Goal: Task Accomplishment & Management: Contribute content

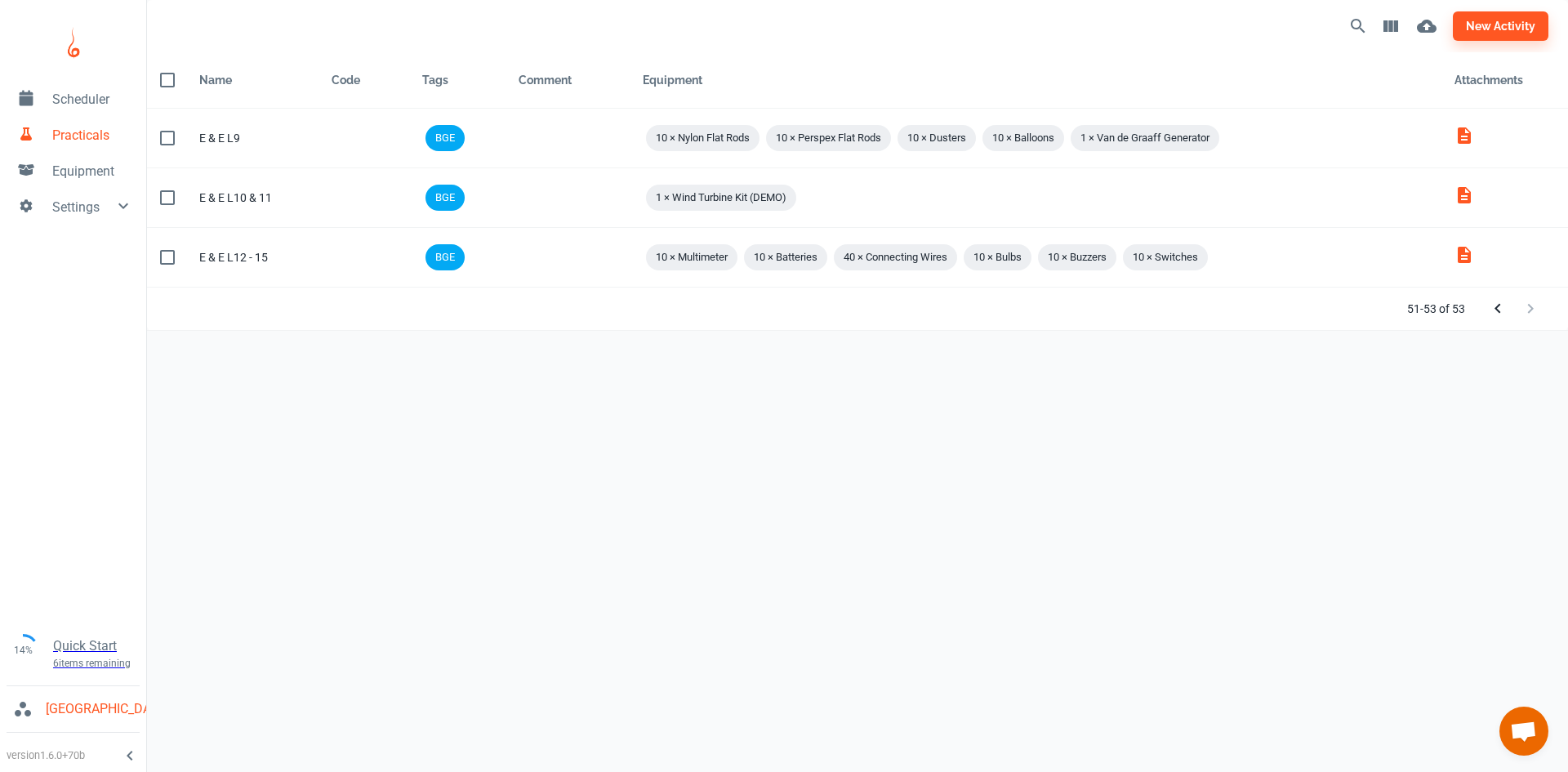
click at [84, 99] on span "Scheduler" at bounding box center [93, 99] width 81 height 20
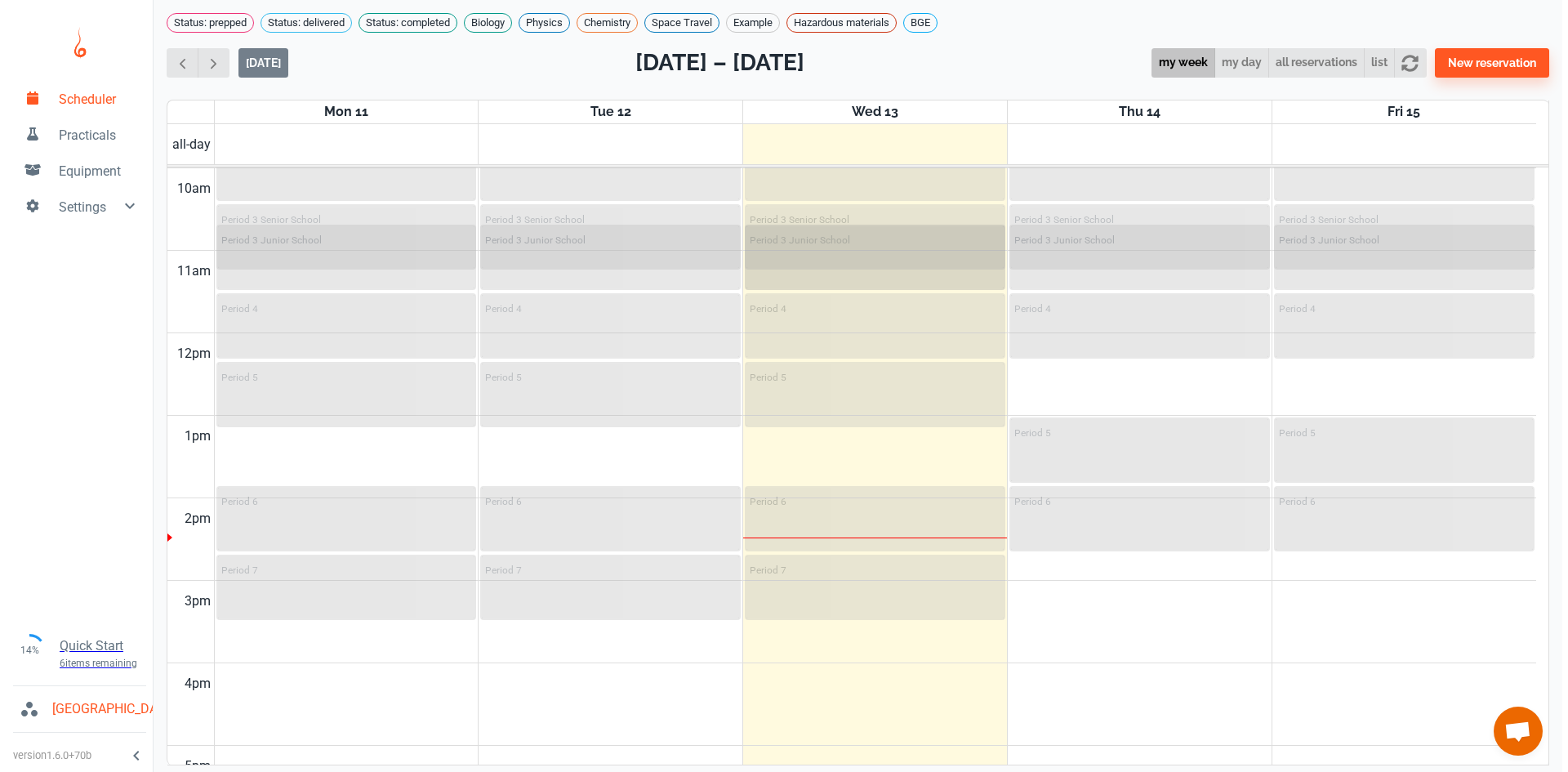
scroll to position [743, 0]
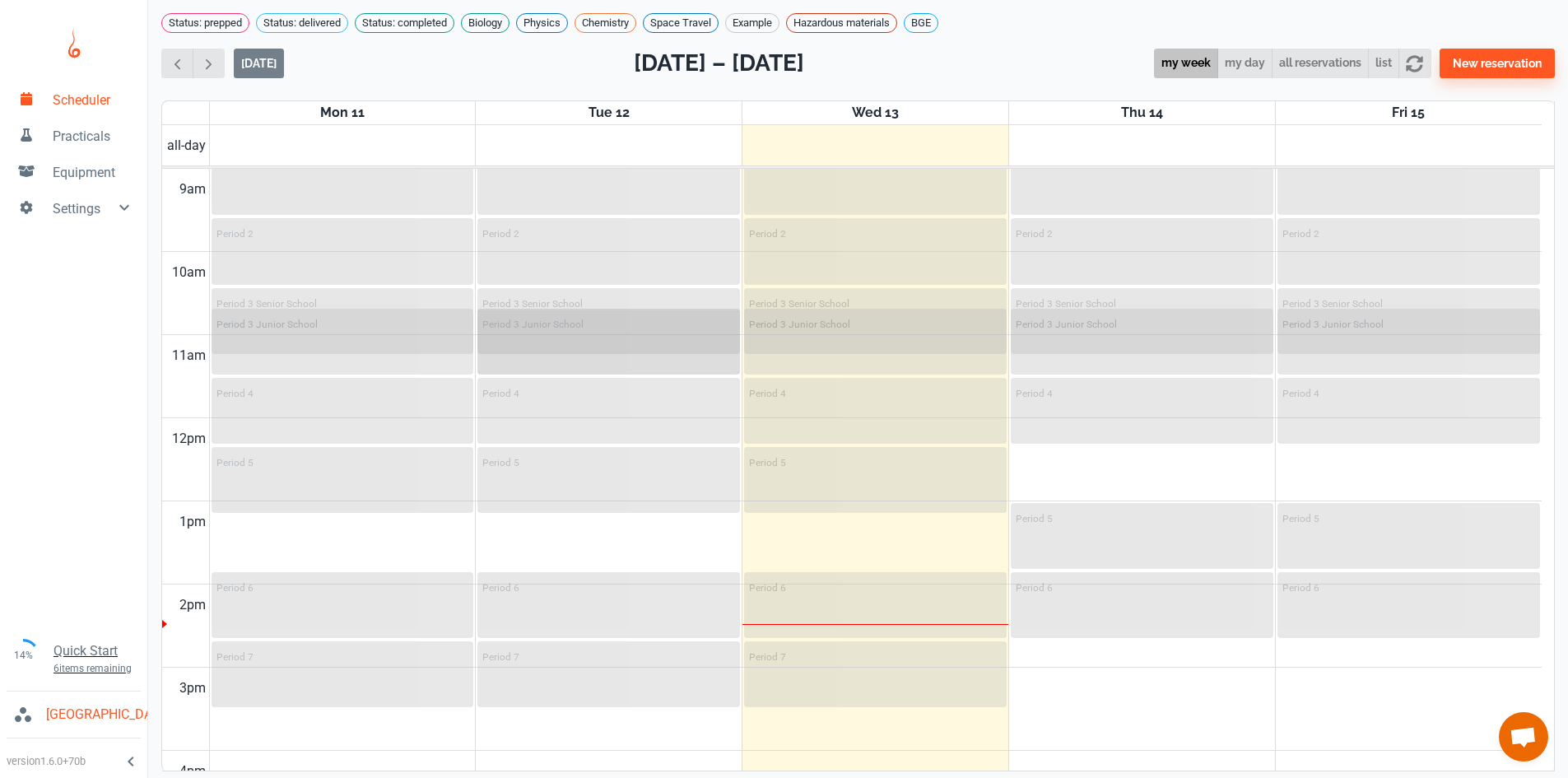
click at [621, 333] on div "Period 3 Junior School" at bounding box center [608, 324] width 253 height 20
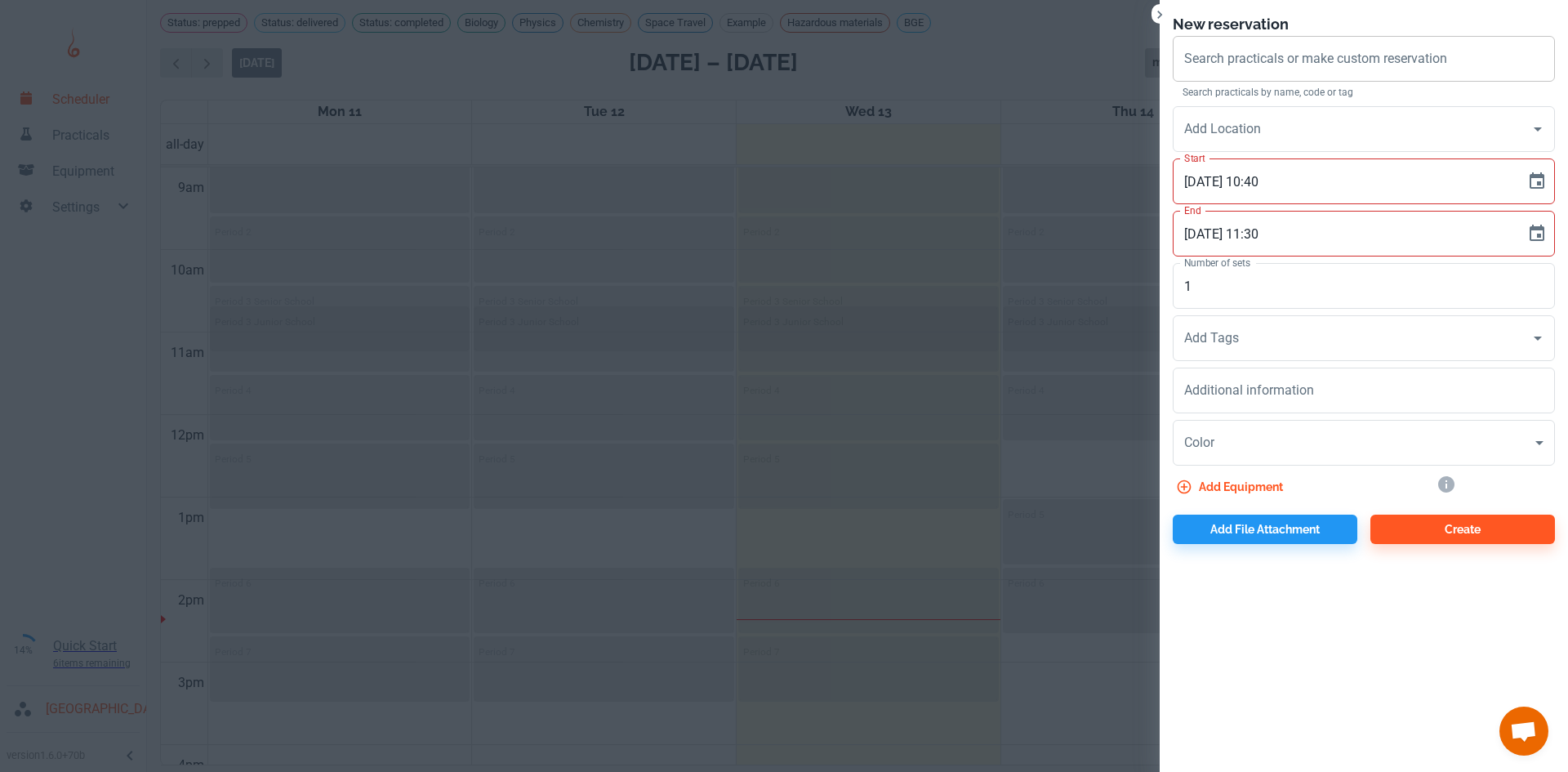
click at [1279, 61] on div "Search practicals or make custom reservation Search practicals or make custom r…" at bounding box center [1364, 58] width 382 height 46
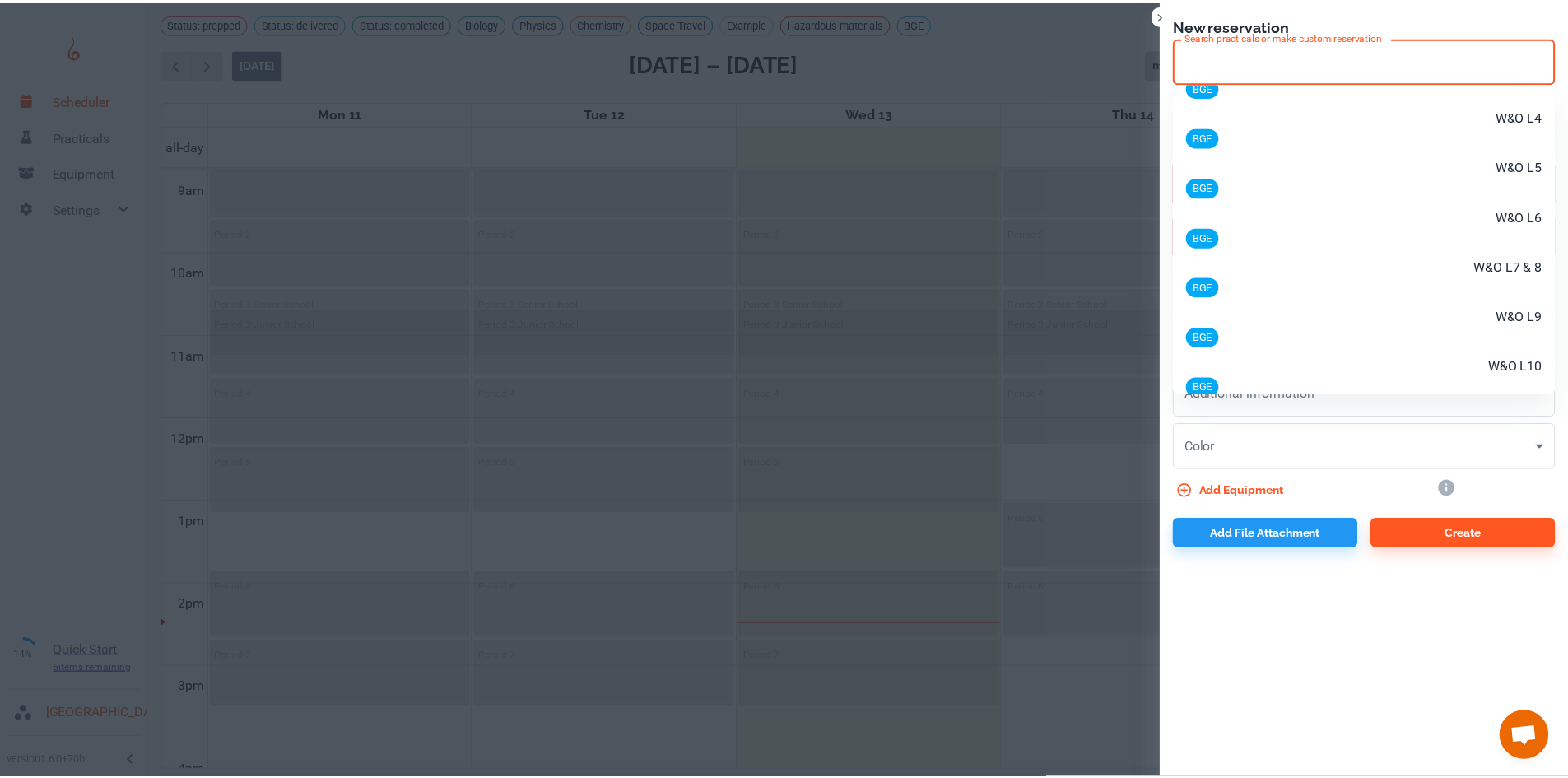
scroll to position [1070, 0]
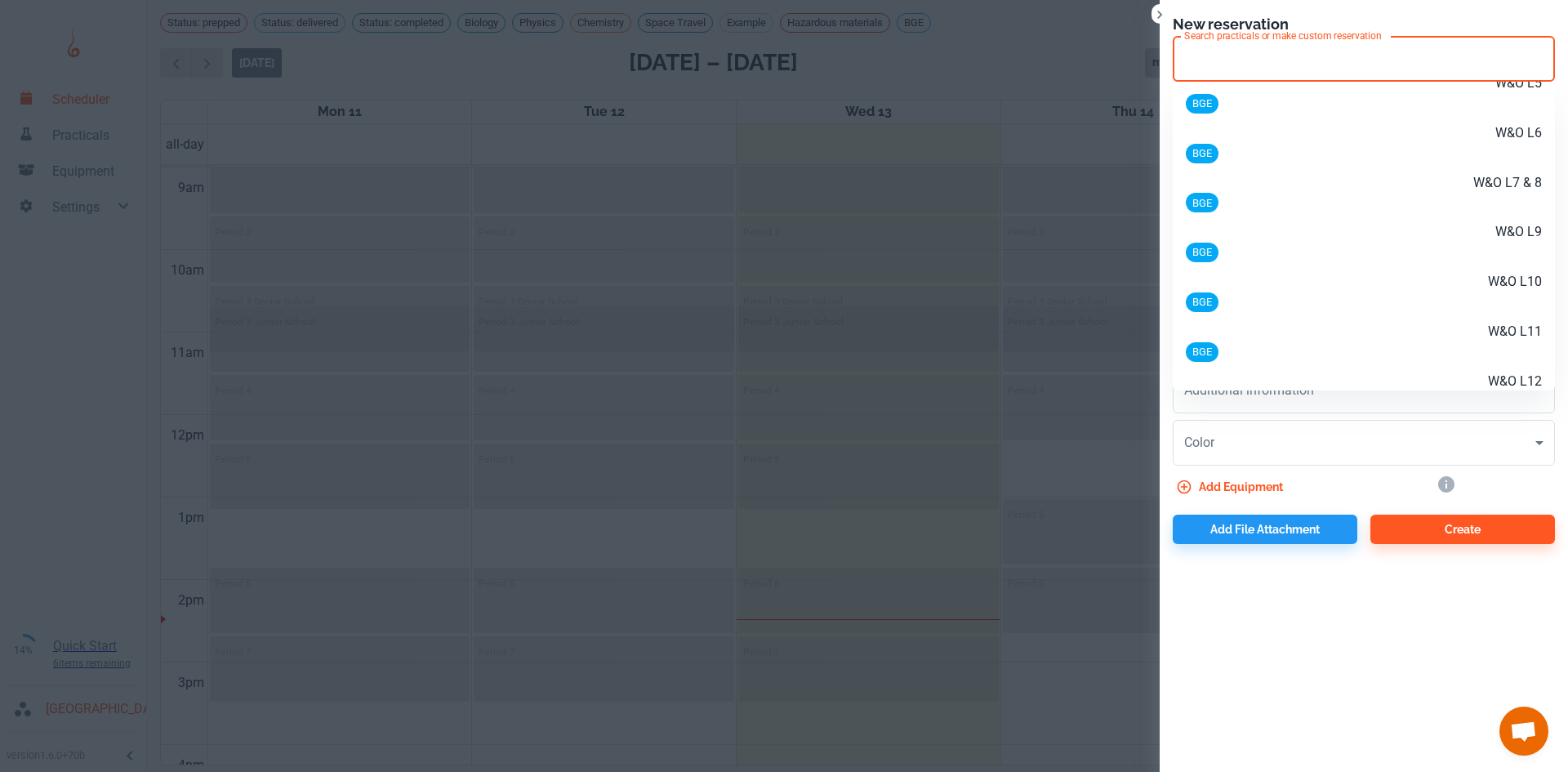
click at [1431, 137] on p "W&O L6" at bounding box center [1422, 133] width 238 height 20
type input "W&O L6"
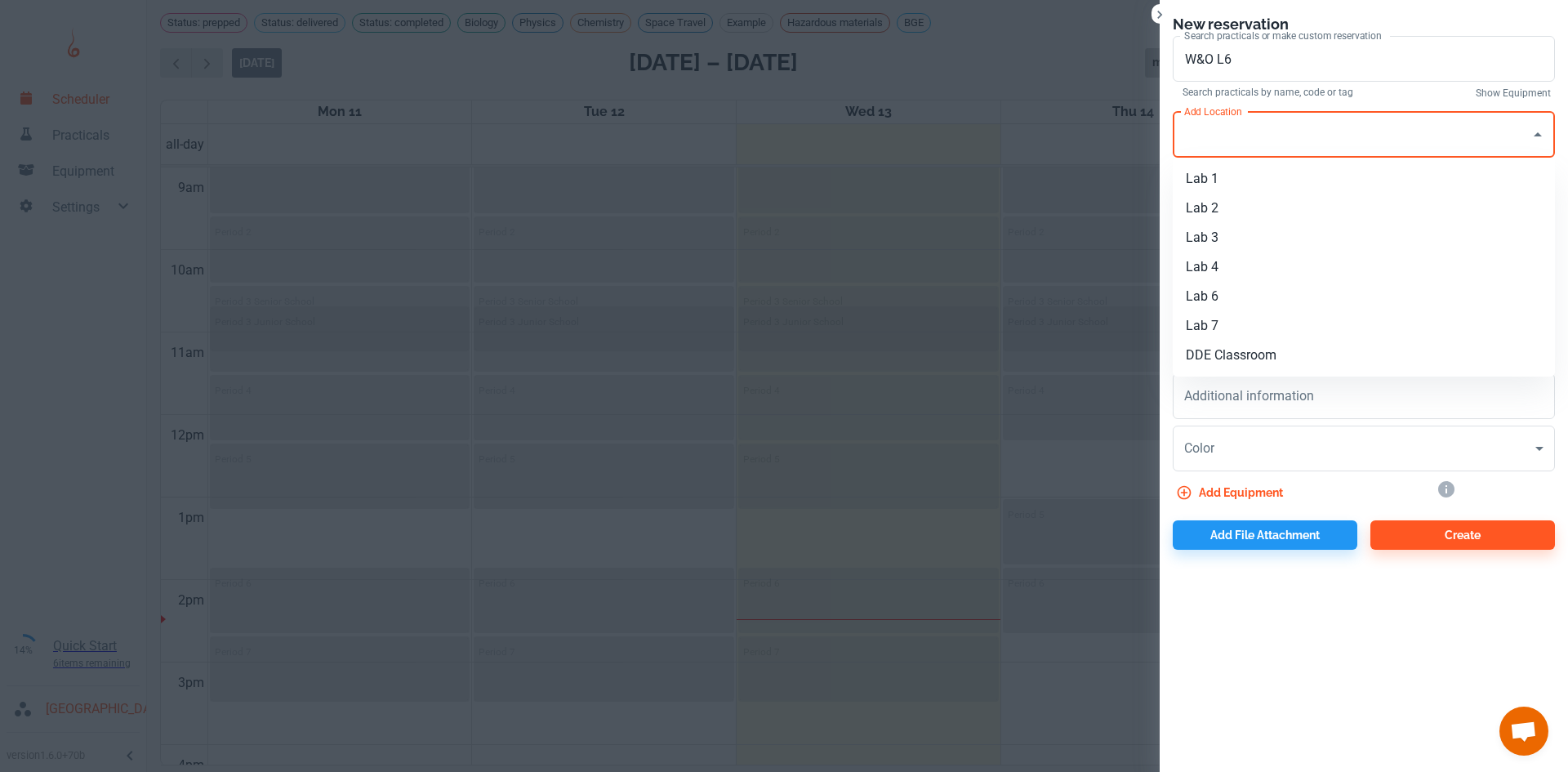
click at [1254, 140] on input "Add Location" at bounding box center [1351, 134] width 343 height 31
click at [1267, 236] on li "Lab 3" at bounding box center [1364, 238] width 382 height 30
type input "Lab 3"
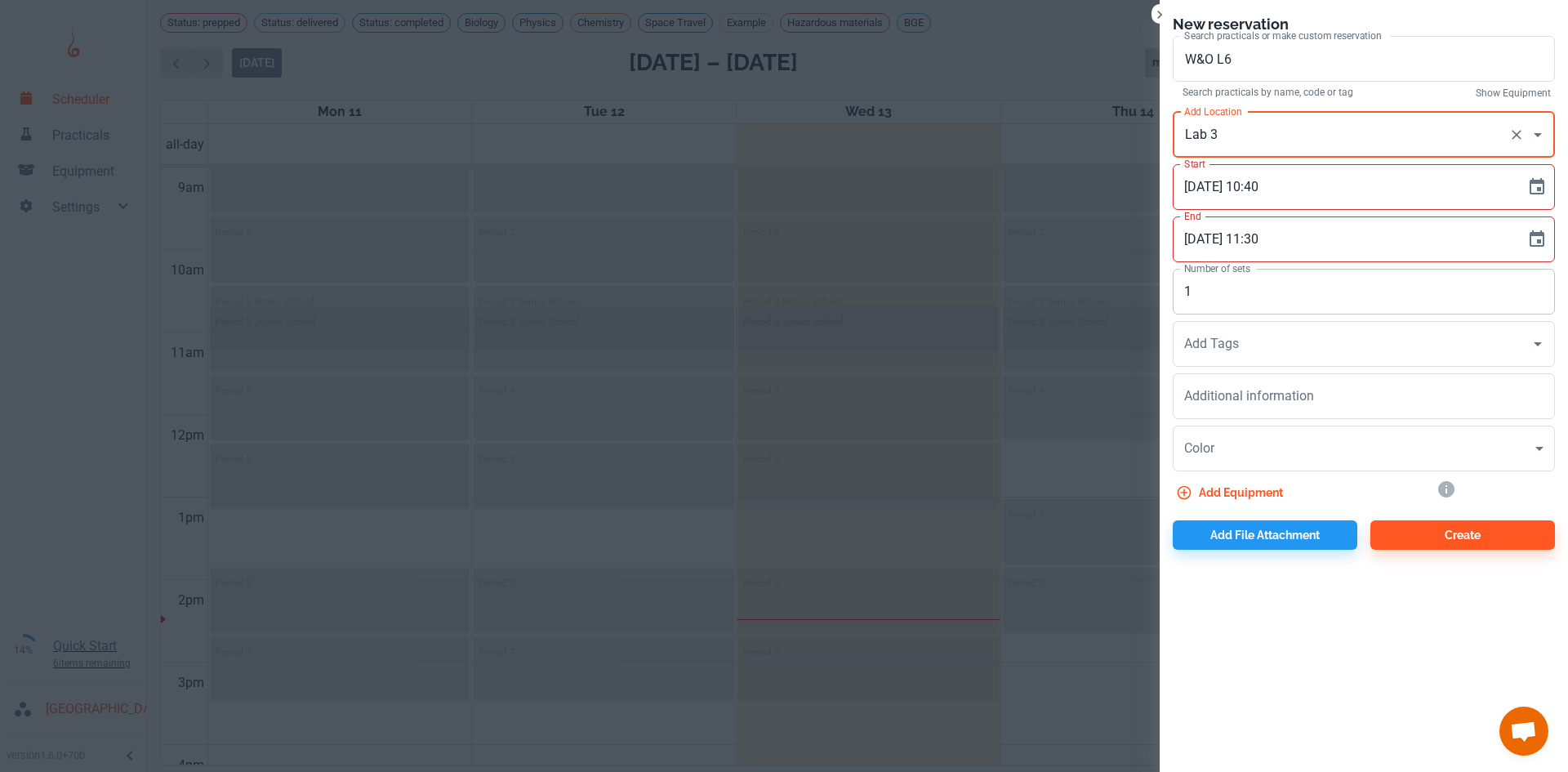
click at [1272, 292] on input "1" at bounding box center [1364, 292] width 382 height 46
click at [1312, 408] on div "x Additional information" at bounding box center [1364, 396] width 382 height 46
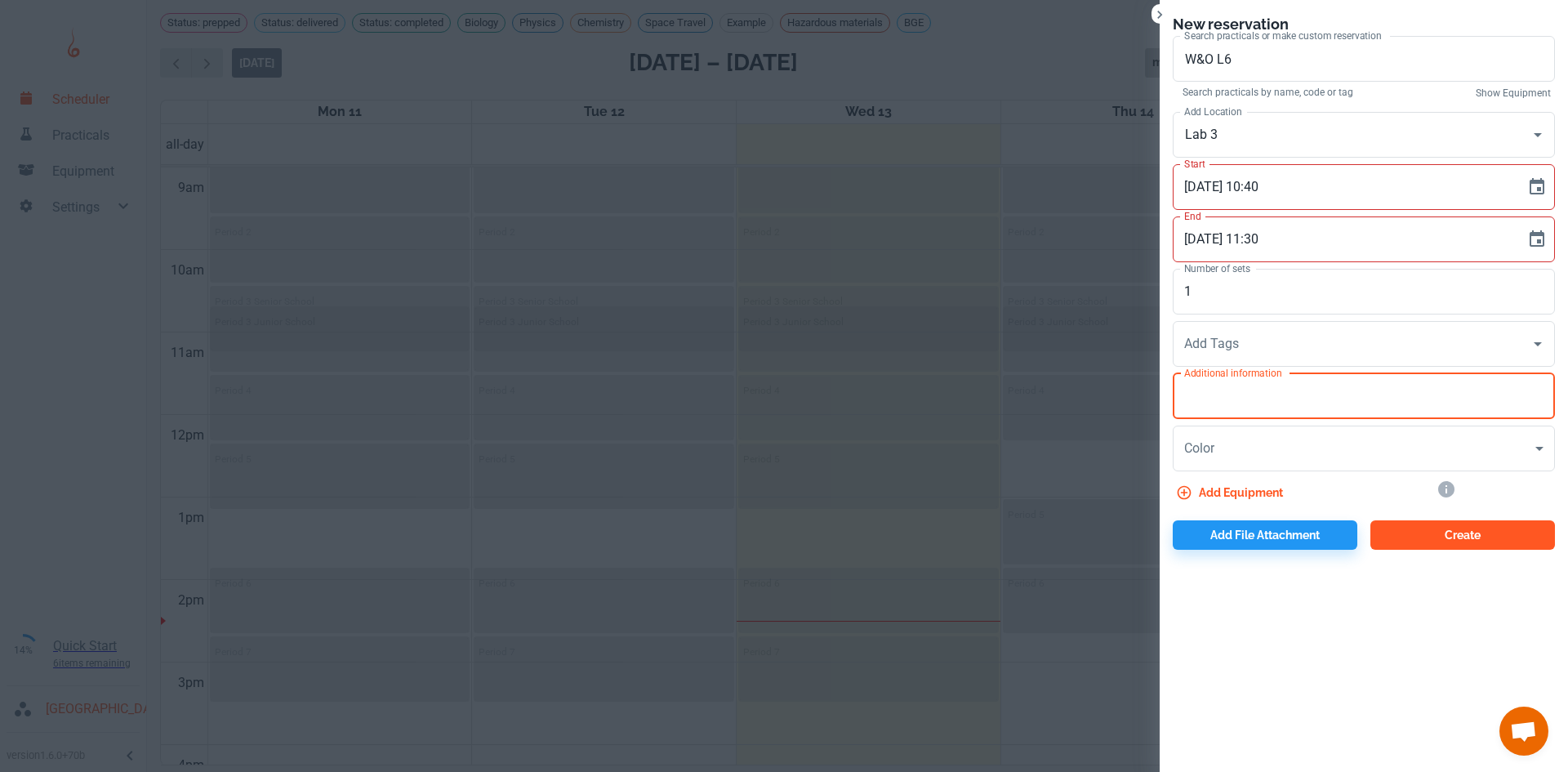
click at [1445, 538] on button "Create" at bounding box center [1462, 535] width 185 height 30
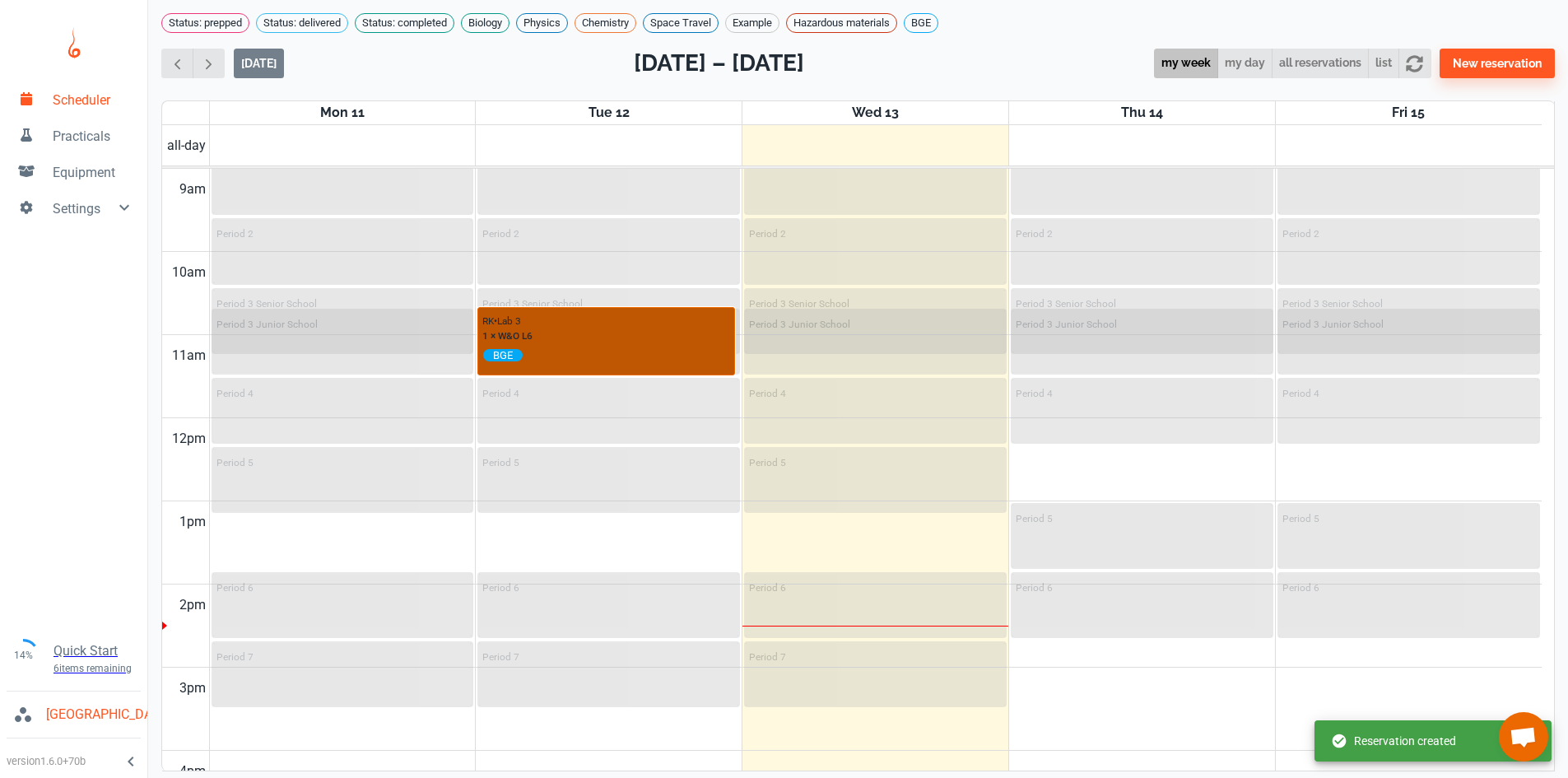
click at [580, 341] on div "RK • Lab 3 1 × W&O L6 BGE" at bounding box center [606, 338] width 248 height 52
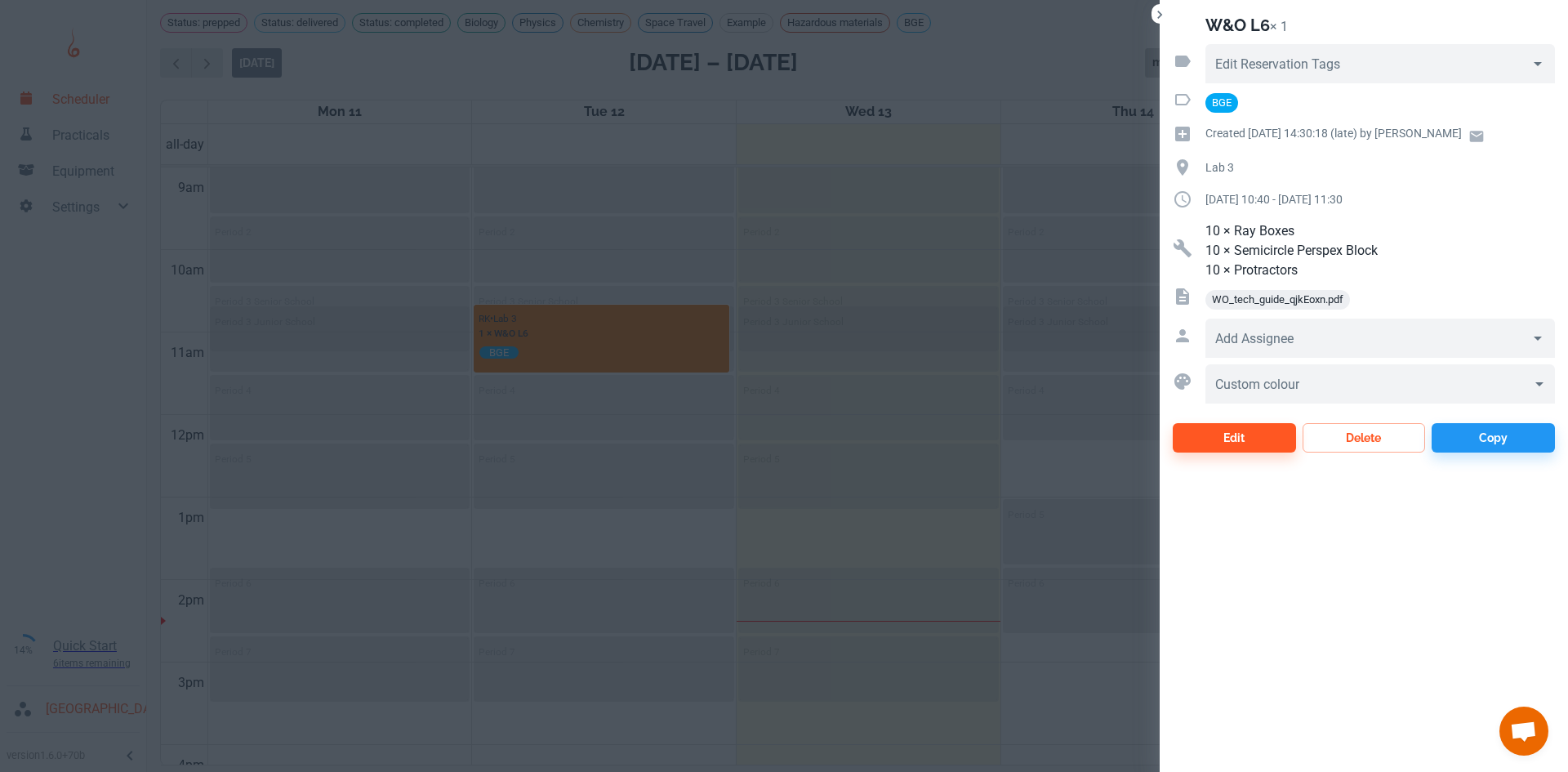
click at [1163, 7] on icon "Close" at bounding box center [1160, 15] width 17 height 17
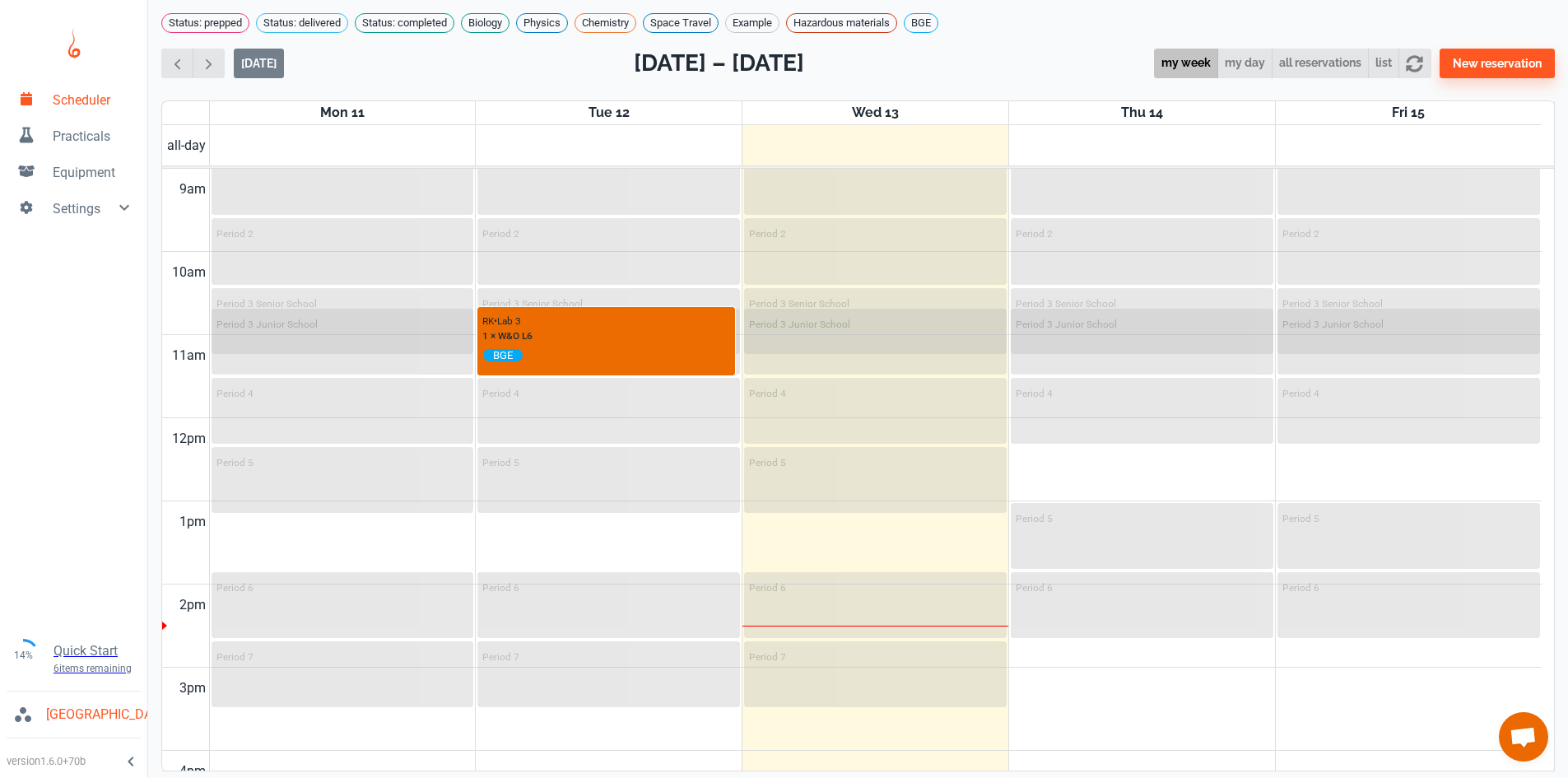
click at [74, 138] on span "Practicals" at bounding box center [93, 137] width 82 height 20
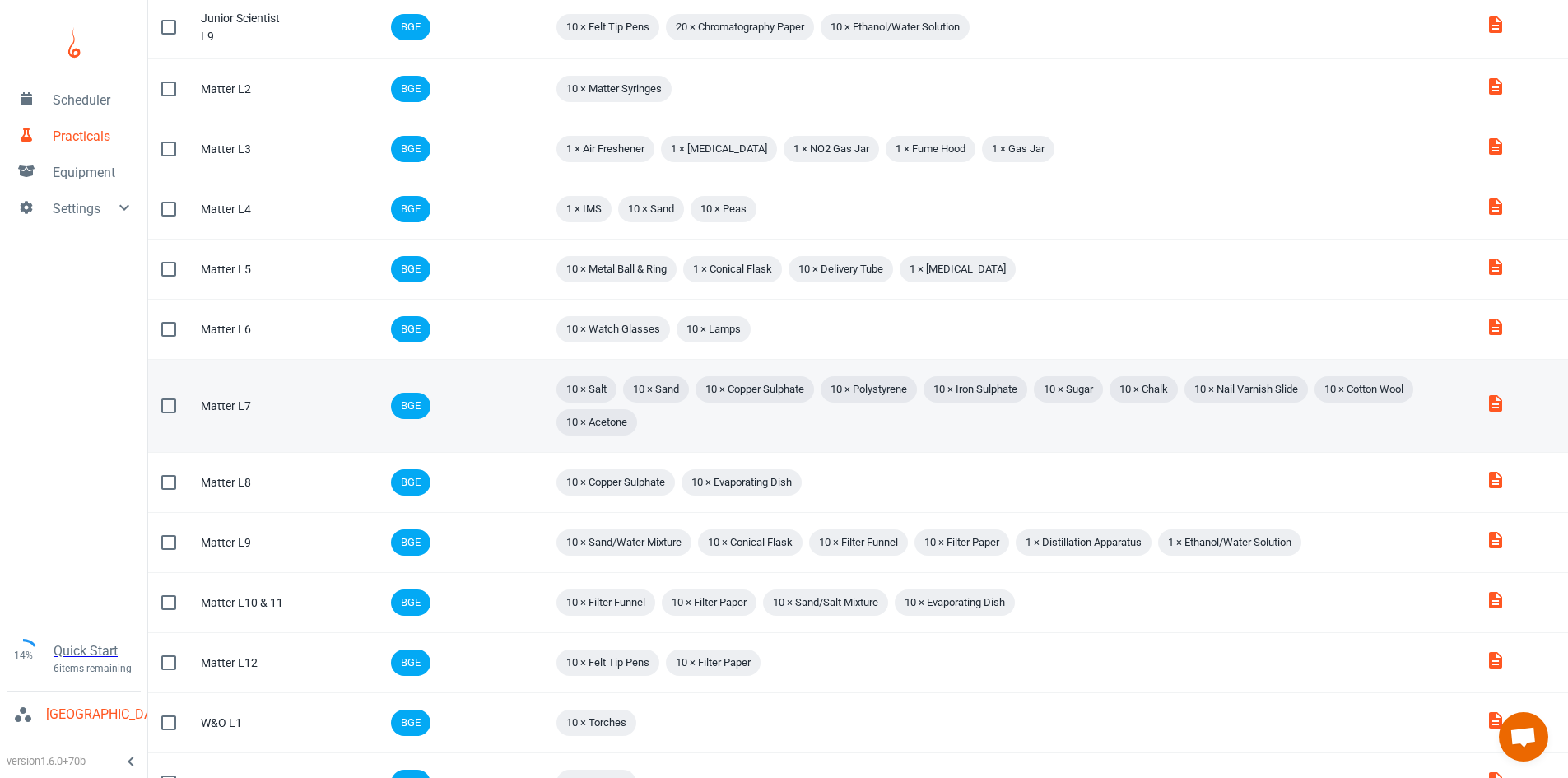
scroll to position [576, 0]
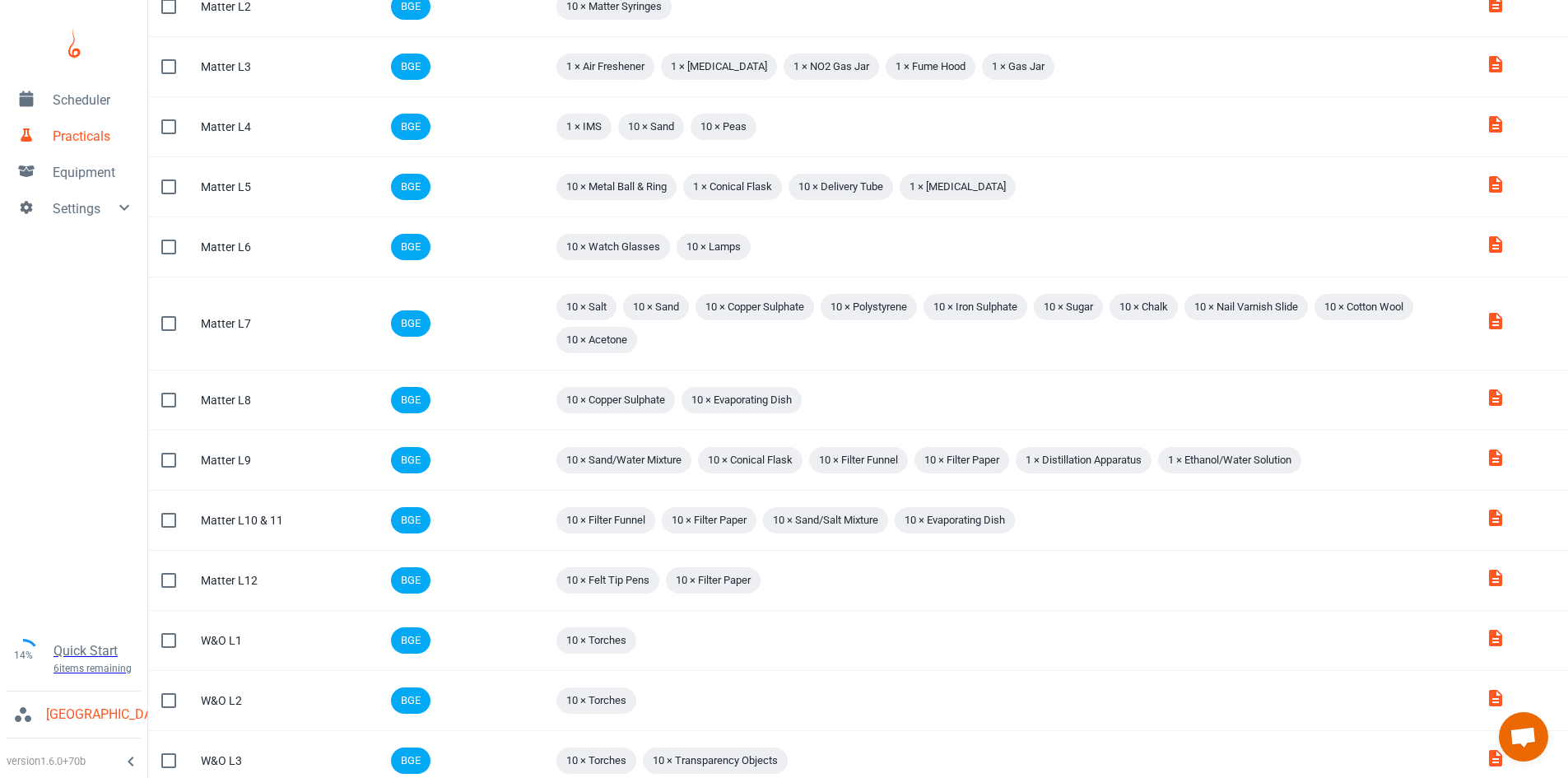
click at [64, 106] on span "Scheduler" at bounding box center [93, 100] width 82 height 20
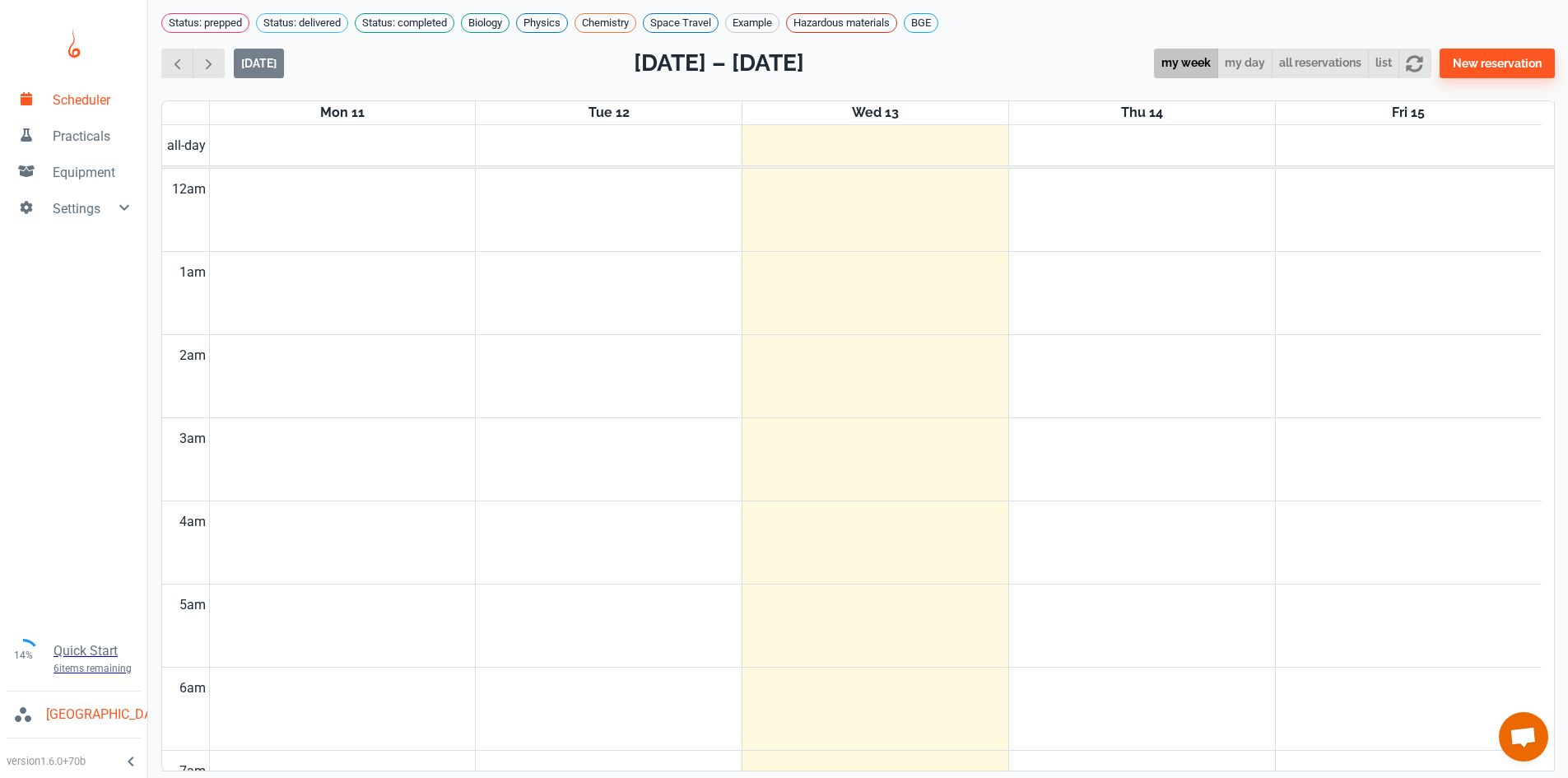
scroll to position [666, 0]
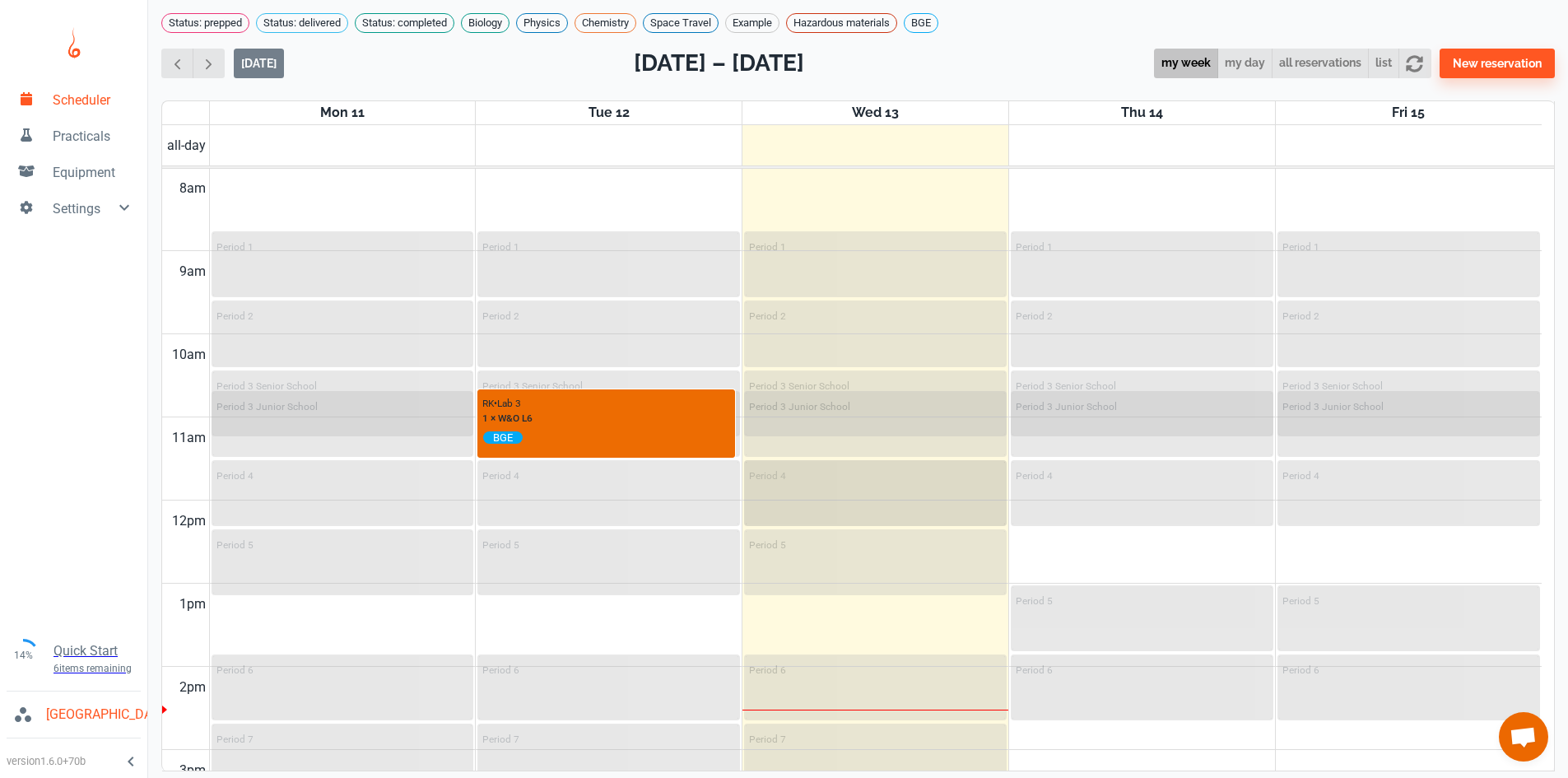
click at [880, 504] on div "Period 4" at bounding box center [875, 493] width 260 height 63
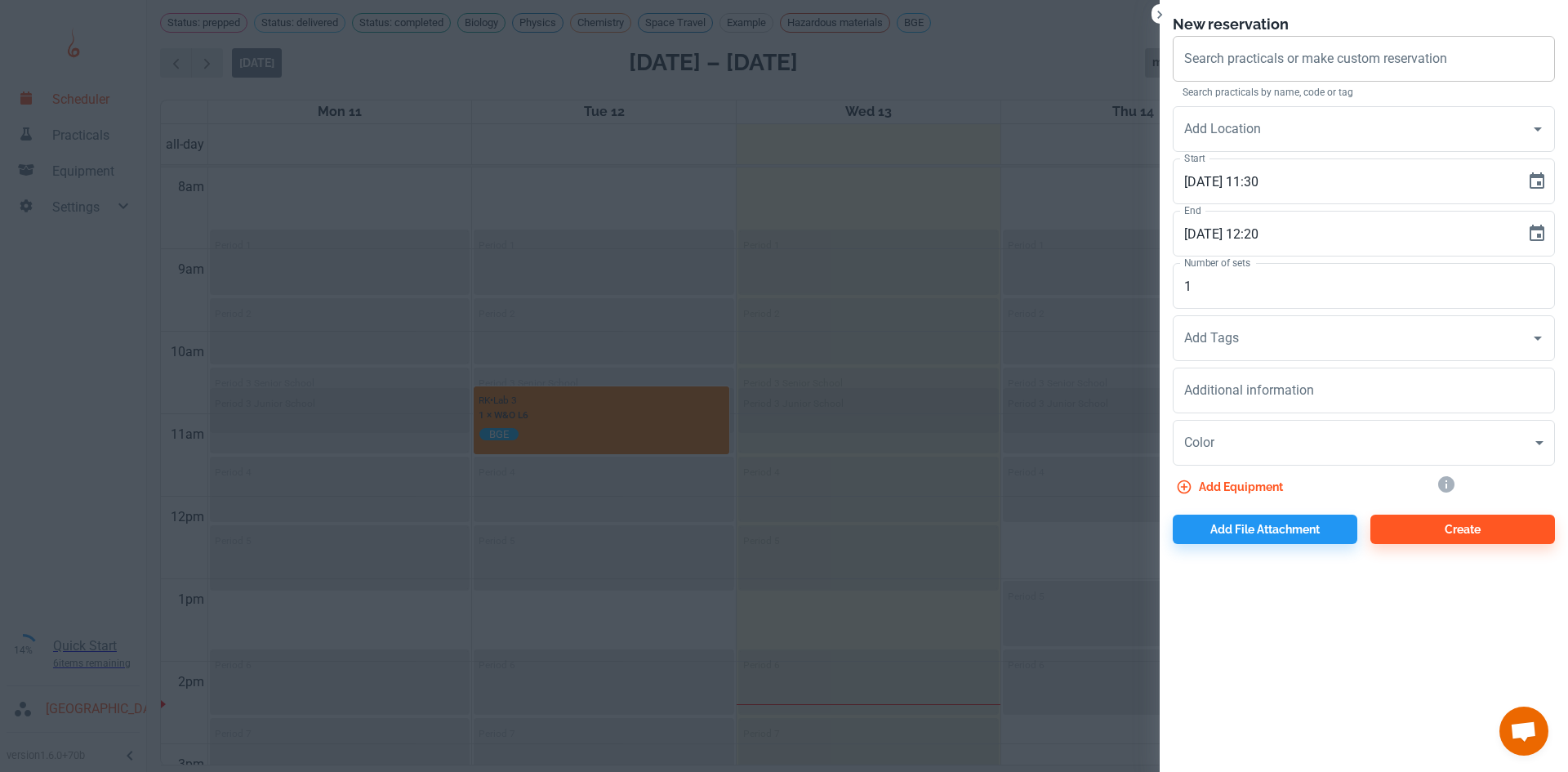
click at [1233, 60] on div "Search practicals or make custom reservation Search practicals or make custom r…" at bounding box center [1364, 58] width 382 height 46
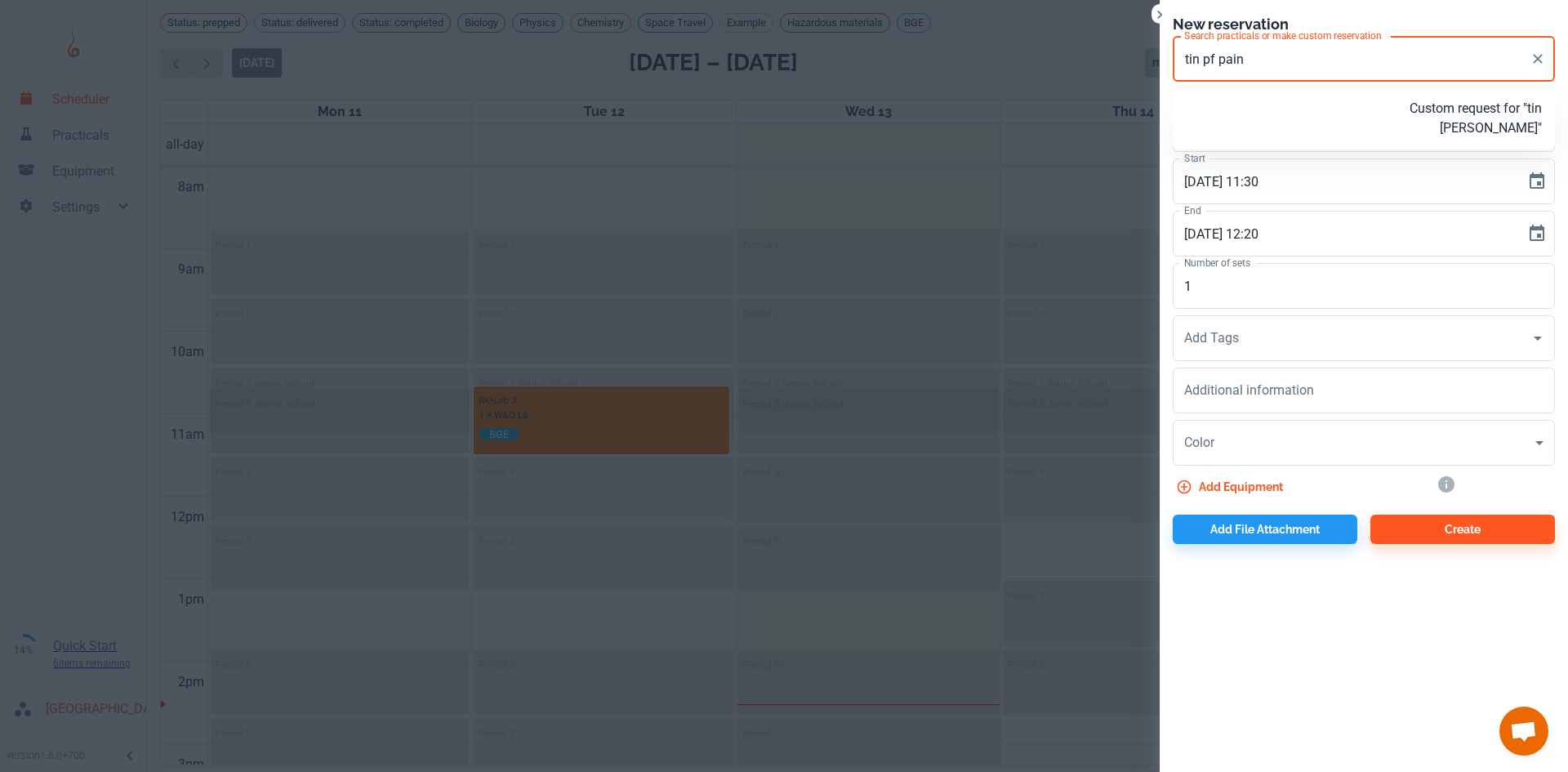
type input "tin pf paint"
click at [1539, 50] on button "Clear" at bounding box center [1537, 59] width 23 height 23
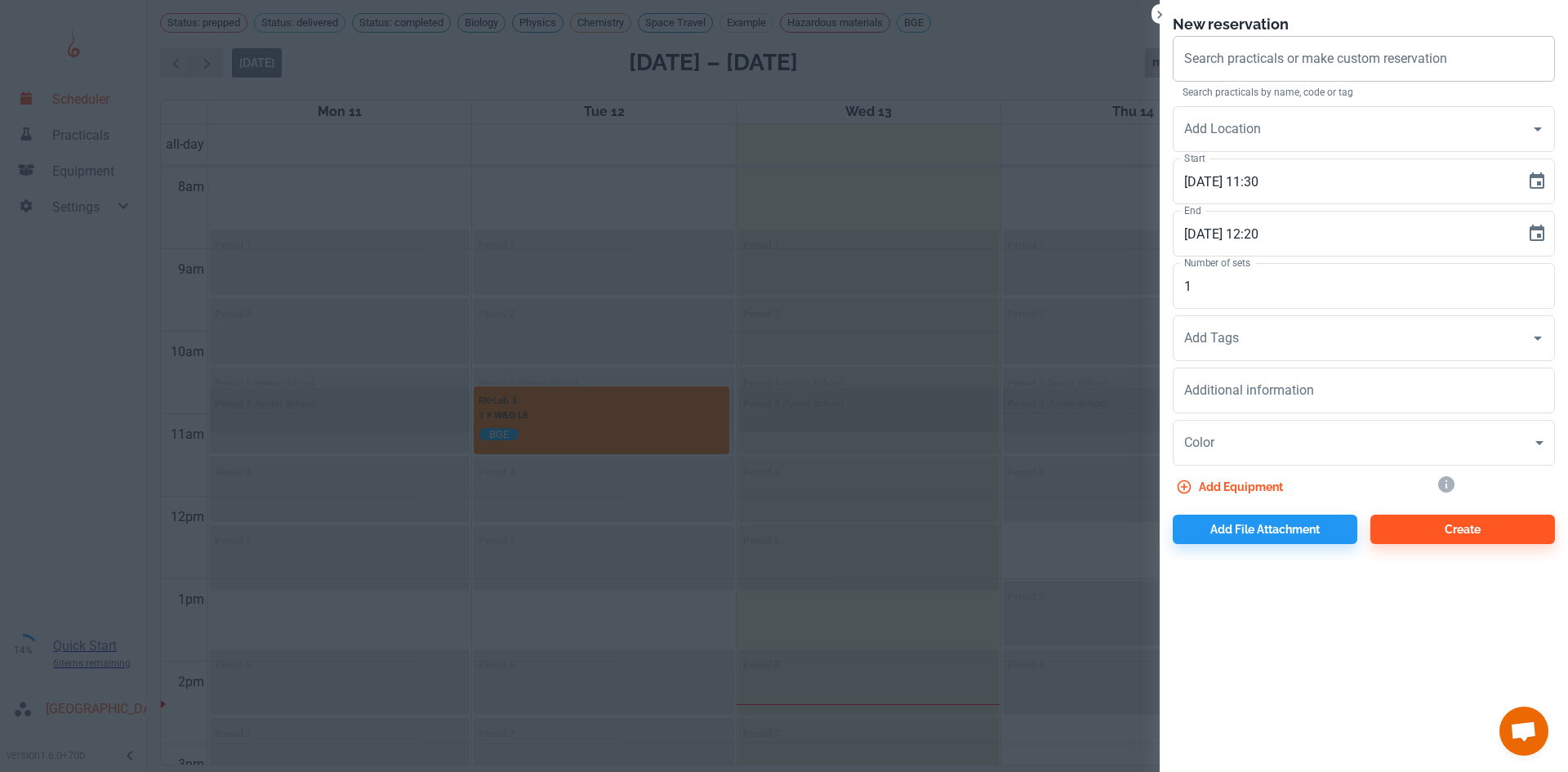
drag, startPoint x: 1003, startPoint y: 548, endPoint x: 1054, endPoint y: 510, distance: 63.6
click at [1004, 548] on div at bounding box center [784, 386] width 1568 height 772
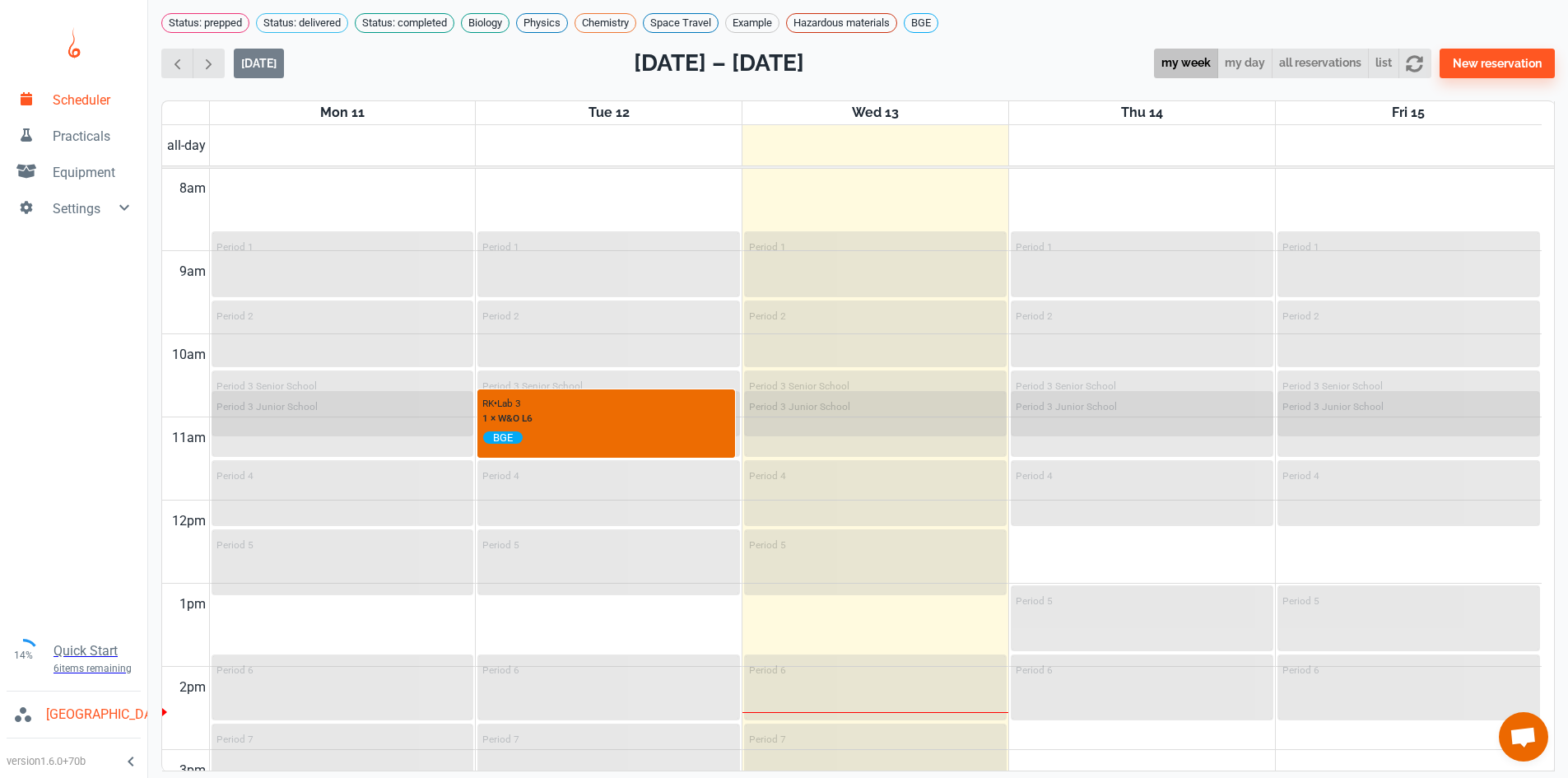
click at [90, 174] on span "Equipment" at bounding box center [93, 173] width 82 height 20
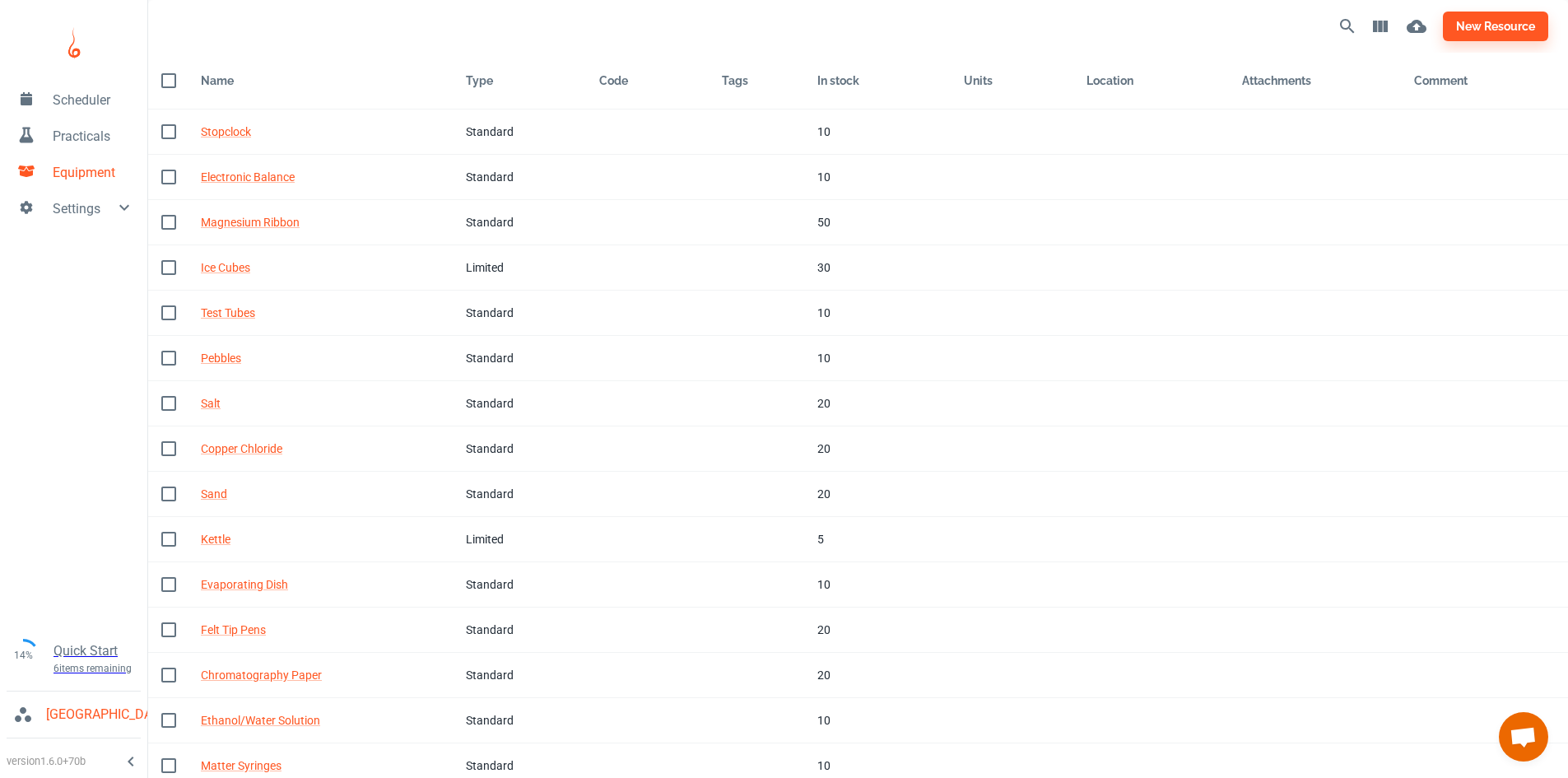
click at [83, 139] on span "Practicals" at bounding box center [93, 137] width 82 height 20
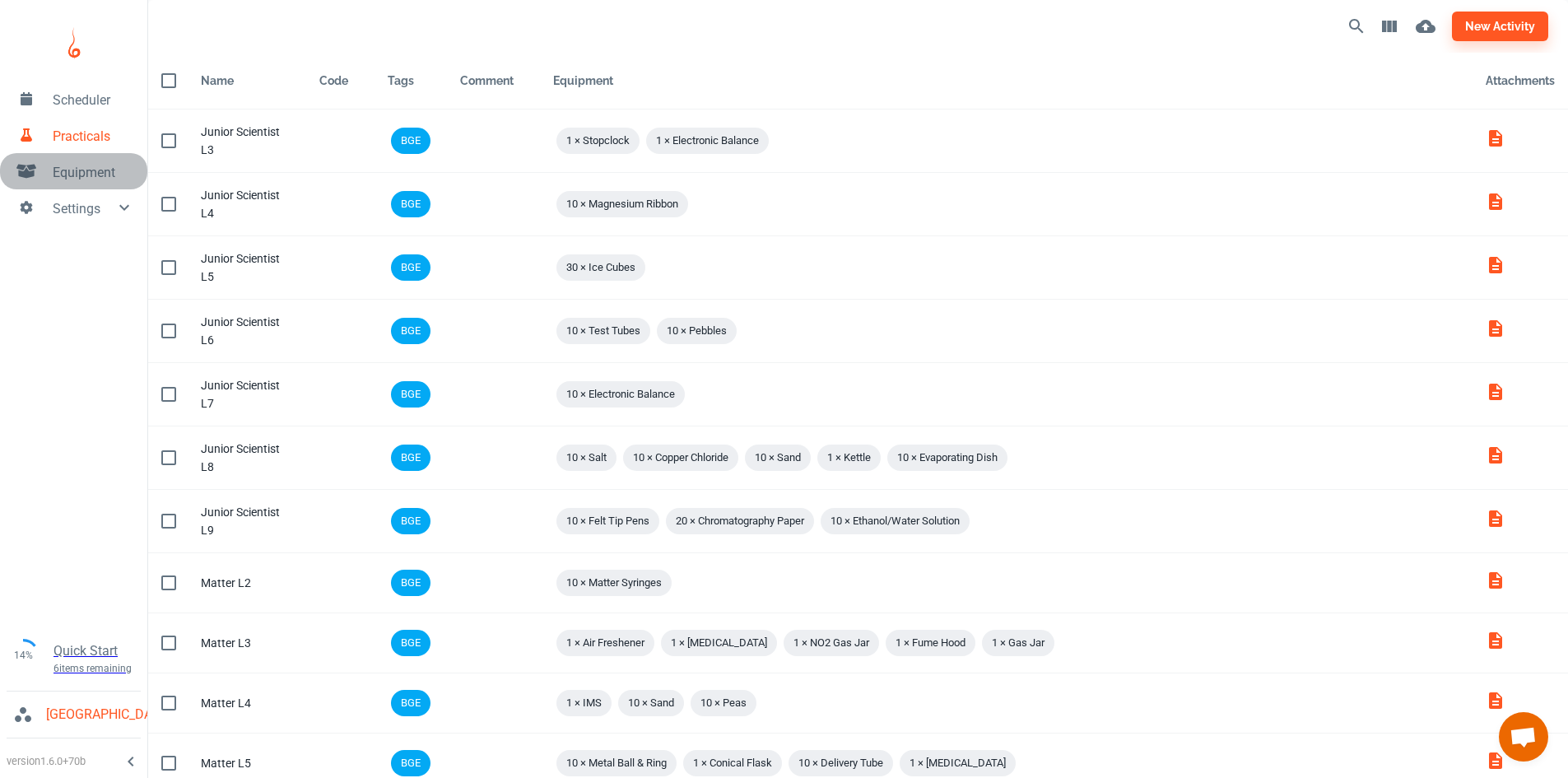
click at [116, 177] on span "Equipment" at bounding box center [93, 173] width 82 height 20
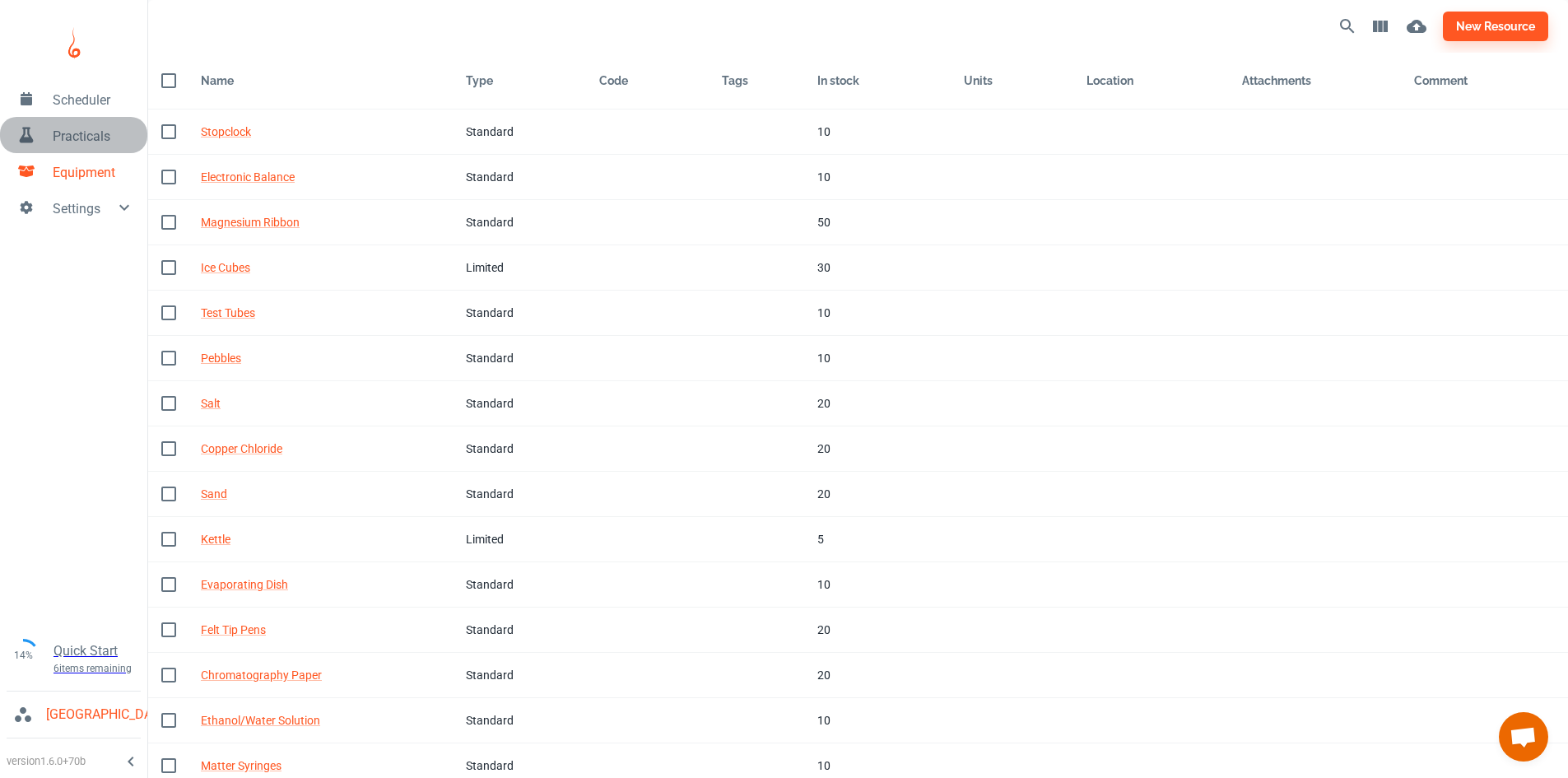
click at [101, 134] on span "Practicals" at bounding box center [93, 137] width 82 height 20
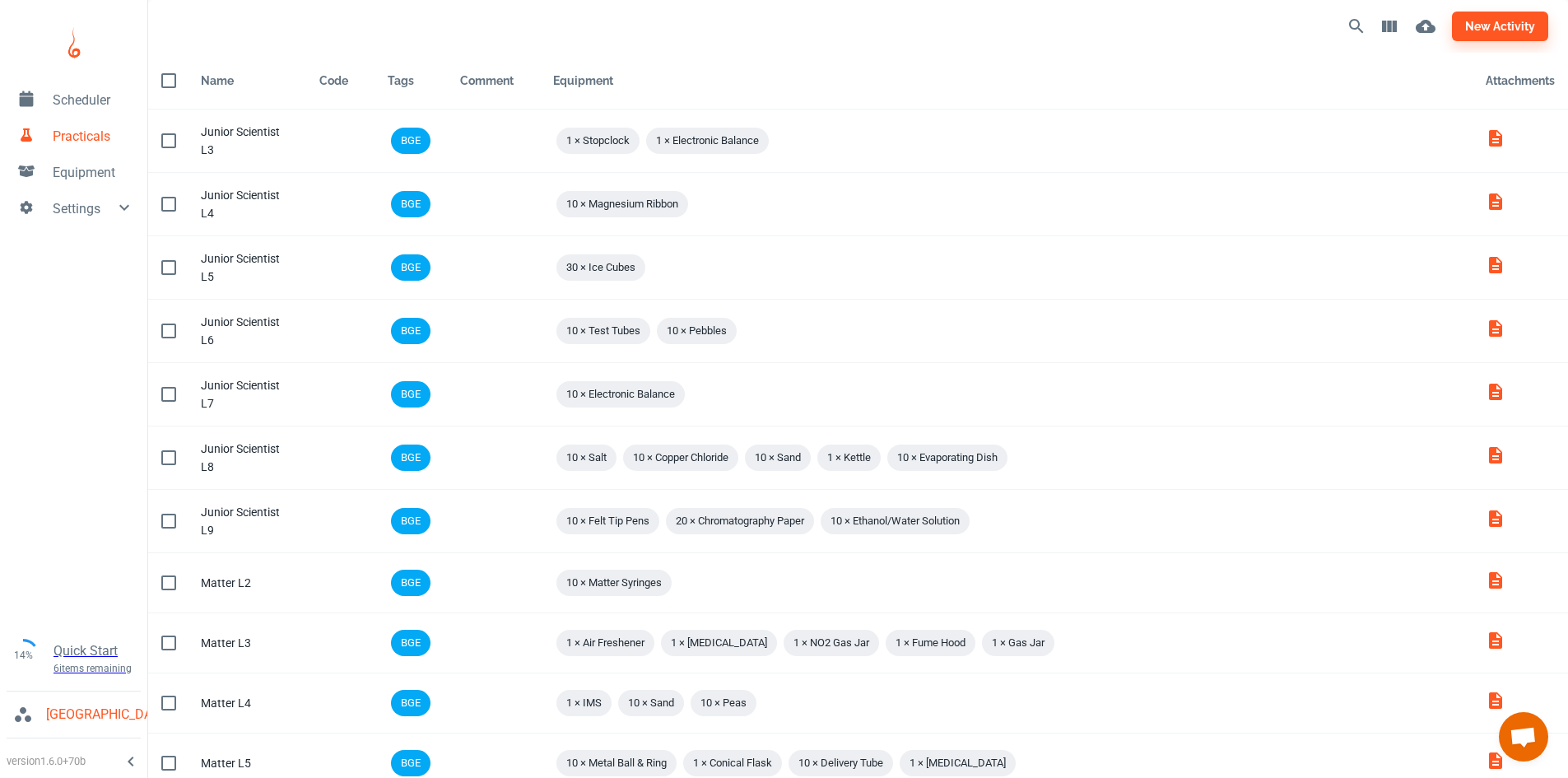
click at [101, 103] on span "Scheduler" at bounding box center [93, 100] width 82 height 20
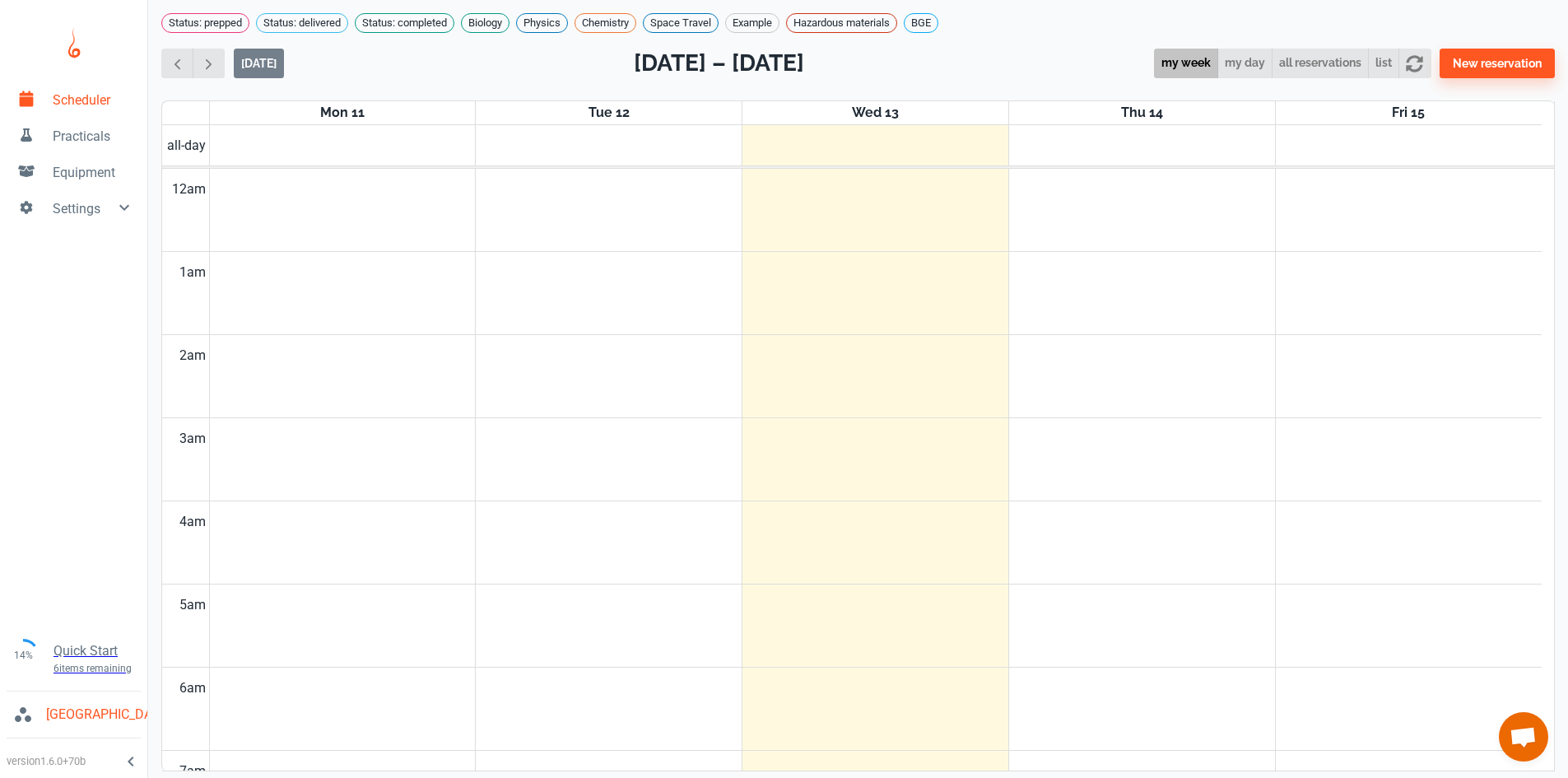
scroll to position [666, 0]
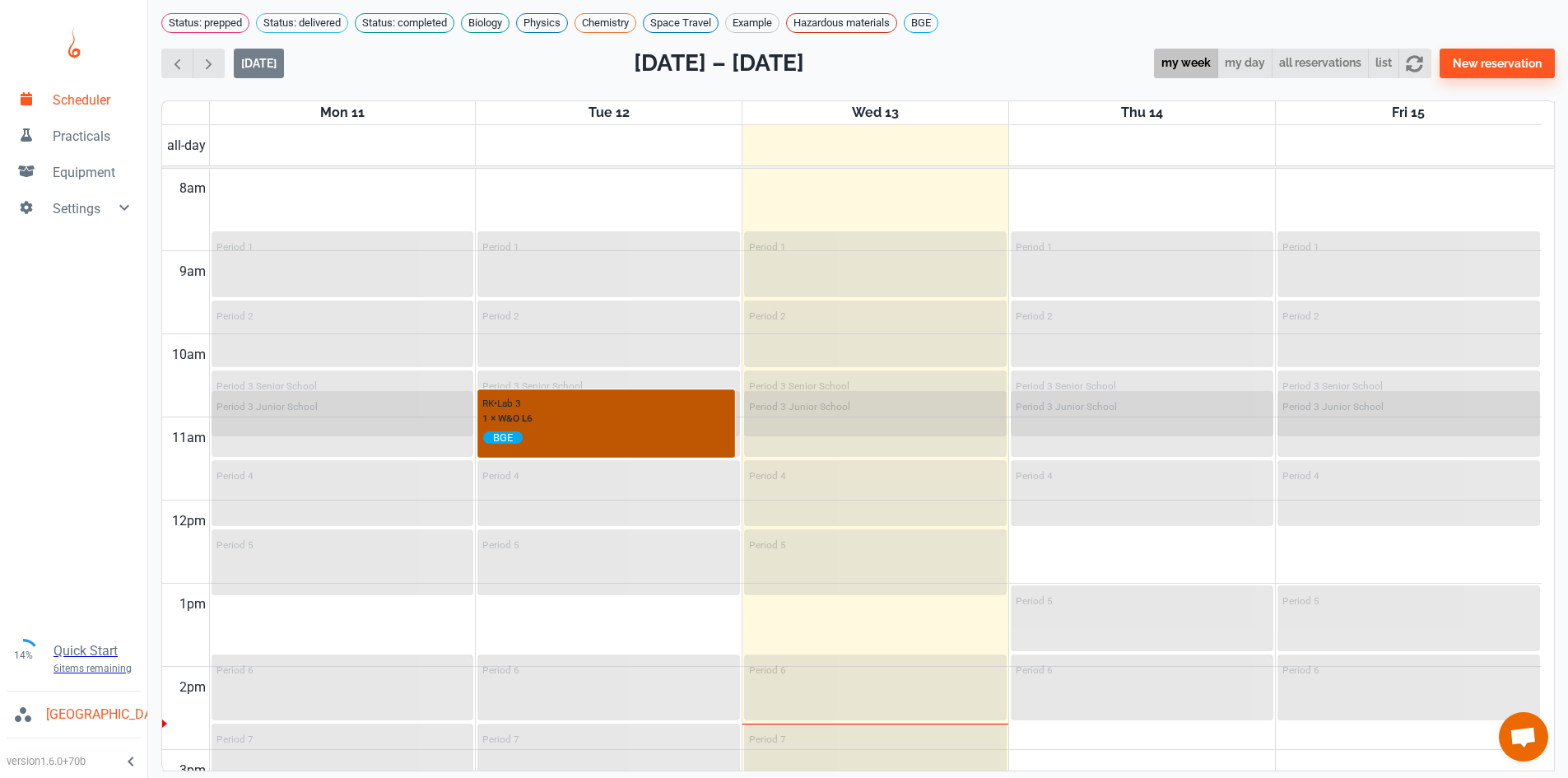
click at [608, 431] on div "RK • Lab 3 1 × W&O L6 BGE" at bounding box center [606, 420] width 248 height 52
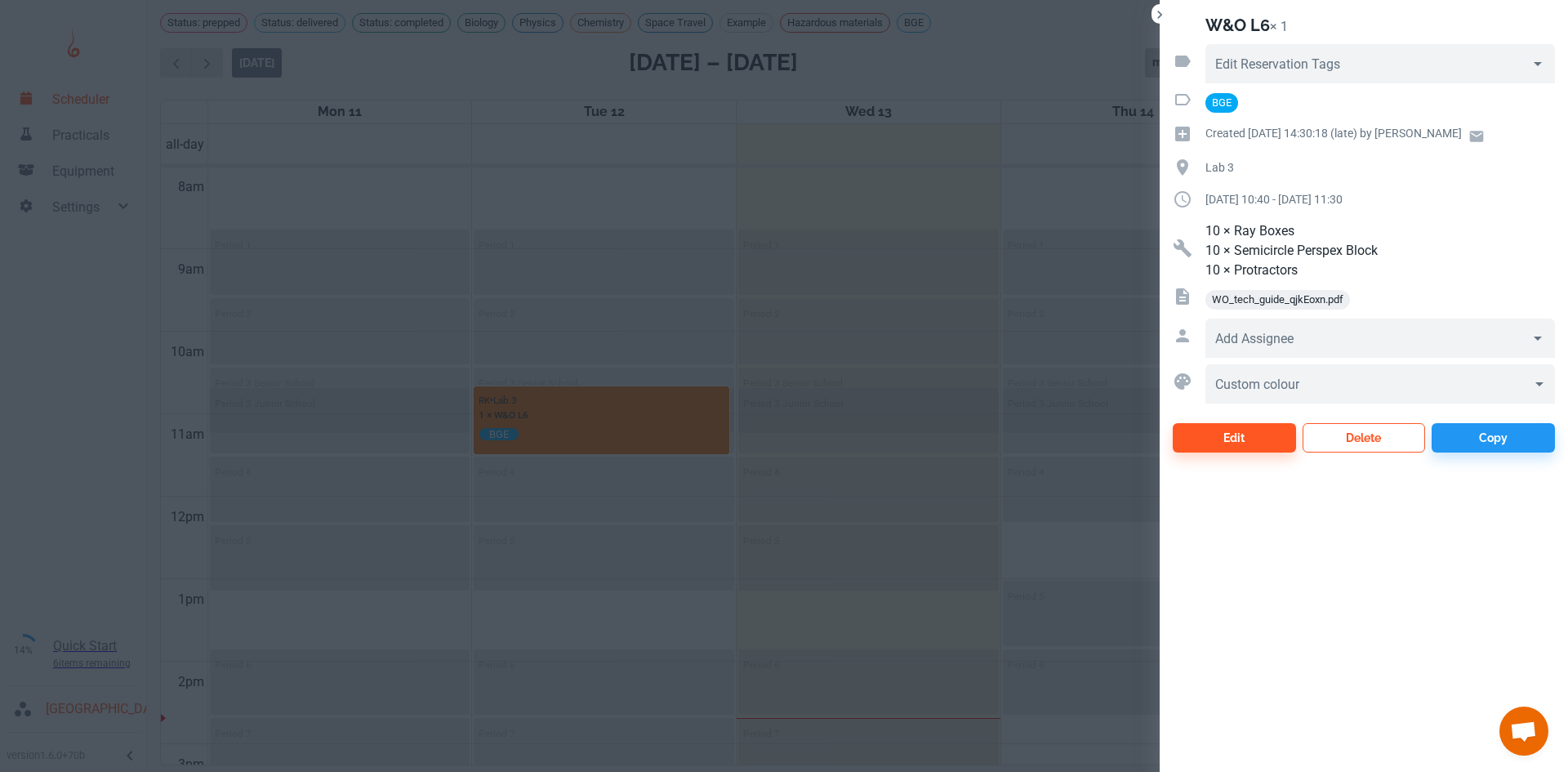
click at [1374, 435] on button "Delete" at bounding box center [1364, 438] width 123 height 30
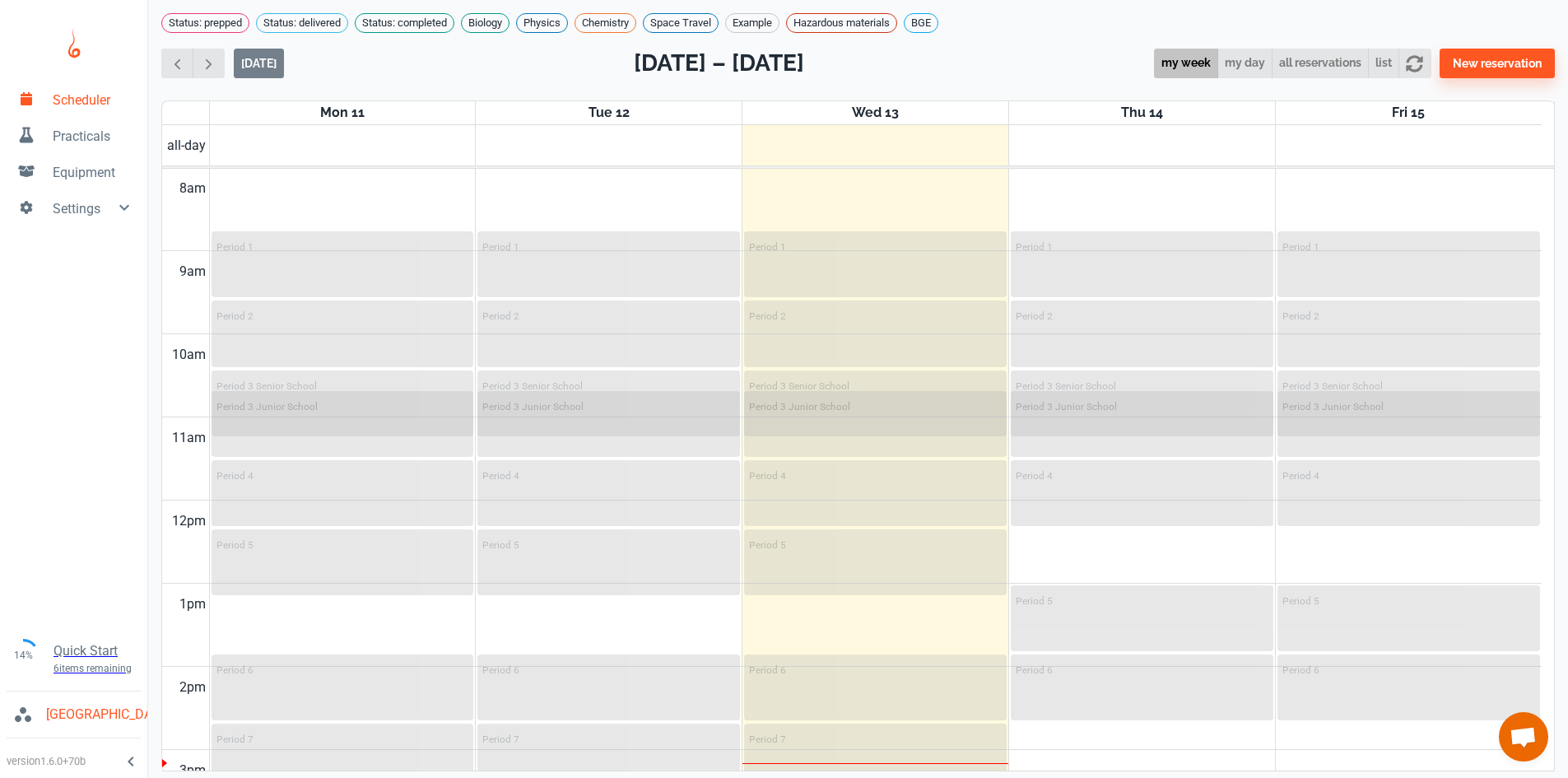
click at [80, 114] on link "Scheduler" at bounding box center [73, 99] width 148 height 36
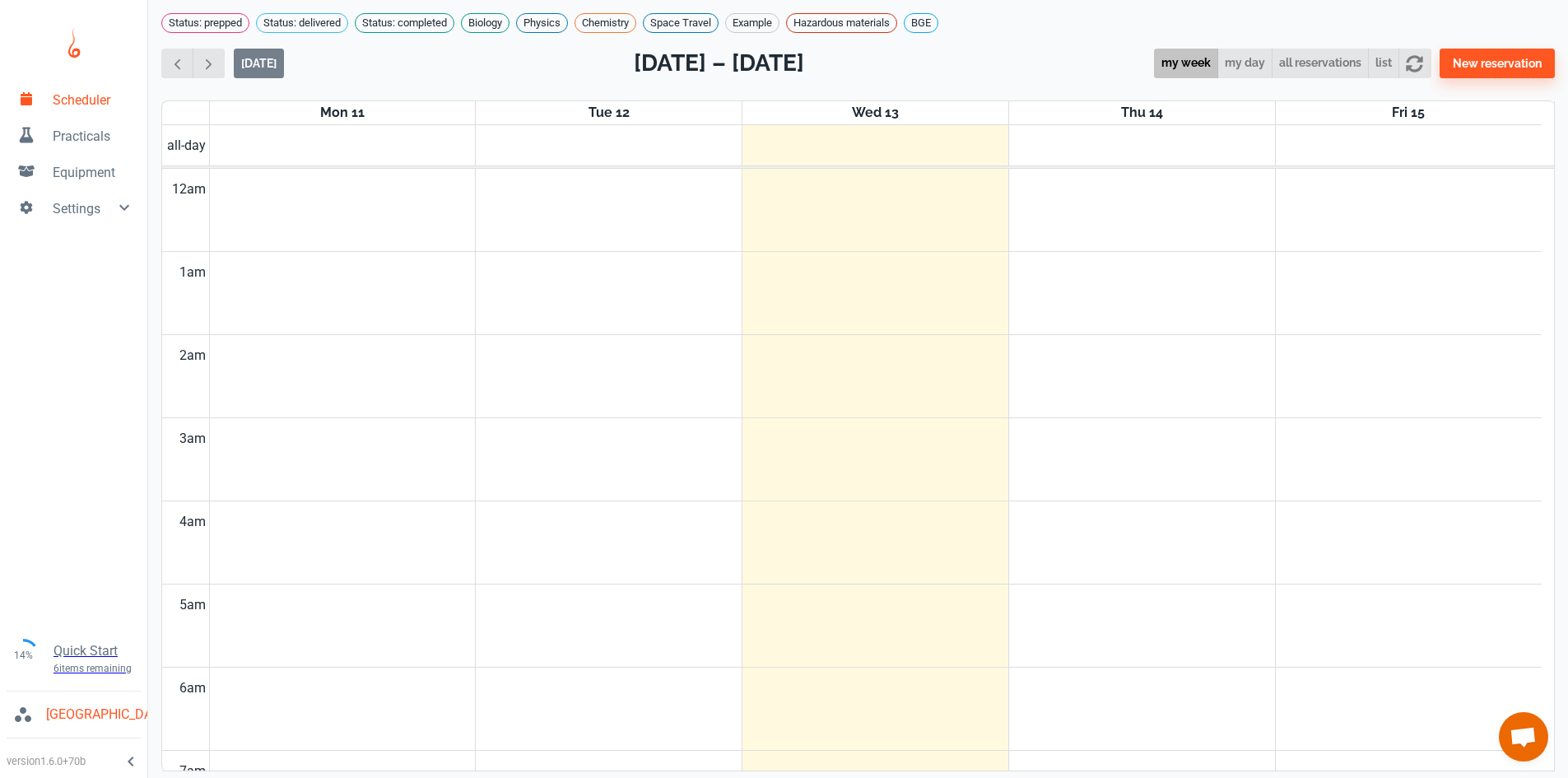
scroll to position [666, 0]
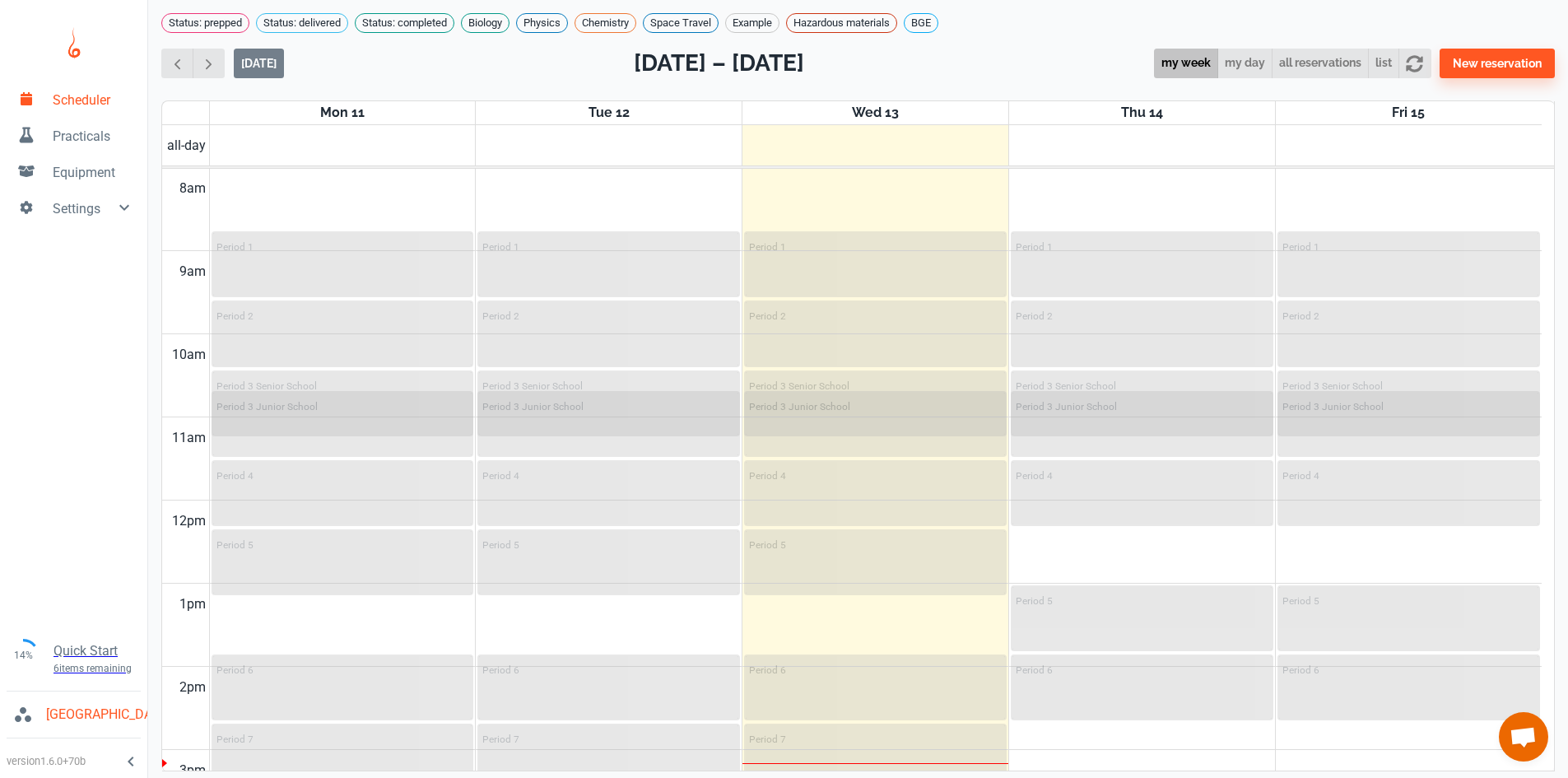
click at [74, 146] on span "Practicals" at bounding box center [93, 137] width 82 height 20
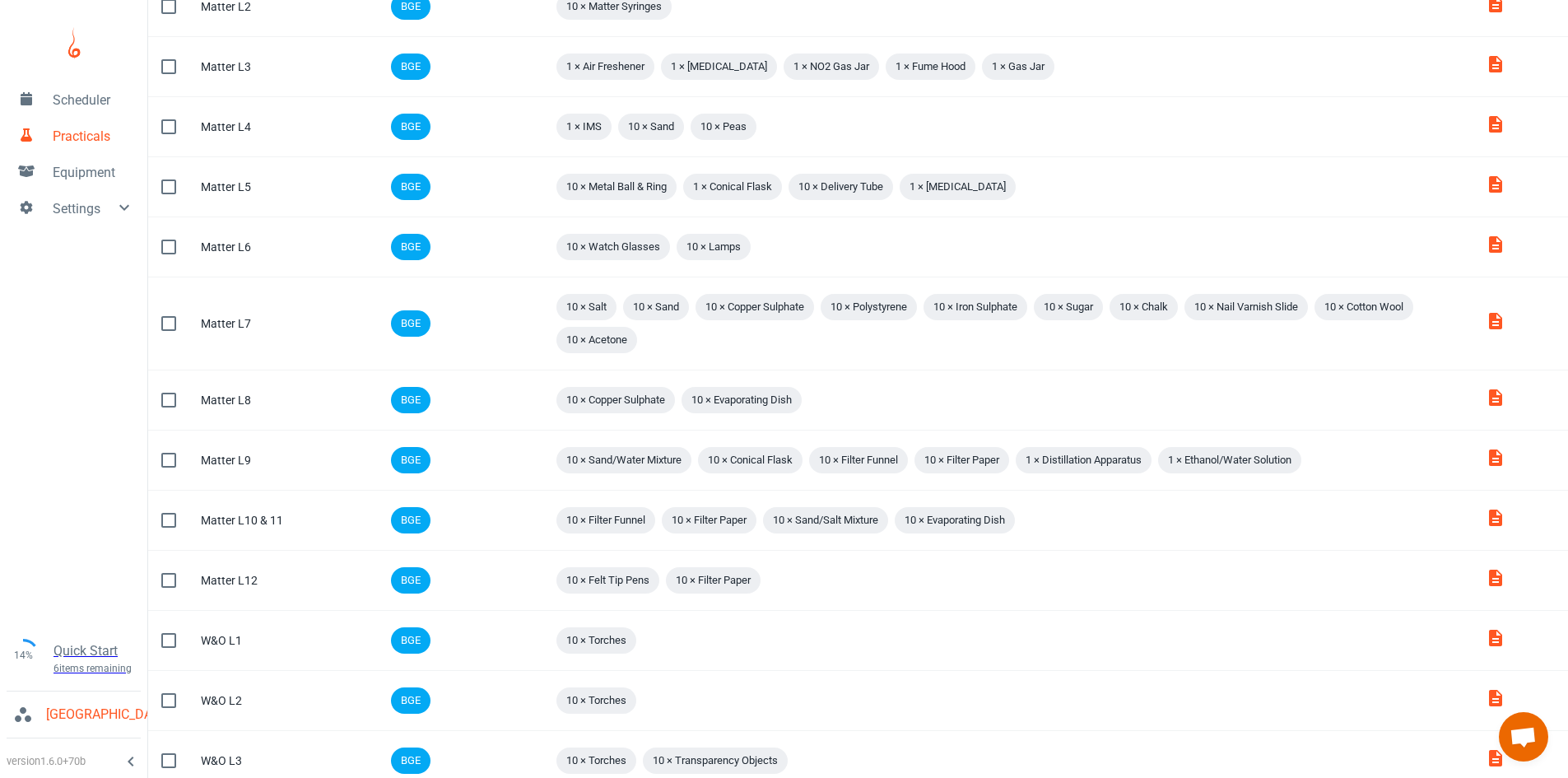
scroll to position [934, 0]
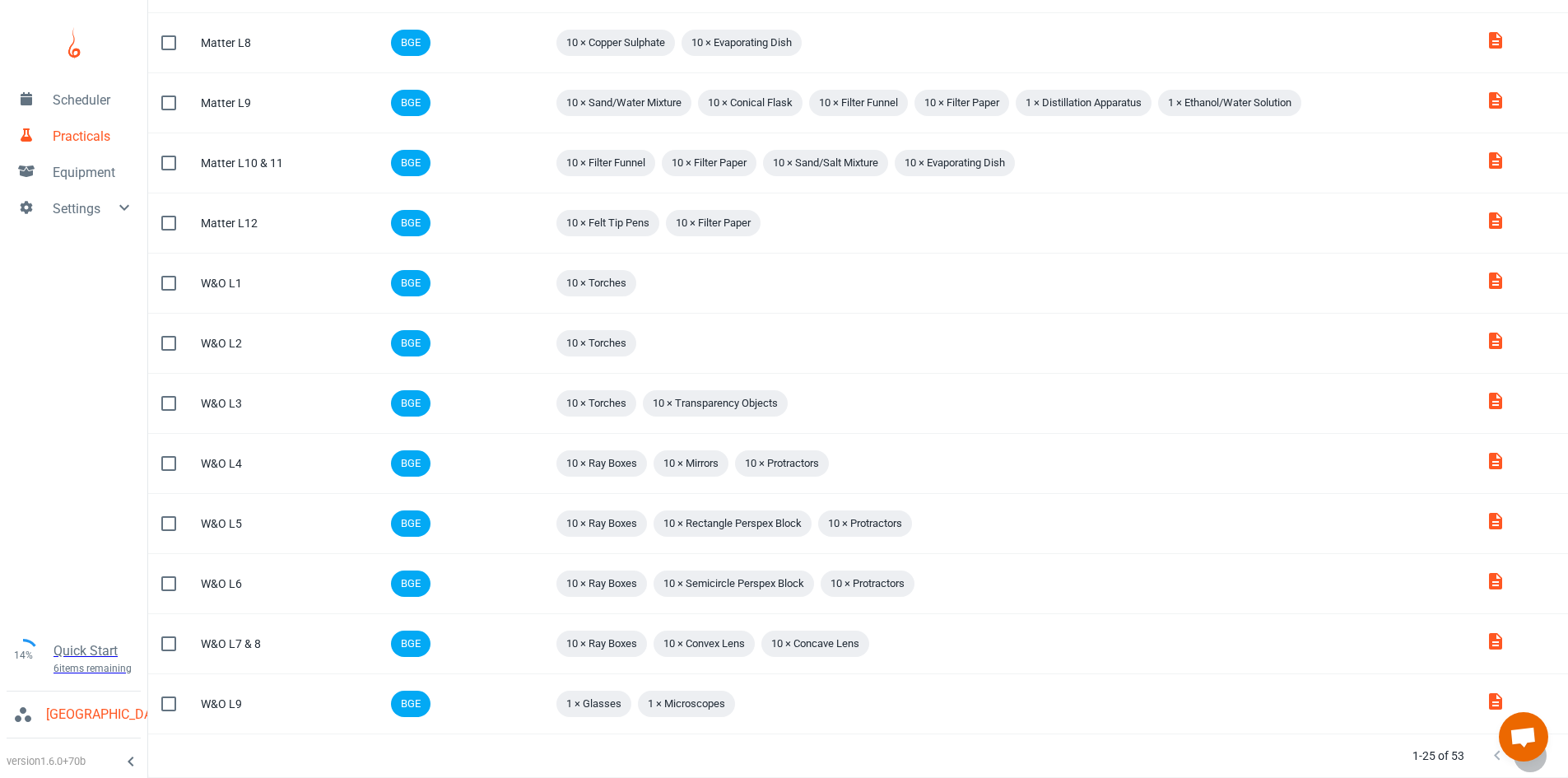
click at [1532, 762] on icon "Next Page" at bounding box center [1530, 756] width 20 height 20
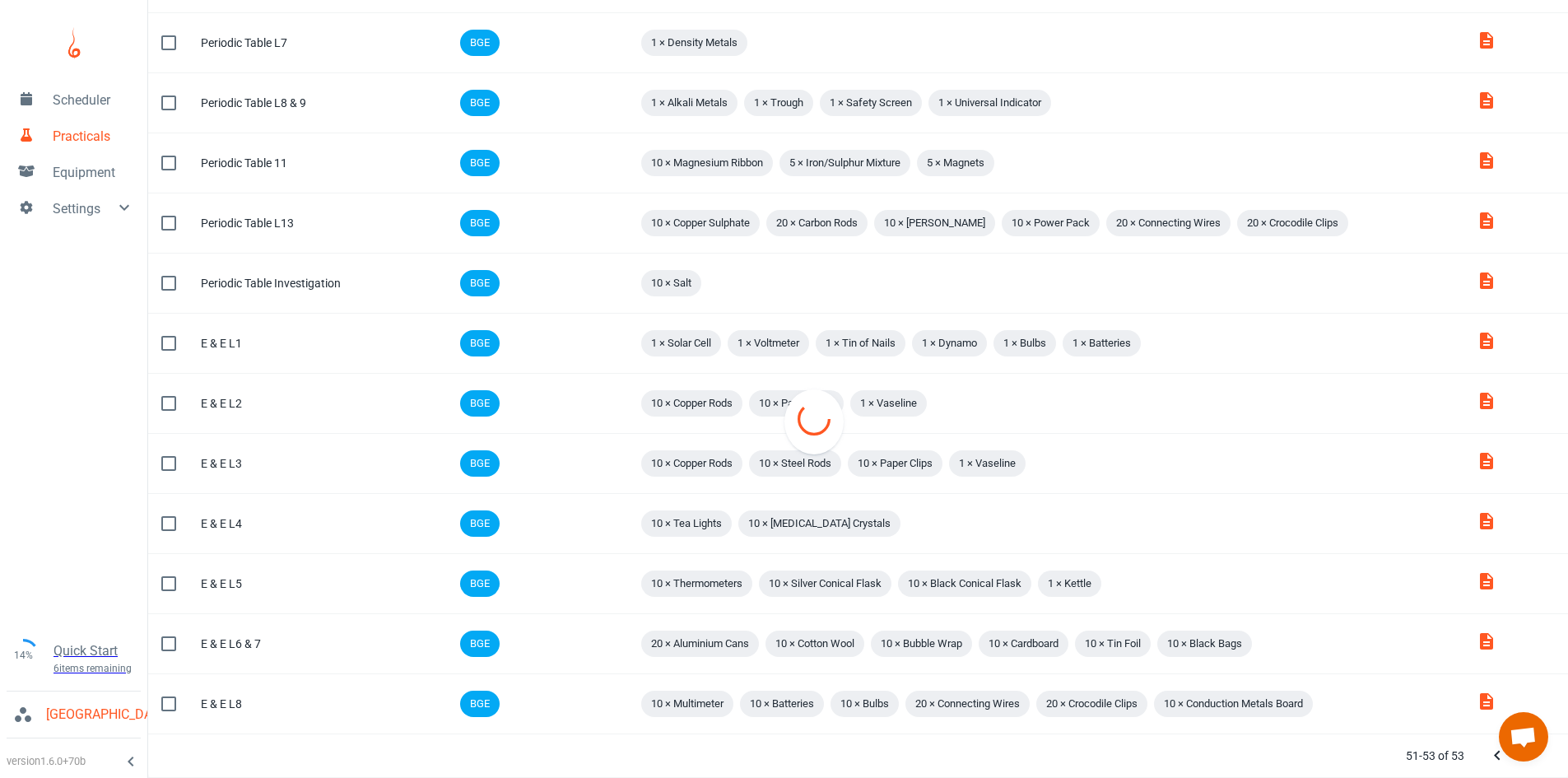
scroll to position [877, 0]
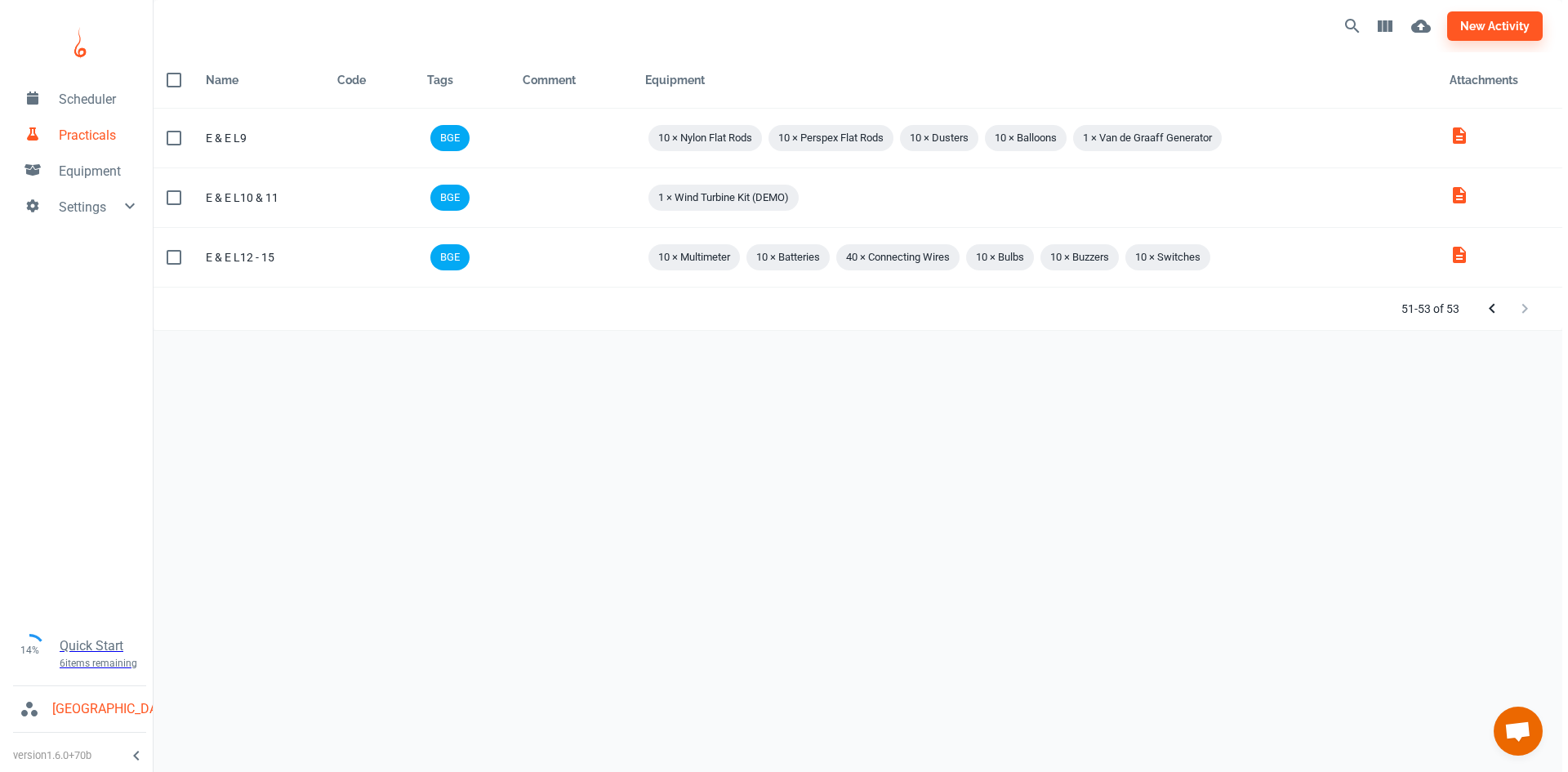
scroll to position [0, 0]
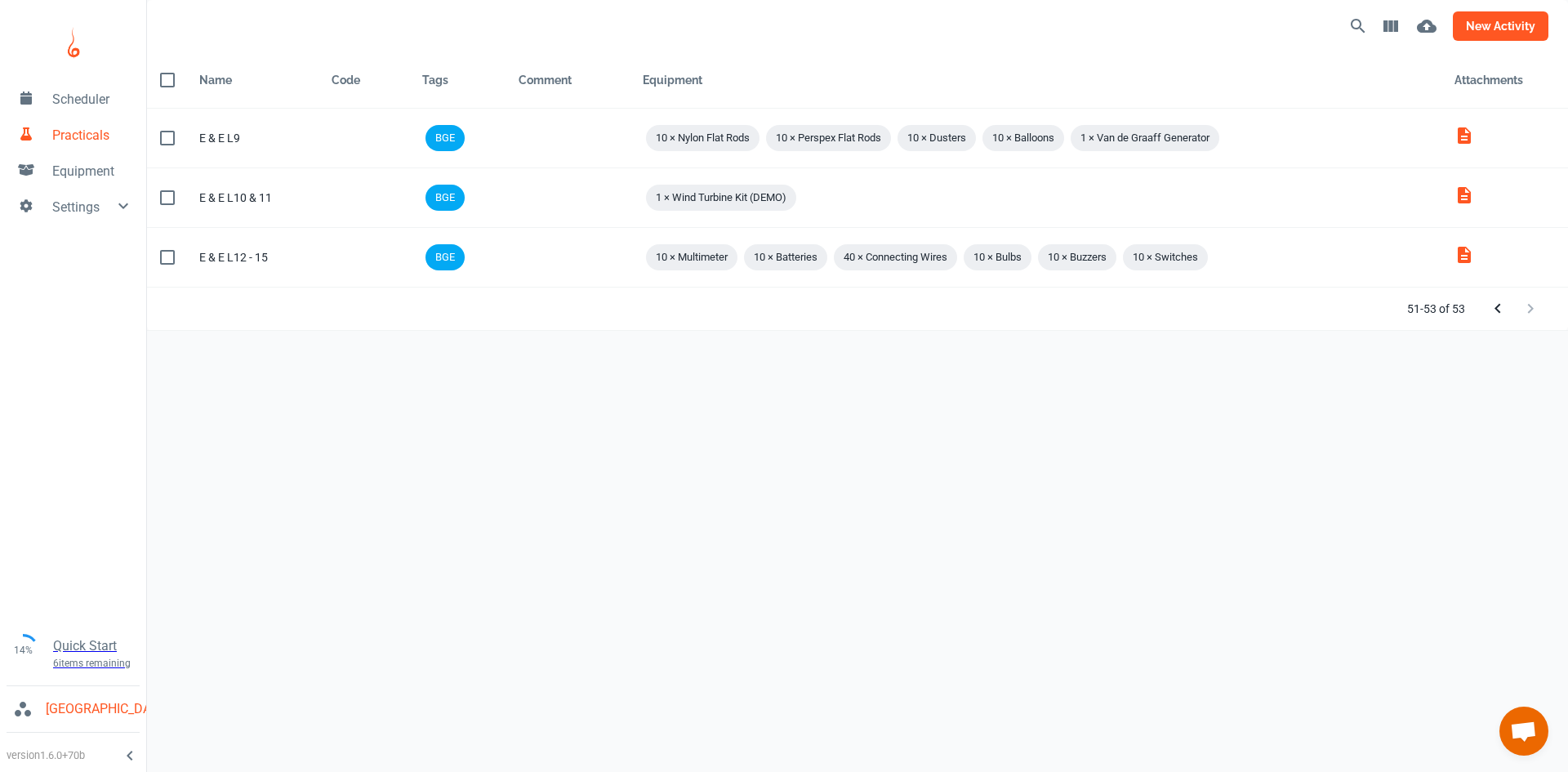
click at [1485, 21] on button "new activity" at bounding box center [1500, 27] width 95 height 30
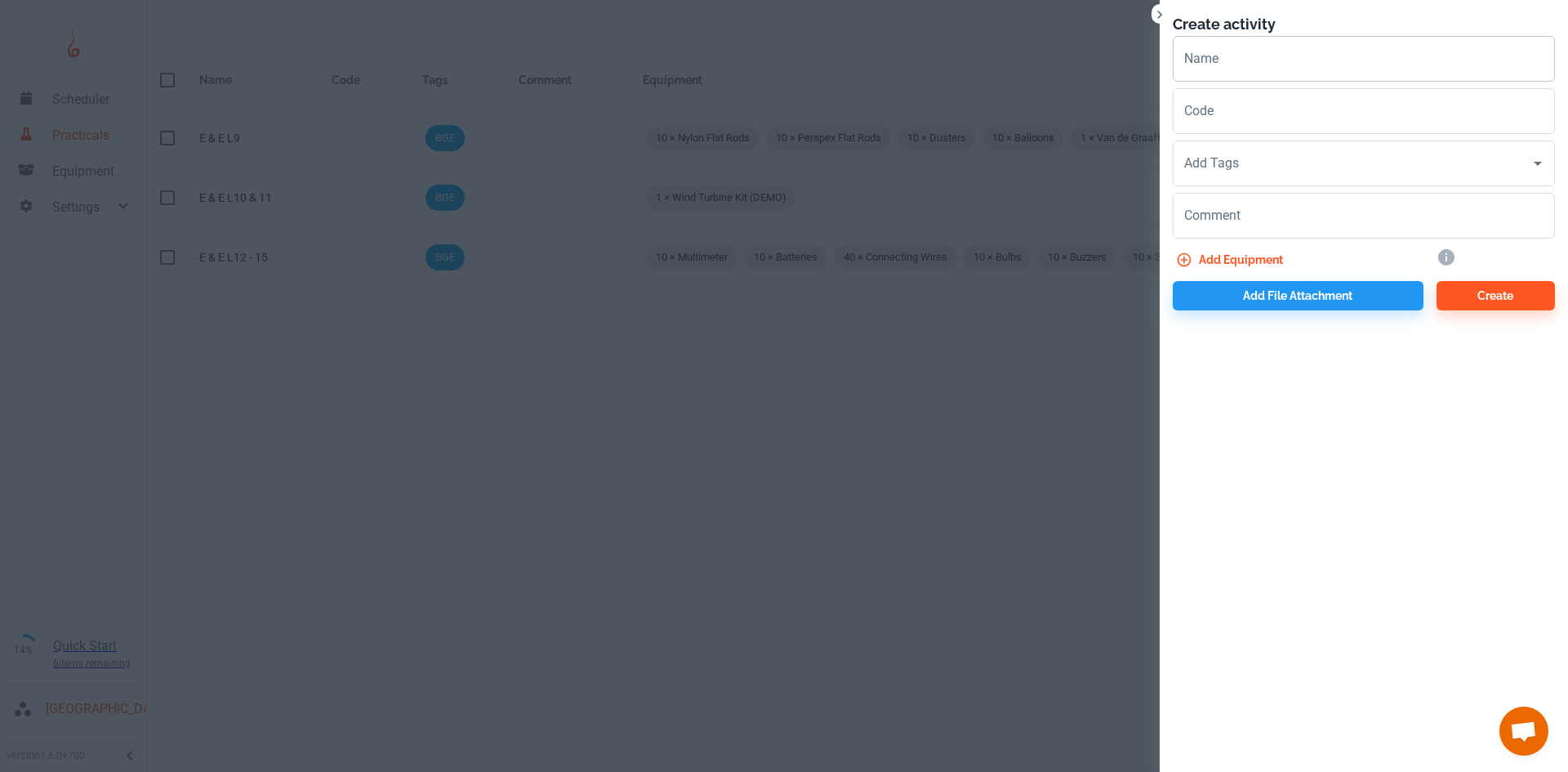
click at [1239, 54] on input "Name" at bounding box center [1364, 58] width 382 height 46
drag, startPoint x: 1330, startPoint y: 60, endPoint x: 1044, endPoint y: 65, distance: 286.0
click at [1044, 65] on div "Create activity Name Chemical Reactions Name Code Code Add Tags Add Tags Commen…" at bounding box center [784, 386] width 1568 height 772
click at [1323, 60] on input "Chemical Reactions" at bounding box center [1364, 58] width 382 height 46
drag, startPoint x: 1321, startPoint y: 59, endPoint x: 1153, endPoint y: 56, distance: 168.0
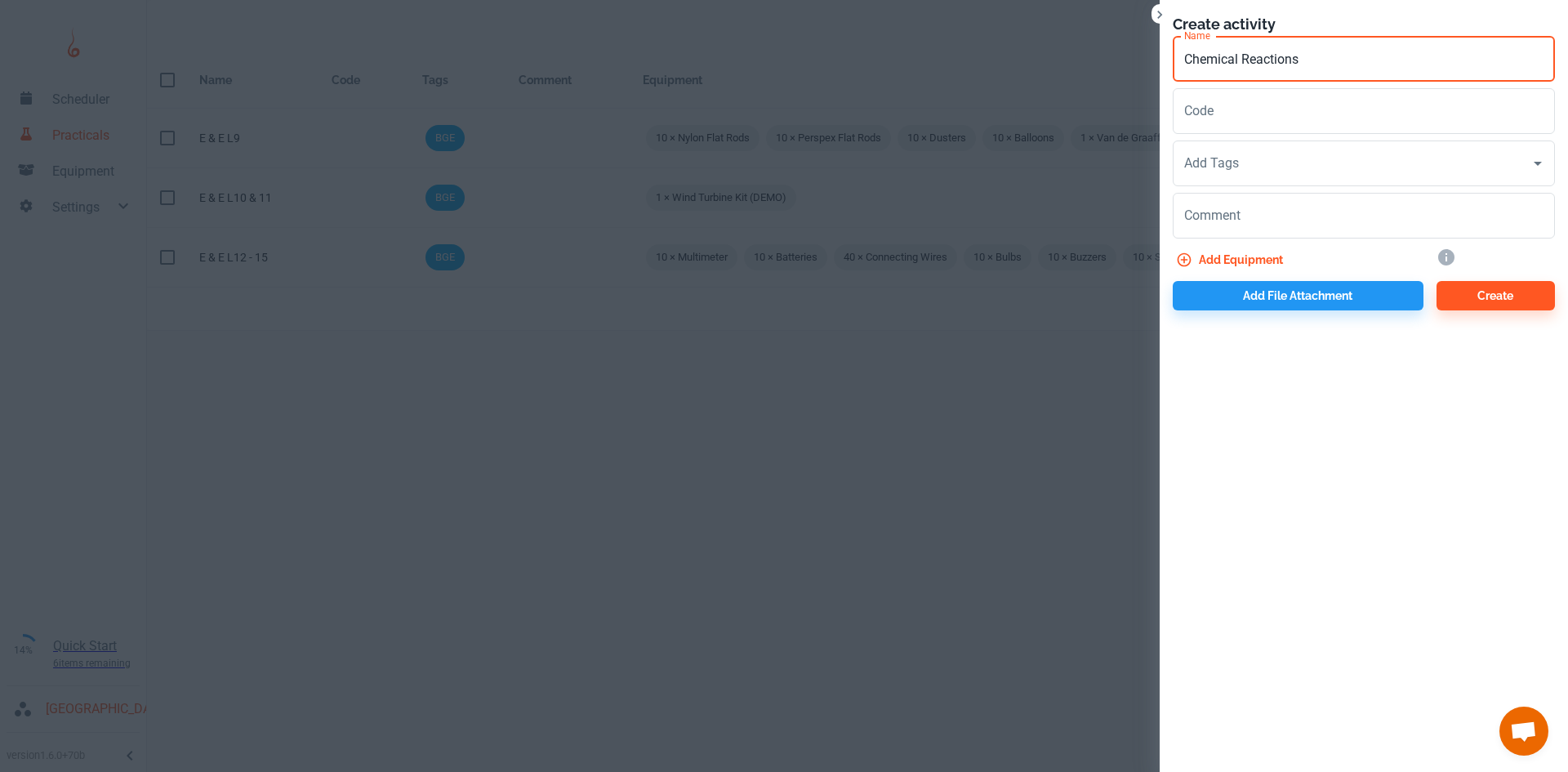
click at [1153, 56] on div "Create activity Name Chemical Reactions Name Code Code Add Tags Add Tags Commen…" at bounding box center [784, 386] width 1568 height 772
click at [1400, 51] on input "Chemical Reactions" at bounding box center [1364, 58] width 382 height 46
type input "Chemical Reactions L1"
click at [1204, 171] on input "Add Tags" at bounding box center [1351, 163] width 343 height 31
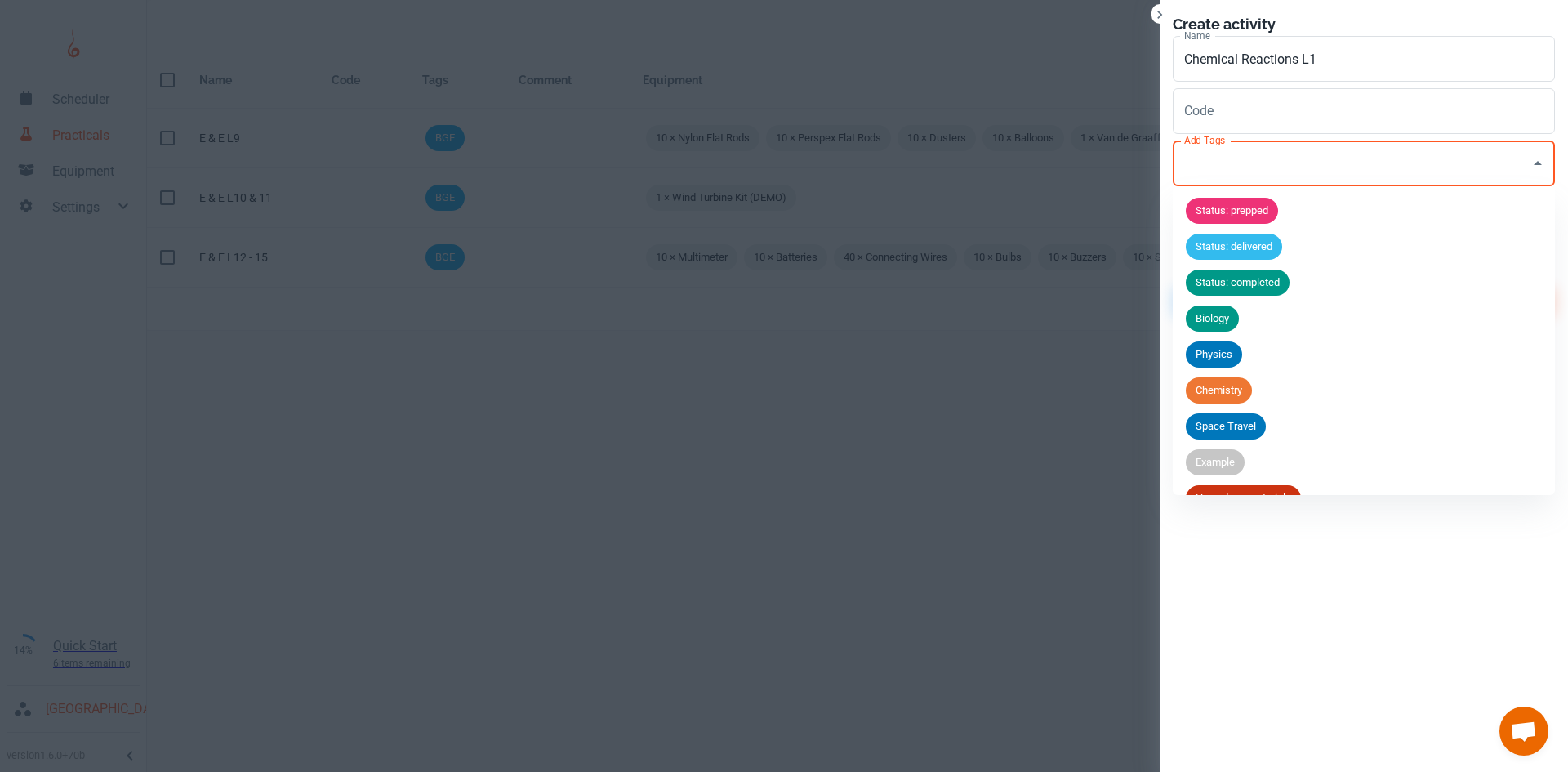
scroll to position [64, 0]
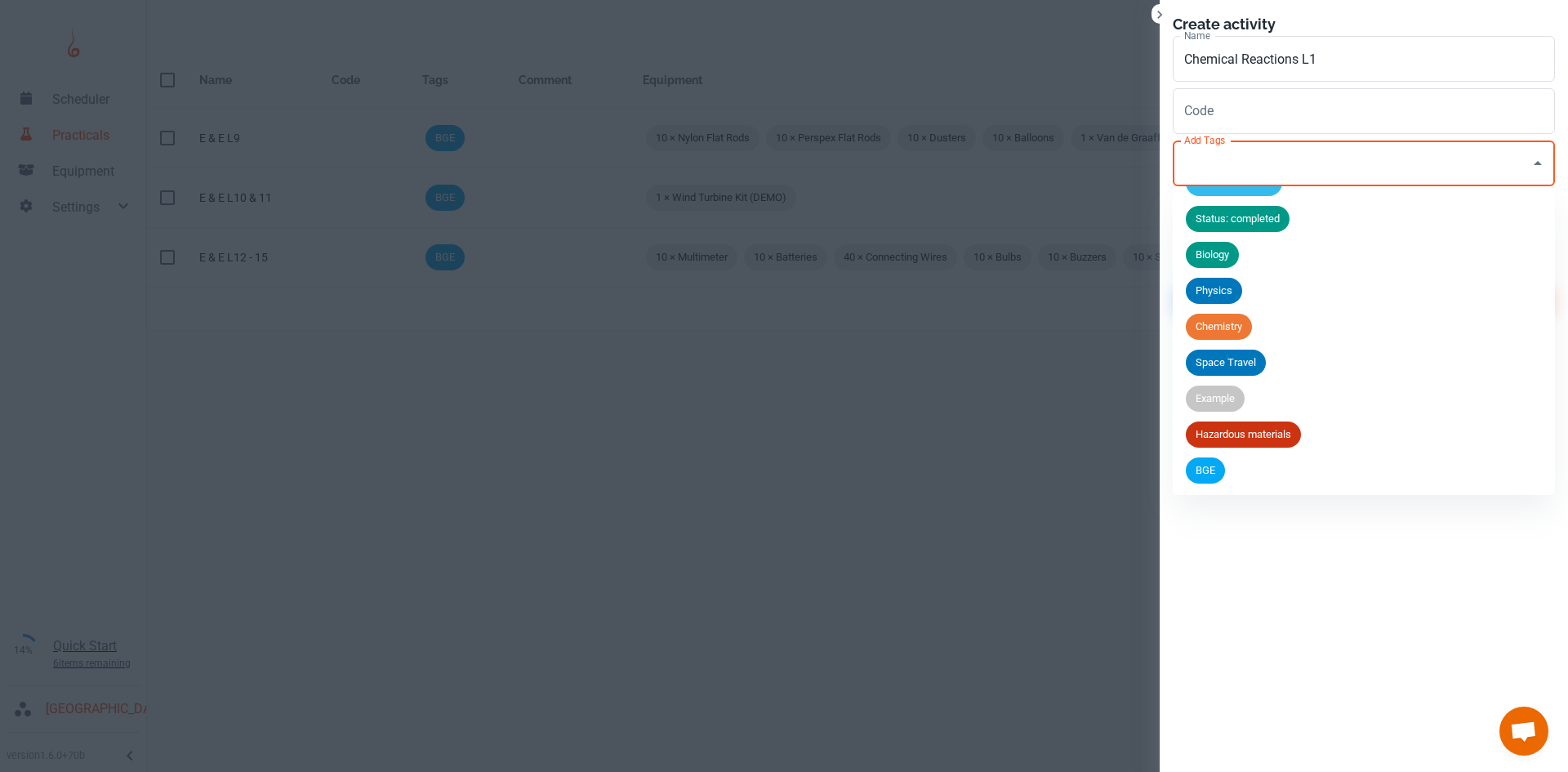
click at [1214, 474] on span "BGE" at bounding box center [1205, 470] width 39 height 17
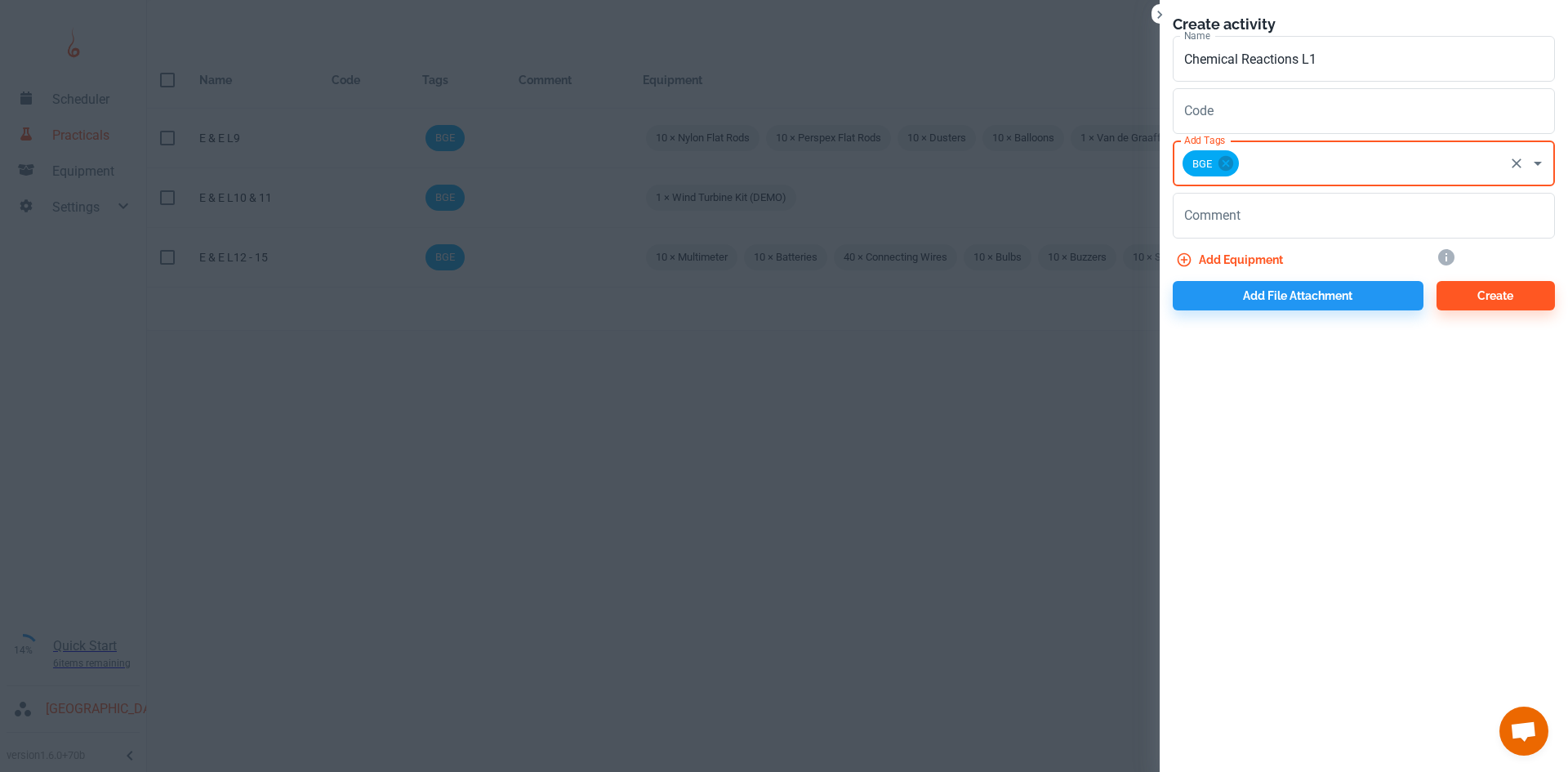
click at [1246, 256] on button "Add equipment" at bounding box center [1230, 260] width 117 height 30
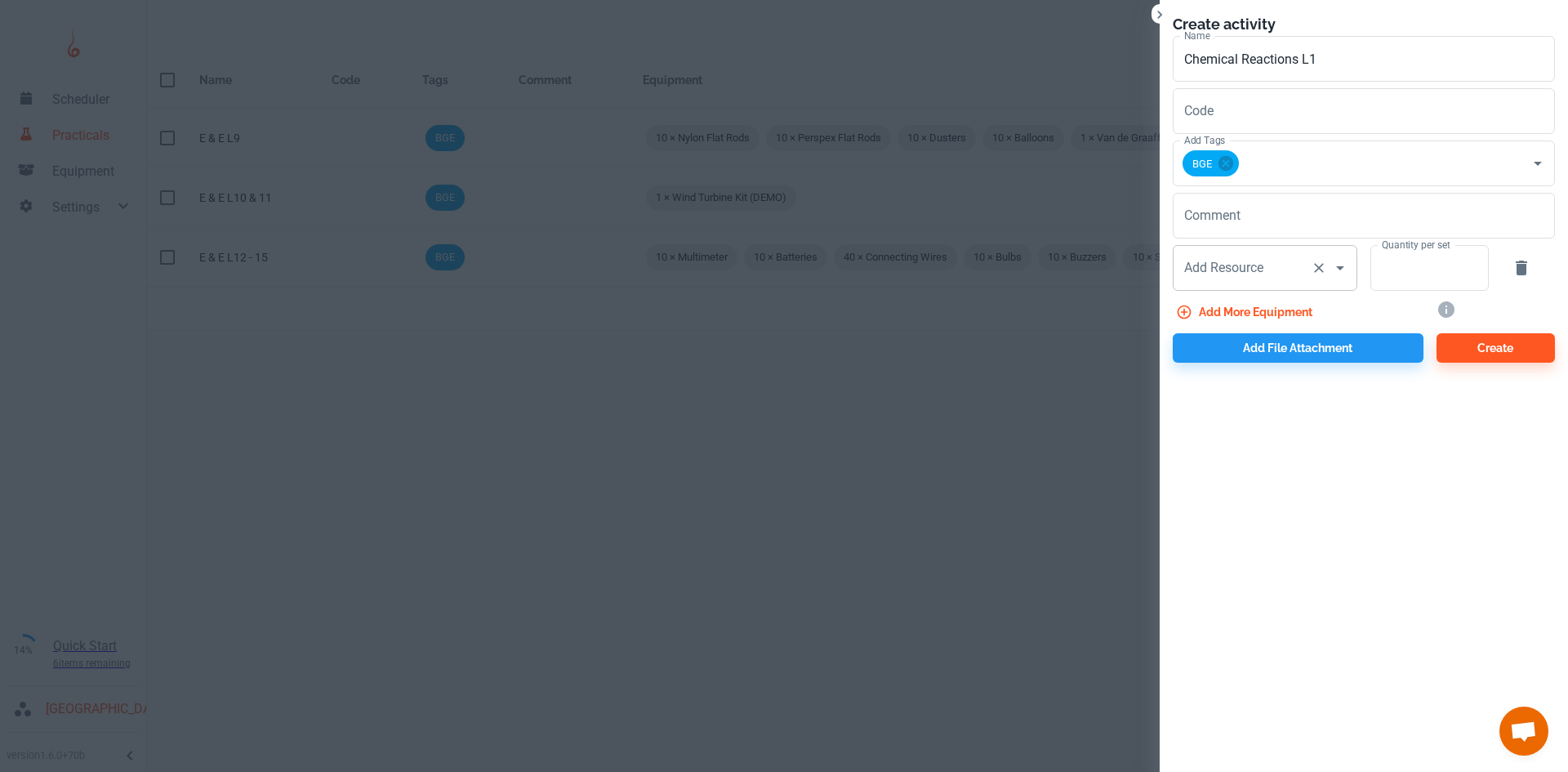
click at [1237, 275] on div "Add Resource Add Resource" at bounding box center [1264, 268] width 185 height 46
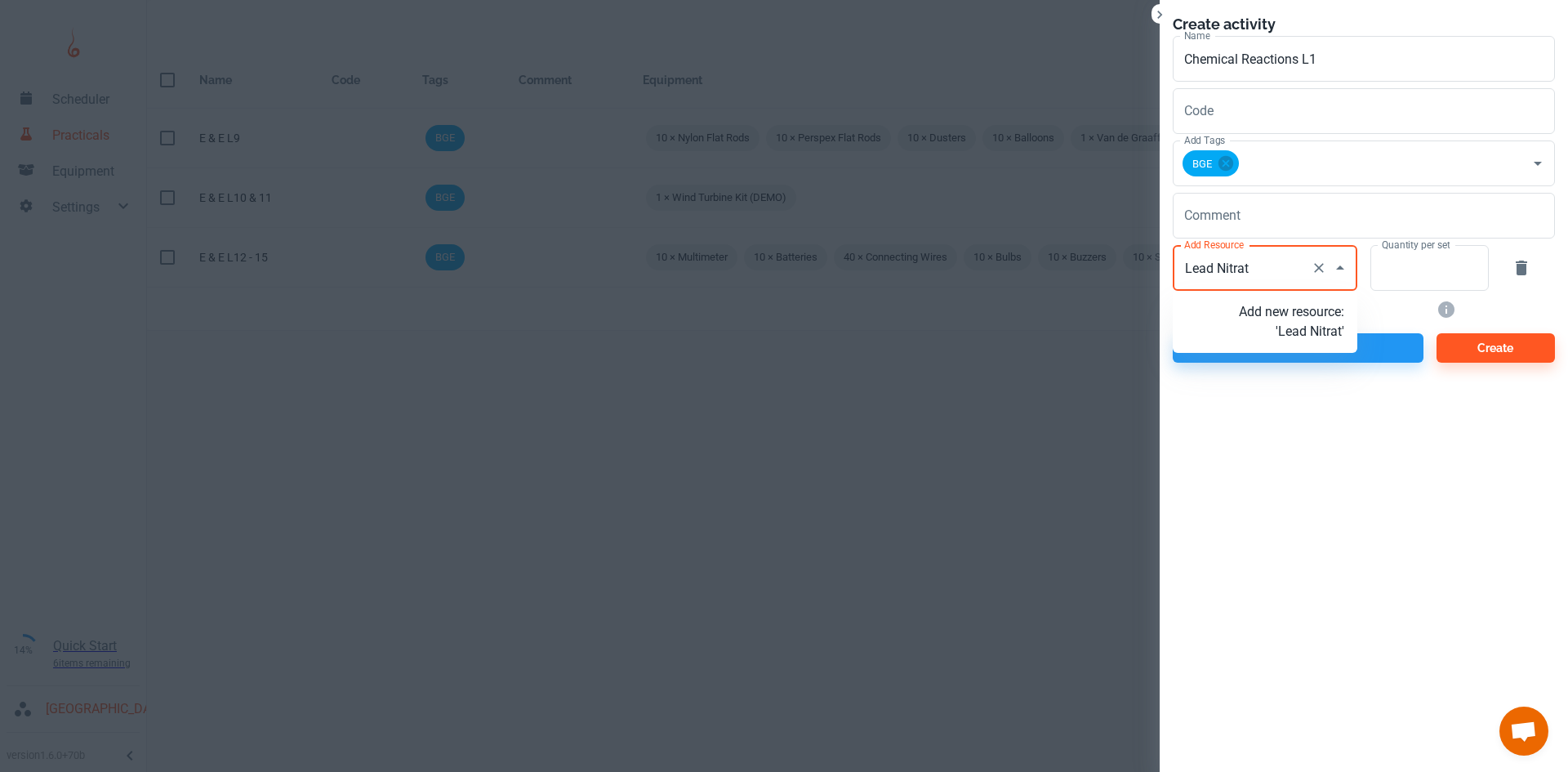
type input "Lead Nitrate"
click at [1287, 338] on p "Add new resource: 'Lead Nitrate'" at bounding box center [1291, 321] width 105 height 39
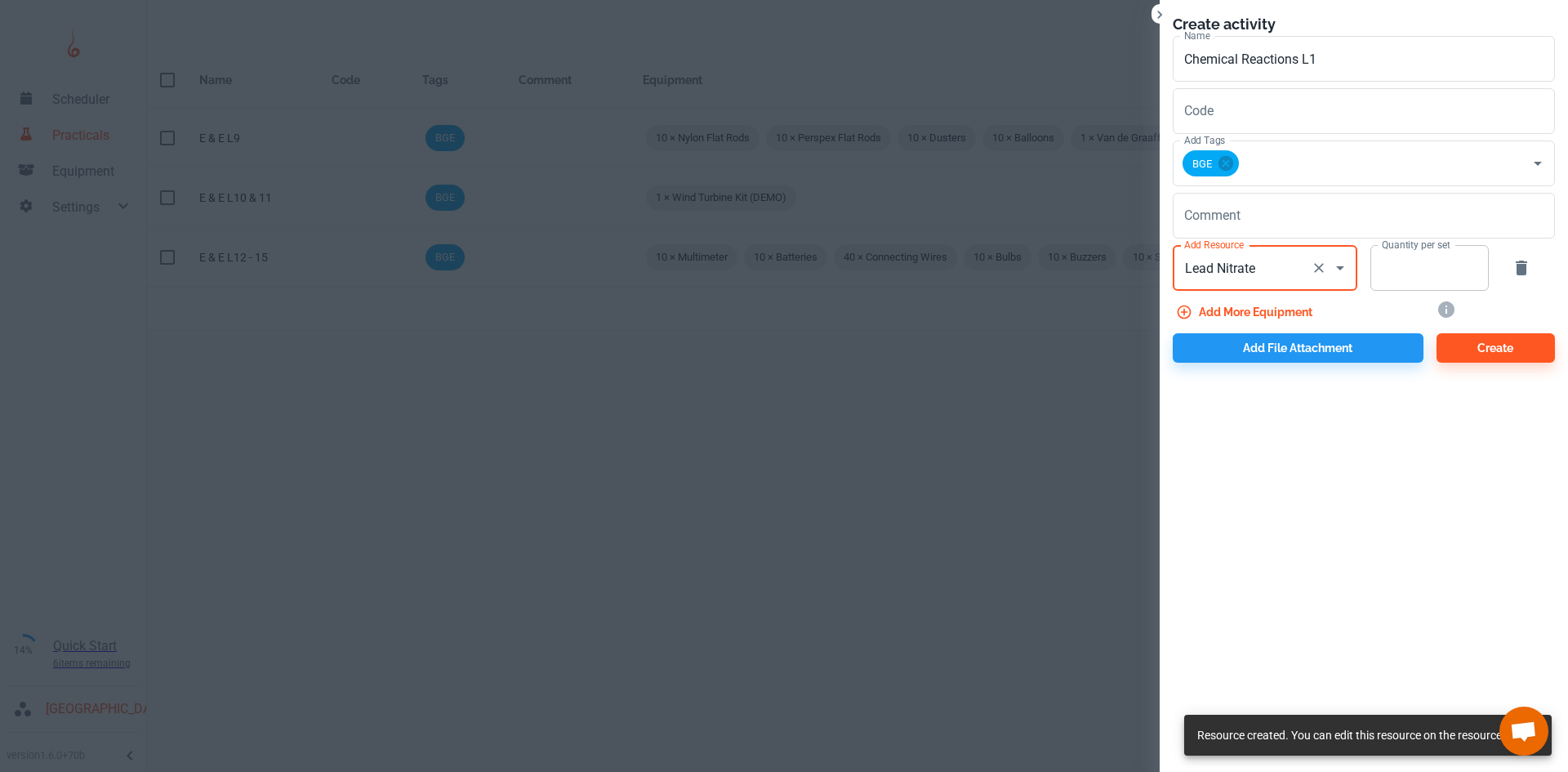
type input "Lead Nitrate"
click at [1402, 265] on input "Quantity per set" at bounding box center [1420, 268] width 100 height 46
type input "4"
click at [1289, 311] on button "Add more equipment" at bounding box center [1245, 312] width 147 height 30
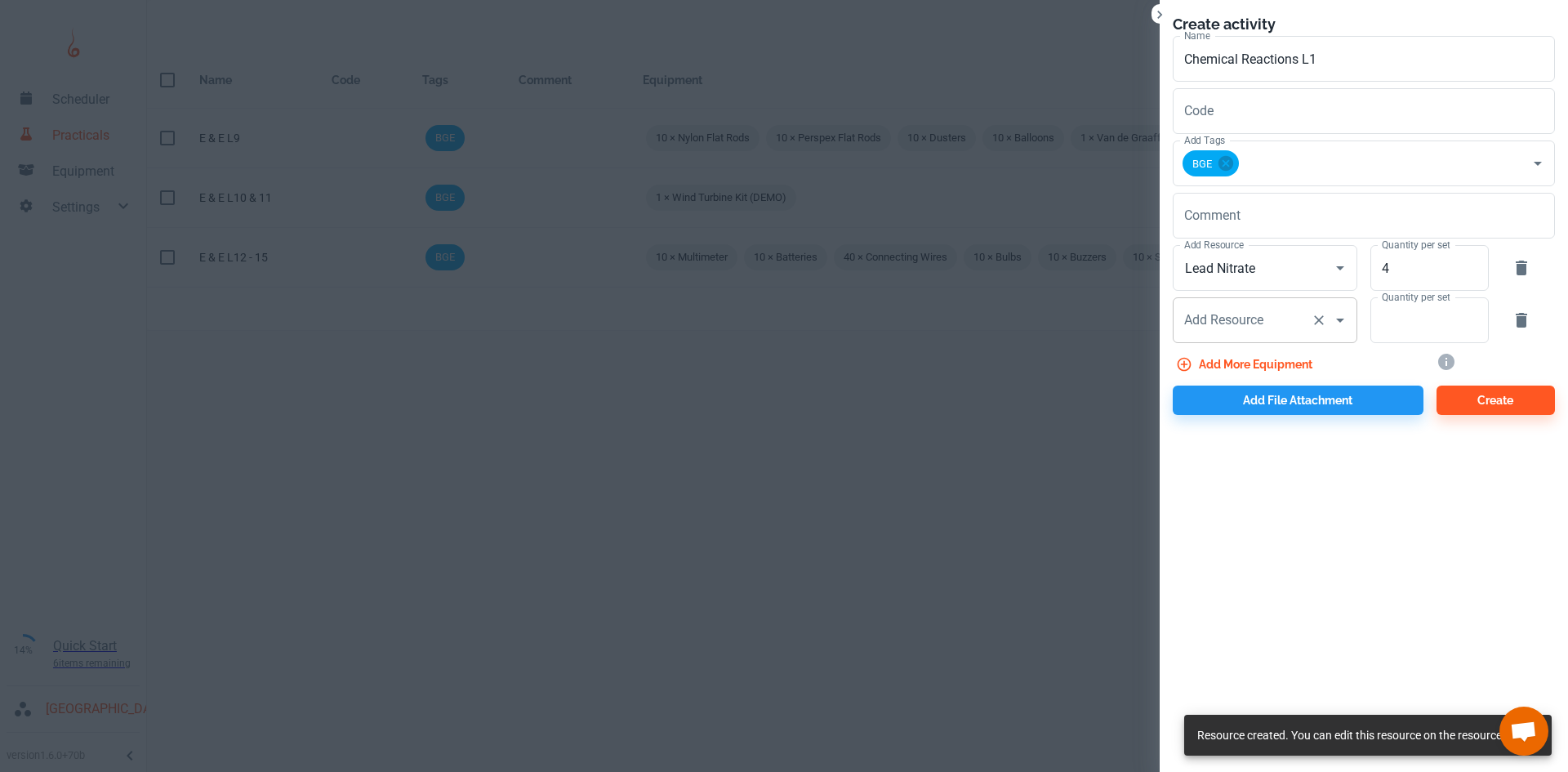
click at [1257, 328] on div "Add Resource Add Resource" at bounding box center [1264, 320] width 185 height 46
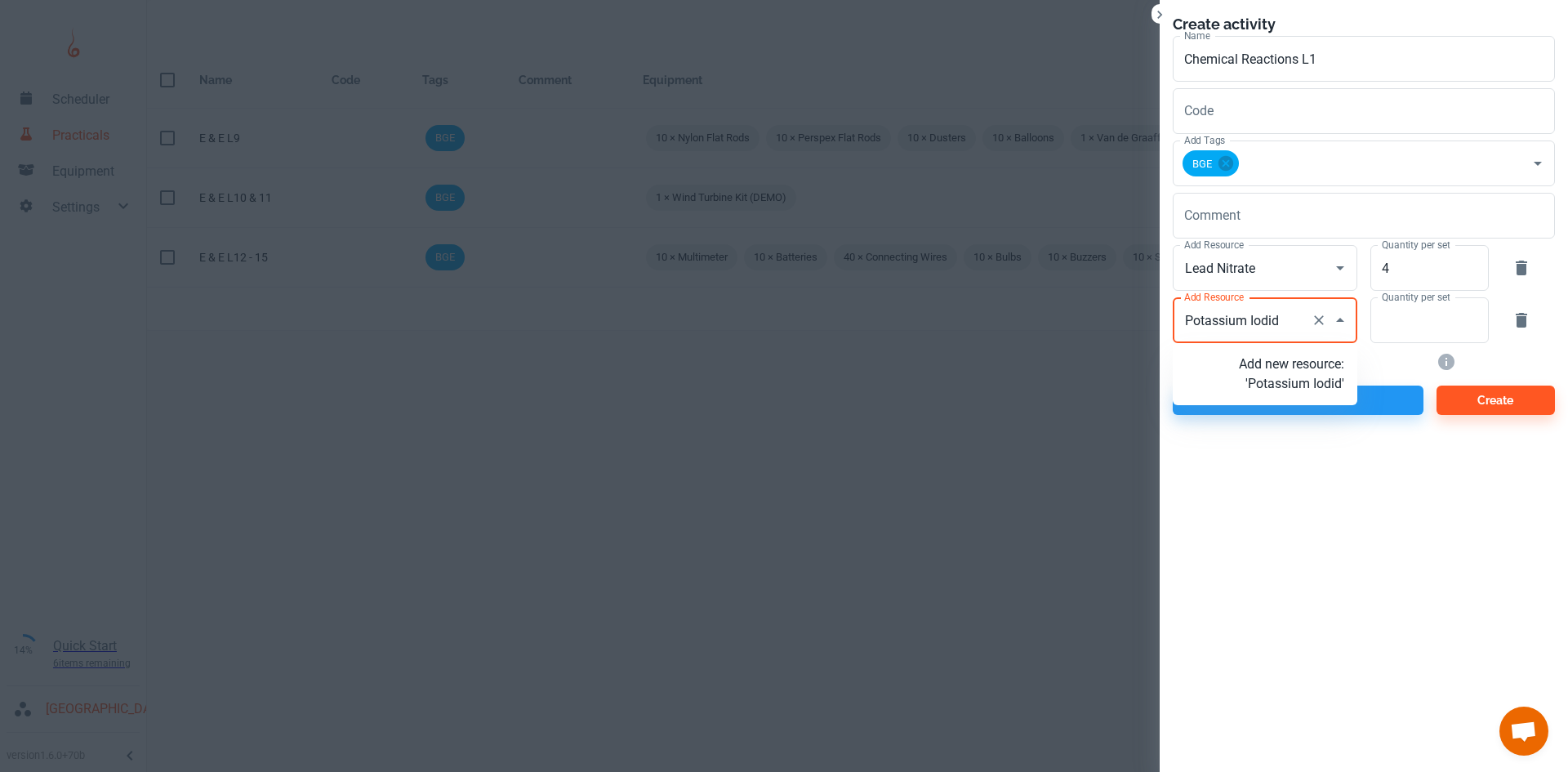
type input "[MEDICAL_DATA]"
click at [1298, 387] on p "Add new resource: 'Potassium Iodide'" at bounding box center [1291, 374] width 105 height 39
type input "[MEDICAL_DATA]"
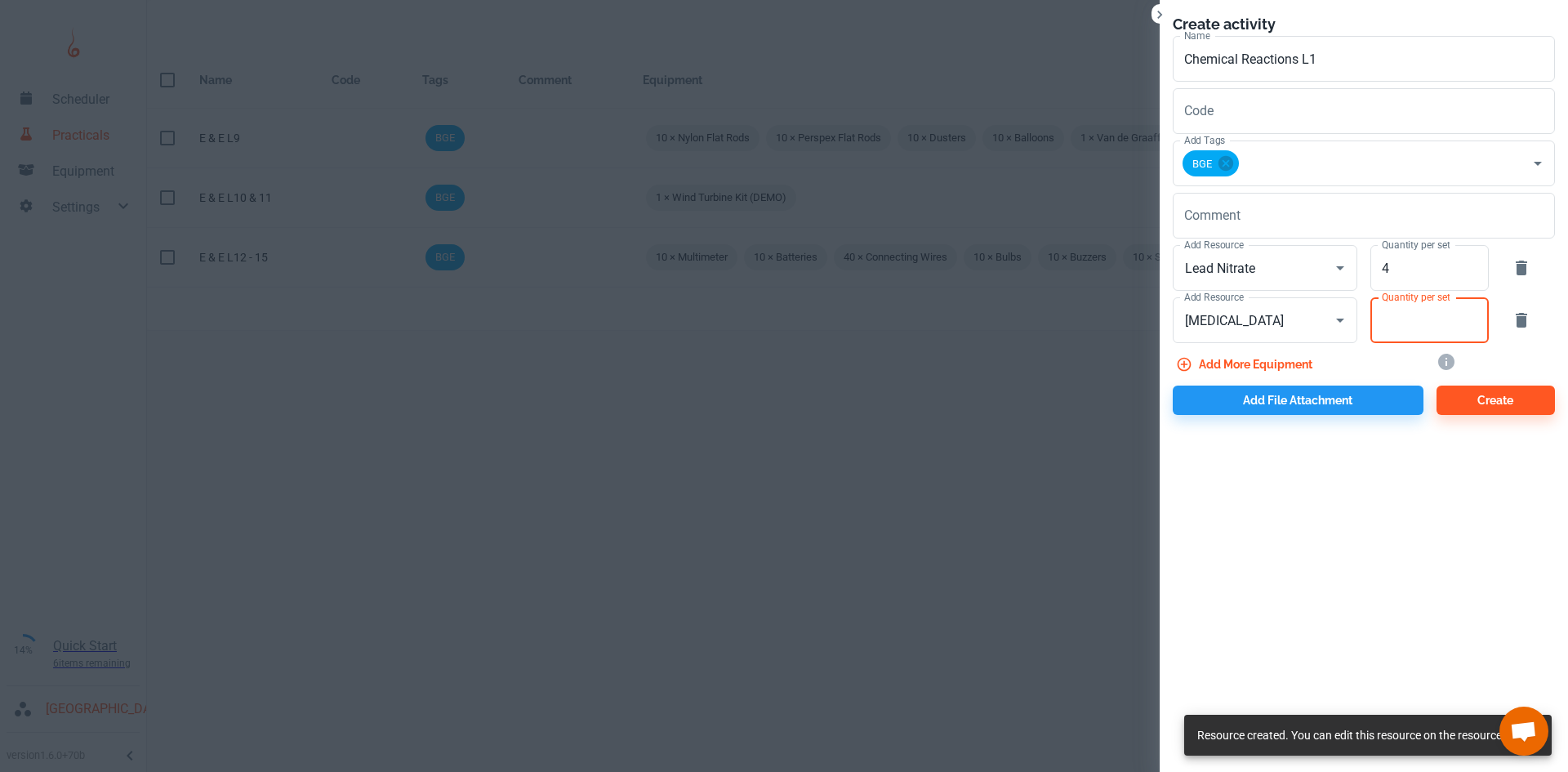
click at [1386, 320] on input "Quantity per set" at bounding box center [1420, 320] width 100 height 46
type input "4"
click at [1267, 365] on button "Add more equipment" at bounding box center [1245, 364] width 147 height 30
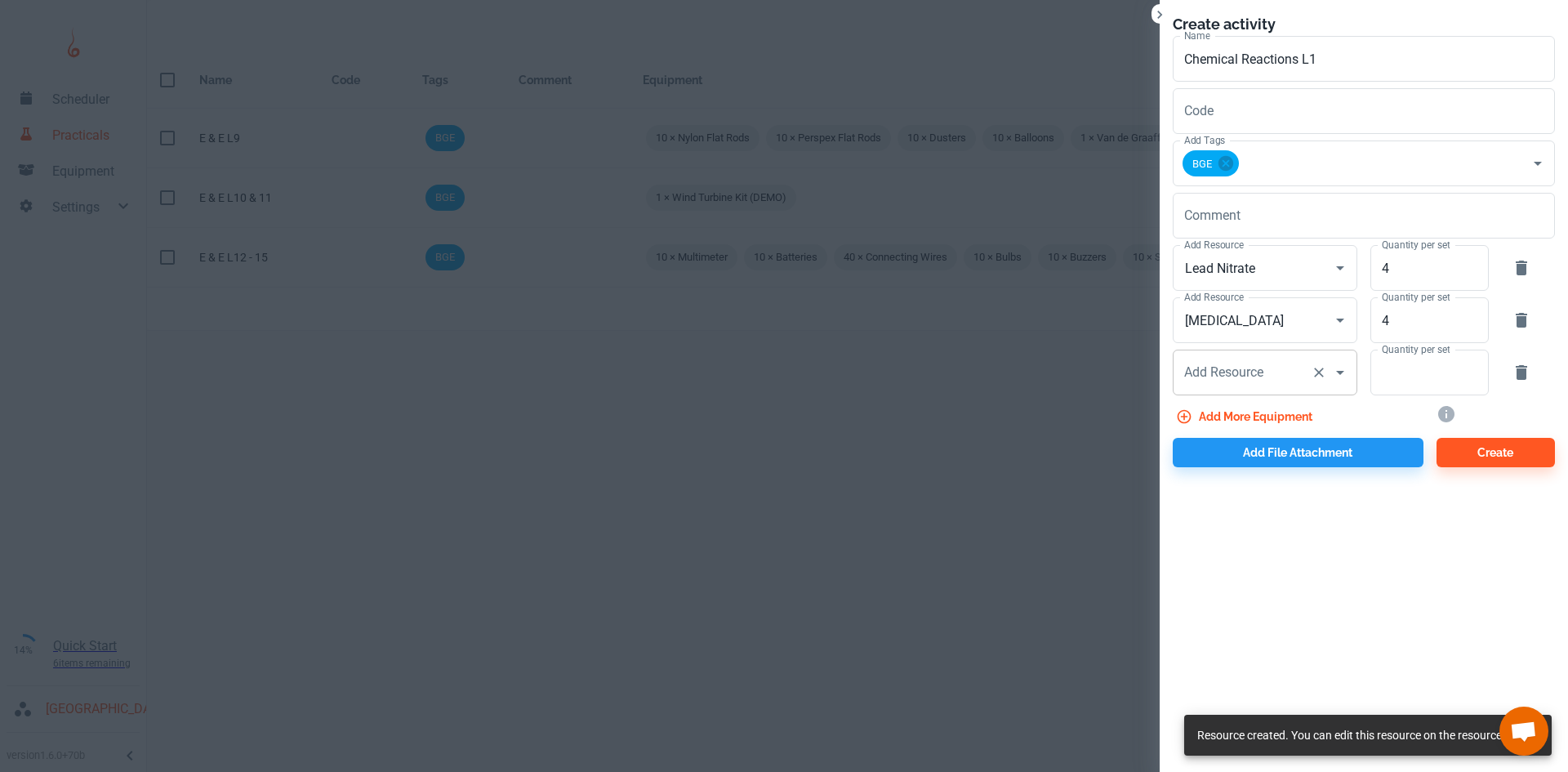
click at [1237, 381] on div "Add Resource Add Resource" at bounding box center [1264, 372] width 185 height 46
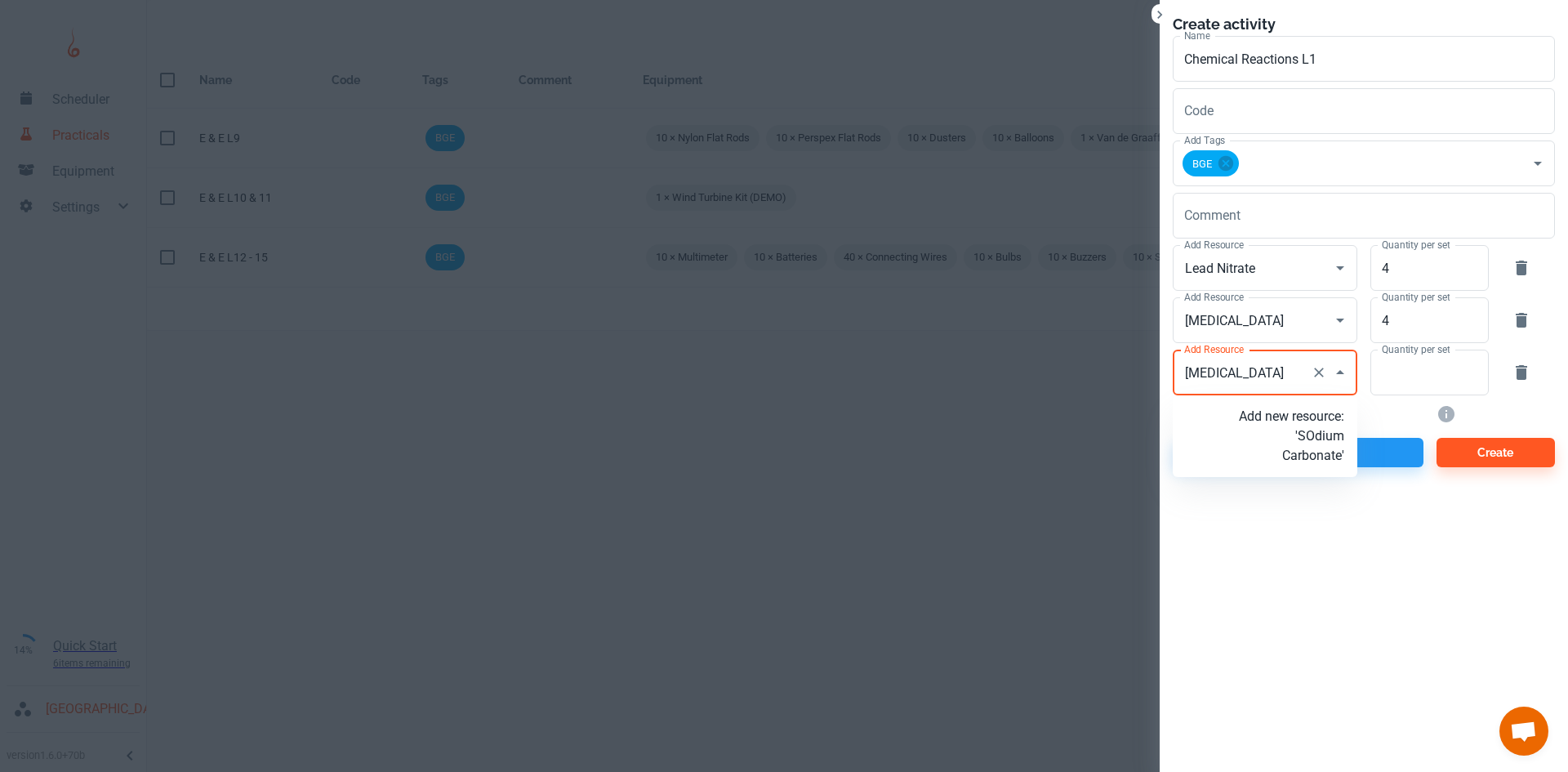
click at [1202, 373] on input "[MEDICAL_DATA]" at bounding box center [1242, 372] width 124 height 31
type input "[MEDICAL_DATA]"
click at [1249, 438] on p "Add new resource: 'Sodium Carbonate'" at bounding box center [1291, 436] width 105 height 59
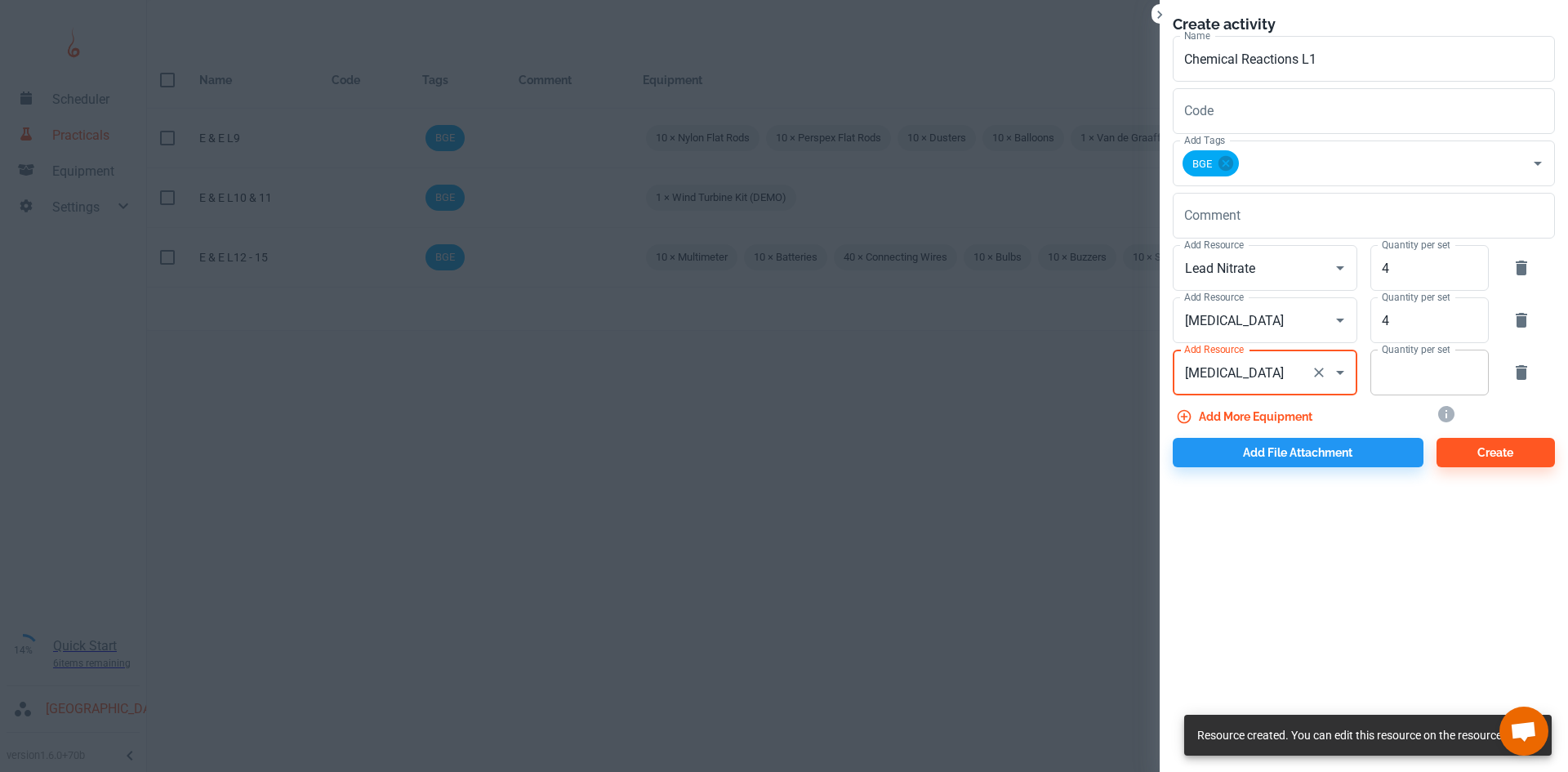
type input "[MEDICAL_DATA]"
click at [1431, 389] on input "Quantity per set" at bounding box center [1420, 372] width 100 height 46
type input "4"
click at [1288, 411] on button "Add more equipment" at bounding box center [1245, 417] width 147 height 30
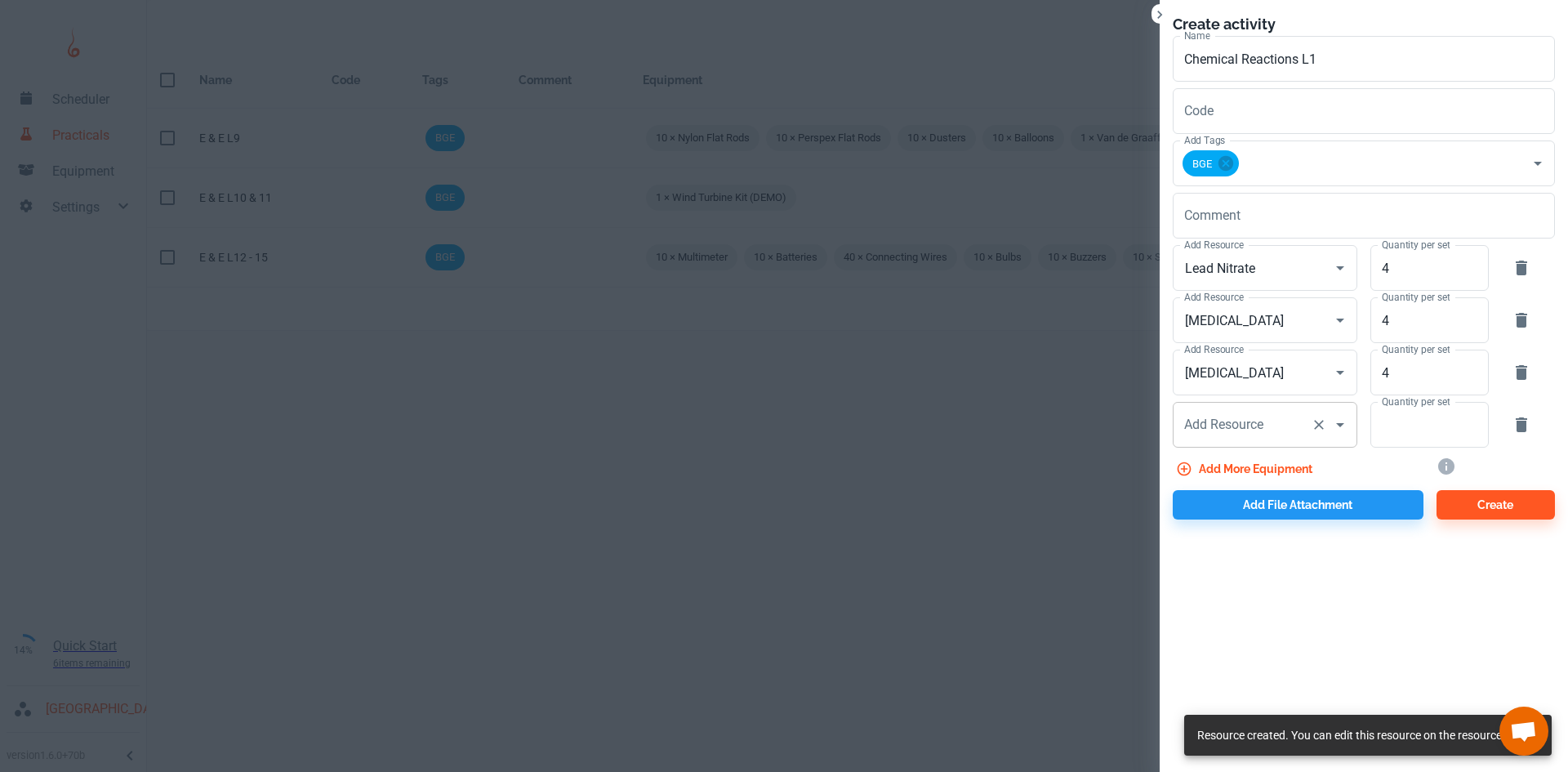
click at [1272, 432] on input "Add Resource" at bounding box center [1242, 424] width 124 height 31
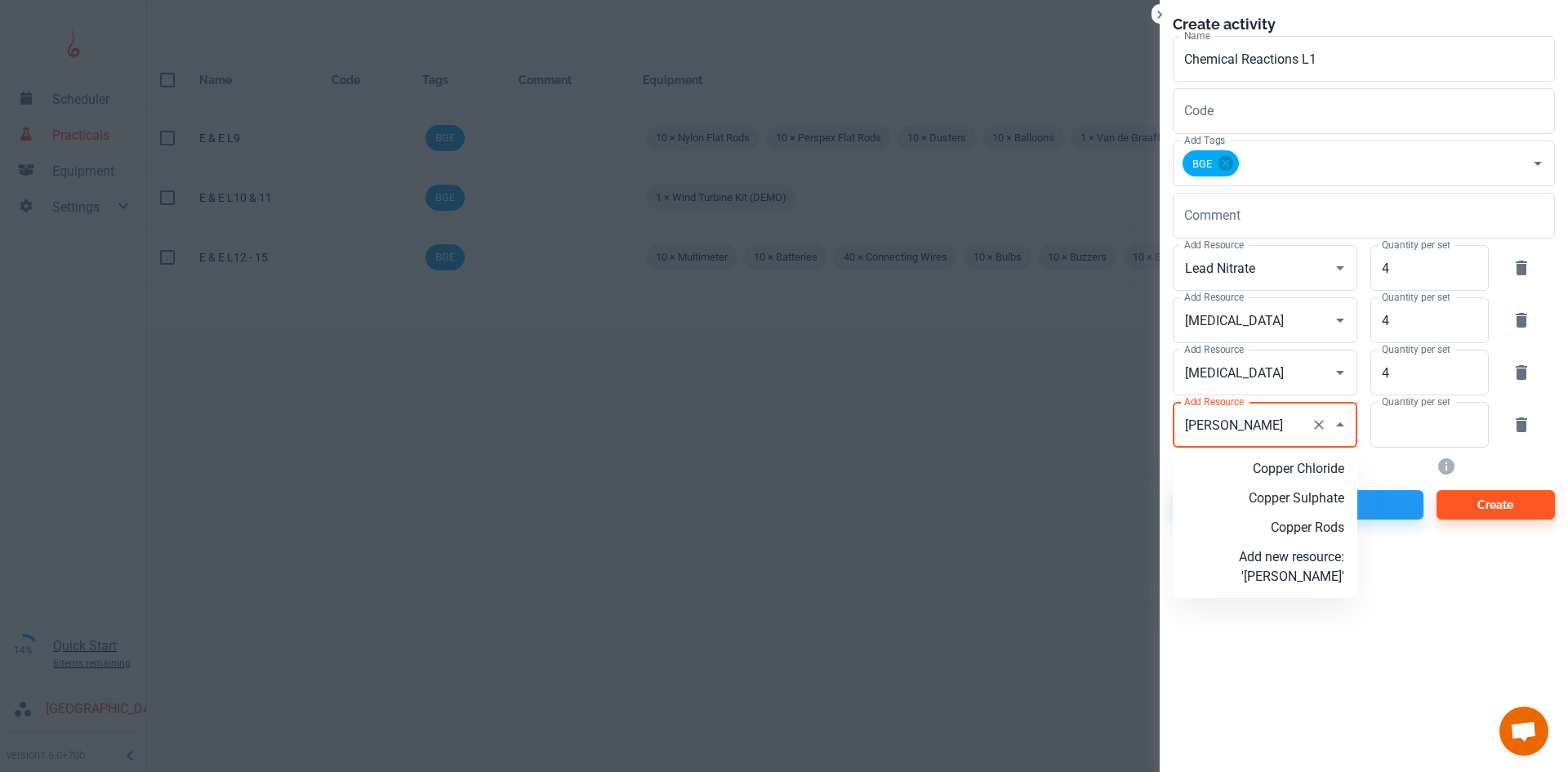
click at [1311, 505] on p "Copper Sulphate" at bounding box center [1291, 499] width 105 height 20
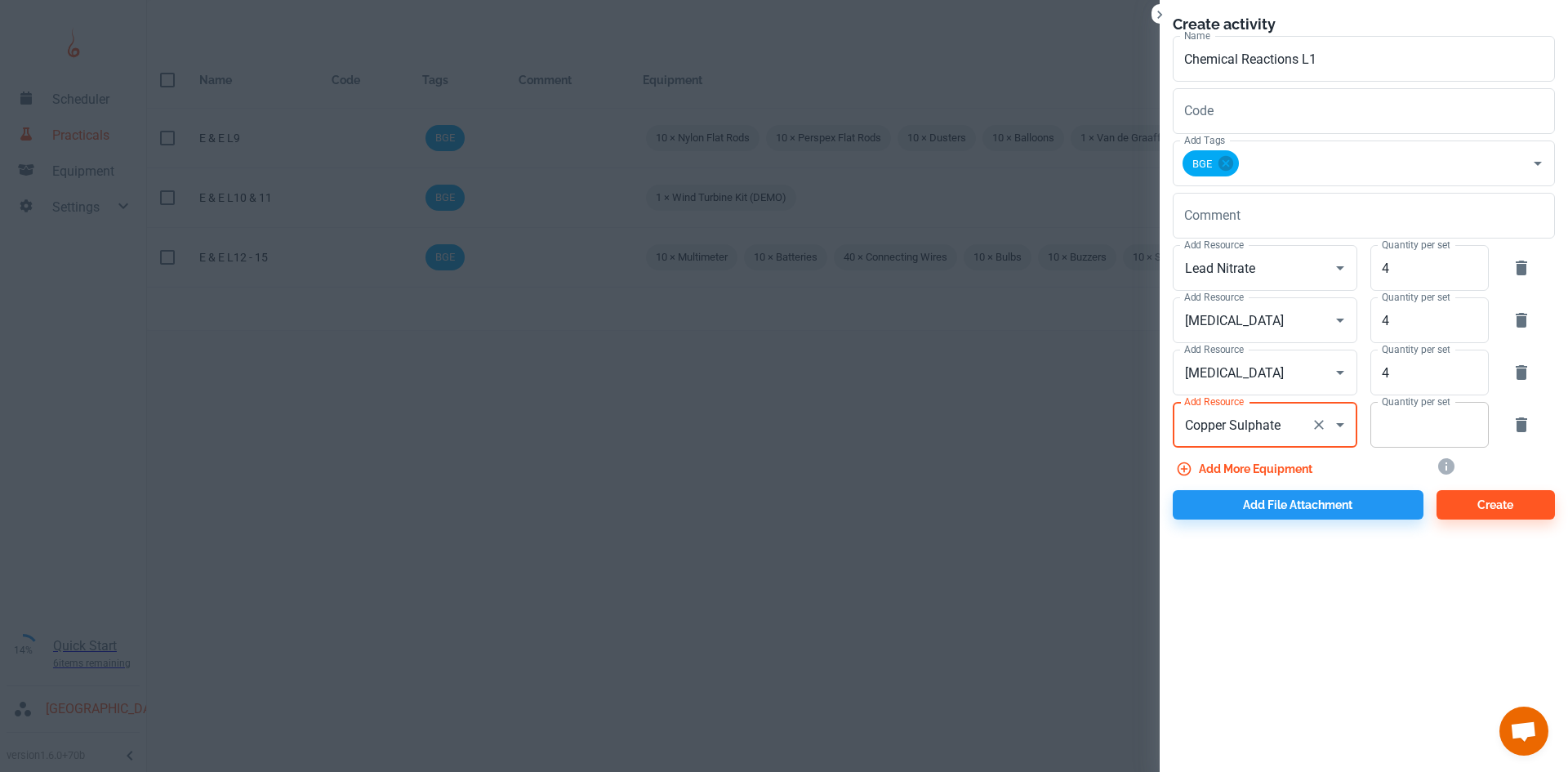
type input "Copper Sulphate"
click at [1398, 429] on input "Quantity per set" at bounding box center [1420, 424] width 100 height 46
type input "4"
click at [1285, 465] on button "Add more equipment" at bounding box center [1245, 469] width 147 height 30
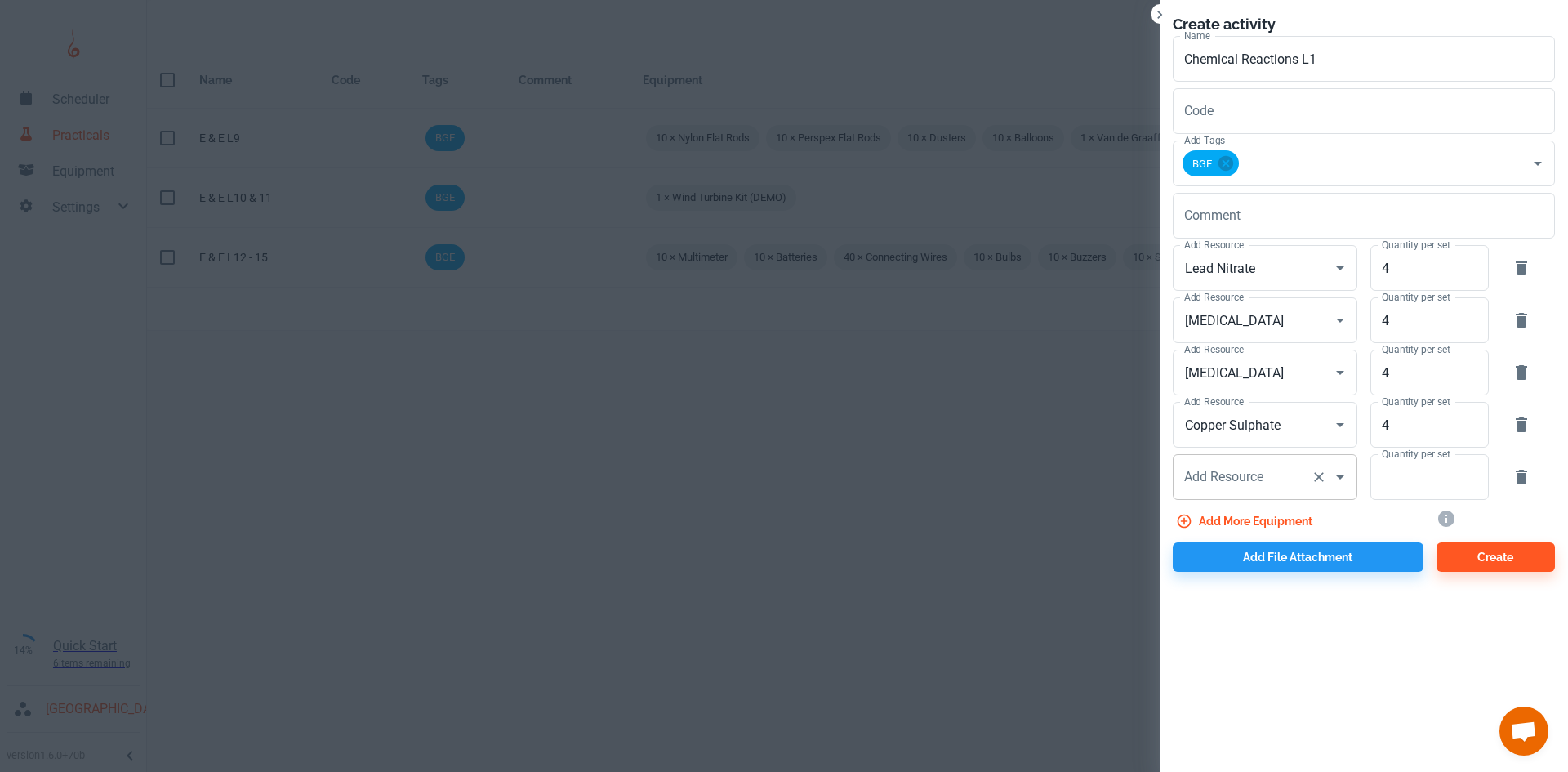
click at [1218, 473] on div "Add Resource Add Resource" at bounding box center [1264, 476] width 185 height 46
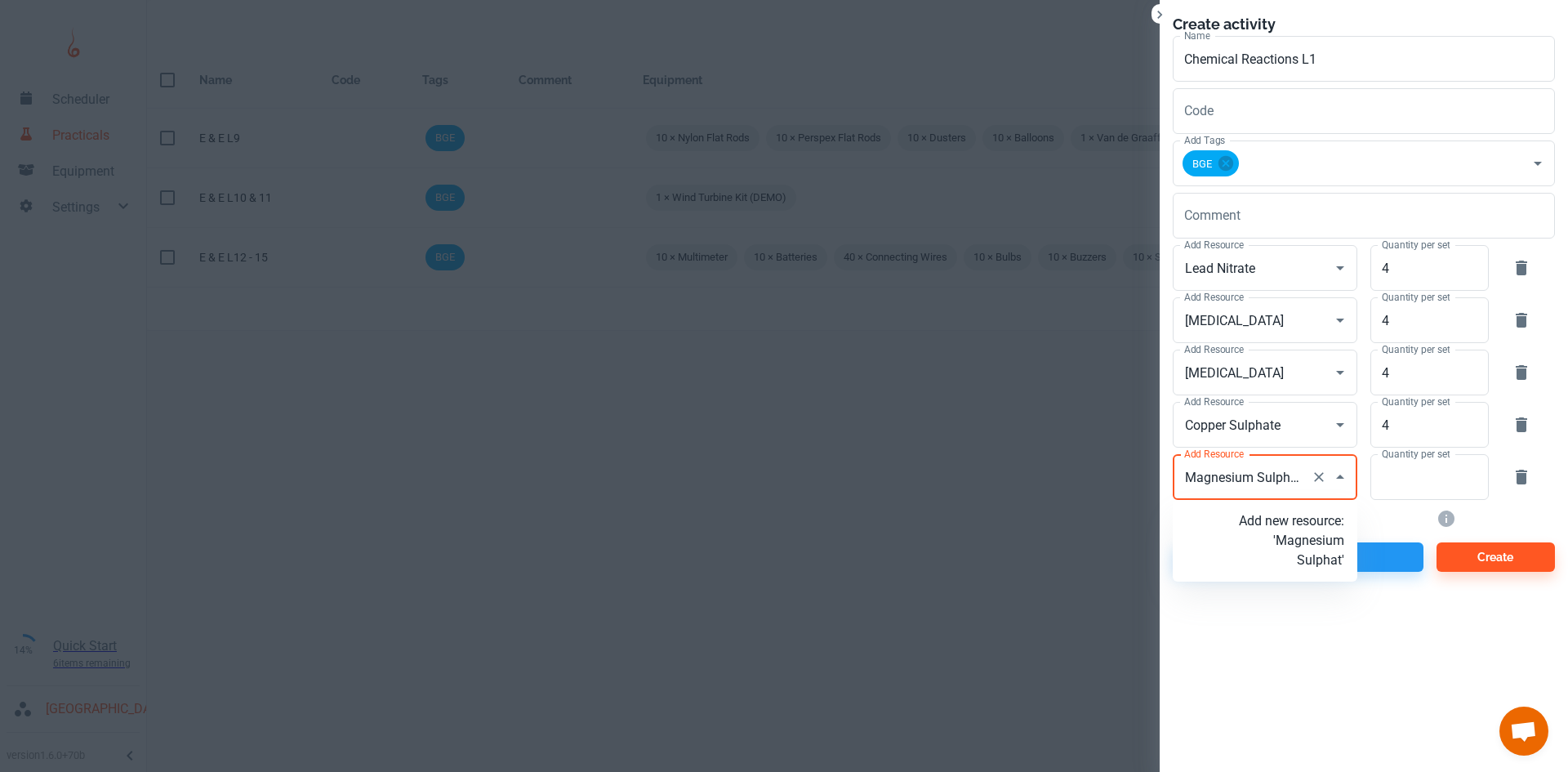
type input "[MEDICAL_DATA]"
click at [1314, 541] on p "Add new resource: 'Magnesium Sulphate'" at bounding box center [1291, 540] width 105 height 59
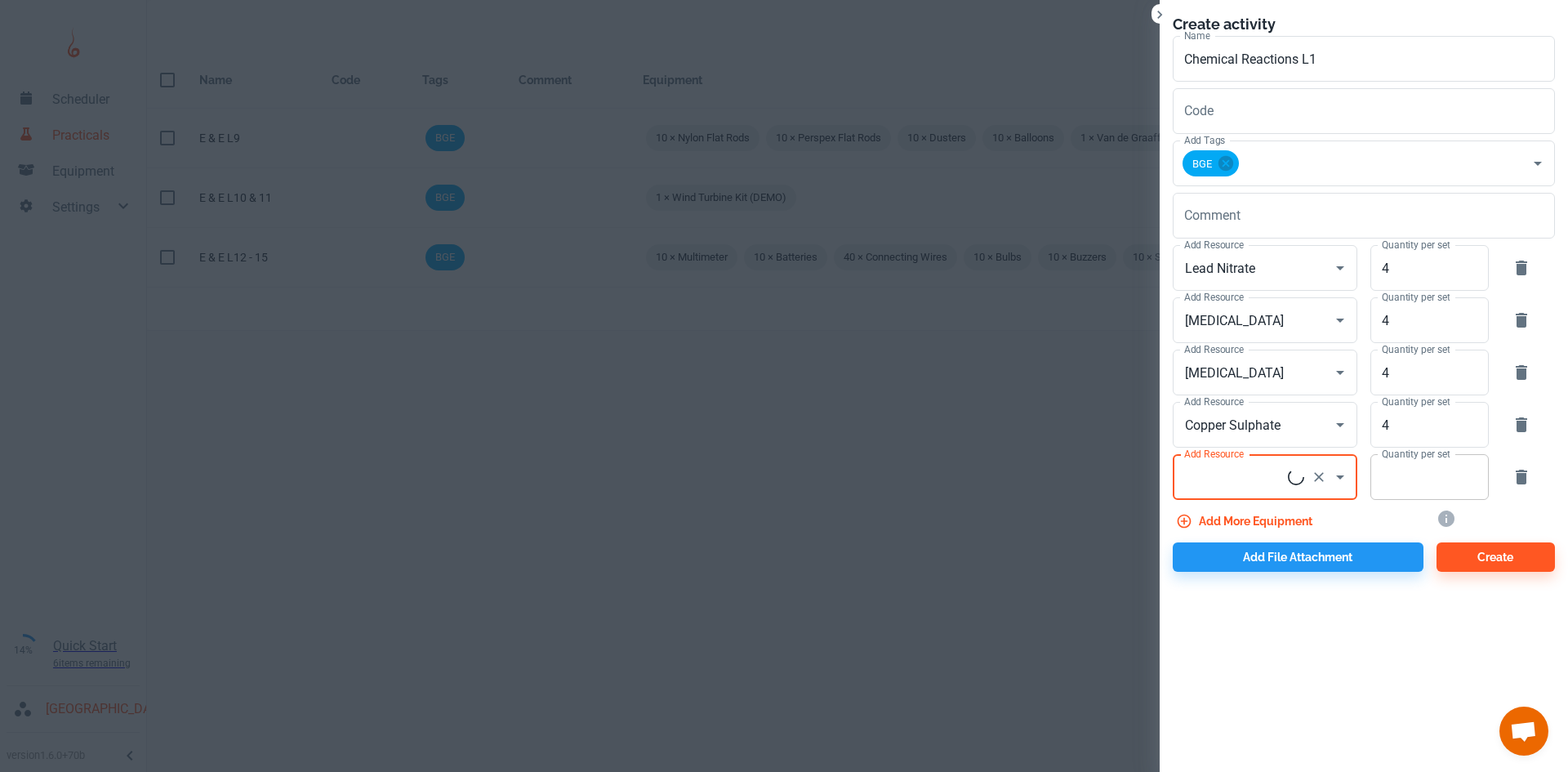
type input "[MEDICAL_DATA]"
click at [1396, 485] on input "Quantity per set" at bounding box center [1420, 476] width 100 height 46
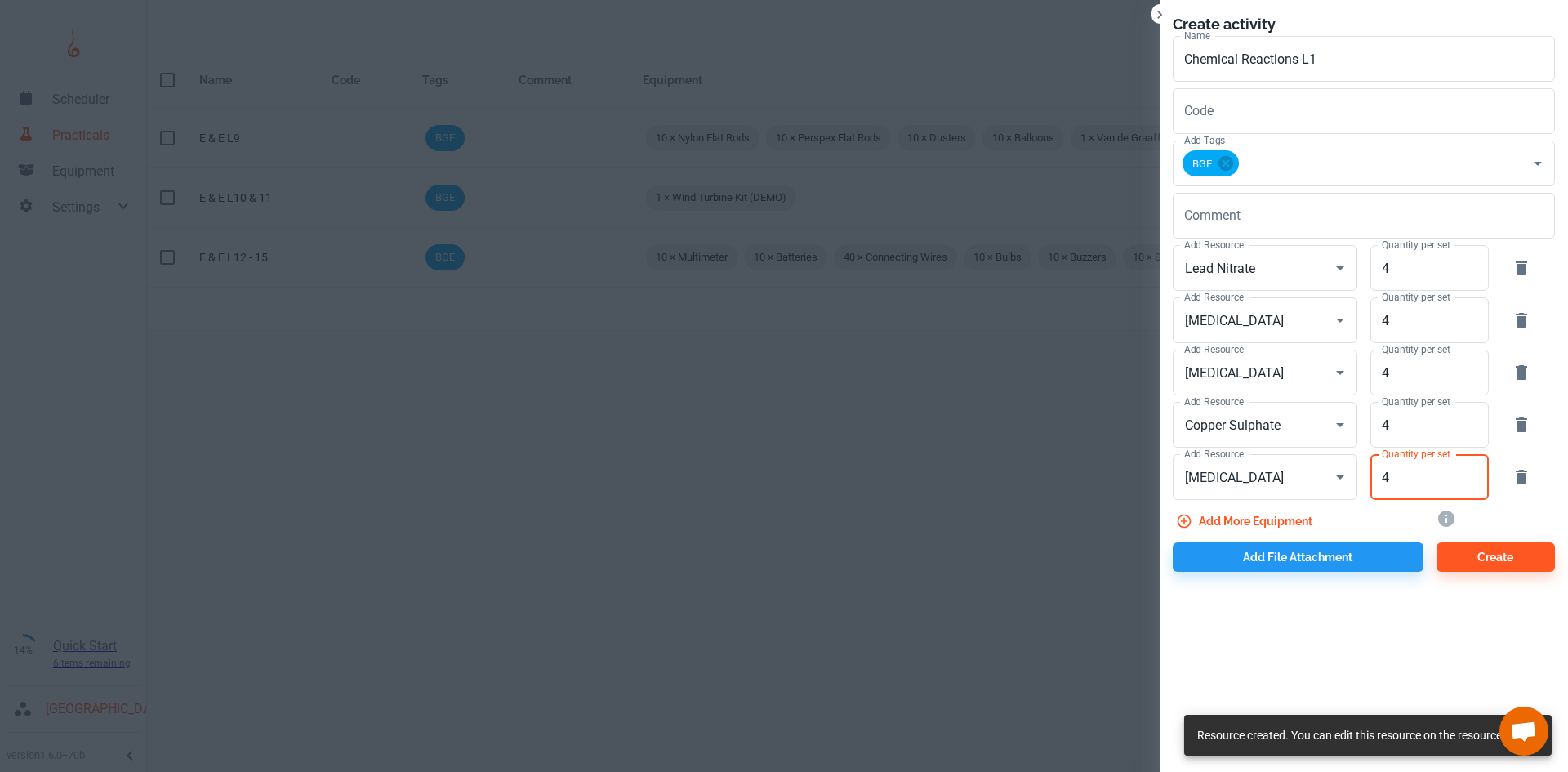
type input "4"
click at [1275, 514] on button "Add more equipment" at bounding box center [1245, 522] width 147 height 30
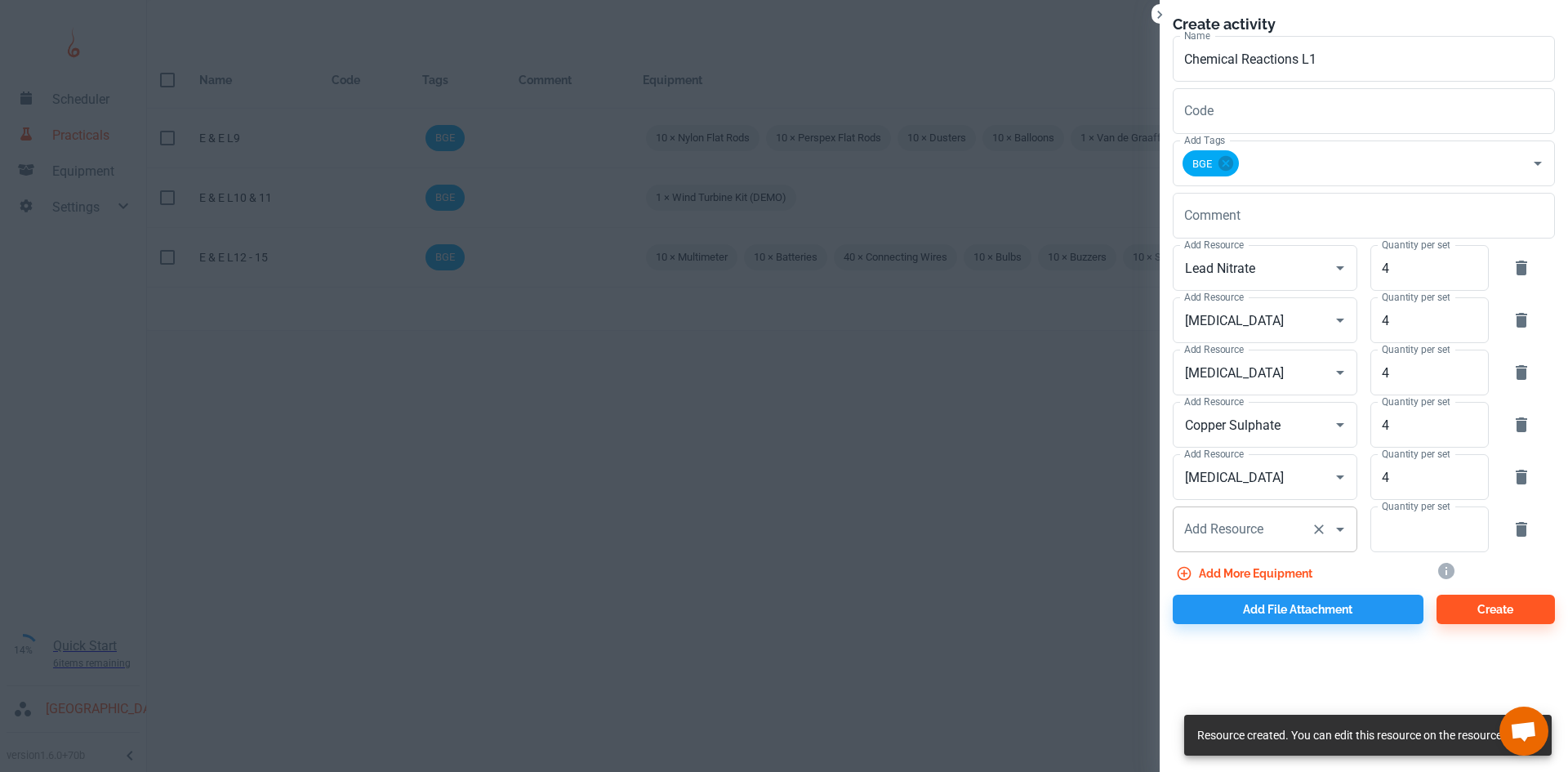
click at [1234, 538] on input "Add Resource" at bounding box center [1242, 528] width 124 height 31
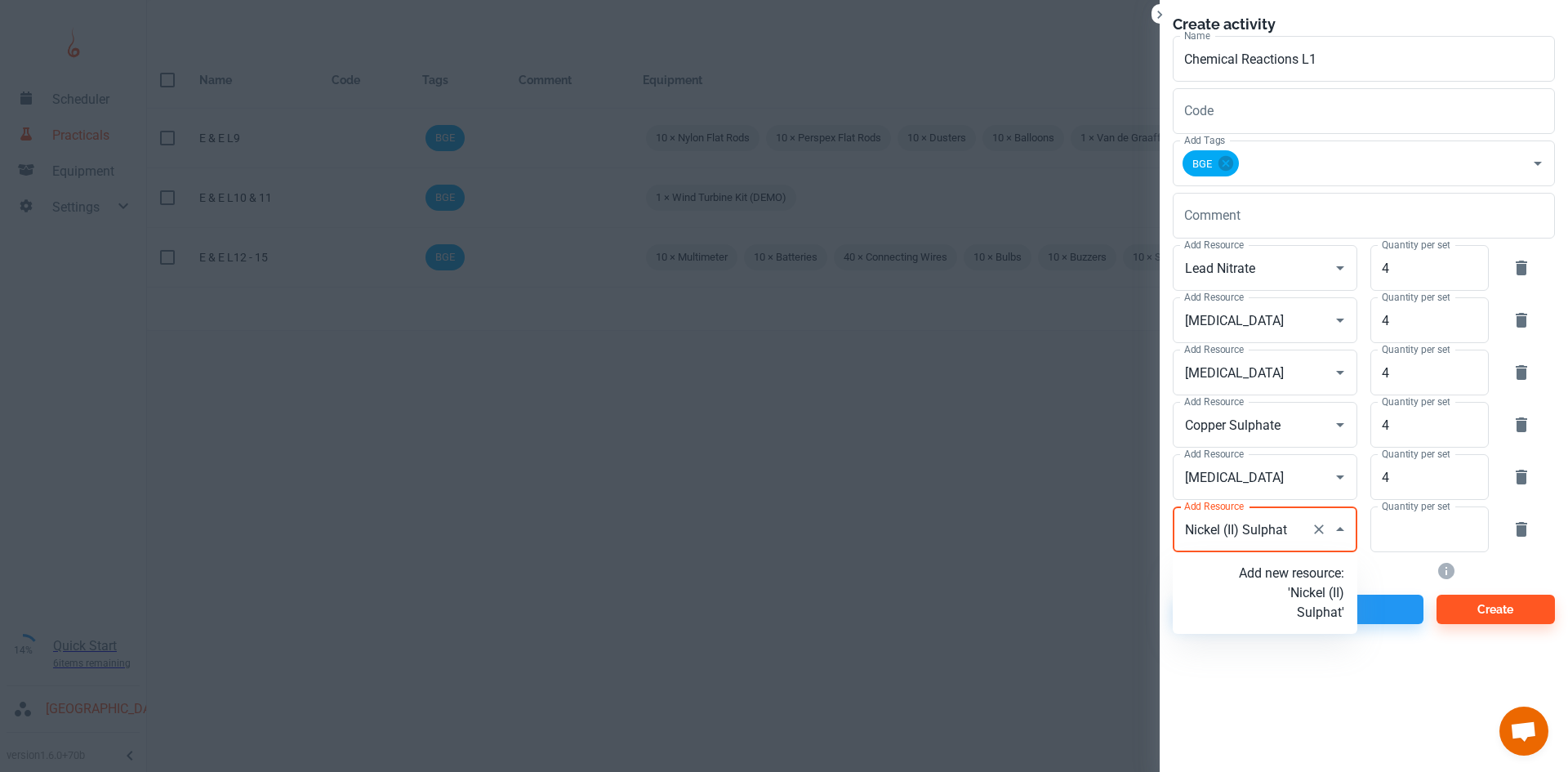
type input "Nickel (II) Sulphate"
click at [1303, 591] on p "Add new resource: 'Nickel (II) Sulphate'" at bounding box center [1291, 593] width 105 height 59
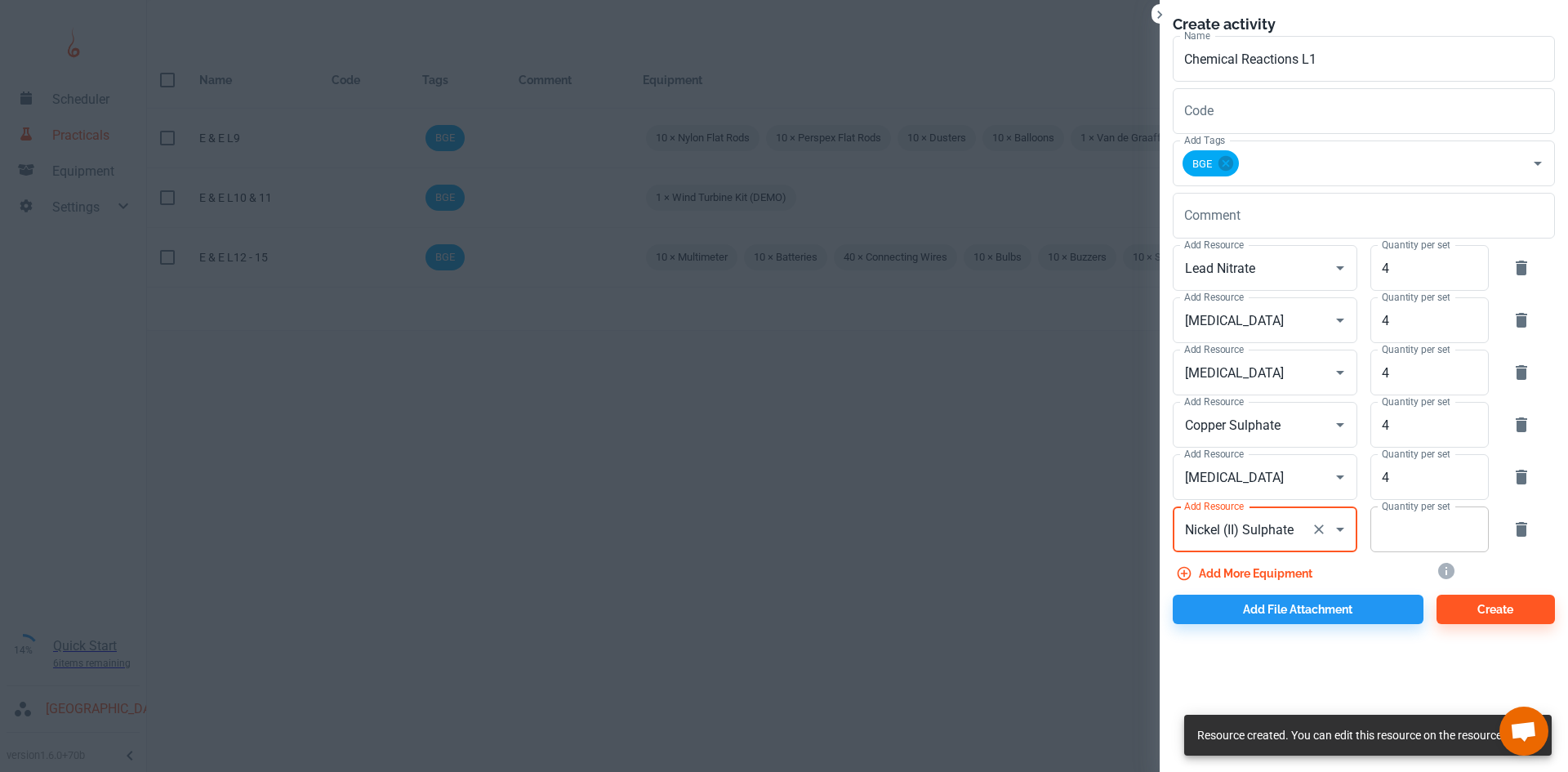
type input "Nickel (II) Sulphate"
click at [1419, 530] on input "Quantity per set" at bounding box center [1420, 529] width 100 height 46
type input "4"
click at [1250, 611] on button "Add file attachment" at bounding box center [1297, 610] width 251 height 30
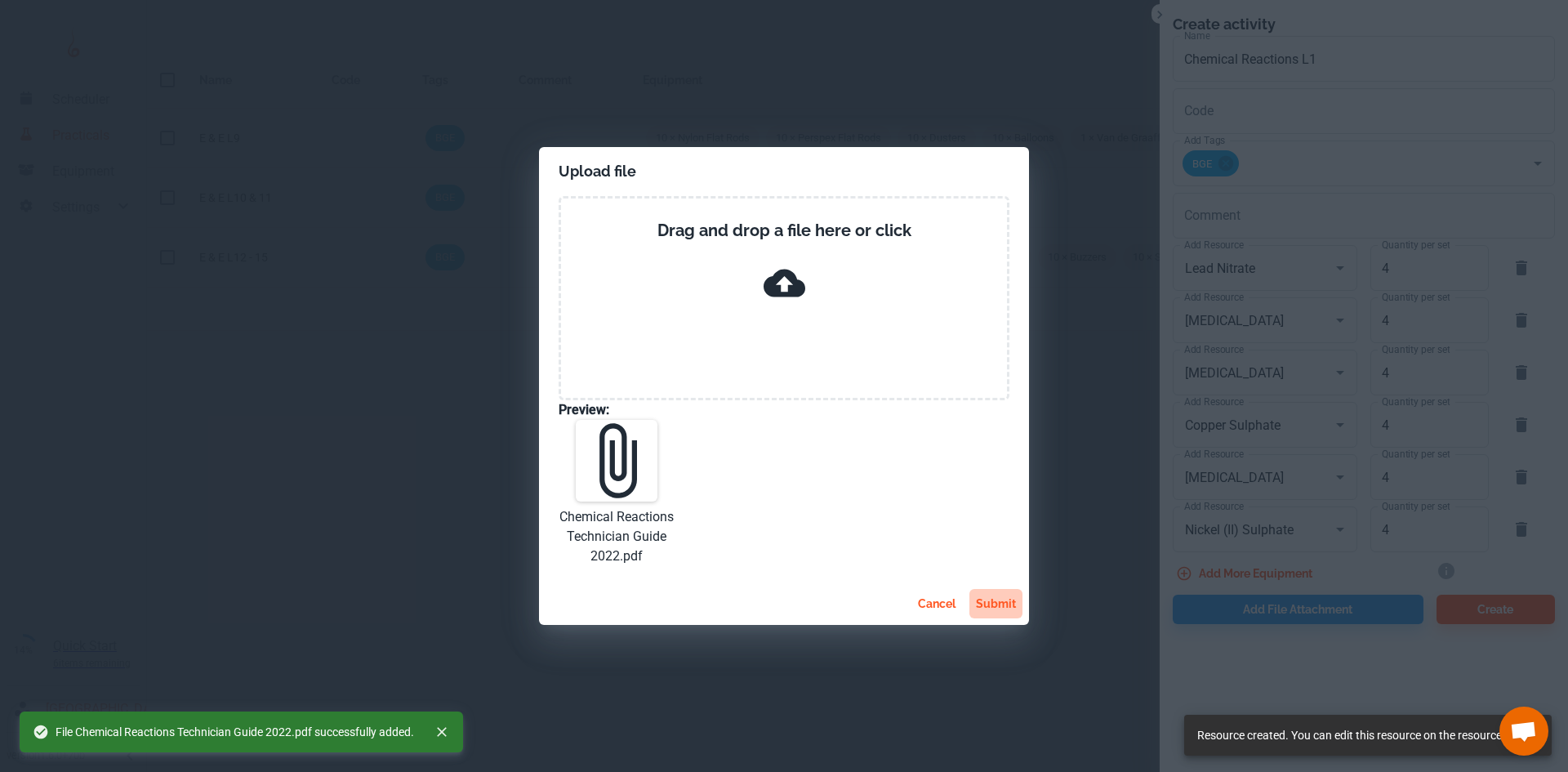
click at [988, 601] on button "submit" at bounding box center [996, 604] width 53 height 30
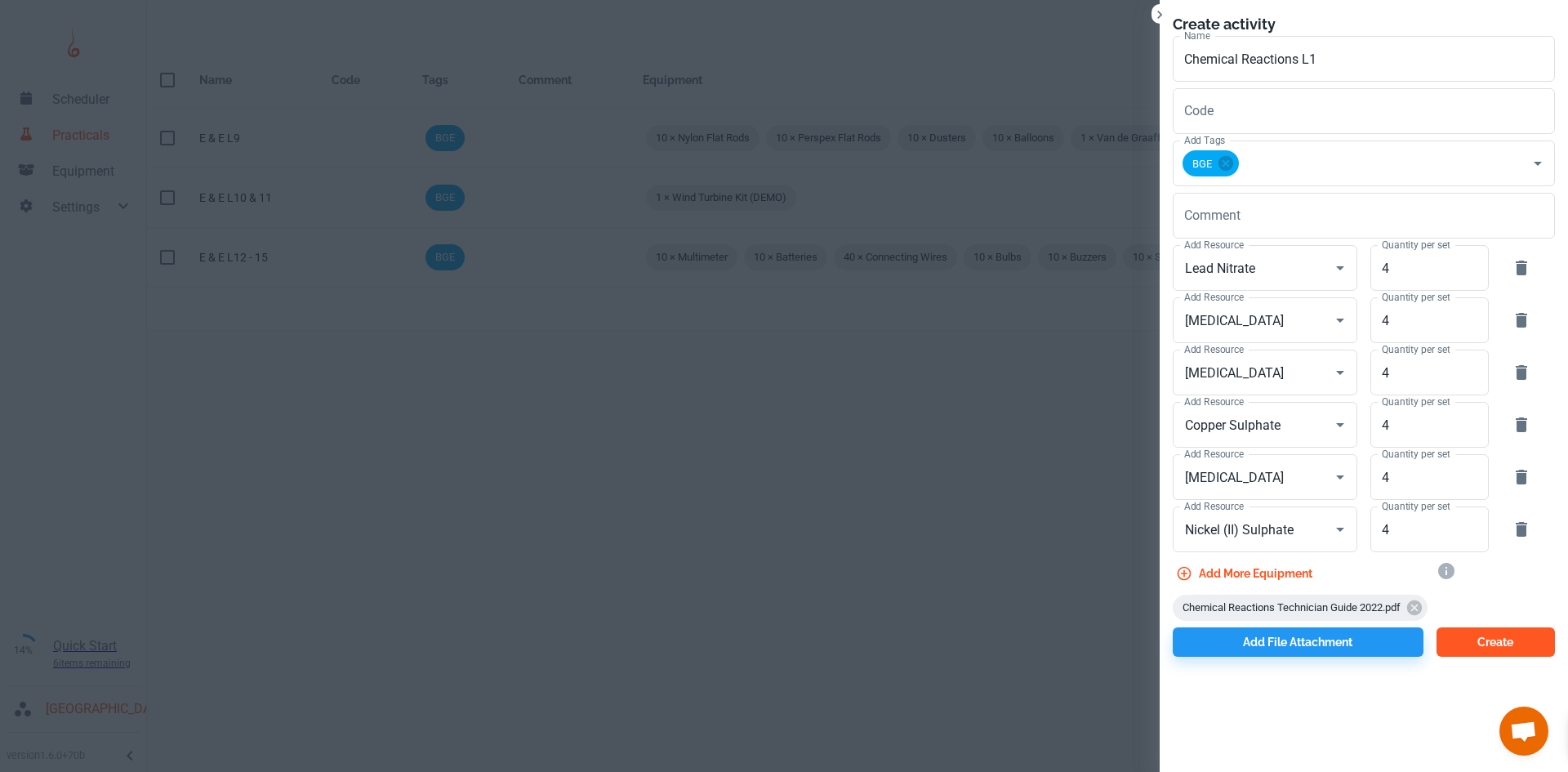
click at [1468, 635] on button "Create" at bounding box center [1495, 643] width 118 height 30
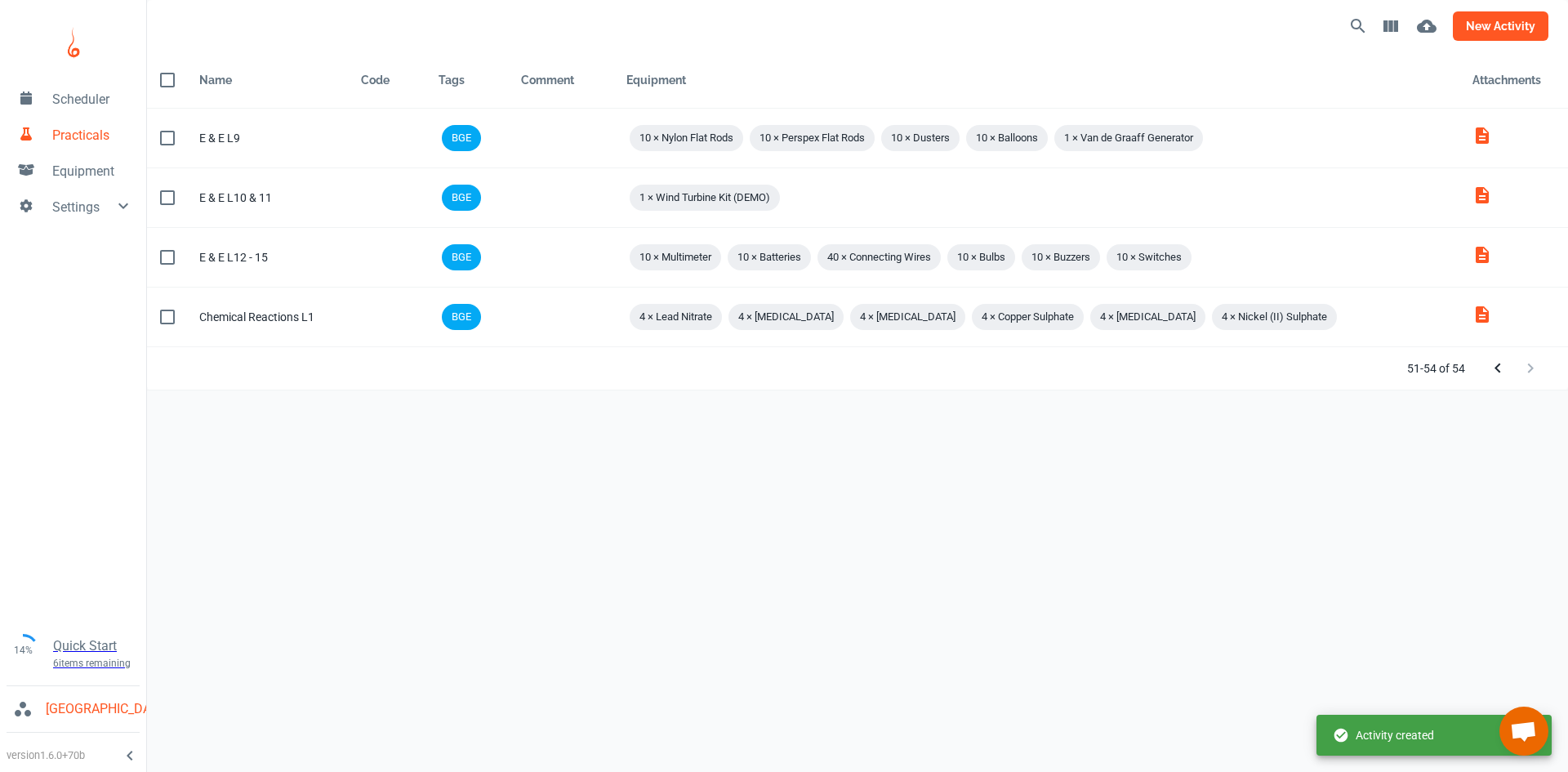
click at [1474, 31] on button "new activity" at bounding box center [1500, 27] width 95 height 30
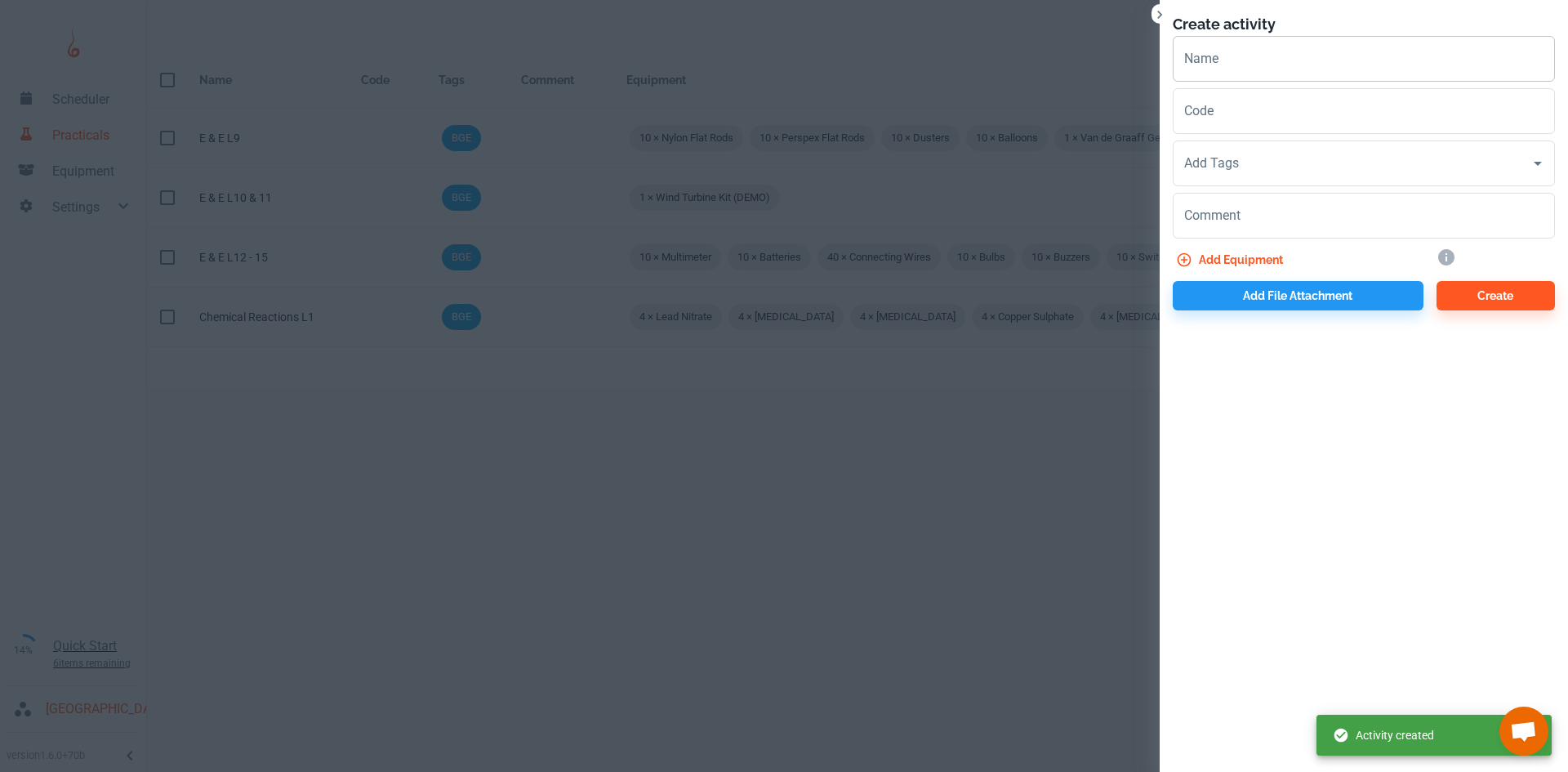
click at [1305, 51] on input "Name" at bounding box center [1364, 58] width 382 height 46
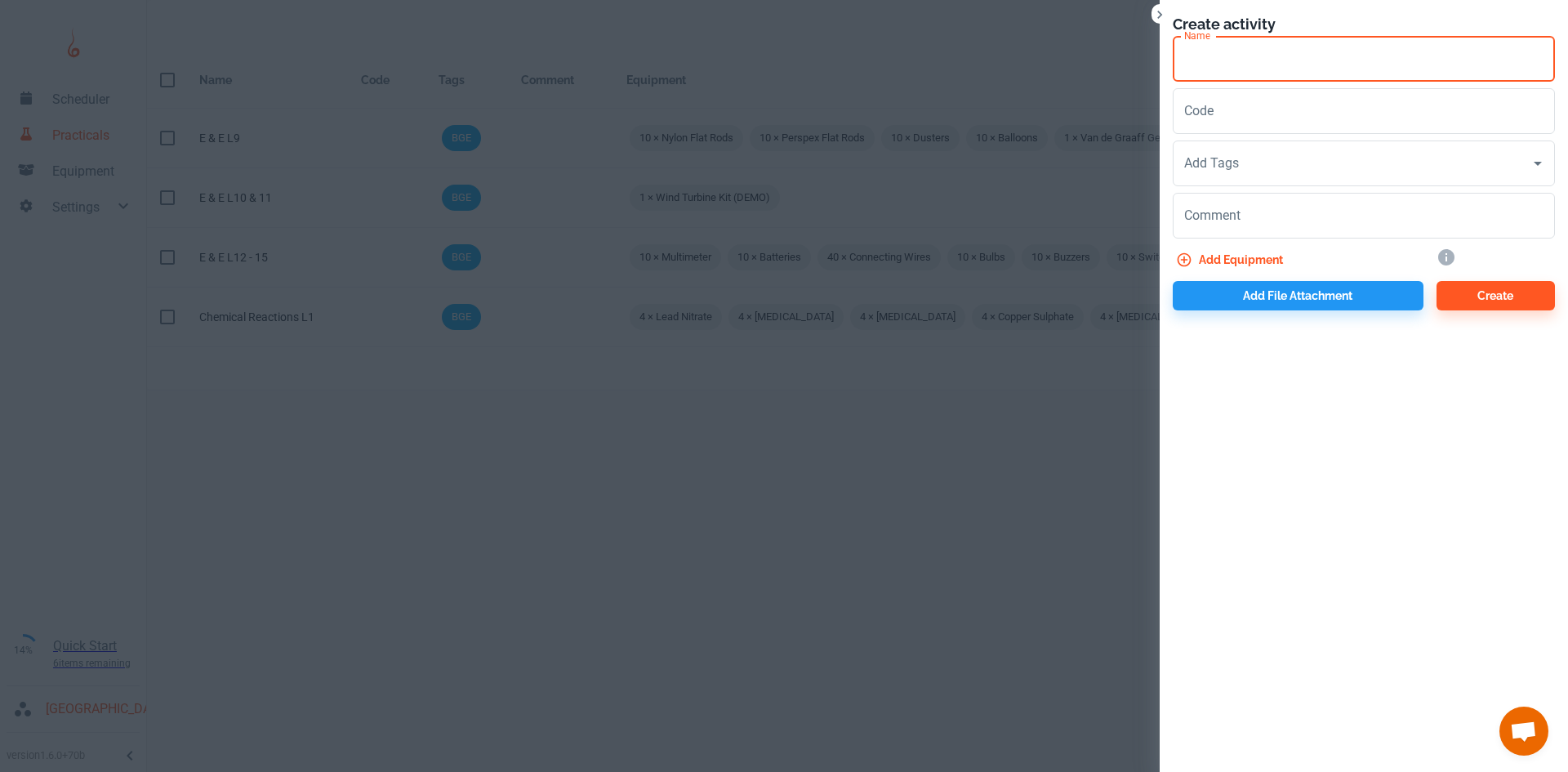
paste input "Chemical Reactions"
type input "Chemical Reactions L2"
click at [1261, 162] on input "Add Tags" at bounding box center [1351, 163] width 343 height 31
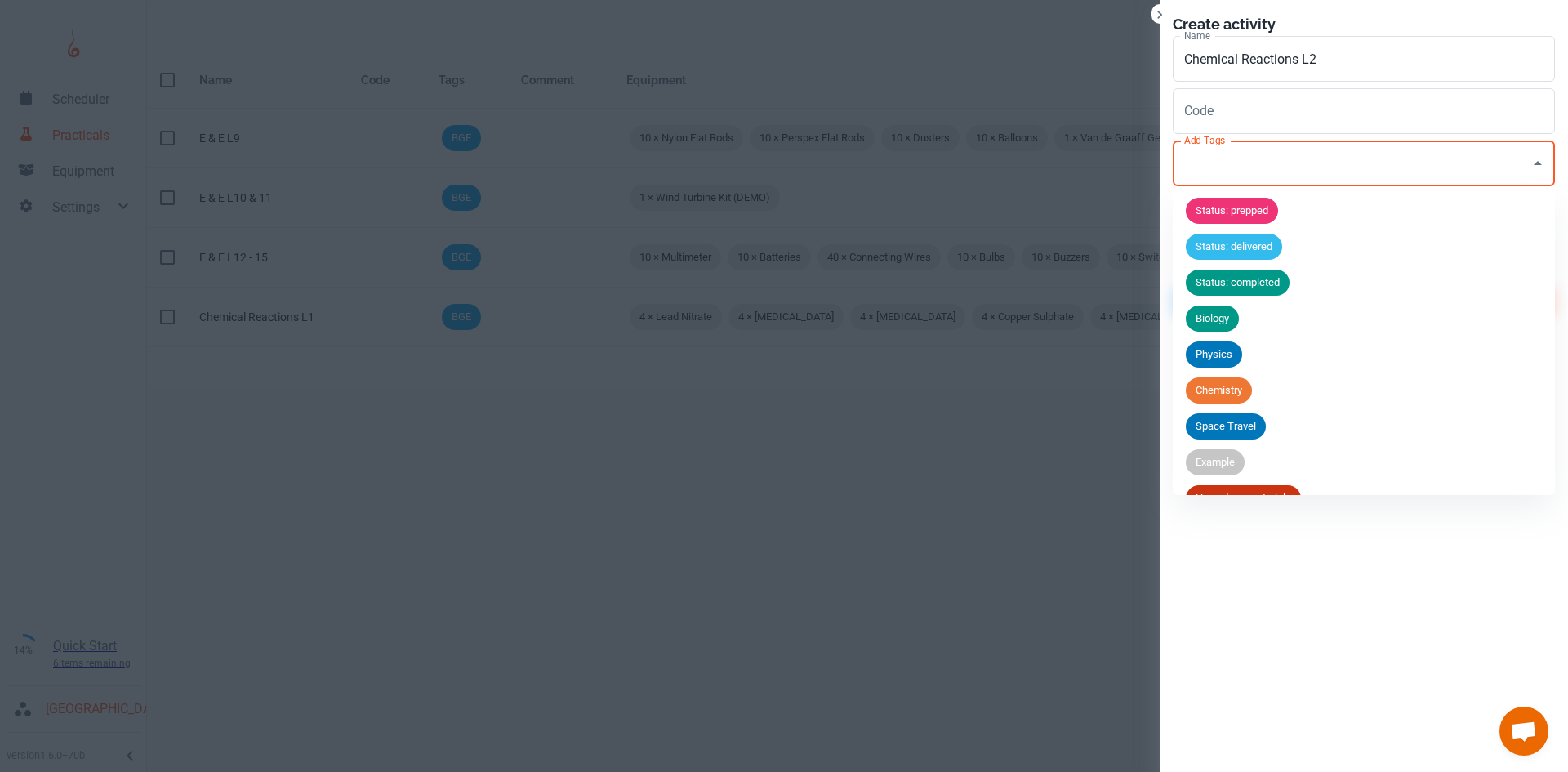
scroll to position [64, 0]
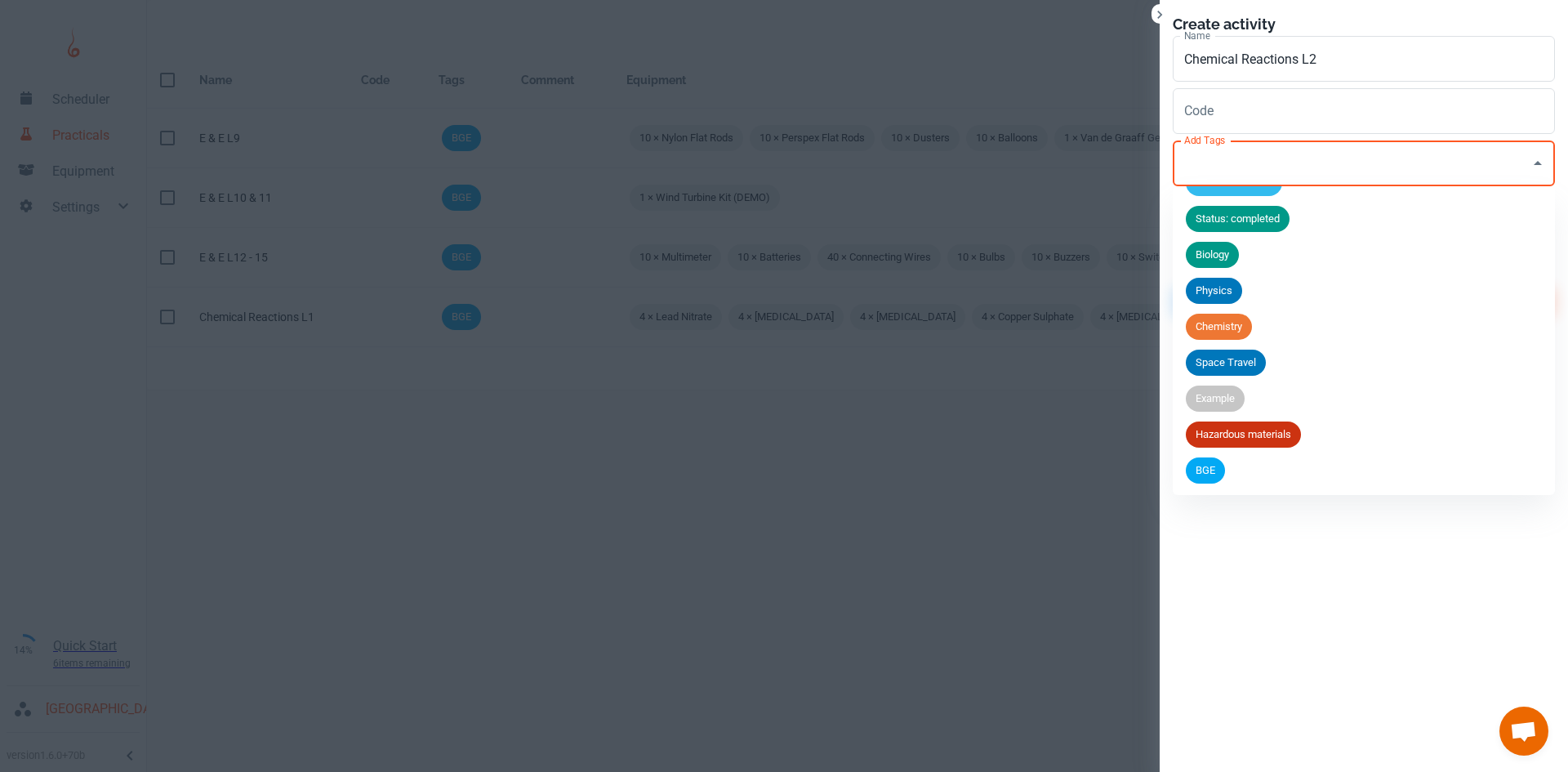
click at [1219, 465] on span "BGE" at bounding box center [1205, 470] width 39 height 17
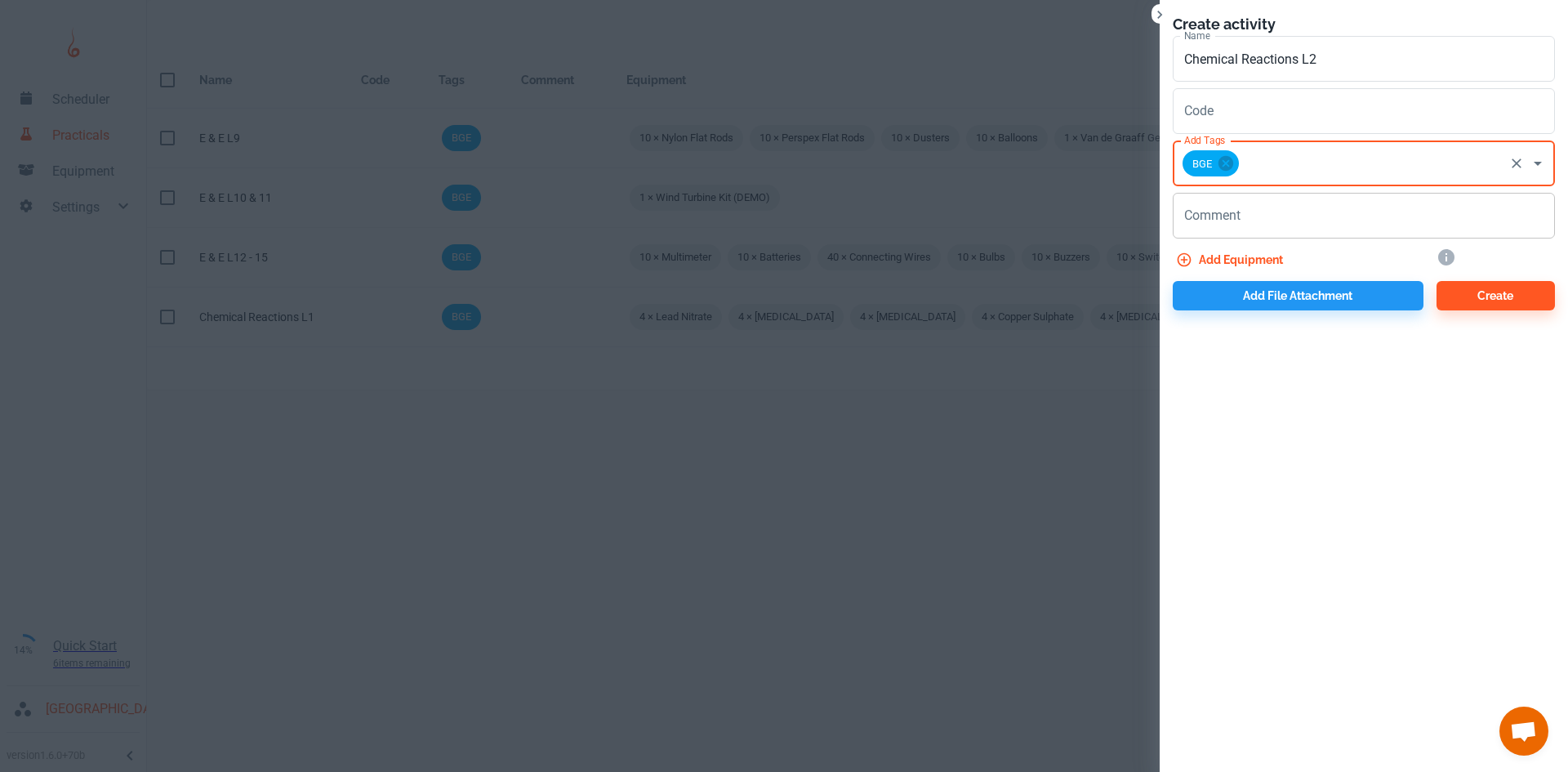
click at [1232, 215] on textarea "Comment" at bounding box center [1364, 216] width 359 height 19
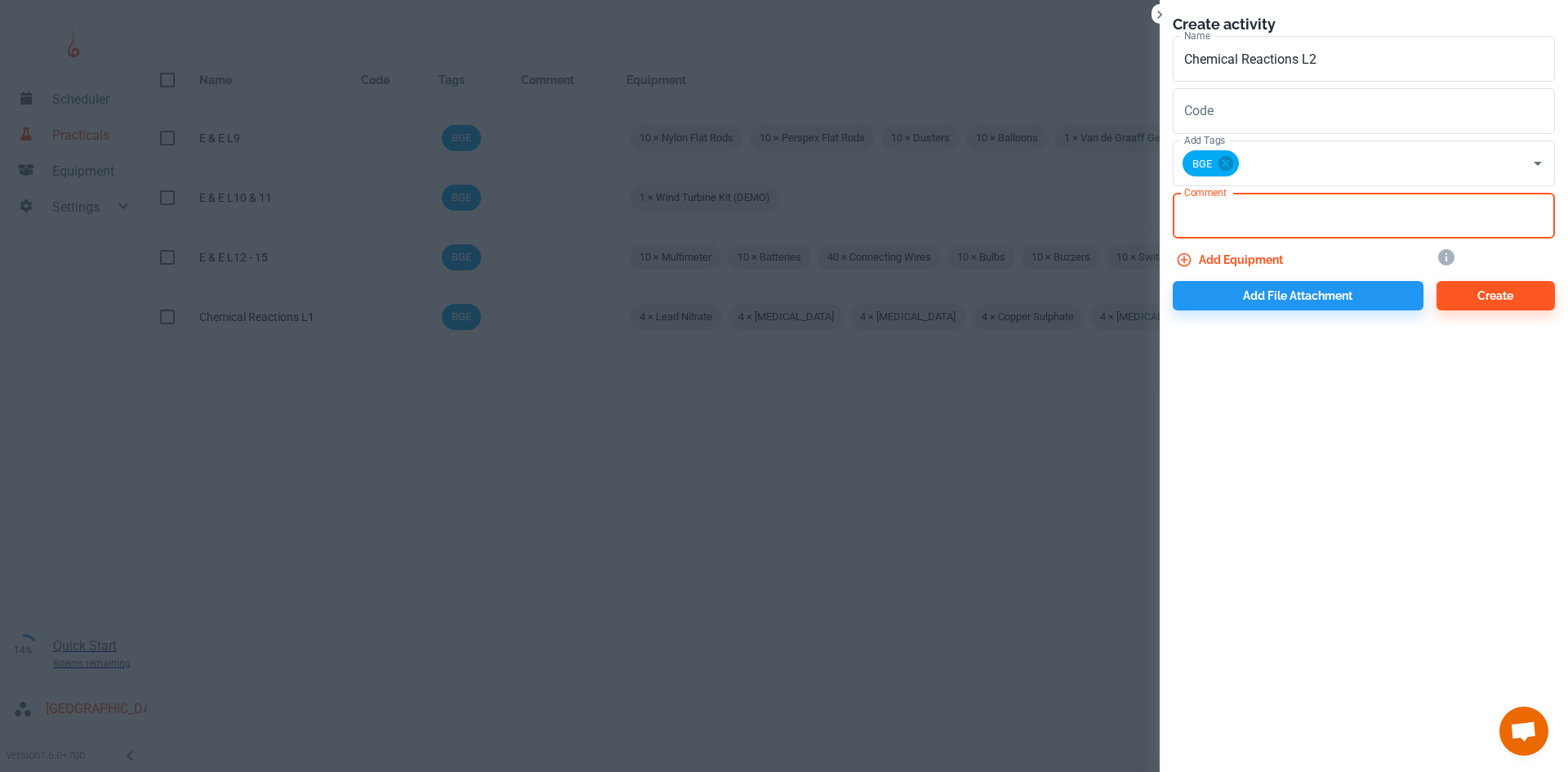
click at [1205, 258] on button "Add equipment" at bounding box center [1230, 260] width 117 height 30
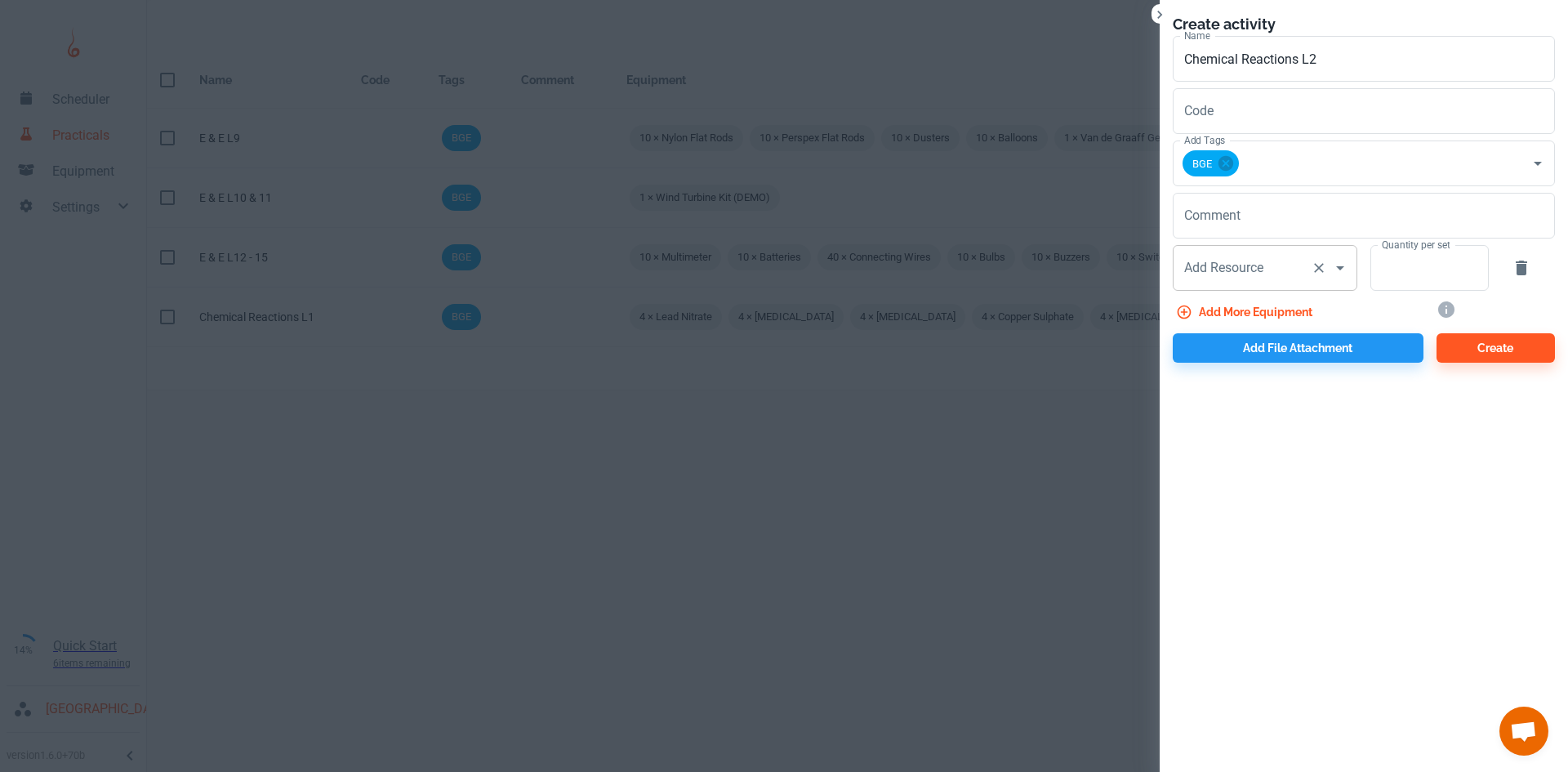
click at [1269, 269] on input "Add Resource" at bounding box center [1242, 268] width 124 height 31
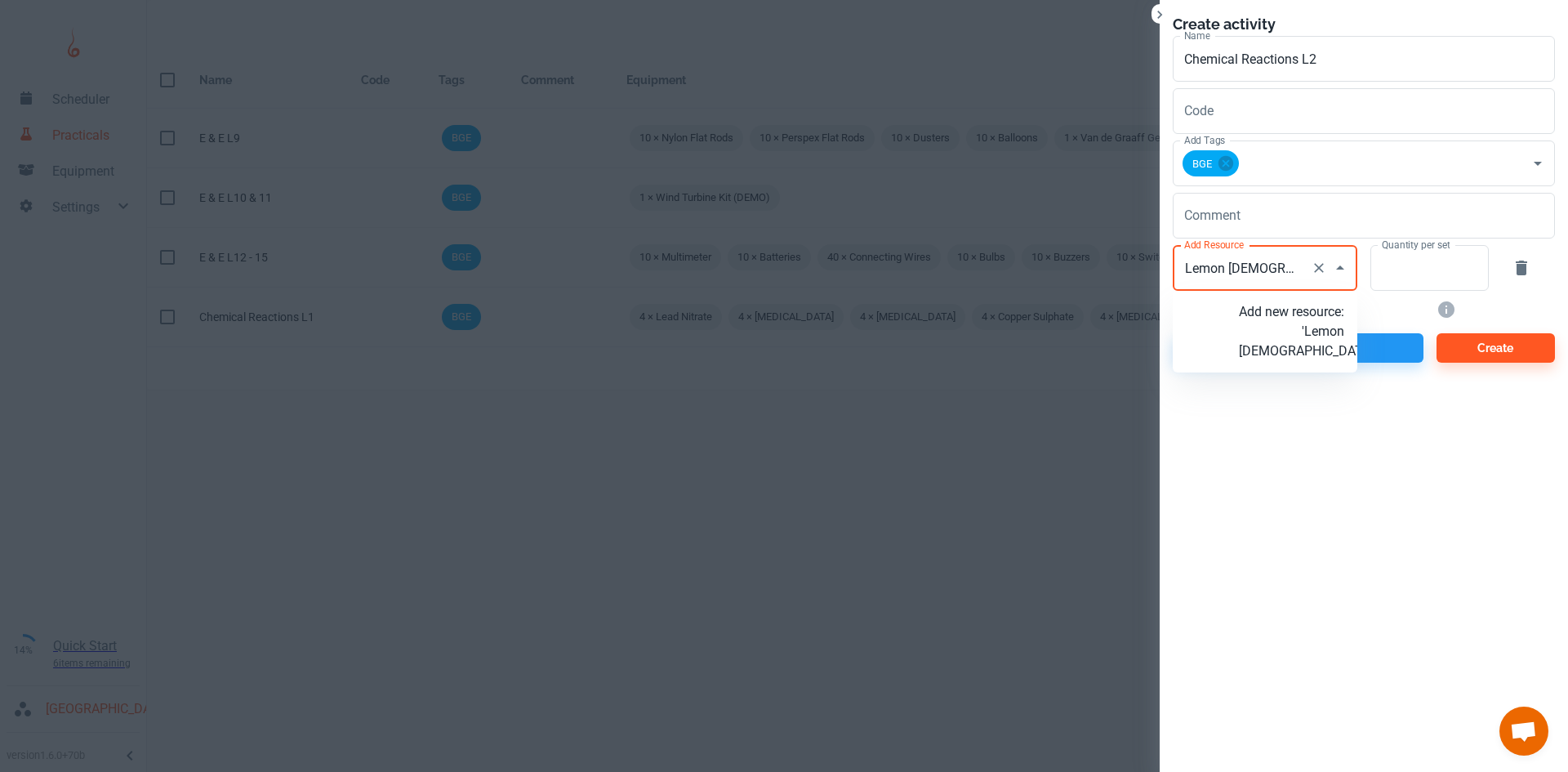
type input "Lemon Juice"
click at [1279, 336] on p "Add new resource: 'Lemon Juice'" at bounding box center [1291, 321] width 105 height 39
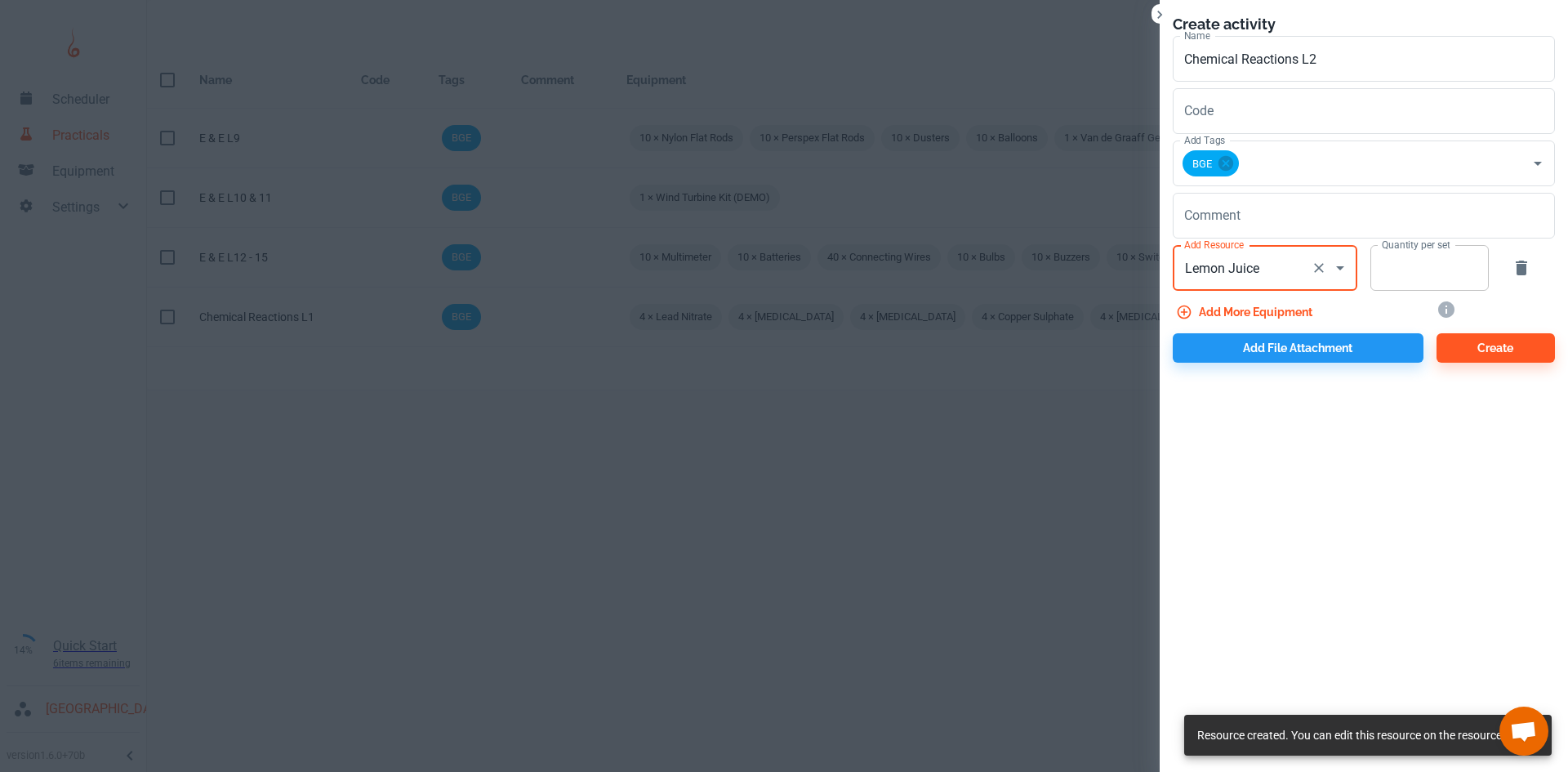
type input "Lemon Juice"
click at [1434, 273] on input "Quantity per set" at bounding box center [1420, 268] width 100 height 46
type input "2"
click at [1299, 306] on button "Add more equipment" at bounding box center [1245, 312] width 147 height 30
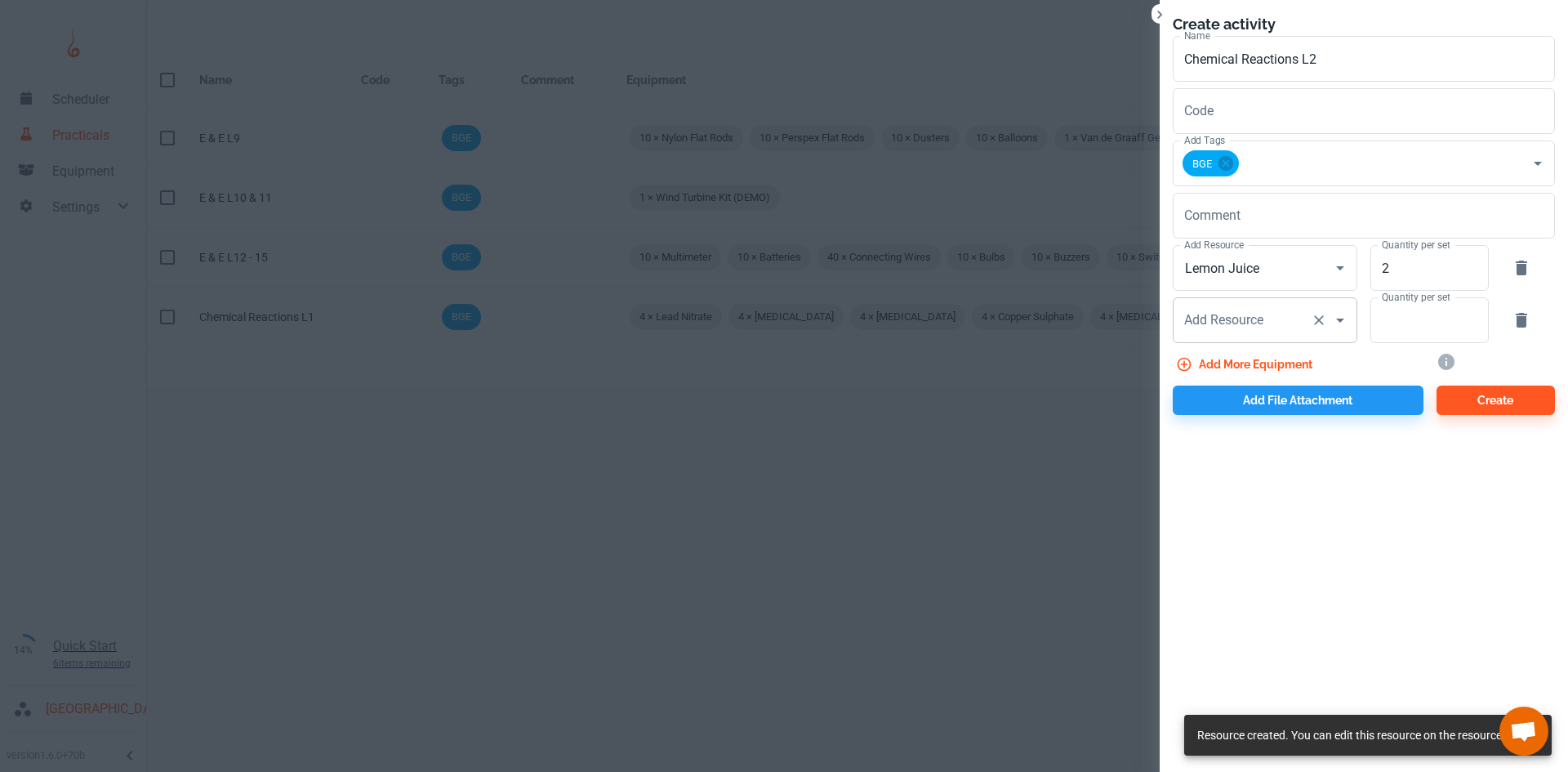
click at [1265, 324] on div "Add Resource Add Resource" at bounding box center [1264, 320] width 185 height 46
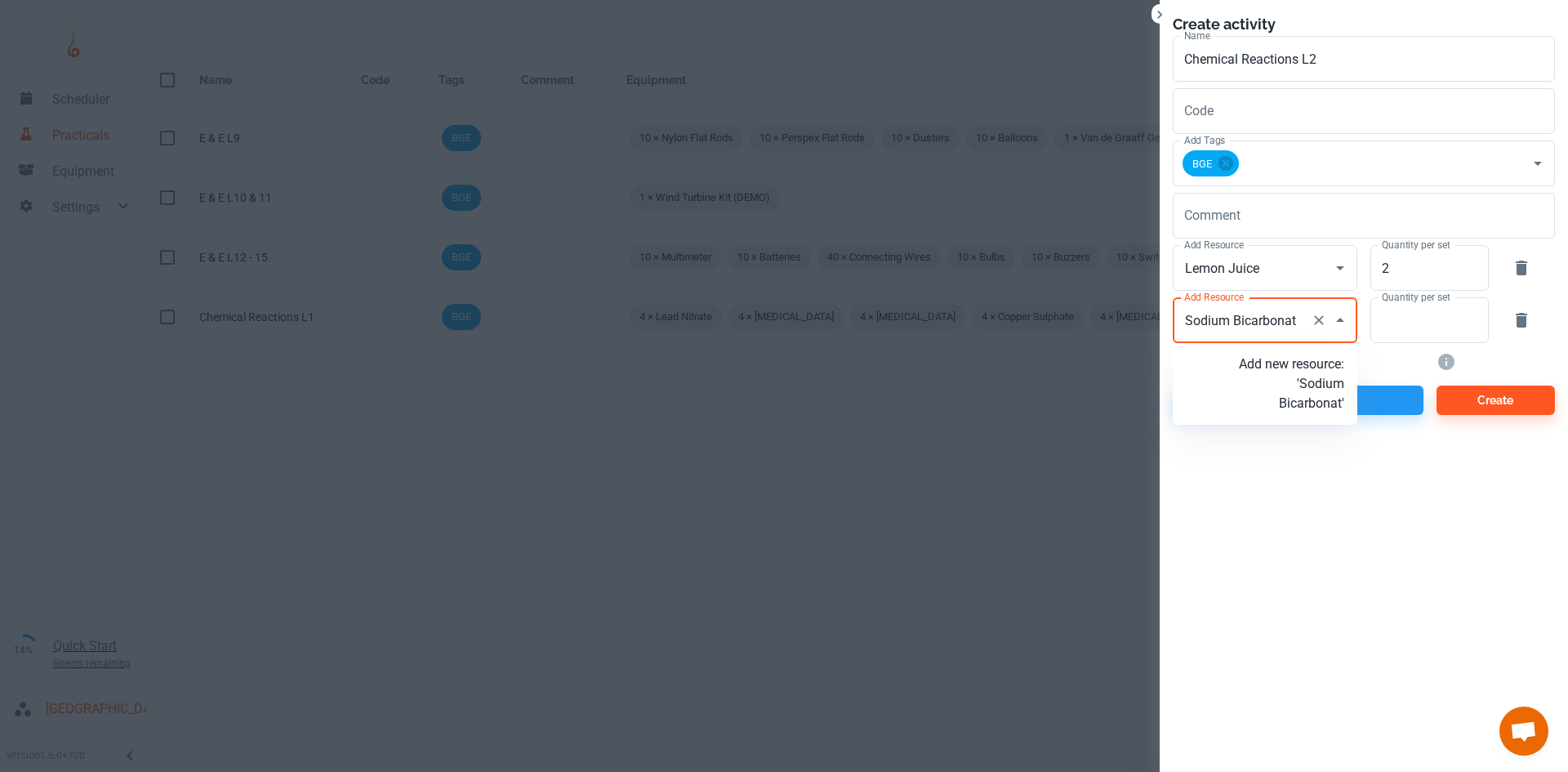
type input "[MEDICAL_DATA]"
click at [1285, 379] on p "Add new resource: 'Sodium Bicarbonate'" at bounding box center [1291, 384] width 105 height 59
type input "[MEDICAL_DATA]"
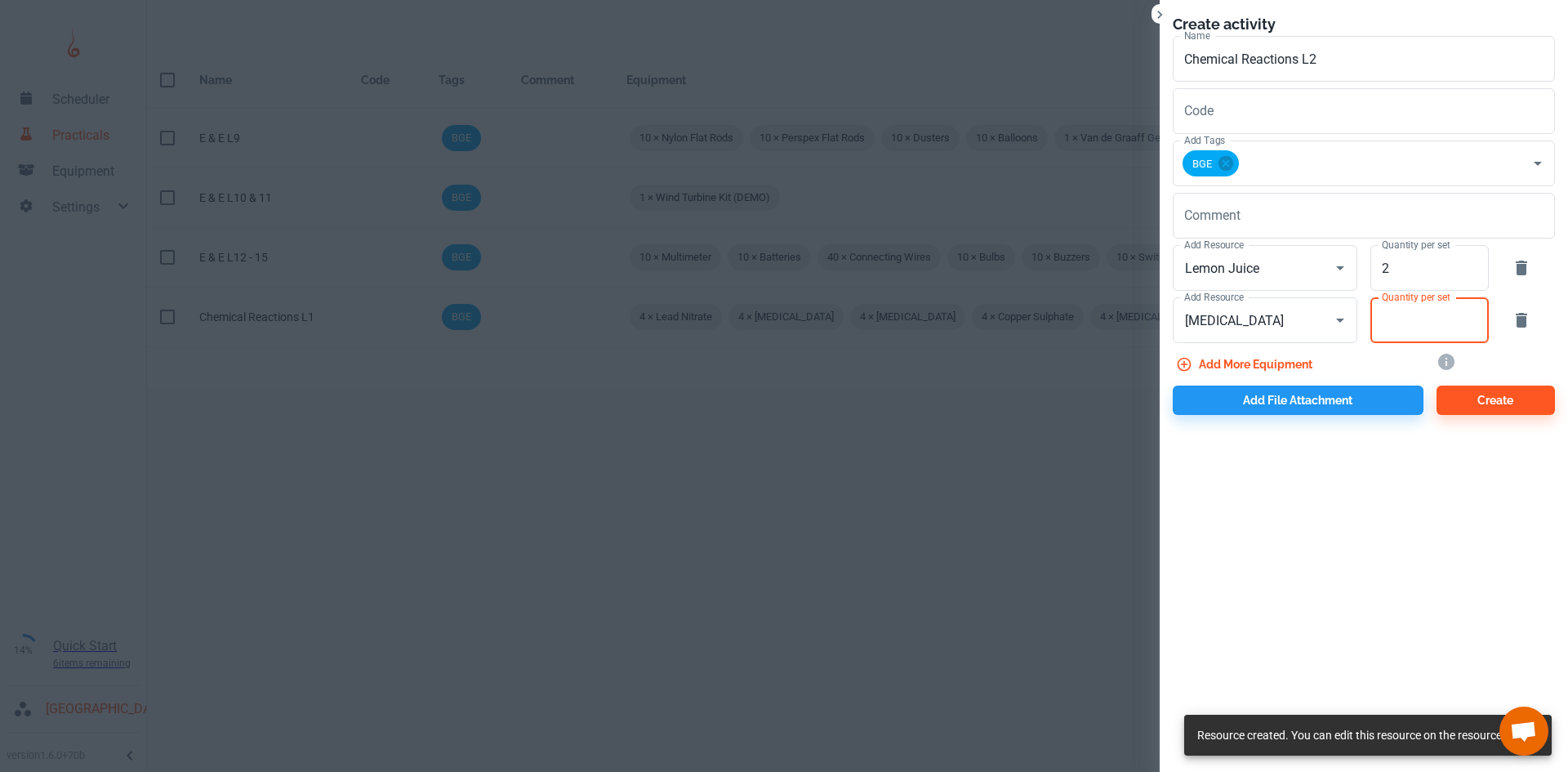
click at [1421, 320] on input "Quantity per set" at bounding box center [1420, 320] width 100 height 46
type input "2"
click at [1288, 362] on button "Add more equipment" at bounding box center [1245, 364] width 147 height 30
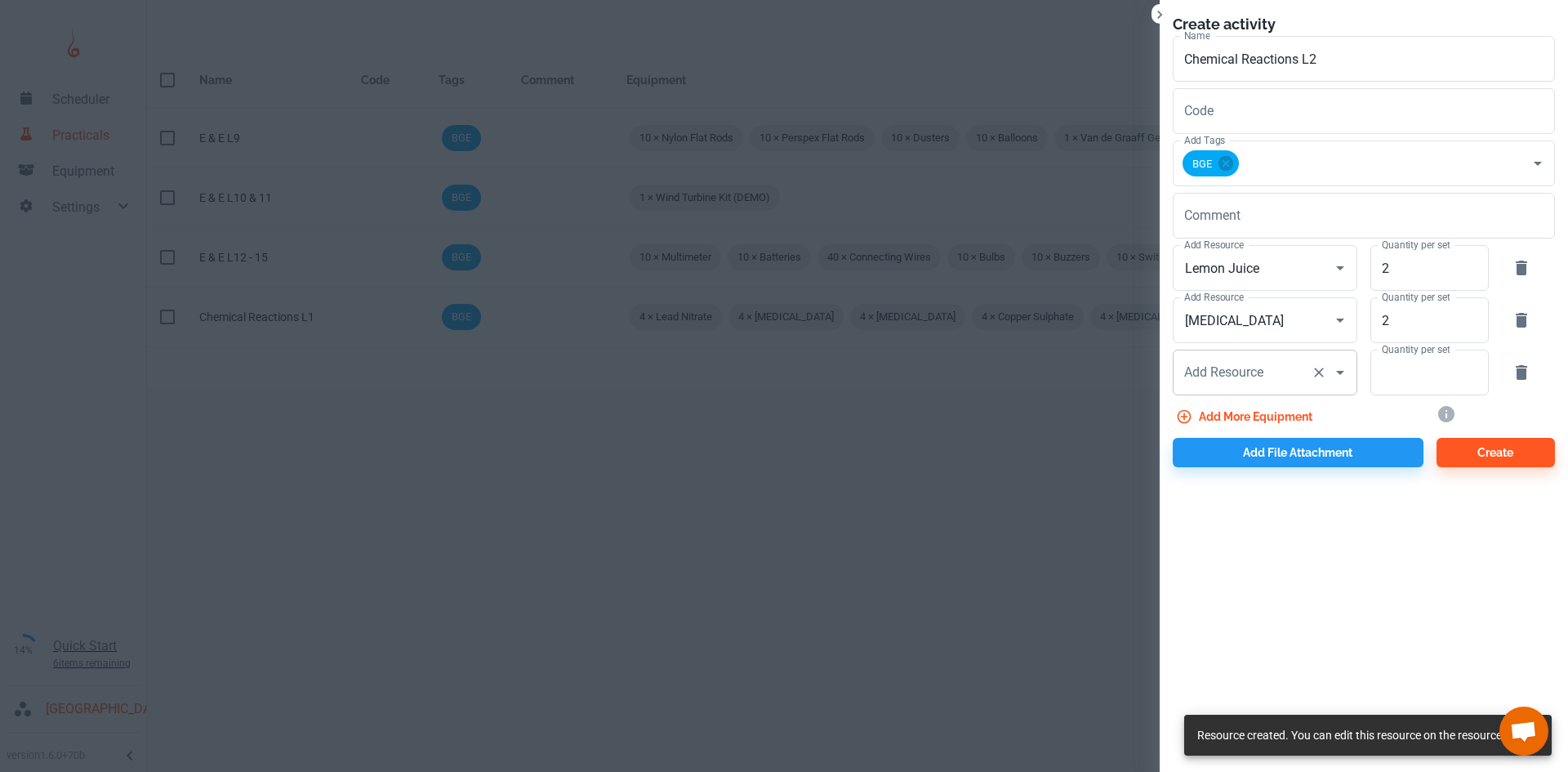
click at [1209, 363] on div "Add Resource Add Resource" at bounding box center [1264, 372] width 185 height 46
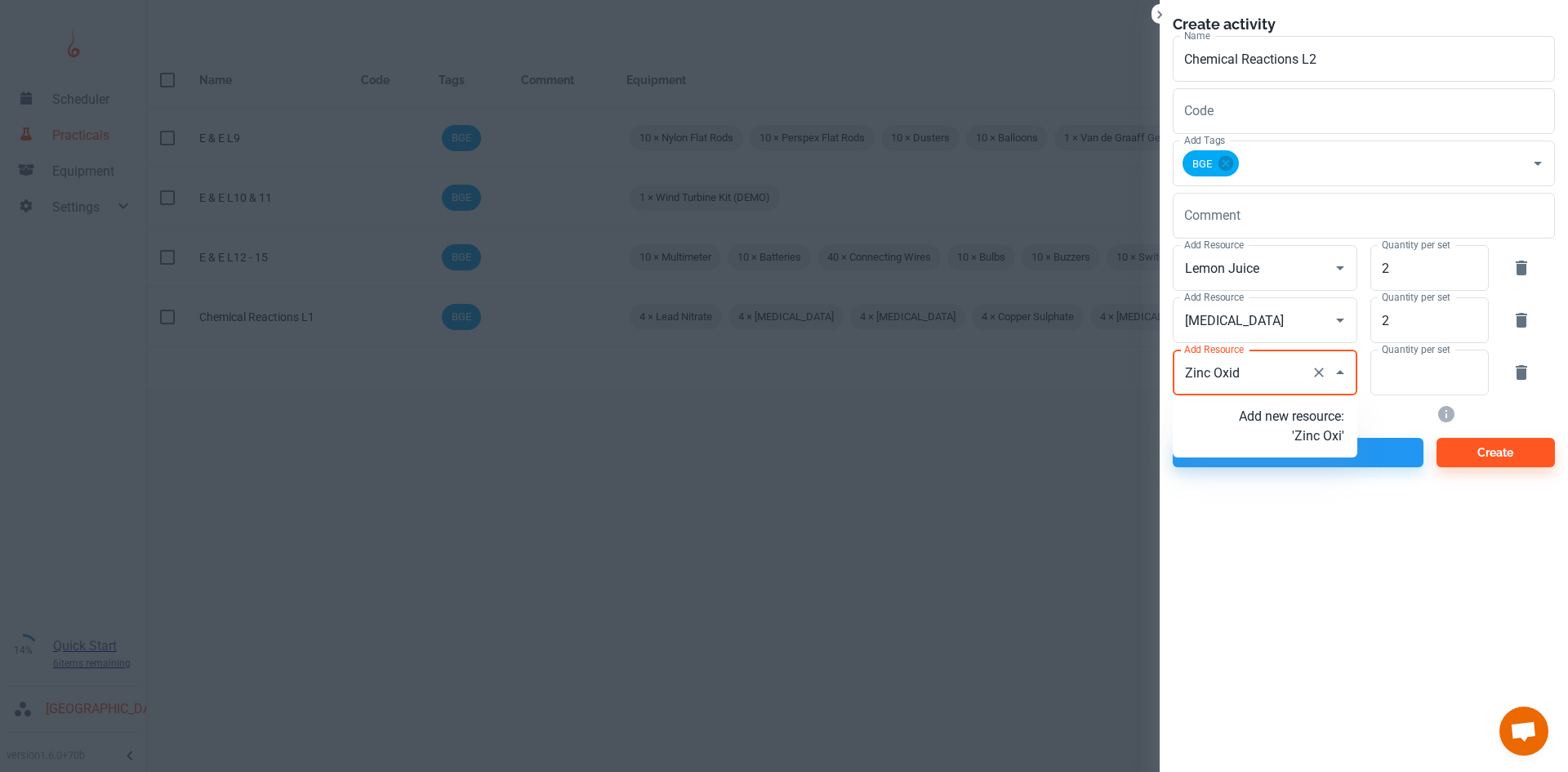
type input "[MEDICAL_DATA]"
click at [1282, 422] on p "Add new resource: 'Zinc Oxide'" at bounding box center [1291, 426] width 105 height 39
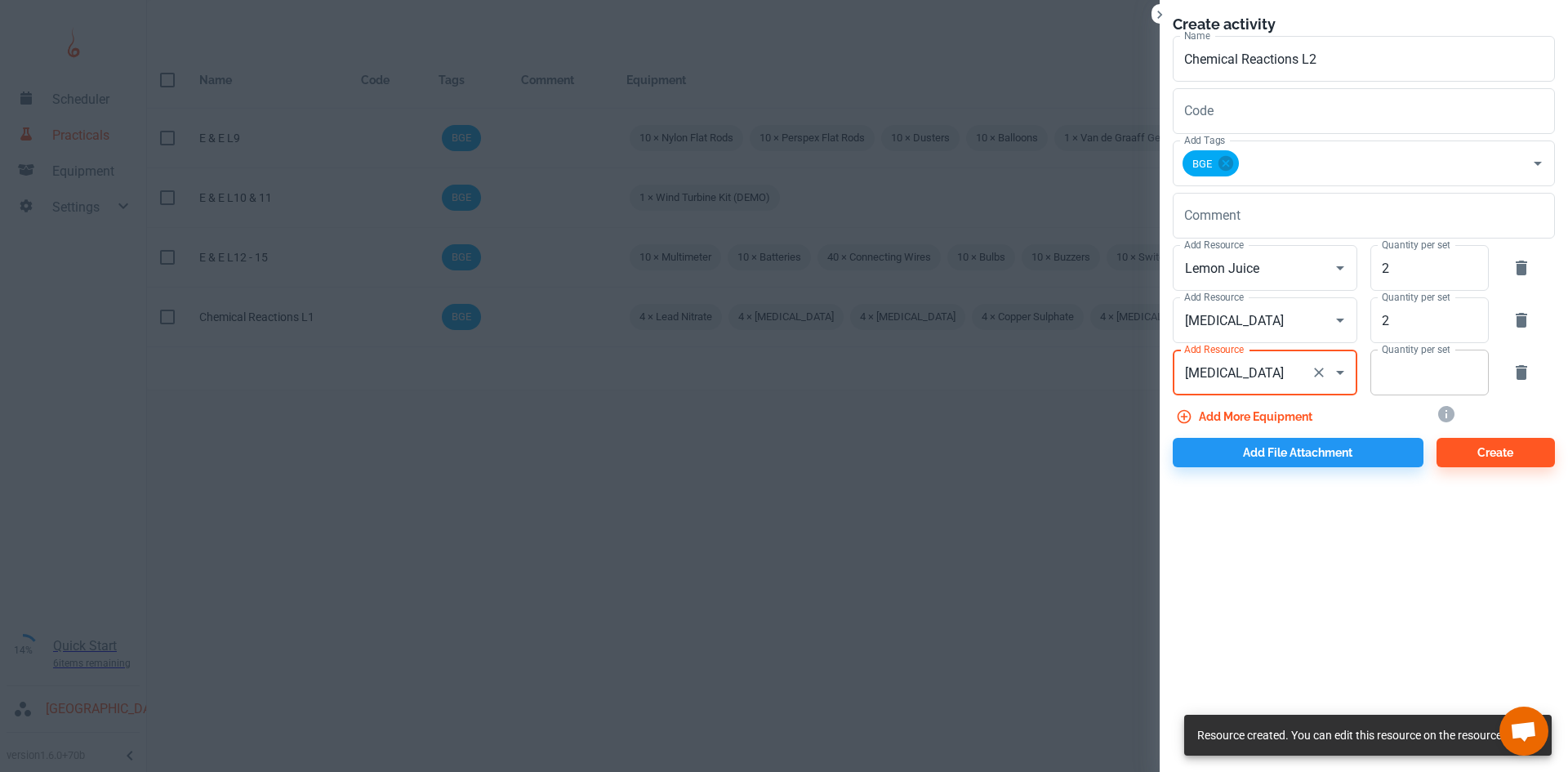
type input "[MEDICAL_DATA]"
click at [1403, 389] on input "Quantity per set" at bounding box center [1420, 372] width 100 height 46
type input "2"
click at [1282, 413] on button "Add more equipment" at bounding box center [1245, 417] width 147 height 30
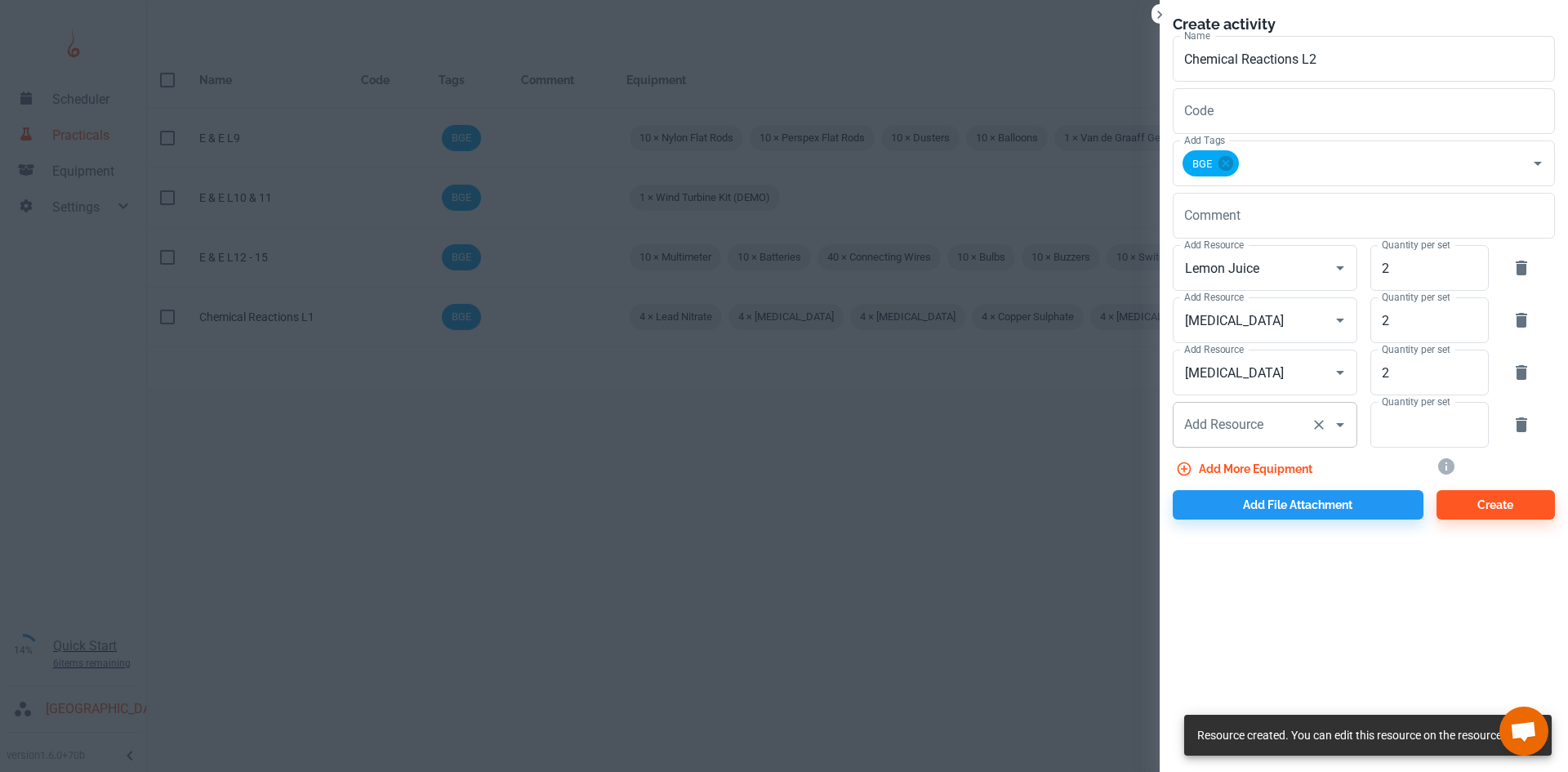
click at [1229, 427] on div "Add Resource Add Resource" at bounding box center [1264, 424] width 185 height 46
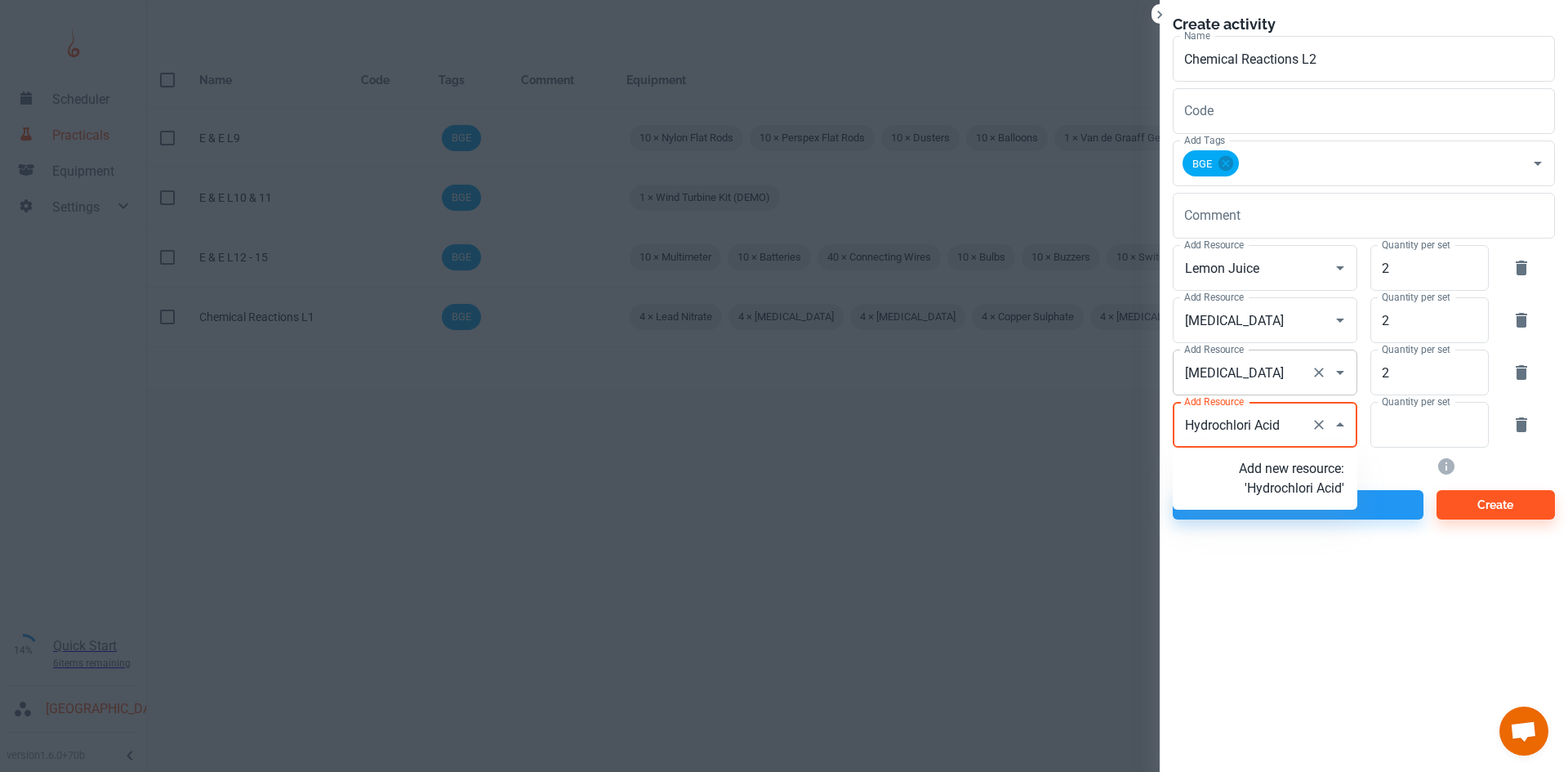
type input "Hydrochloric Acid"
click at [1315, 484] on p "Add new resource: 'Hydrochloric Acid'" at bounding box center [1291, 488] width 105 height 59
type input "Hydrochloric Acid"
click at [1408, 432] on input "Quantity per set" at bounding box center [1420, 424] width 100 height 46
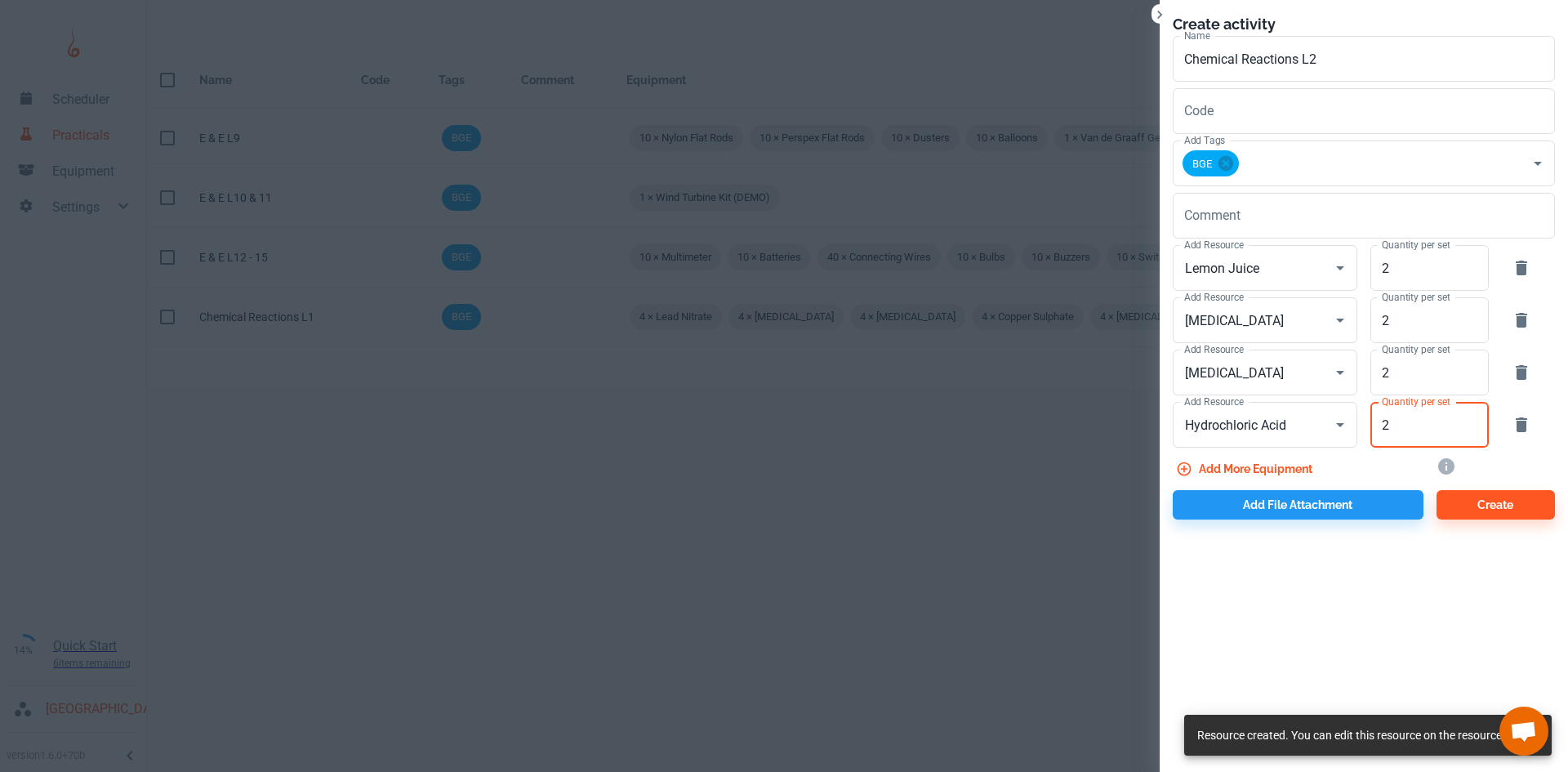
type input "2"
click at [1243, 467] on button "Add more equipment" at bounding box center [1245, 469] width 147 height 30
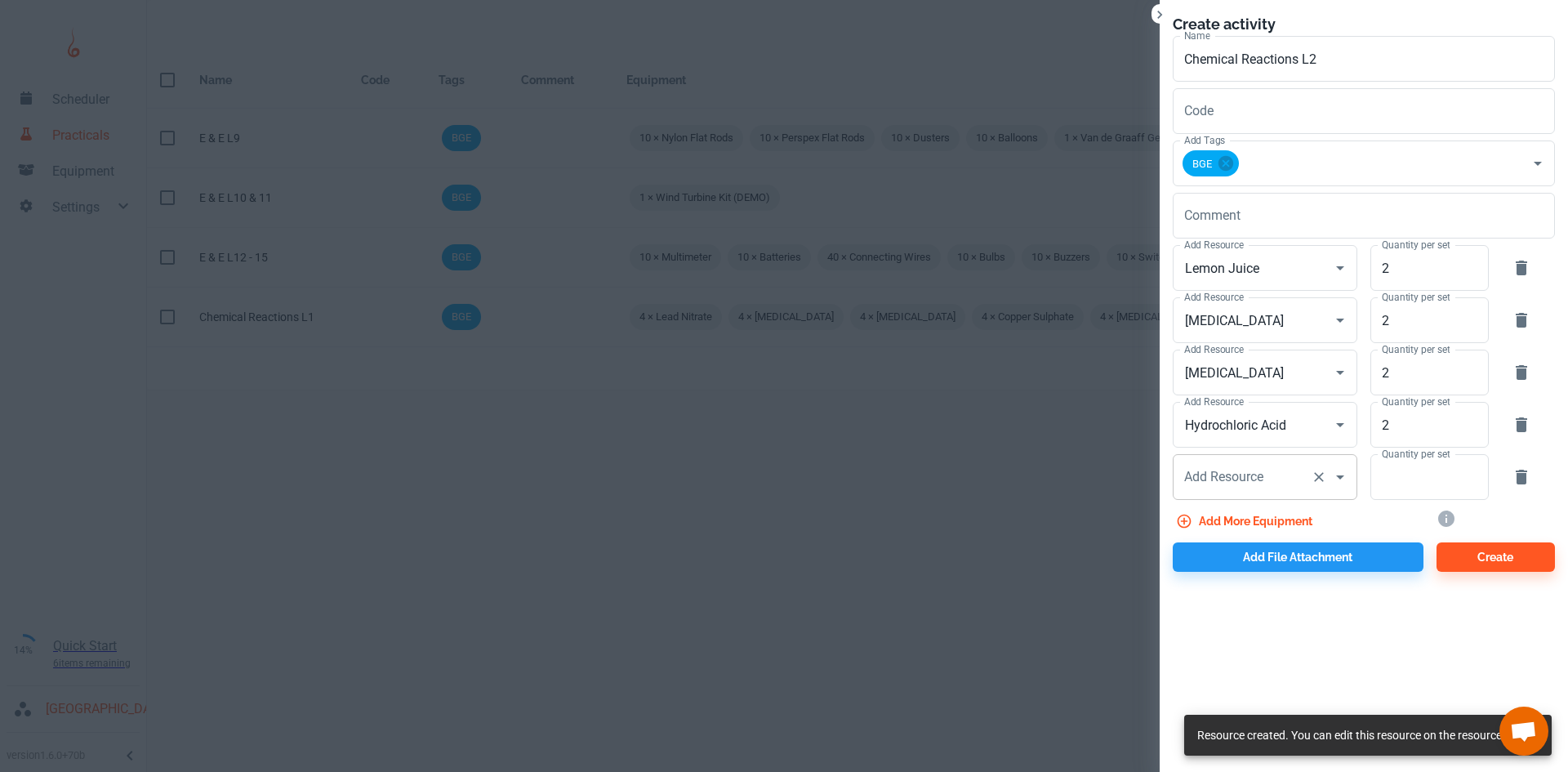
click at [1259, 475] on div "Add Resource Add Resource" at bounding box center [1264, 476] width 185 height 46
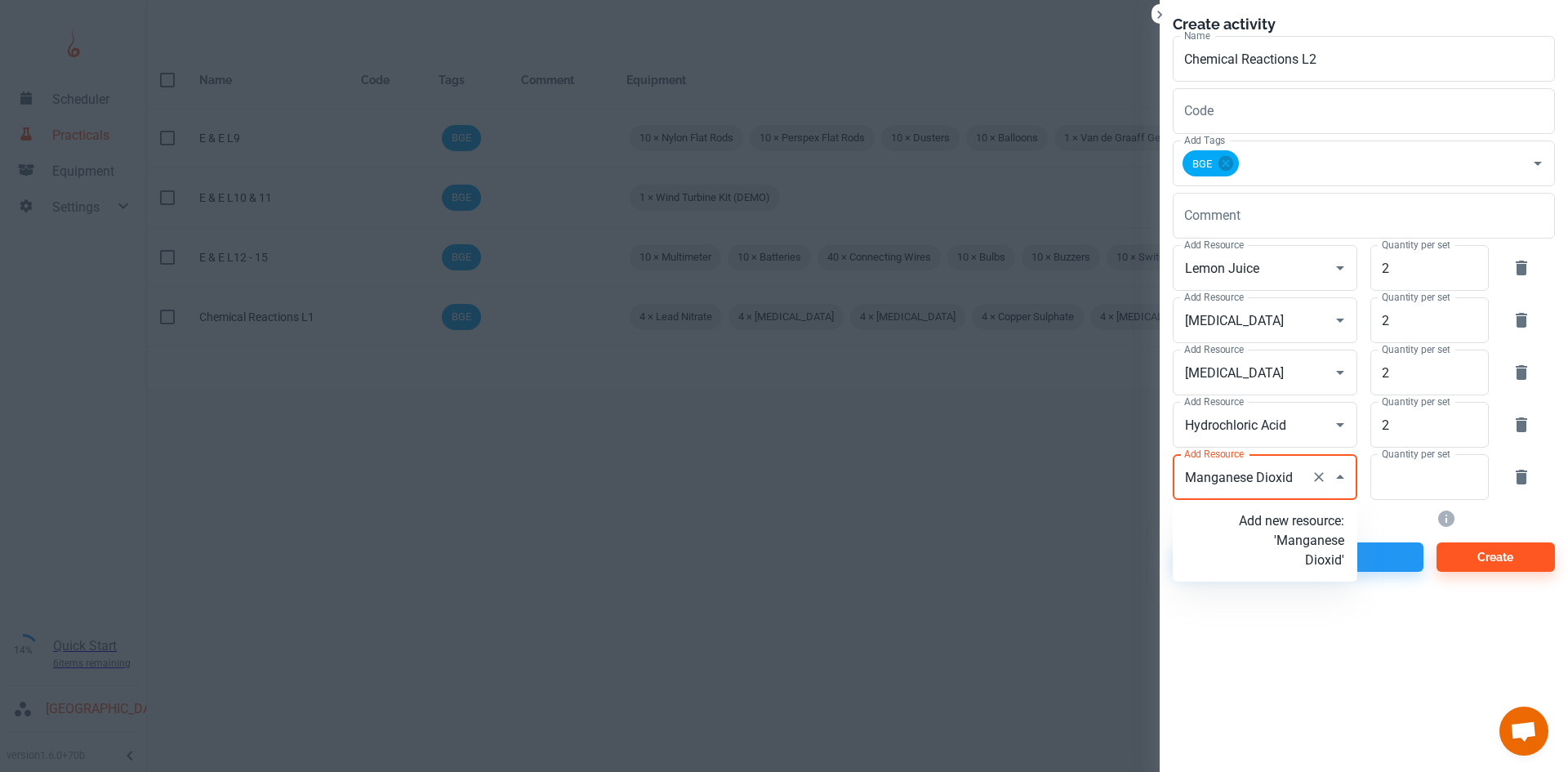
type input "Manganese Dioxide"
click at [1291, 569] on p "Add new resource: 'Manganese Dioxide'" at bounding box center [1291, 540] width 105 height 59
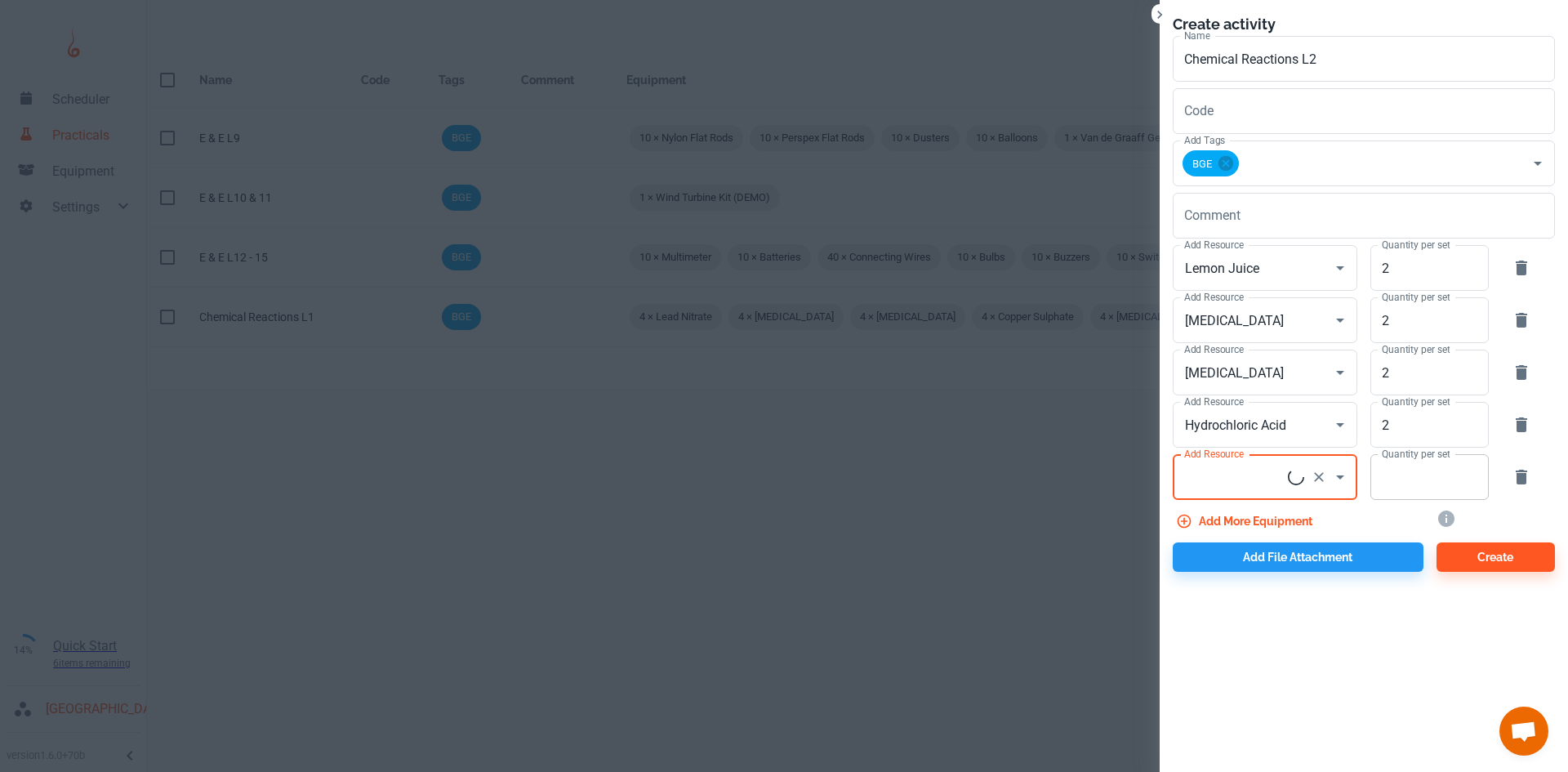
type input "Manganese Dioxide"
click at [1373, 480] on input "Quantity per set" at bounding box center [1420, 476] width 100 height 46
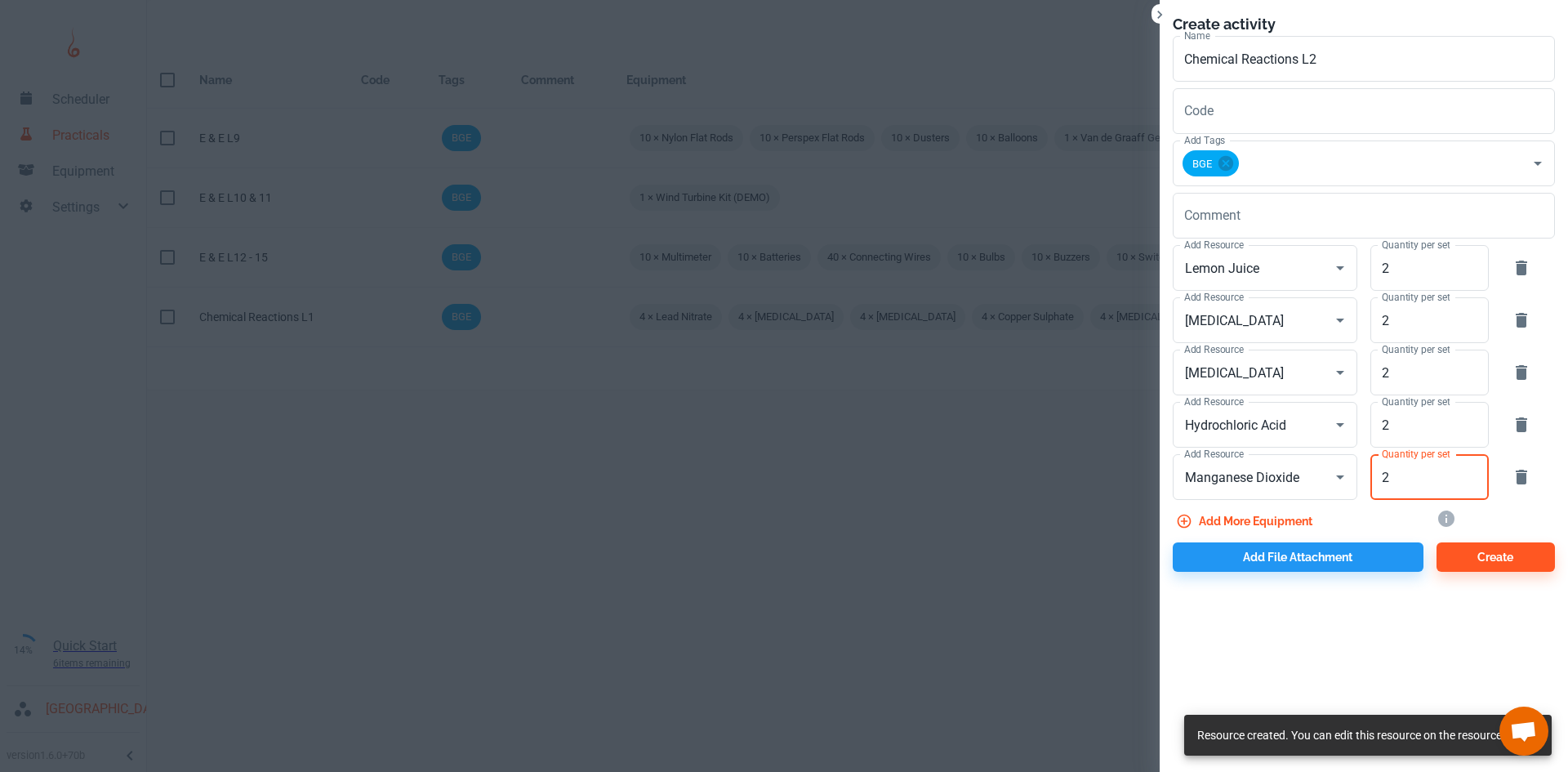
type input "2"
click at [1282, 517] on button "Add more equipment" at bounding box center [1245, 522] width 147 height 30
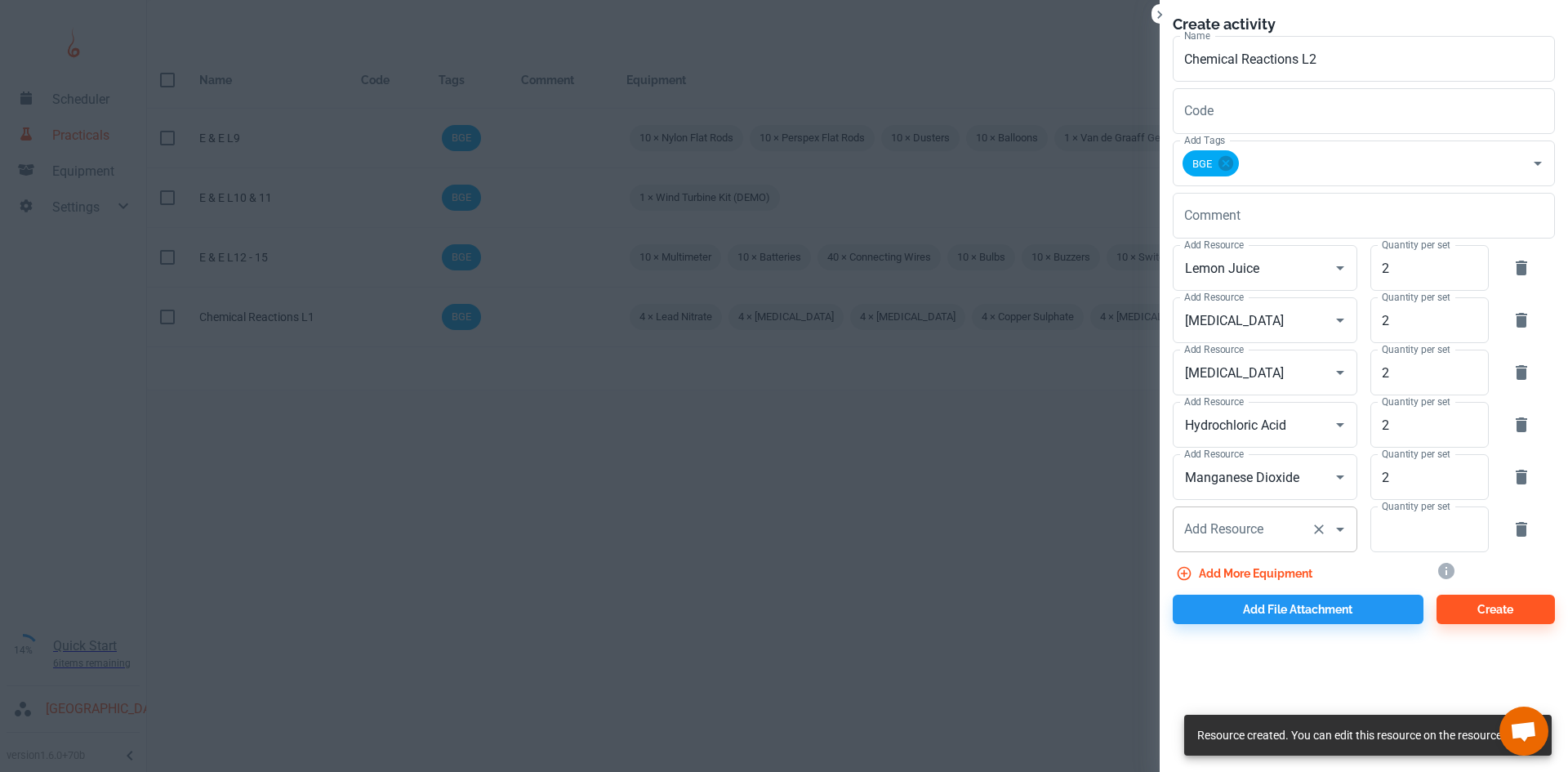
click at [1195, 524] on div "Add Resource Add Resource" at bounding box center [1264, 529] width 185 height 46
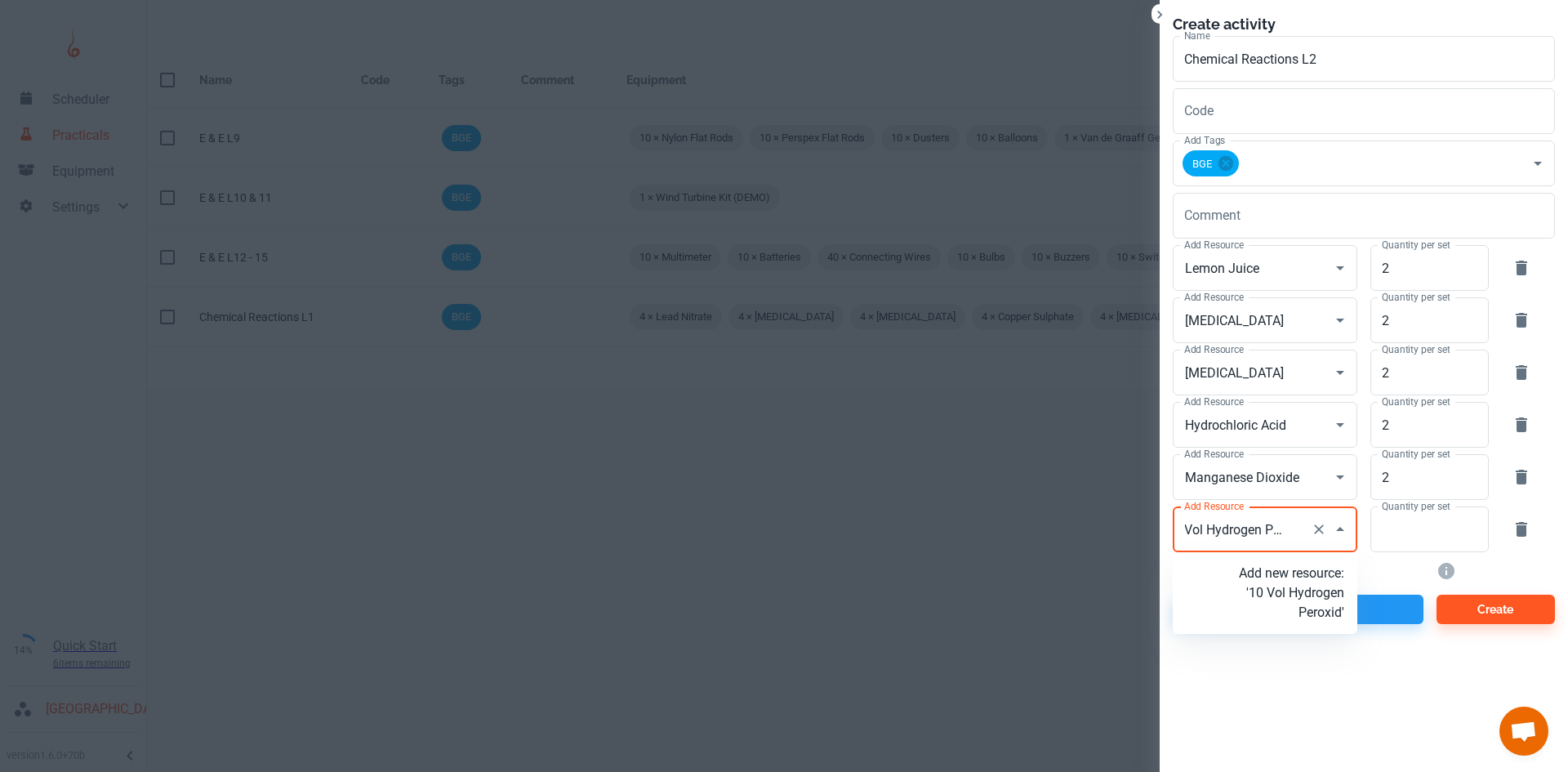
type input "10 Vol [MEDICAL_DATA]"
click at [1306, 584] on p "Add new resource: '10 Vol Hydrogen Peroxide'" at bounding box center [1291, 593] width 105 height 59
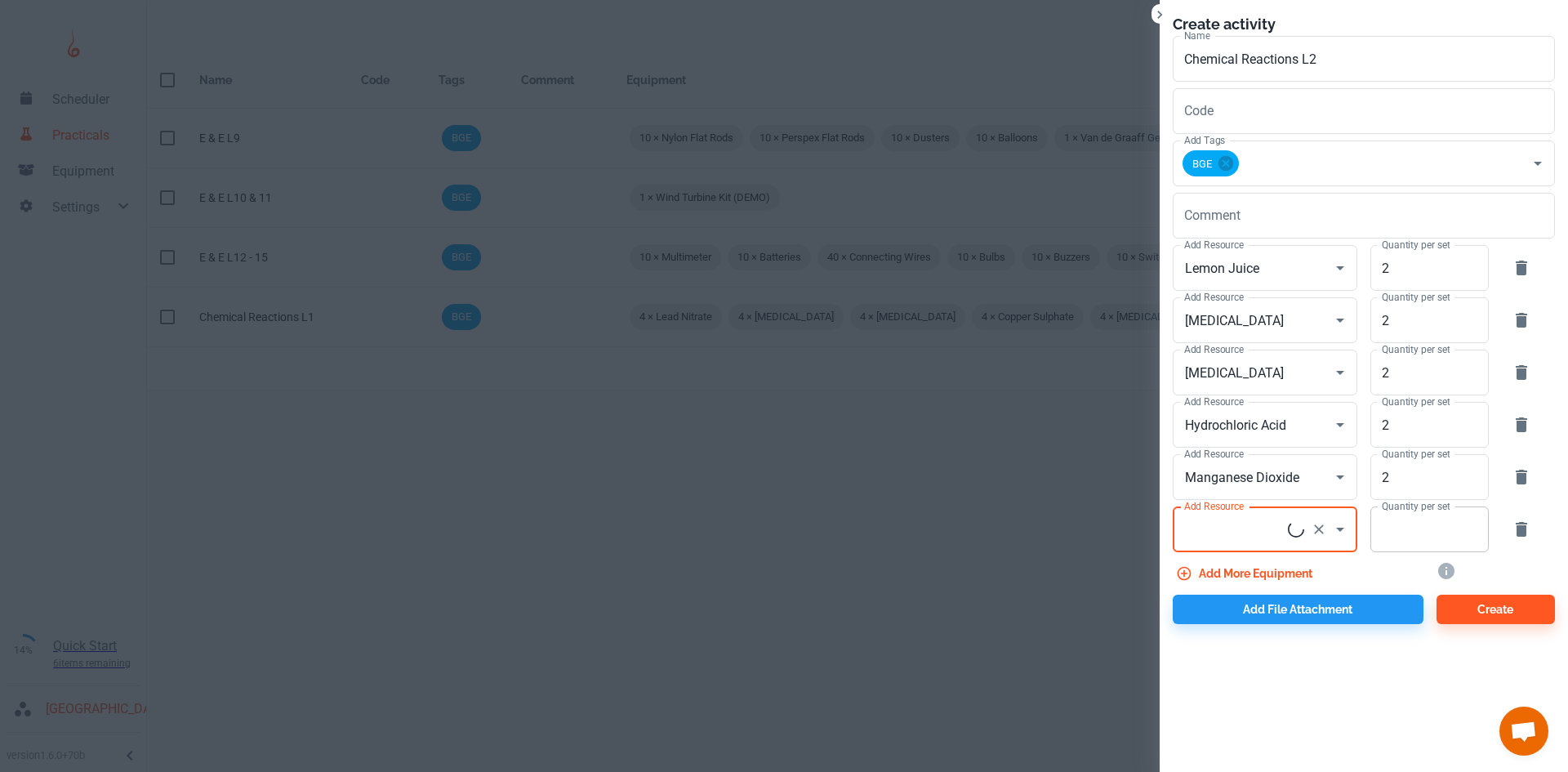
scroll to position [0, 0]
type input "10 Vol [MEDICAL_DATA]"
click at [1378, 538] on input "Quantity per set" at bounding box center [1420, 529] width 100 height 46
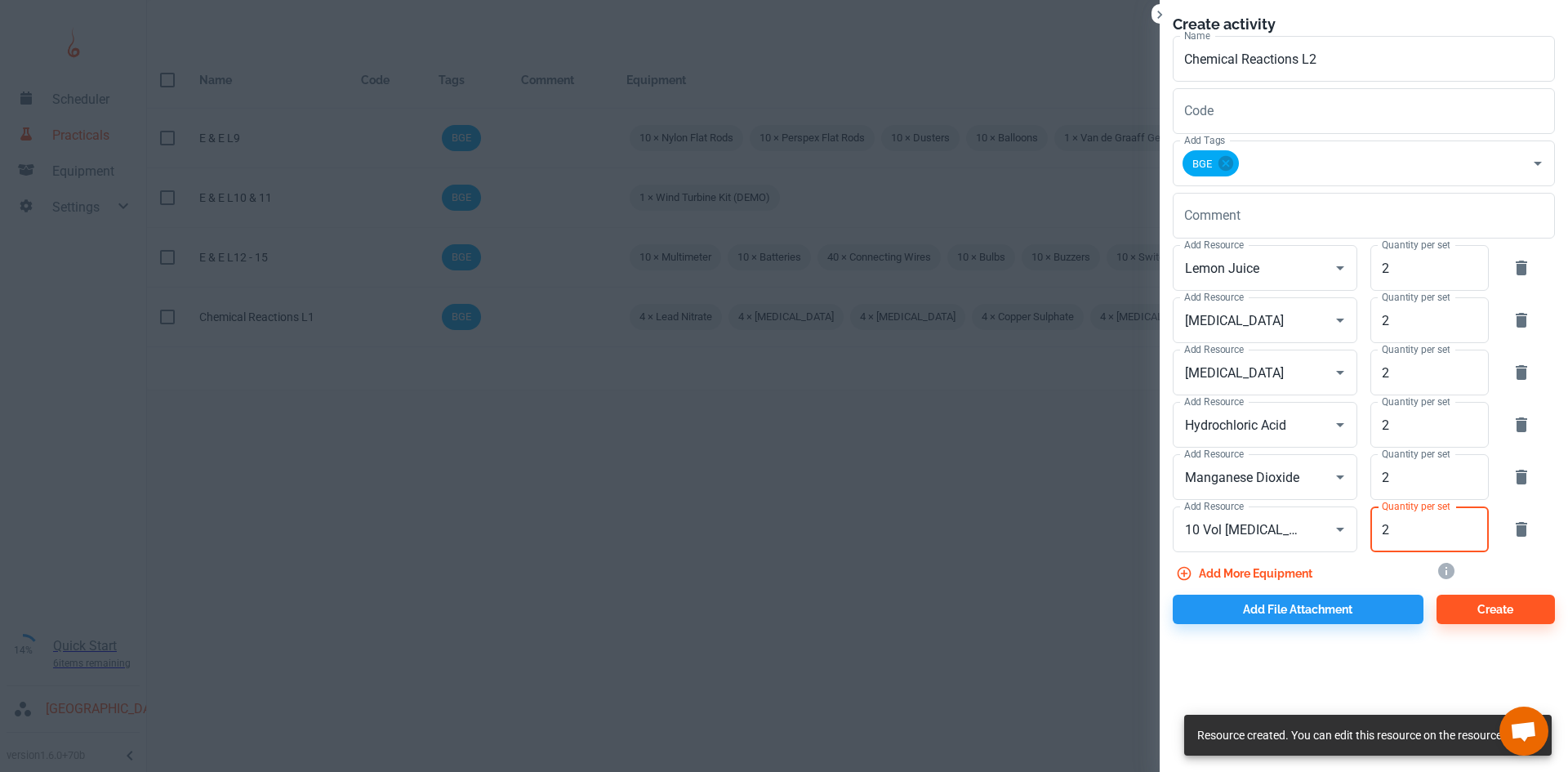
type input "2"
click at [1281, 575] on button "Add more equipment" at bounding box center [1245, 574] width 147 height 30
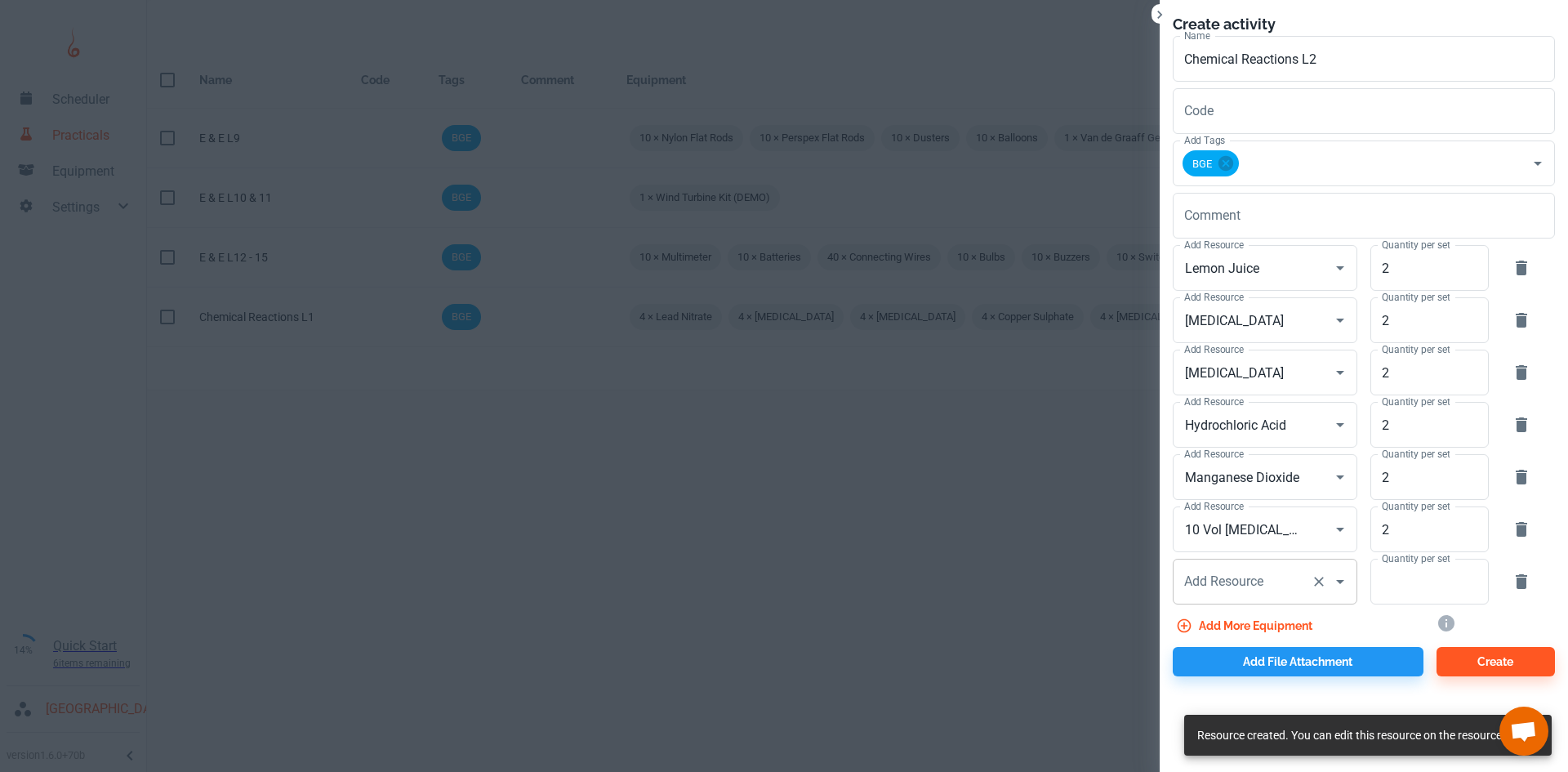
click at [1287, 583] on input "Add Resource" at bounding box center [1242, 581] width 124 height 31
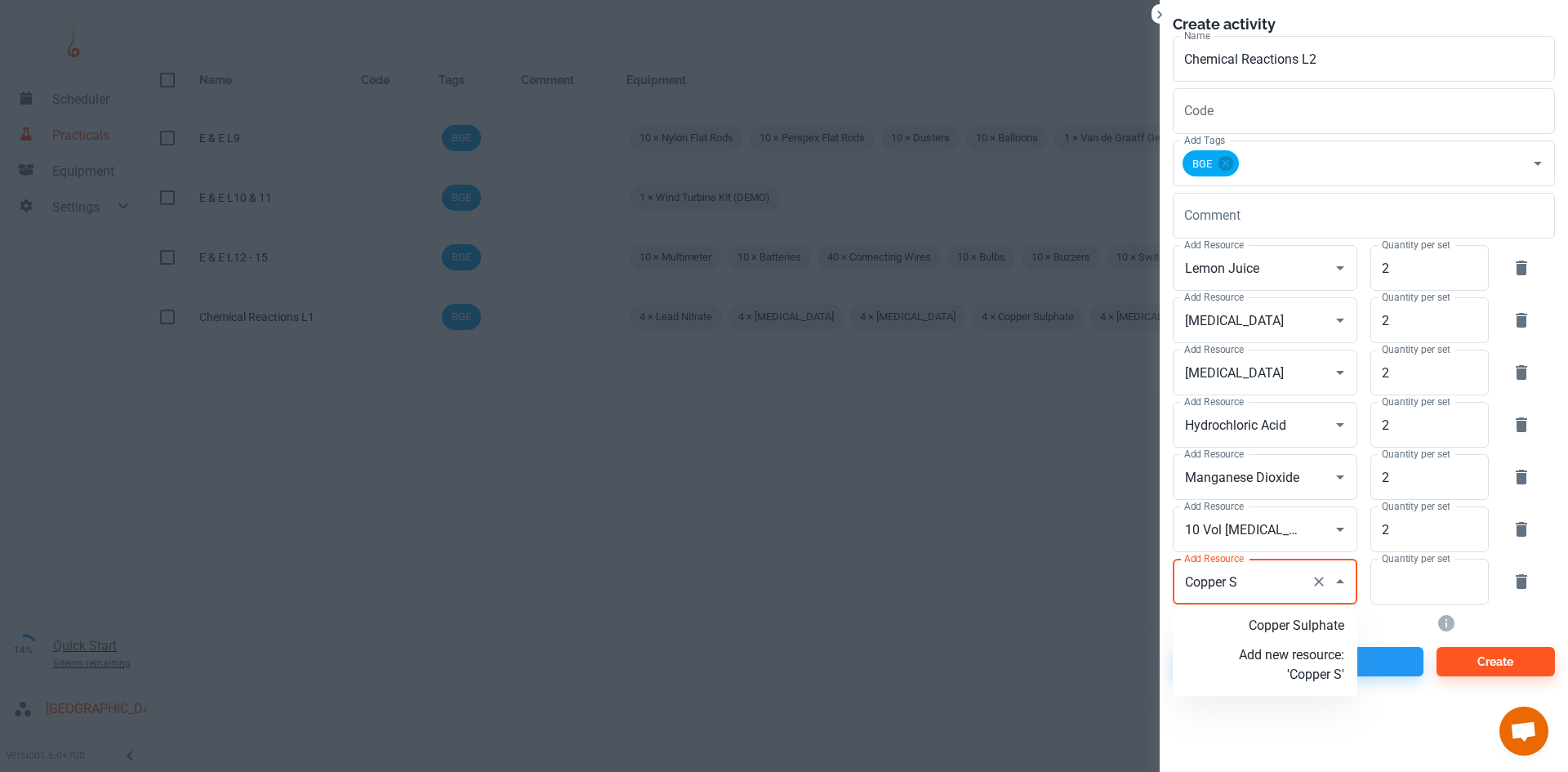
click at [1311, 629] on p "Copper Sulphate" at bounding box center [1291, 626] width 105 height 20
type input "Copper Sulphate"
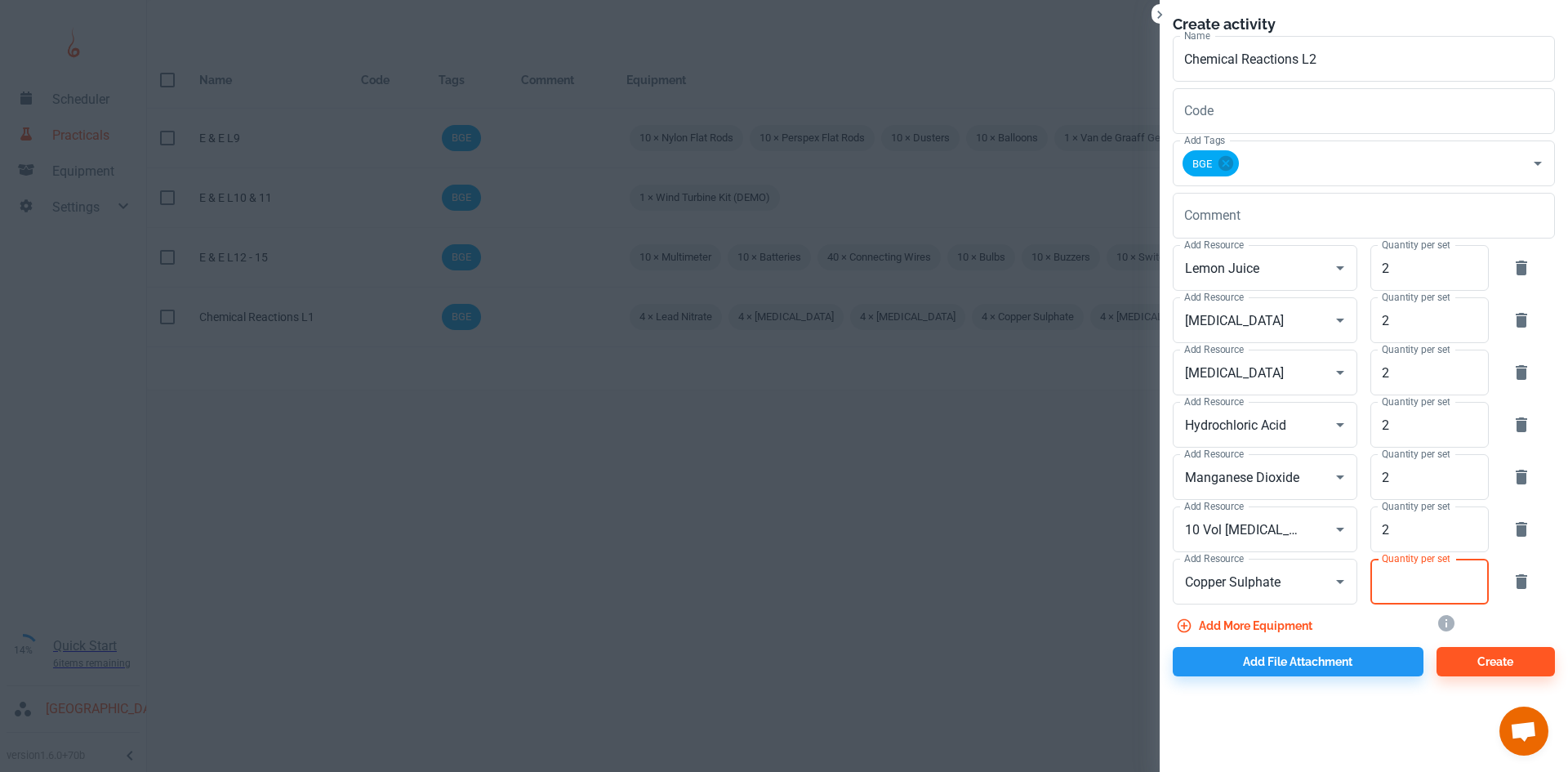
click at [1380, 588] on input "Quantity per set" at bounding box center [1420, 581] width 100 height 46
type input "2"
click at [1293, 616] on button "Add more equipment" at bounding box center [1245, 626] width 147 height 30
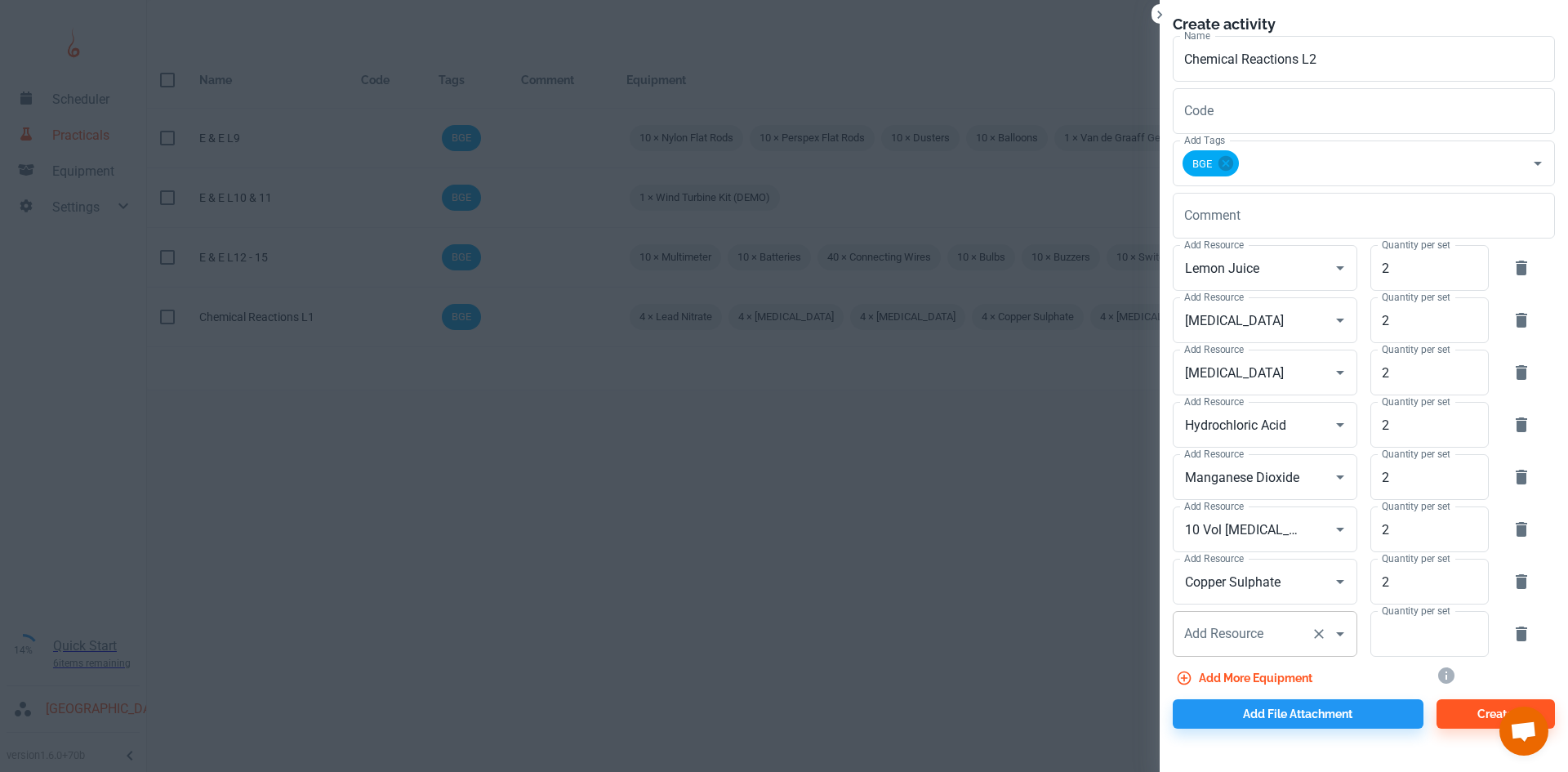
click at [1248, 650] on div "Add Resource" at bounding box center [1264, 634] width 185 height 46
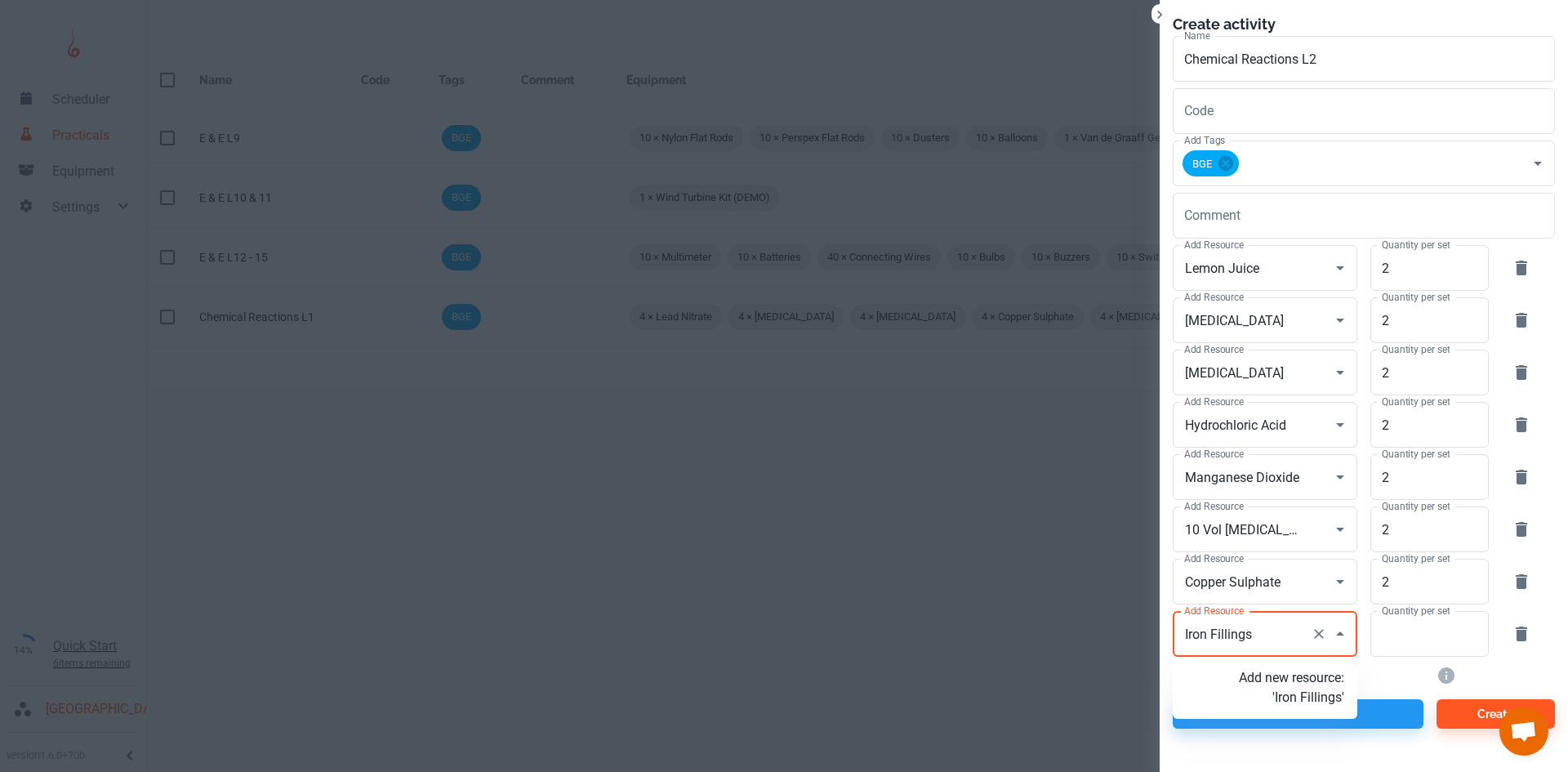
type input "Iron Filings"
click at [1294, 698] on p "Add new resource: 'Iron Filings'" at bounding box center [1291, 688] width 105 height 39
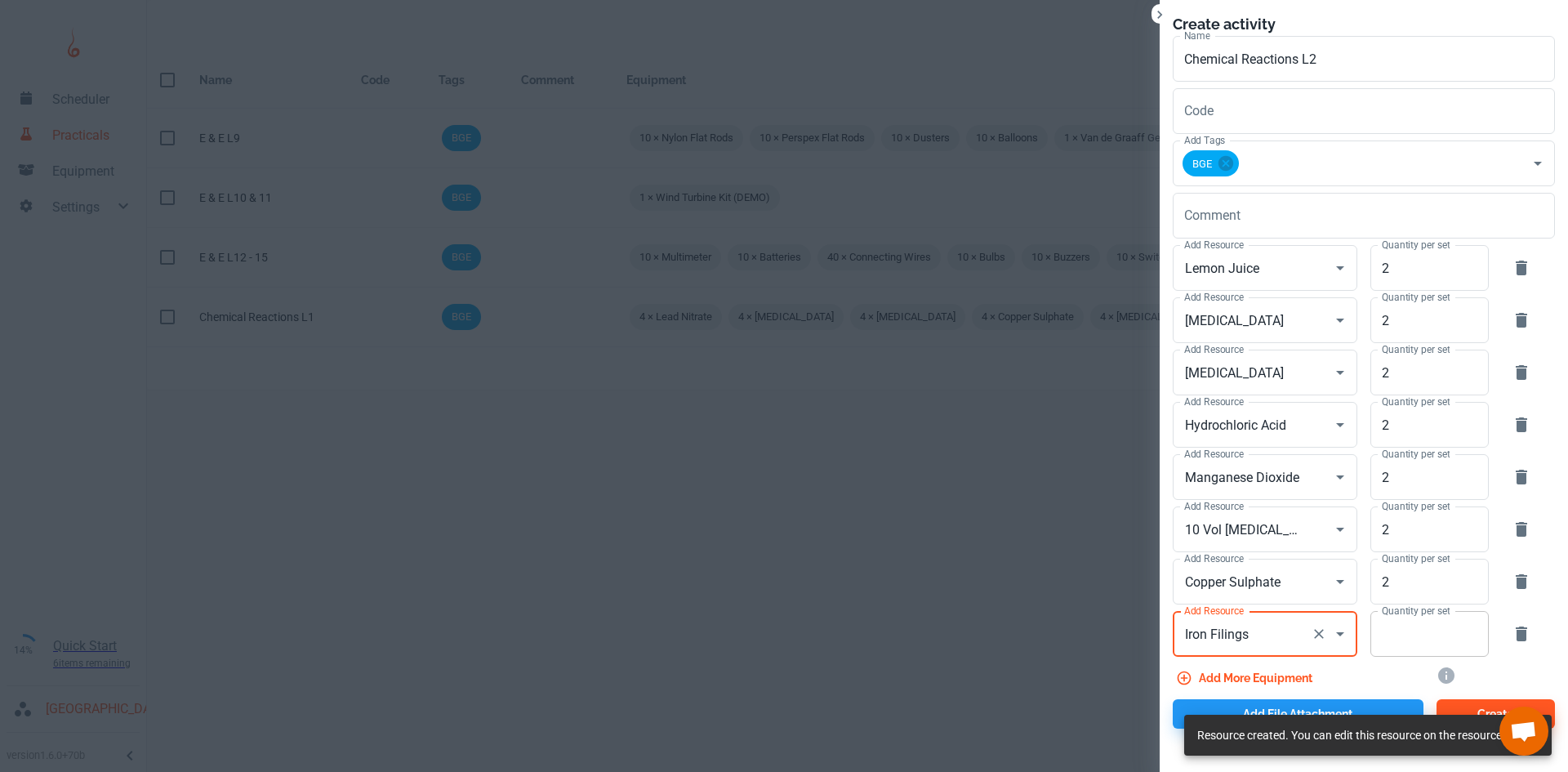
type input "Iron Filings"
click at [1396, 644] on input "Quantity per set" at bounding box center [1420, 634] width 100 height 46
type input "2"
click at [1296, 676] on button "Add more equipment" at bounding box center [1245, 678] width 147 height 30
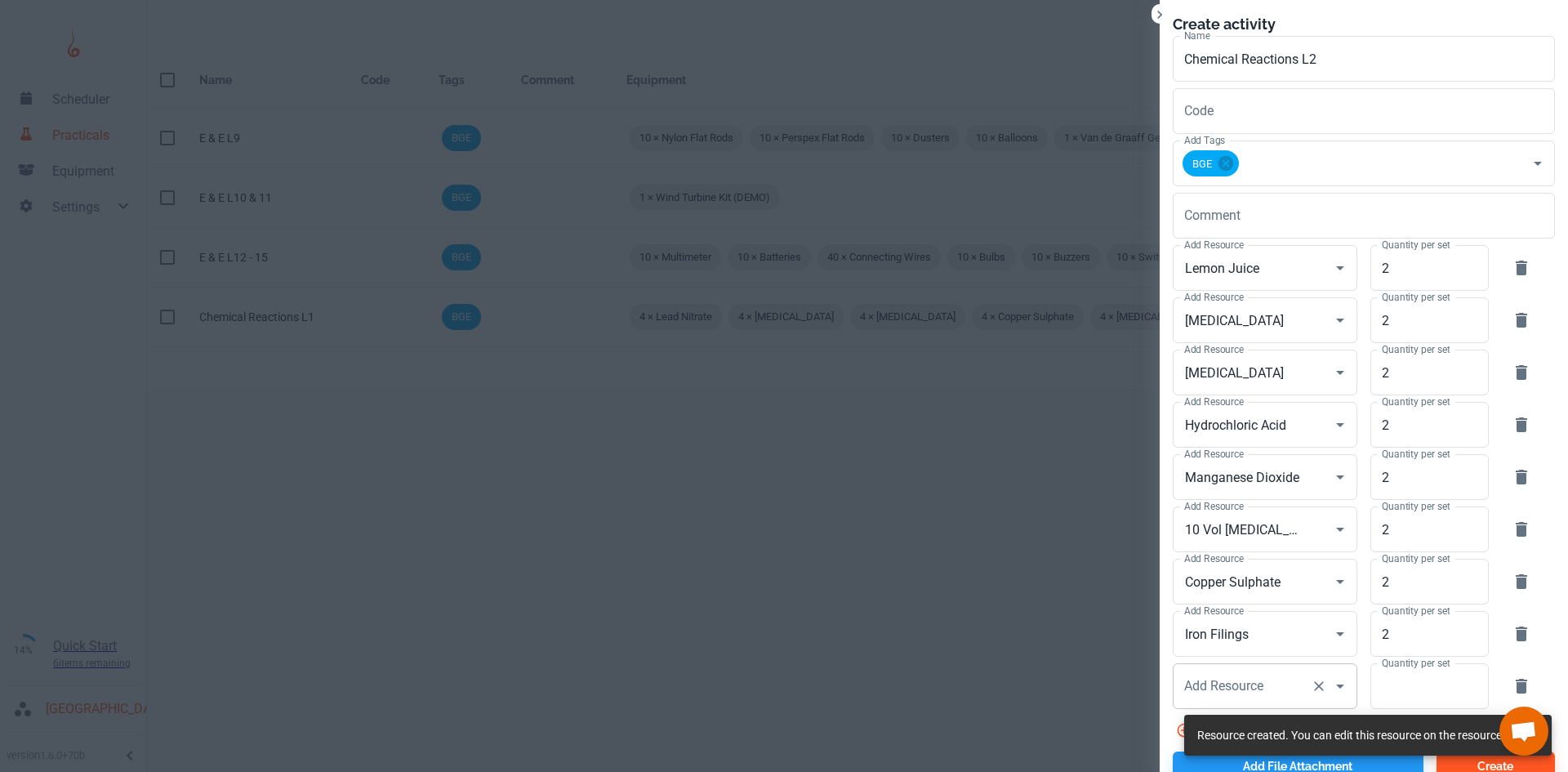
click at [1241, 708] on div "Add Resource" at bounding box center [1264, 686] width 185 height 46
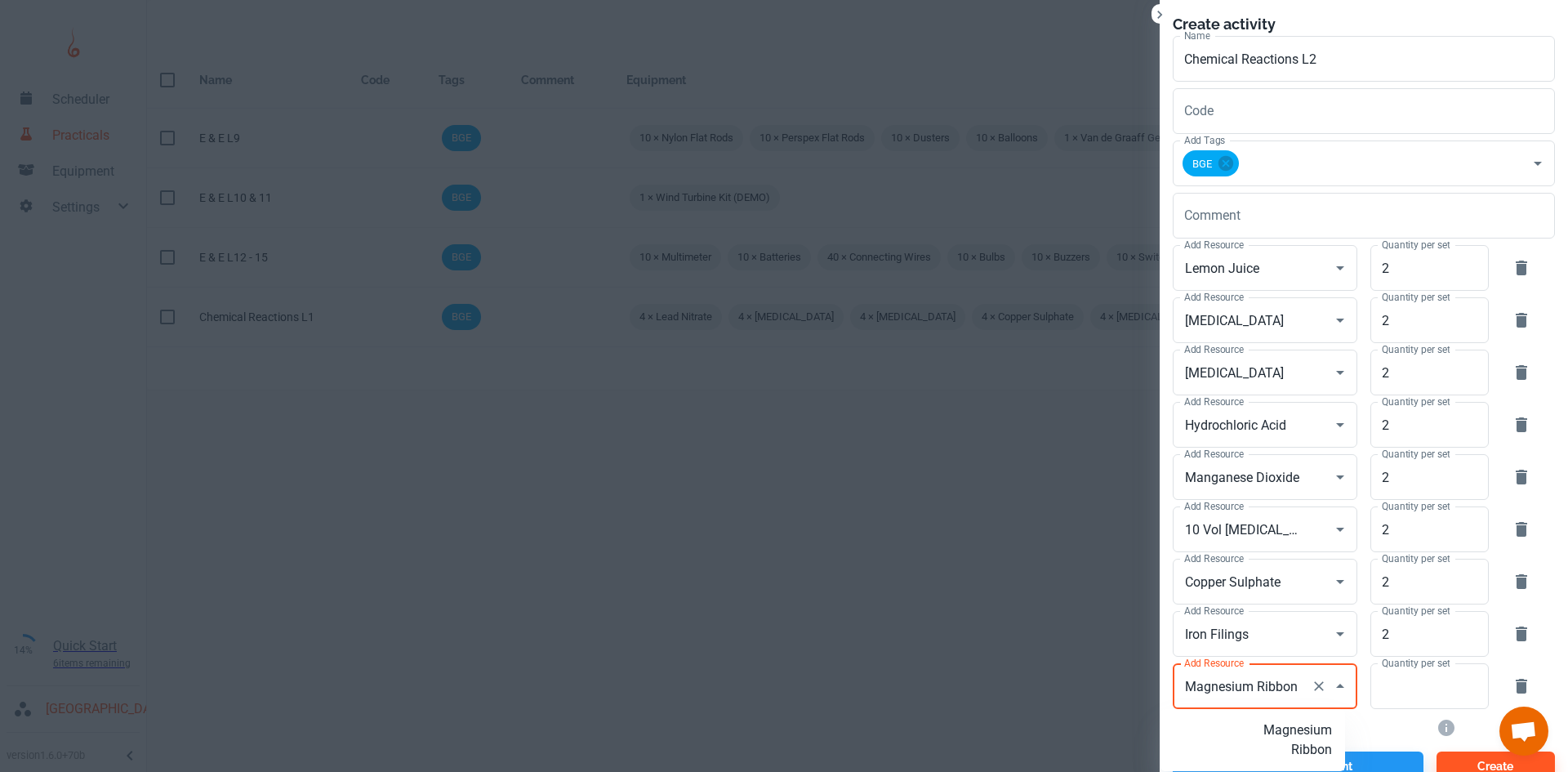
click at [1285, 737] on p "Magnesium Ribbon" at bounding box center [1278, 740] width 105 height 39
type input "Magnesium Ribbon"
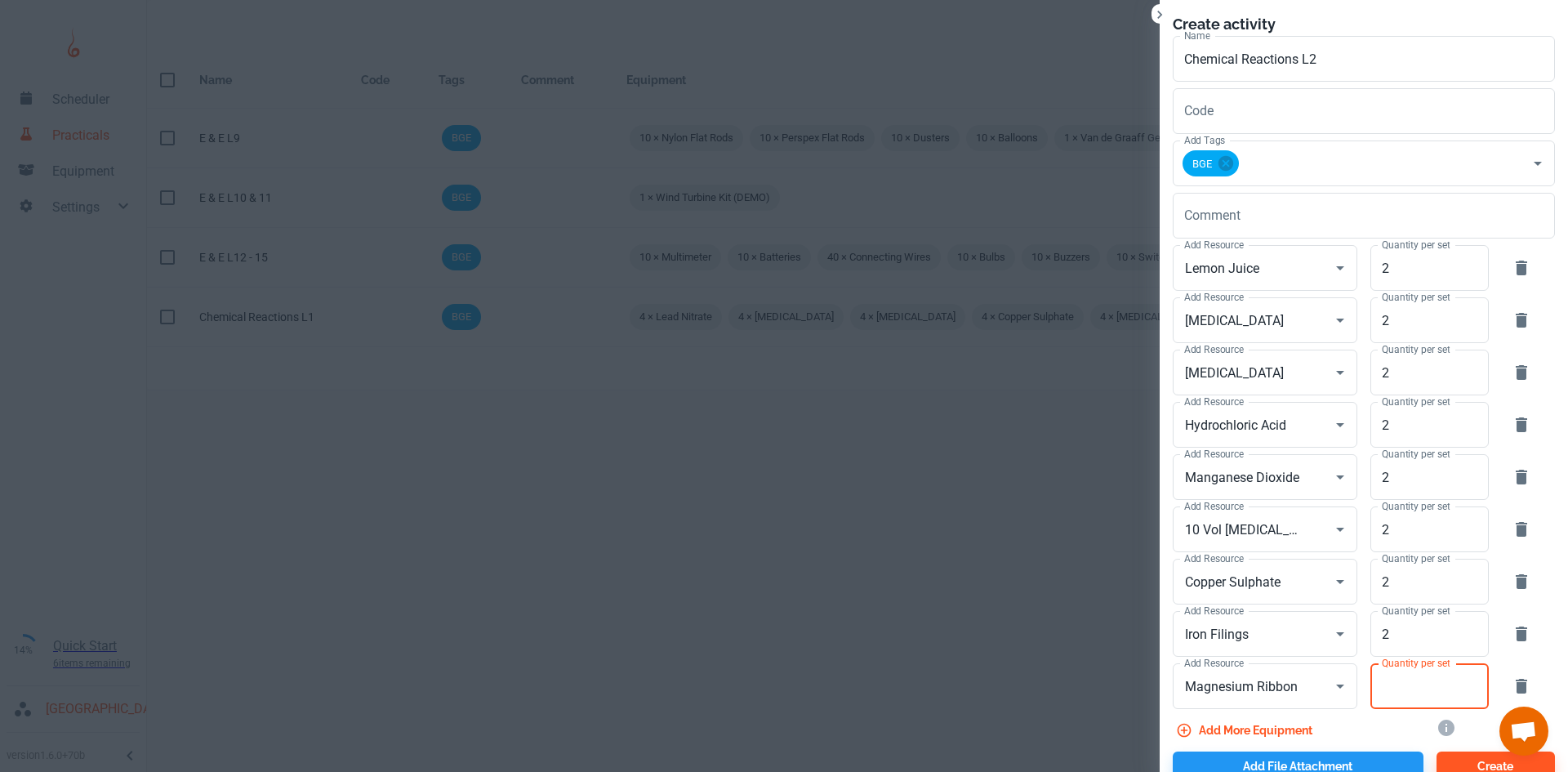
click at [1384, 684] on input "Quantity per set" at bounding box center [1420, 686] width 100 height 46
type input "2"
click at [1261, 730] on button "Add more equipment" at bounding box center [1245, 731] width 147 height 30
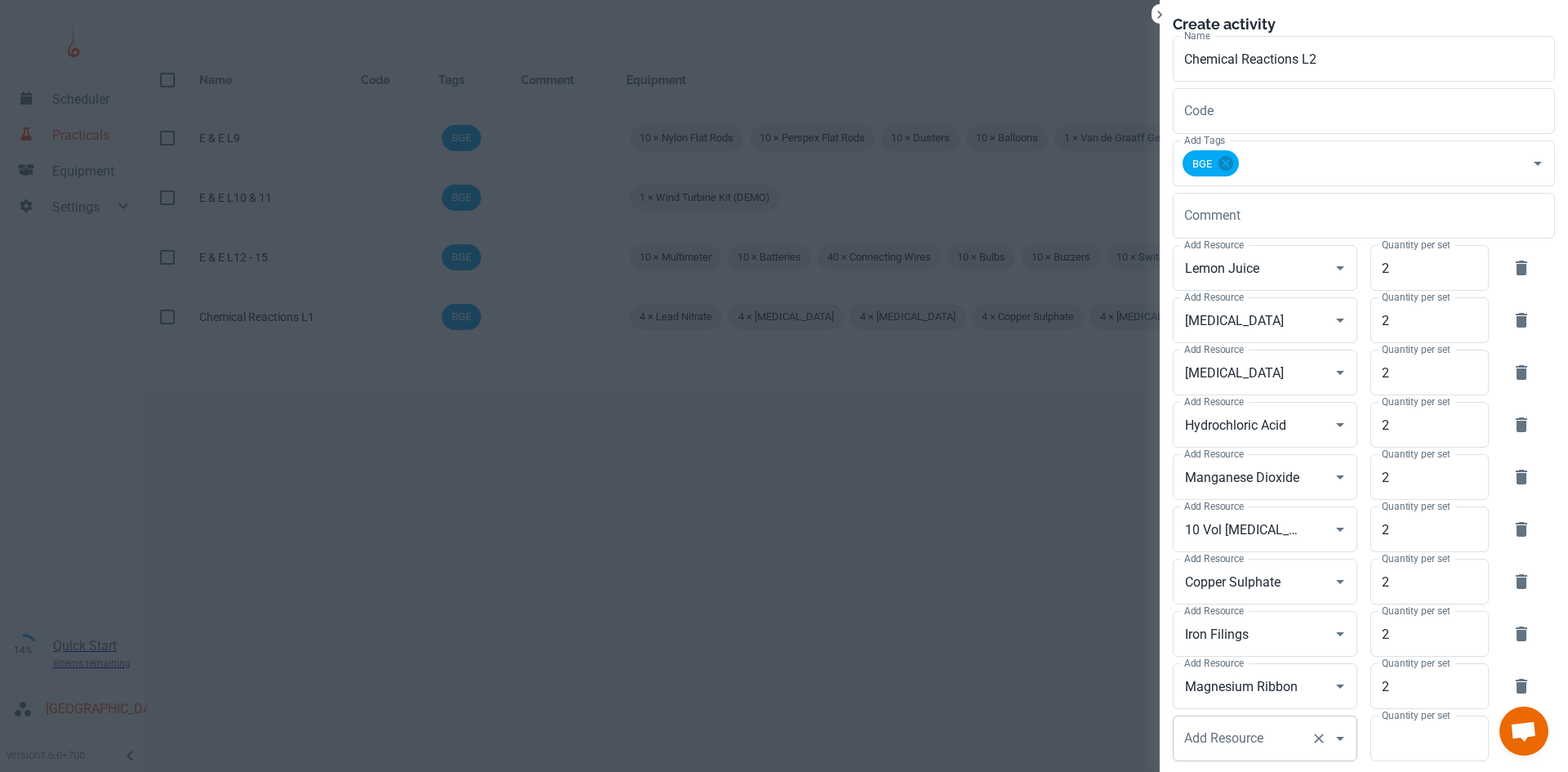
click at [1238, 745] on div "Add Resource Add Resource" at bounding box center [1264, 738] width 185 height 46
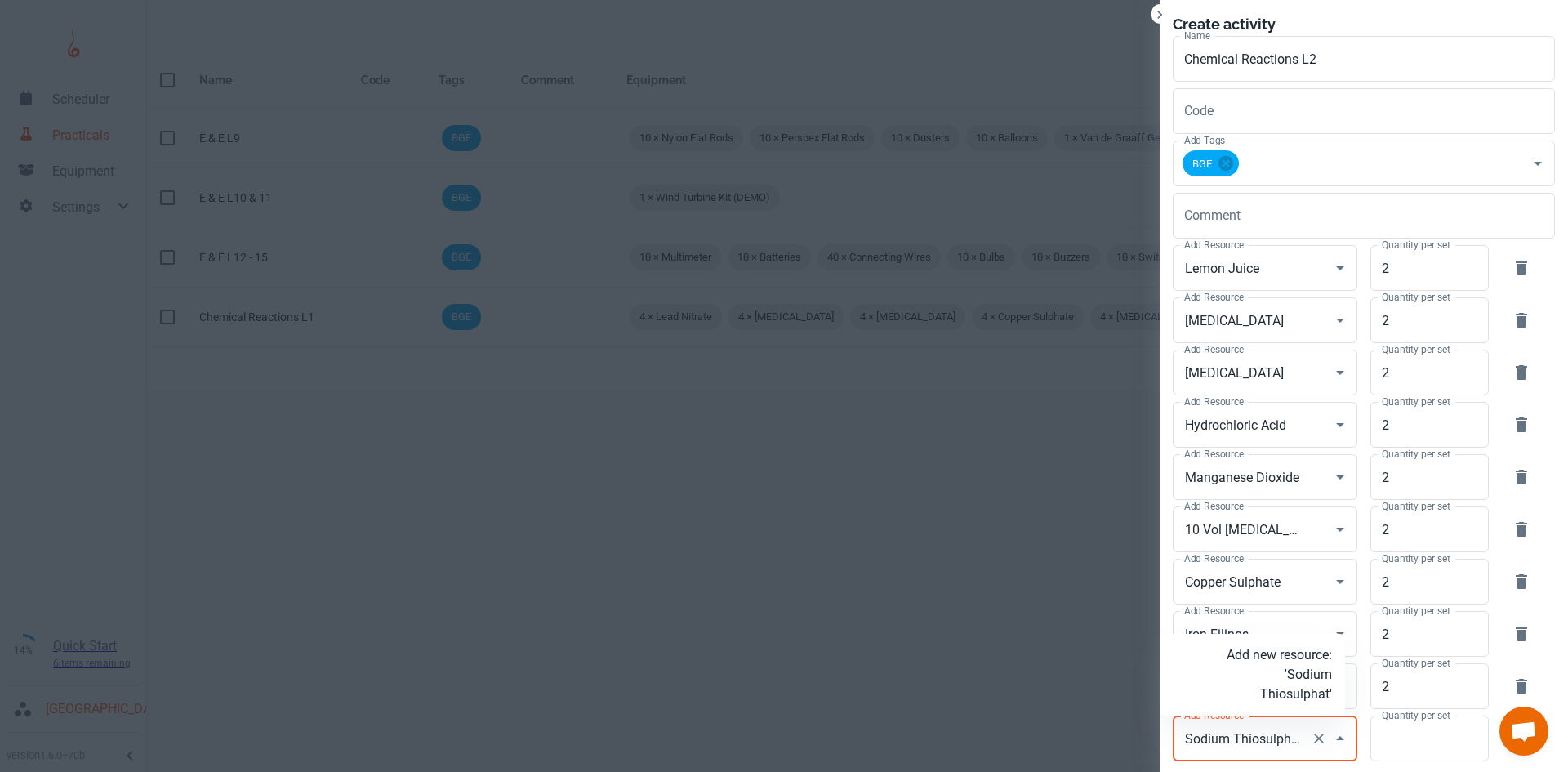
type input "[MEDICAL_DATA]"
click at [1282, 673] on p "Add new resource: 'Sodium Thiosulphate'" at bounding box center [1278, 674] width 105 height 59
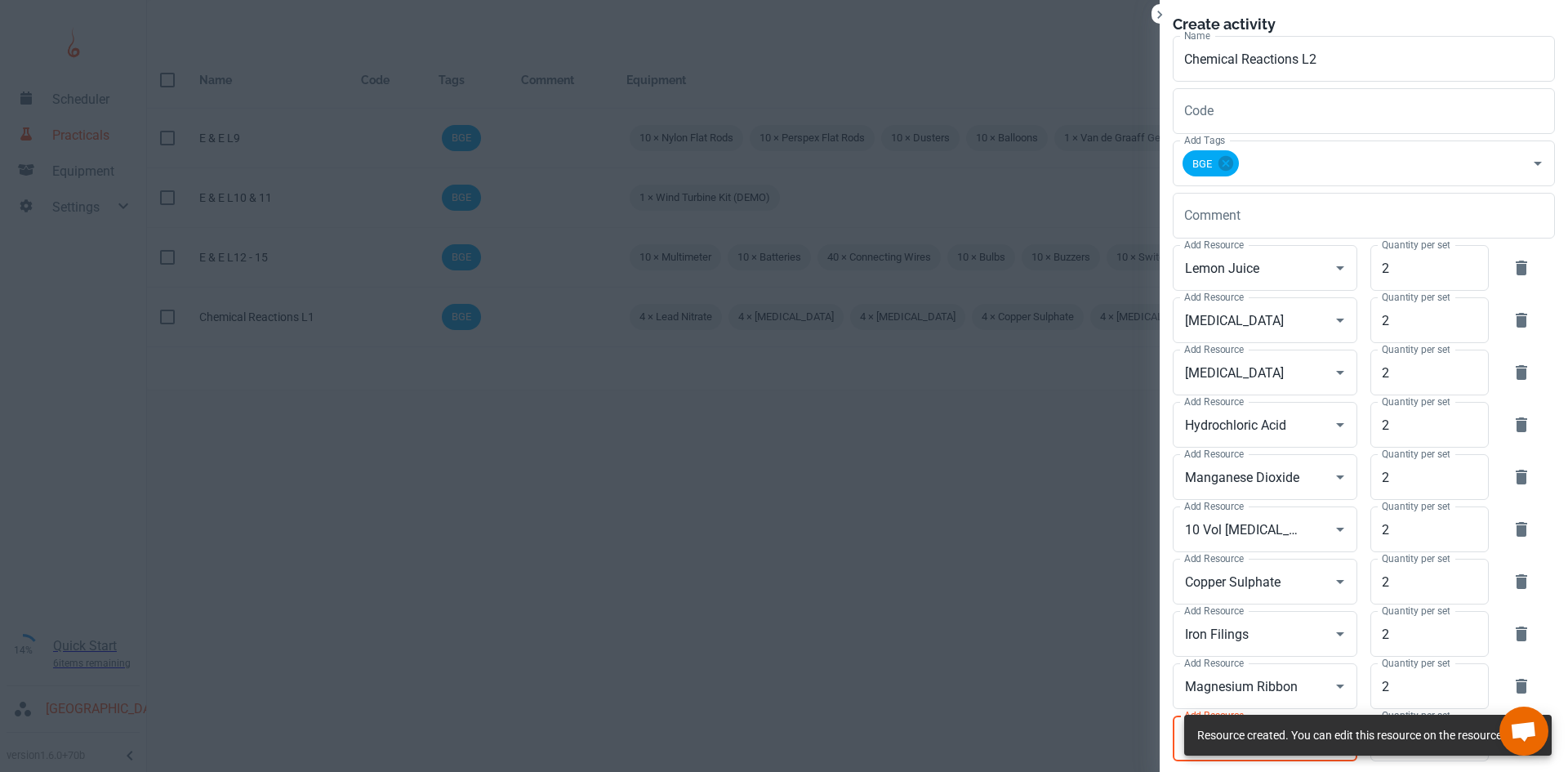
type input "[MEDICAL_DATA]"
click at [1398, 745] on div "Resource created. You can edit this resource on the resources page." at bounding box center [1368, 735] width 341 height 31
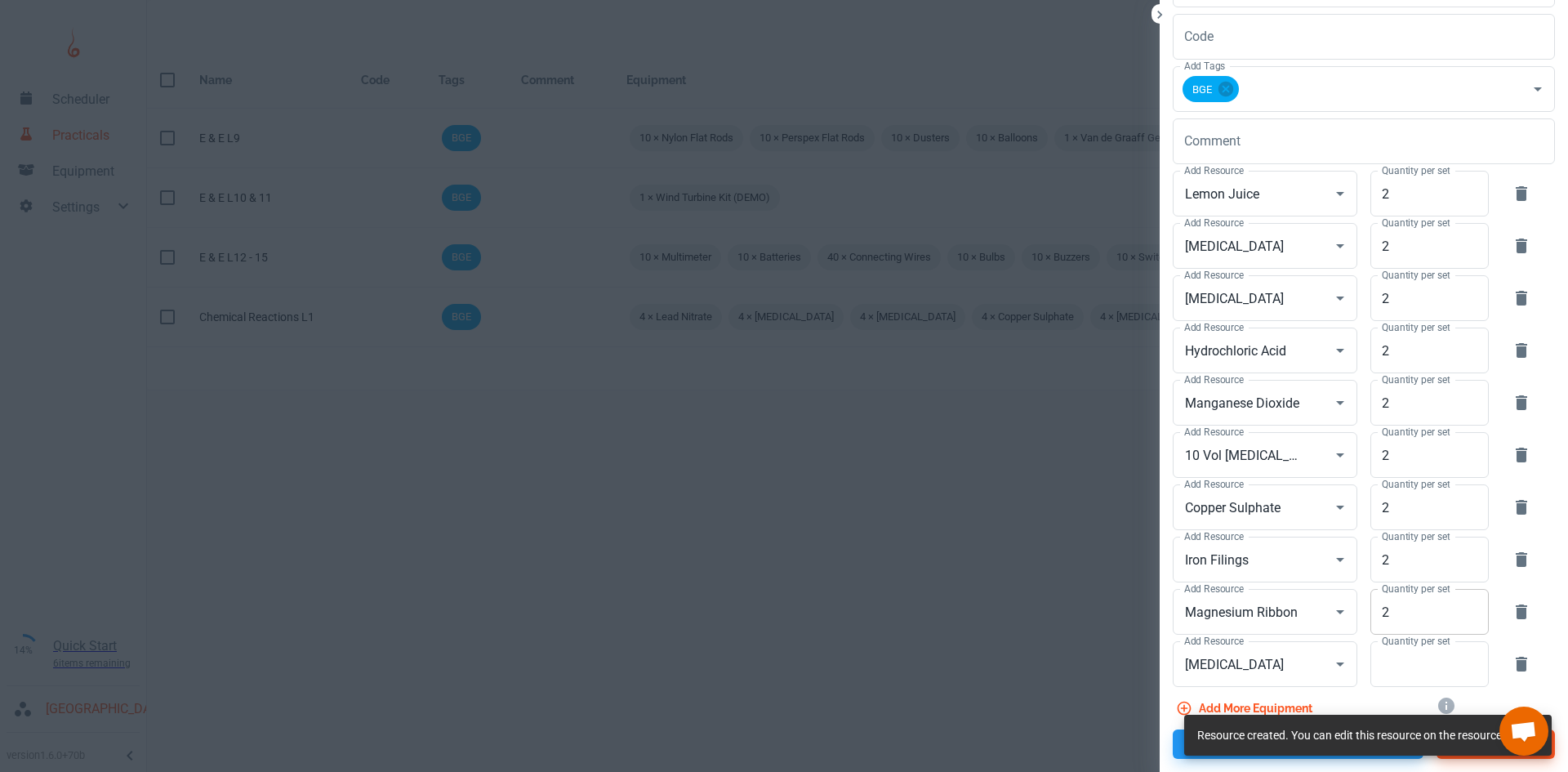
click at [1378, 676] on input "Quantity per set" at bounding box center [1420, 663] width 100 height 46
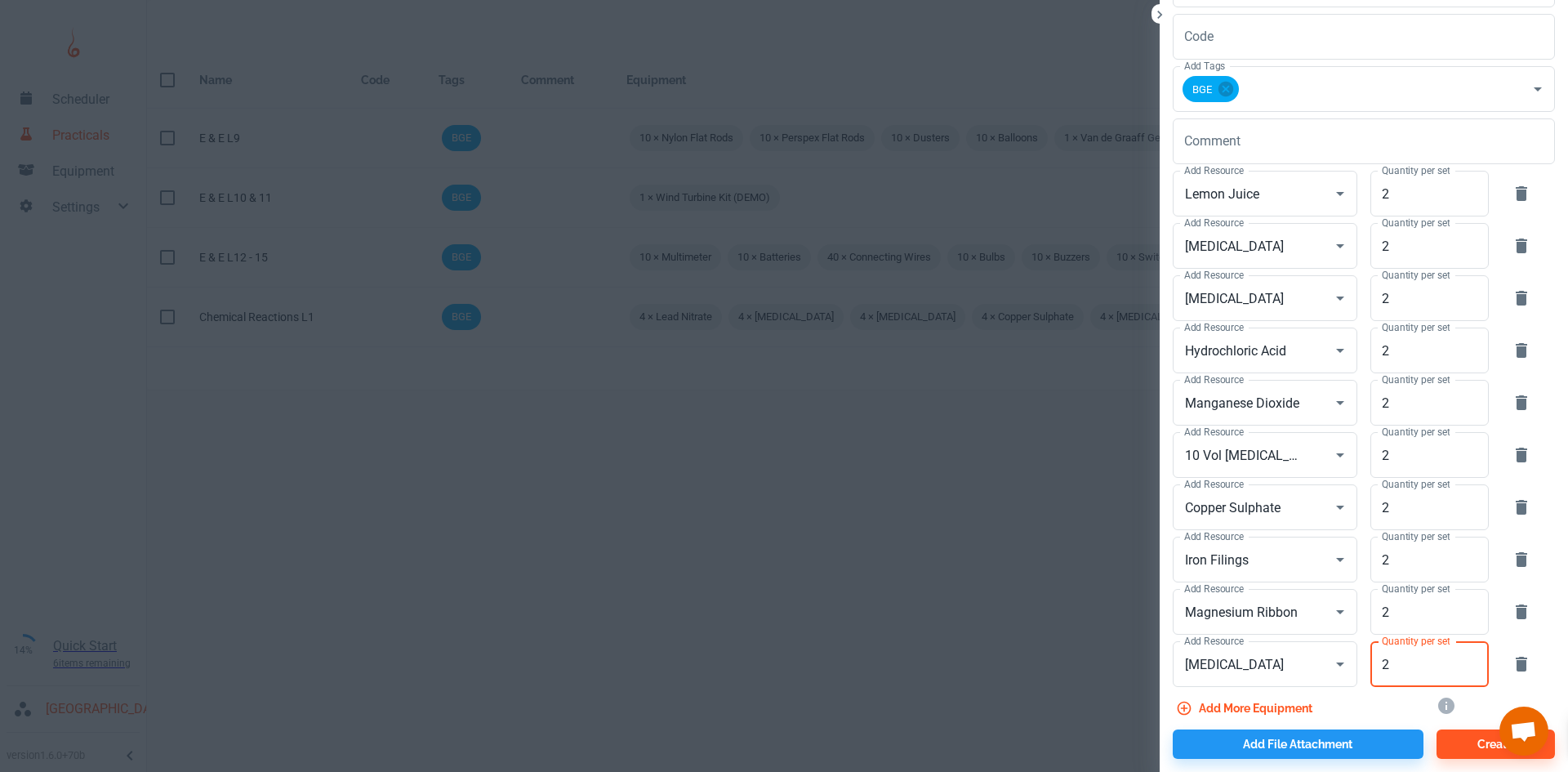
type input "2"
click at [1291, 699] on button "Add more equipment" at bounding box center [1245, 708] width 147 height 30
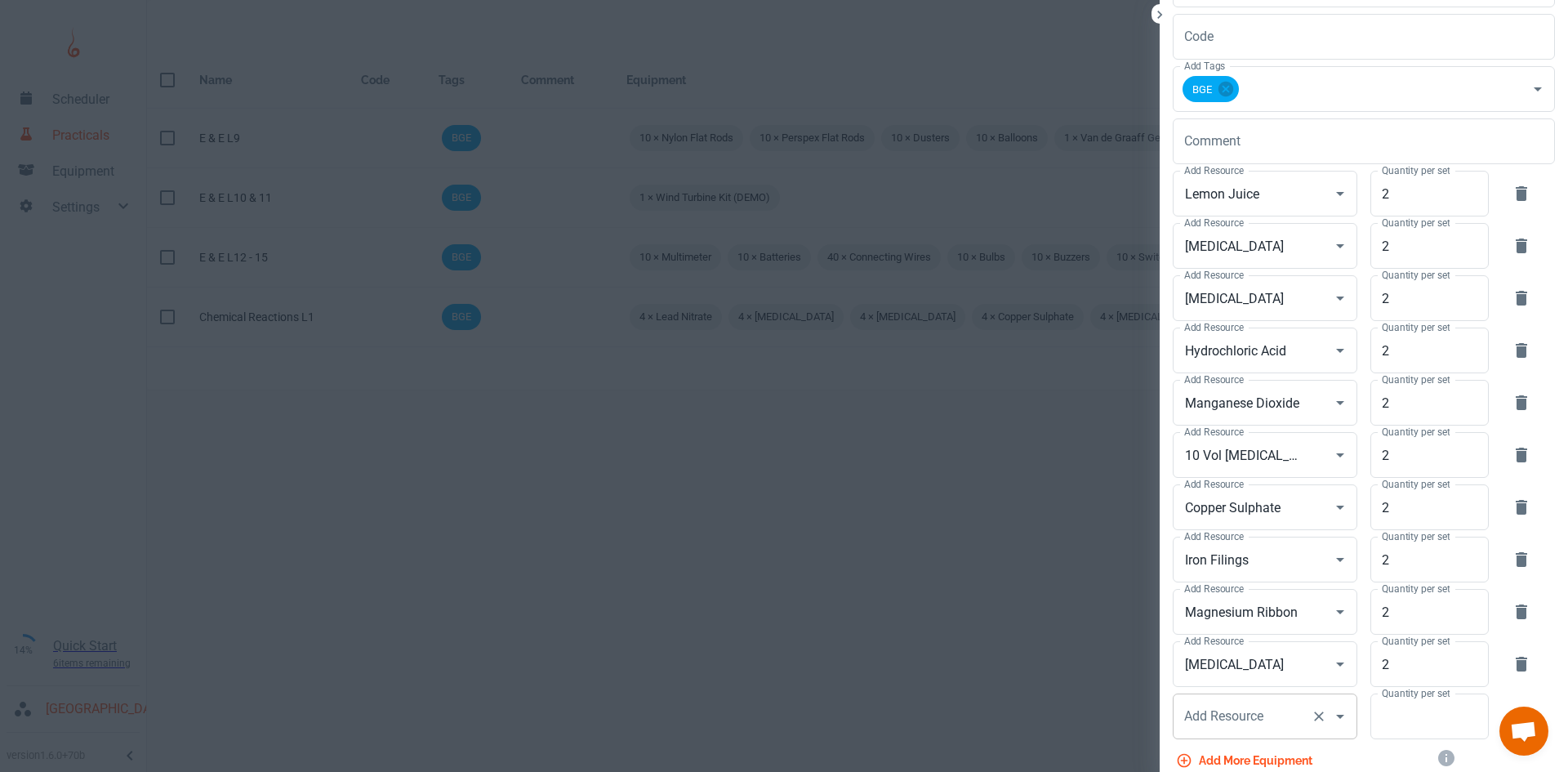
click at [1196, 721] on div "Add Resource Add Resource" at bounding box center [1264, 716] width 185 height 46
type input "Iron Wool"
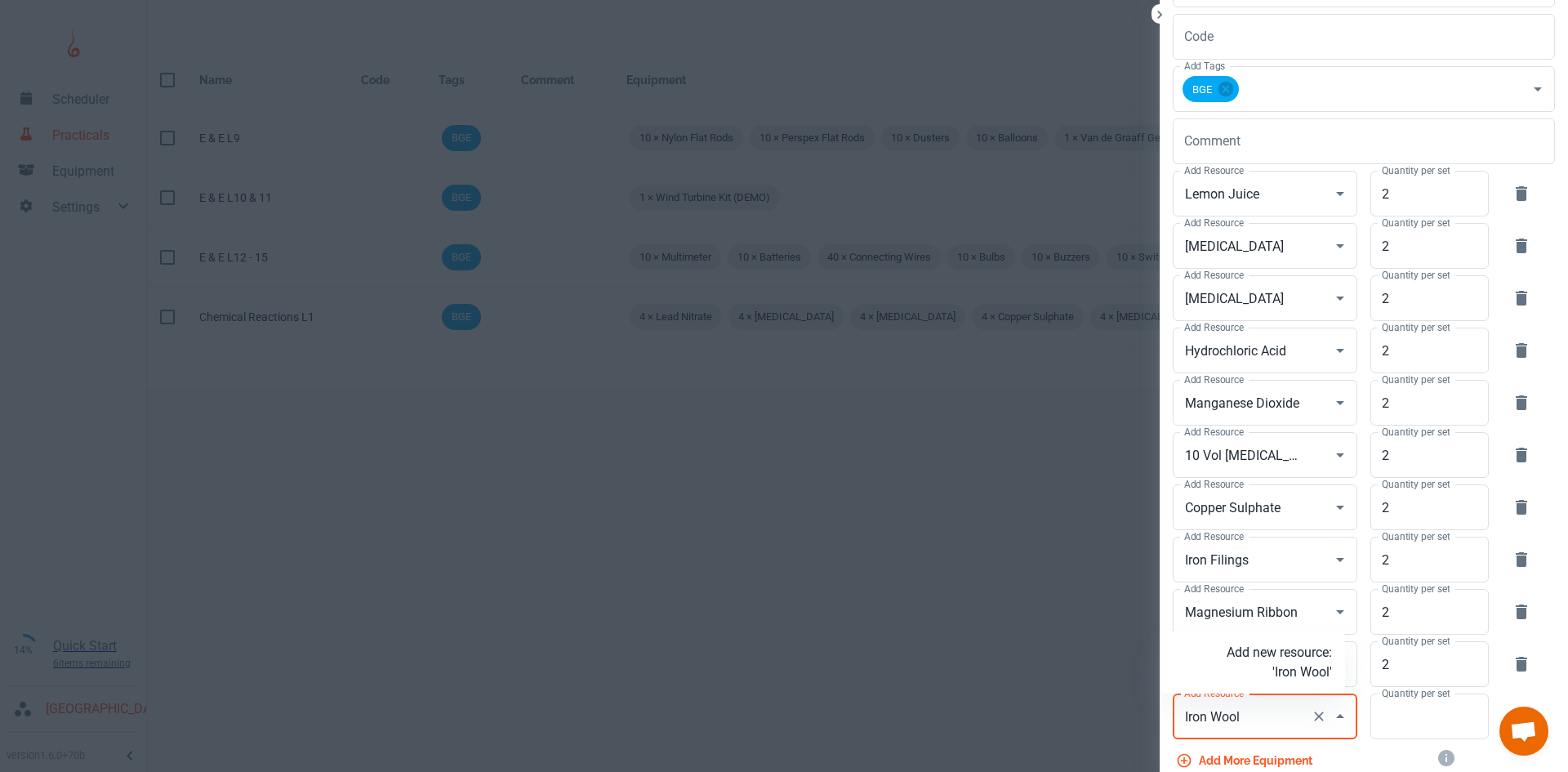
click at [1288, 664] on p "Add new resource: 'Iron Wool'" at bounding box center [1278, 662] width 105 height 39
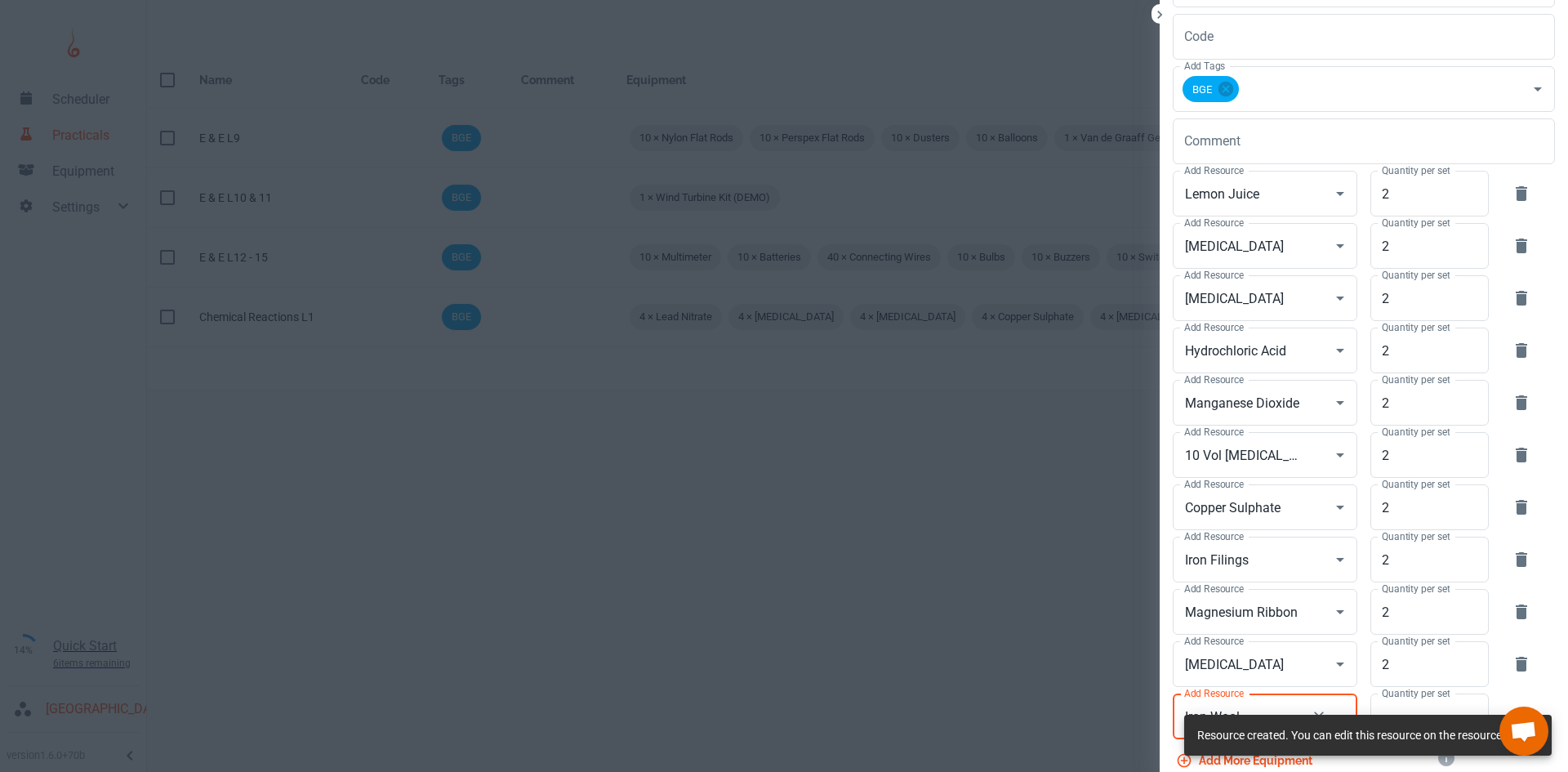
type input "Iron Wool"
click at [1416, 721] on div "Resource created. You can edit this resource on the resources page." at bounding box center [1368, 735] width 341 height 31
click at [1417, 712] on div "Resource created. You can edit this resource on the resources page." at bounding box center [1368, 735] width 368 height 51
click at [1413, 705] on input "Quantity per set" at bounding box center [1420, 716] width 100 height 46
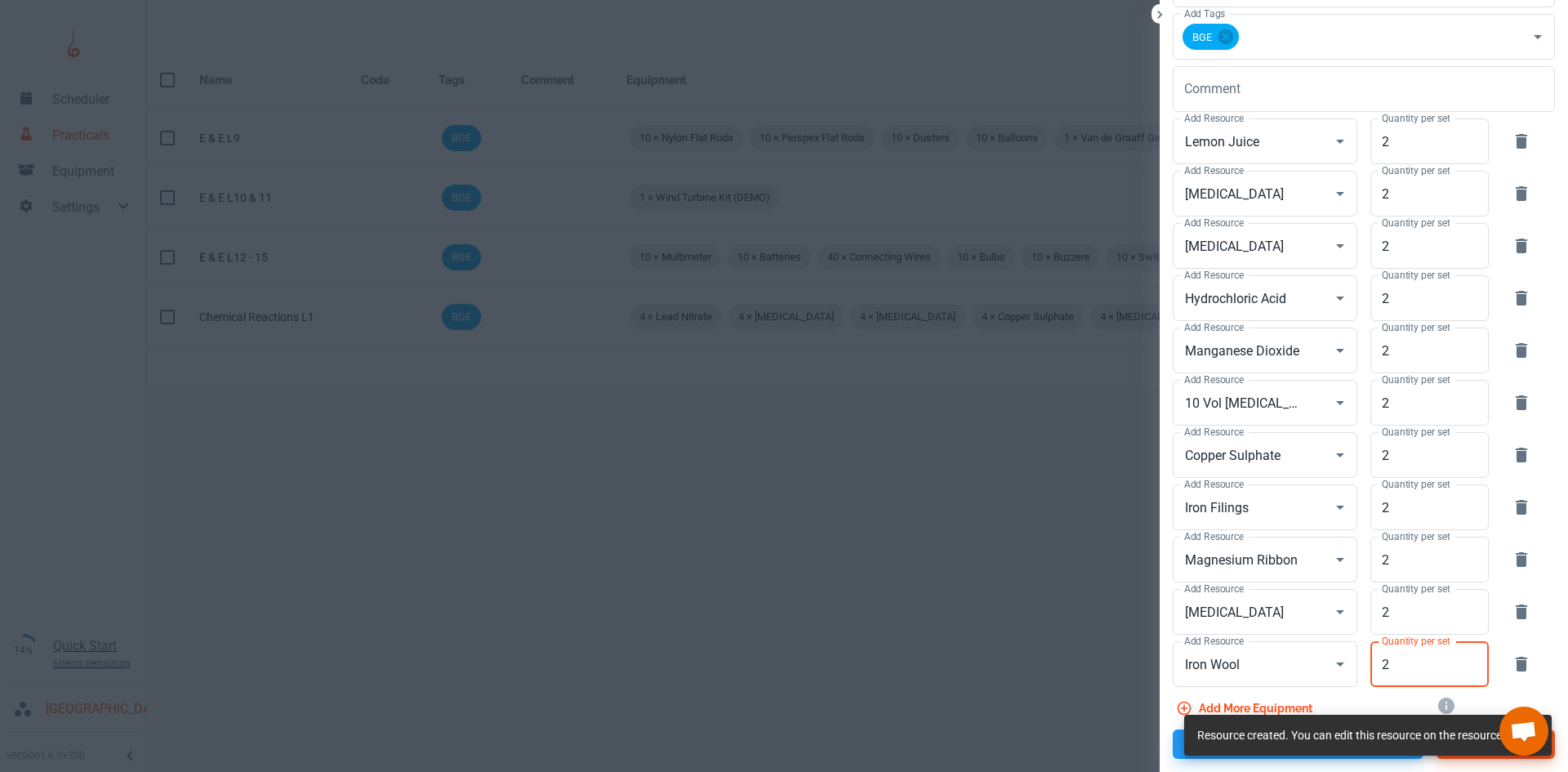
type input "2"
click at [1258, 700] on button "Add more equipment" at bounding box center [1245, 708] width 147 height 30
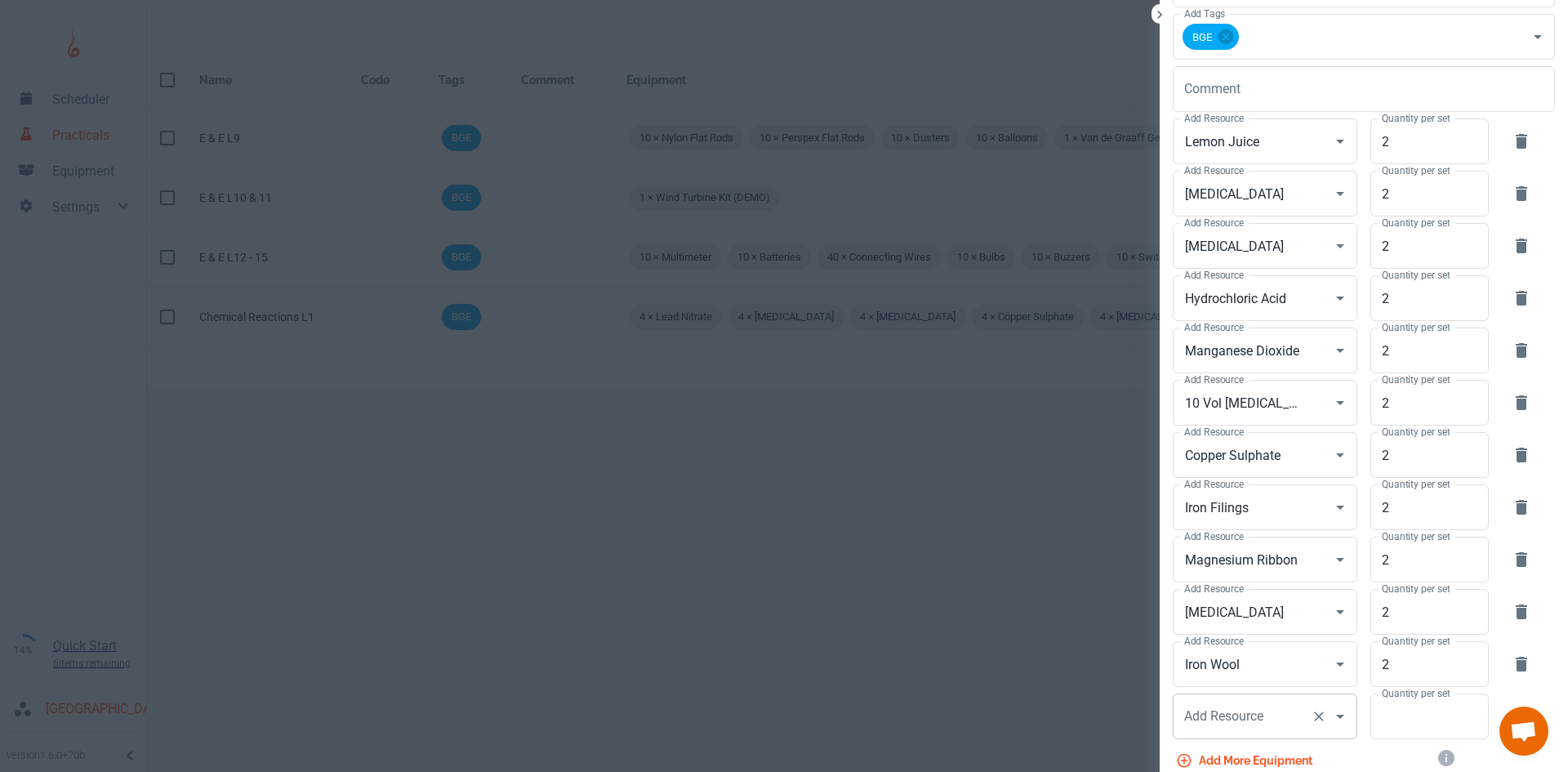
click at [1222, 713] on div "Add Resource Add Resource" at bounding box center [1264, 716] width 185 height 46
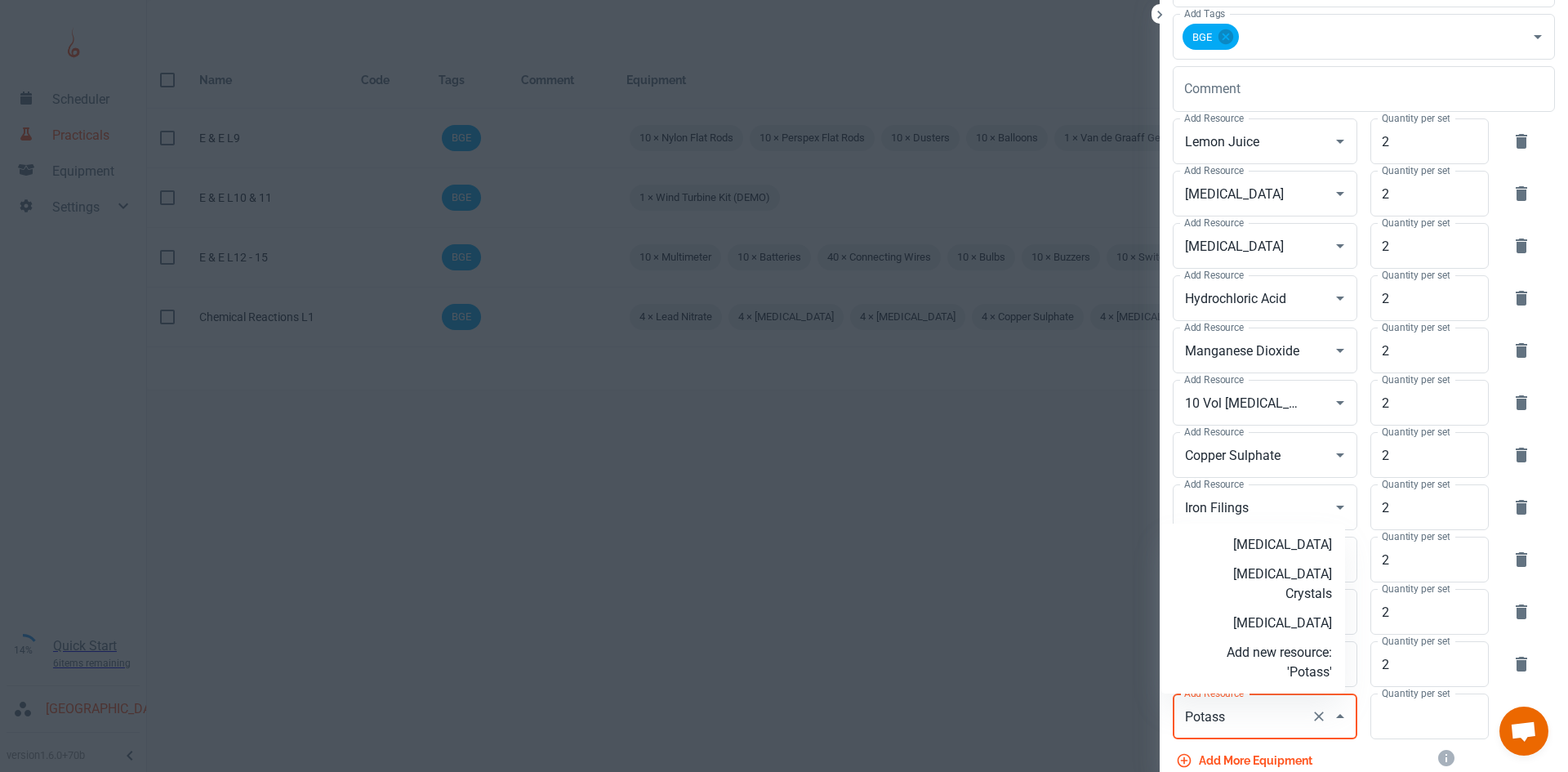
click at [1277, 625] on p "[MEDICAL_DATA]" at bounding box center [1278, 624] width 105 height 20
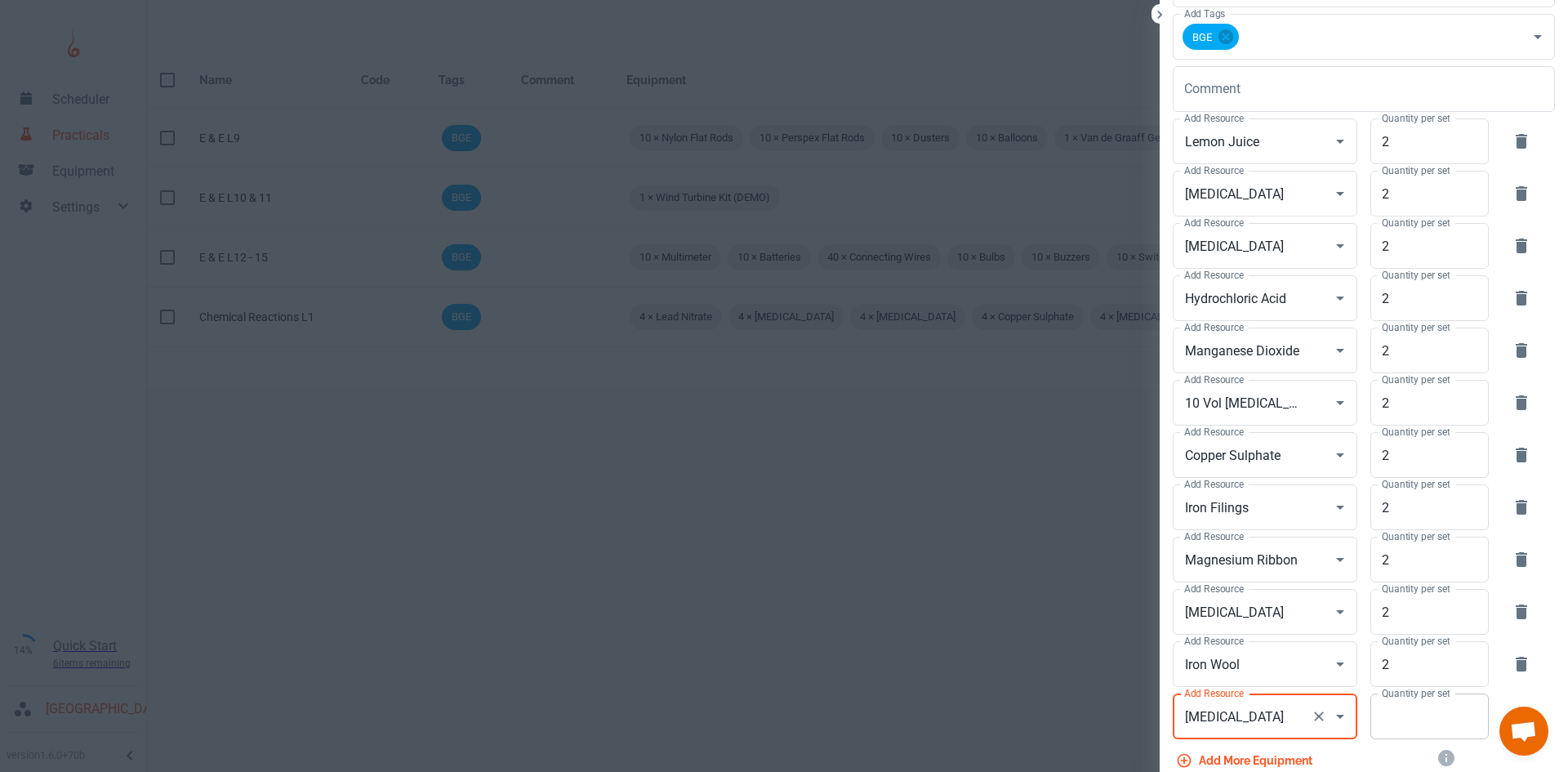
type input "[MEDICAL_DATA]"
click at [1428, 731] on input "Quantity per set" at bounding box center [1420, 716] width 100 height 46
type input "2"
click at [1259, 755] on button "Add more equipment" at bounding box center [1245, 761] width 147 height 30
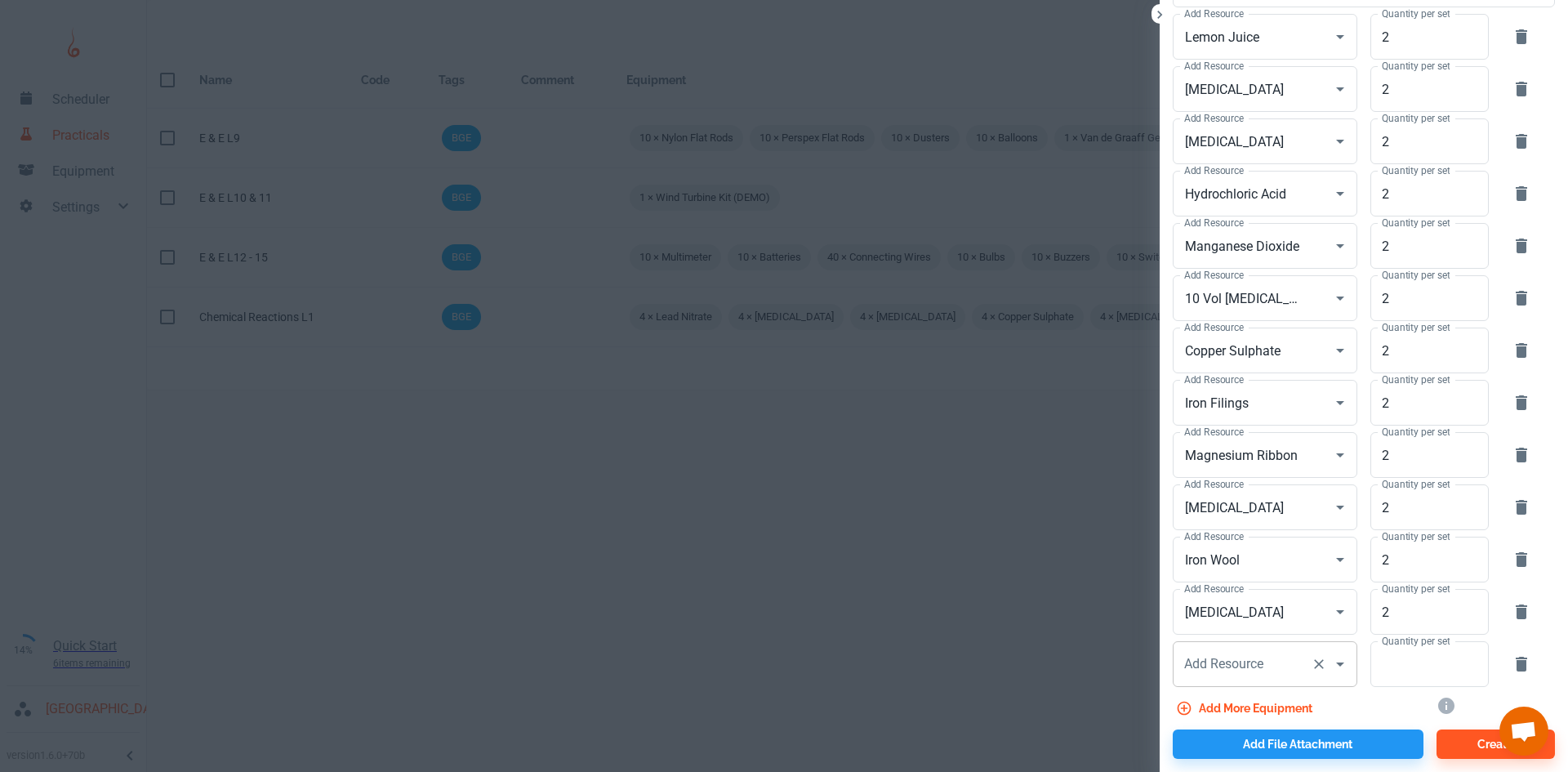
click at [1222, 668] on div "Add Resource Add Resource" at bounding box center [1264, 663] width 185 height 46
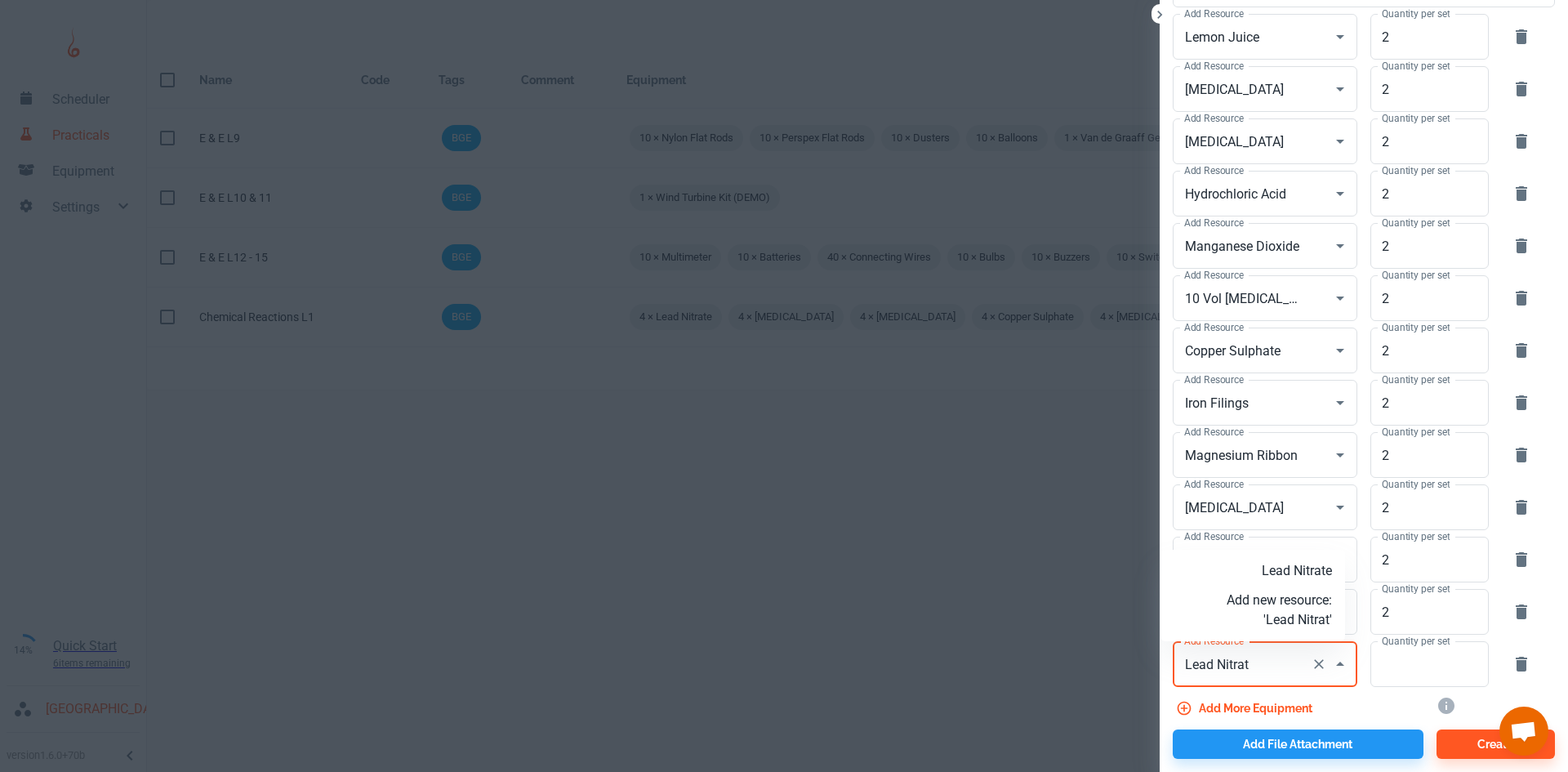
click at [1275, 562] on p "Lead Nitrate" at bounding box center [1278, 572] width 105 height 20
type input "Lead Nitrate"
click at [1421, 678] on input "Quantity per set" at bounding box center [1420, 663] width 100 height 46
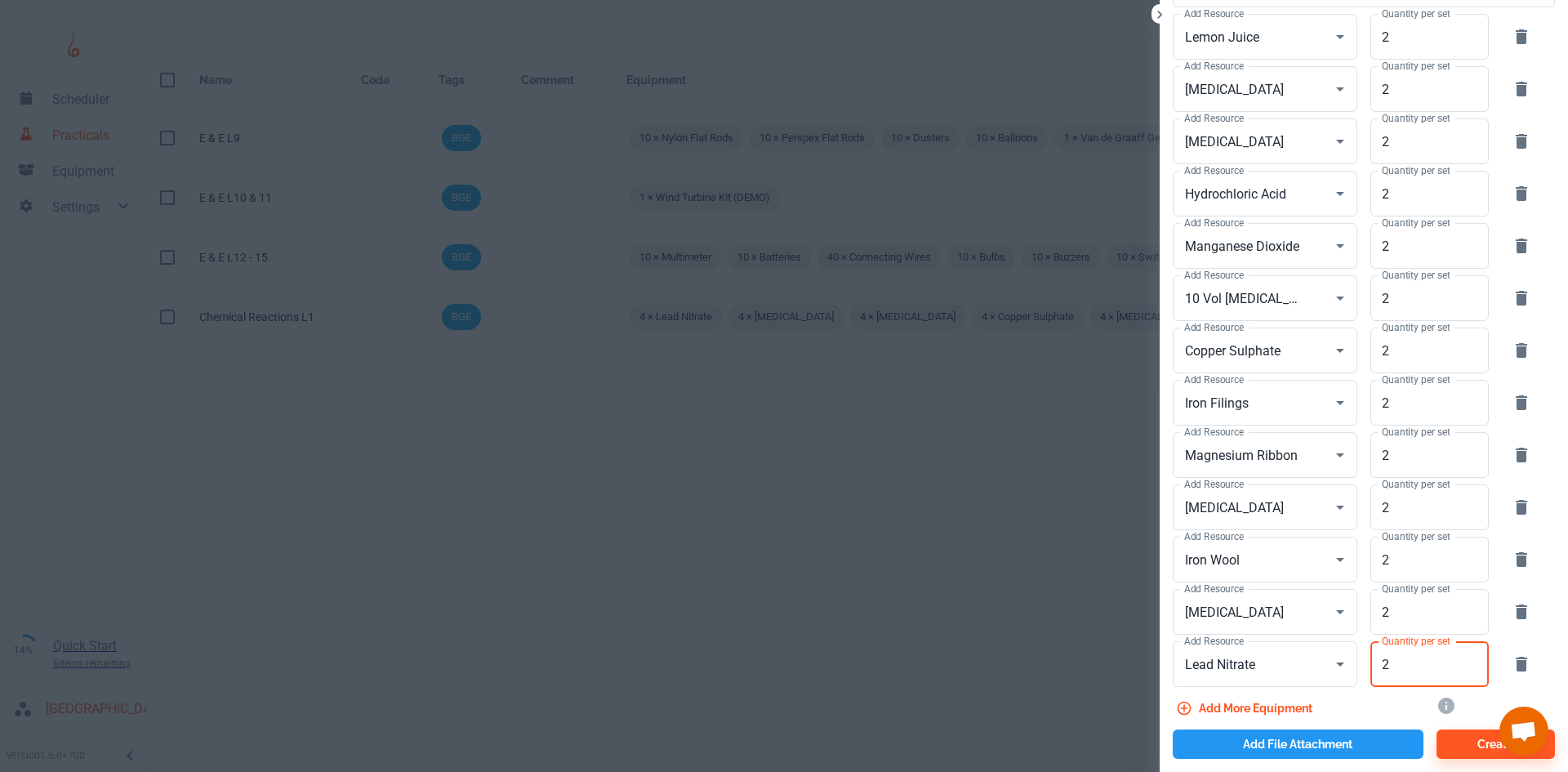
type input "2"
click at [1305, 745] on button "Add file attachment" at bounding box center [1297, 745] width 251 height 30
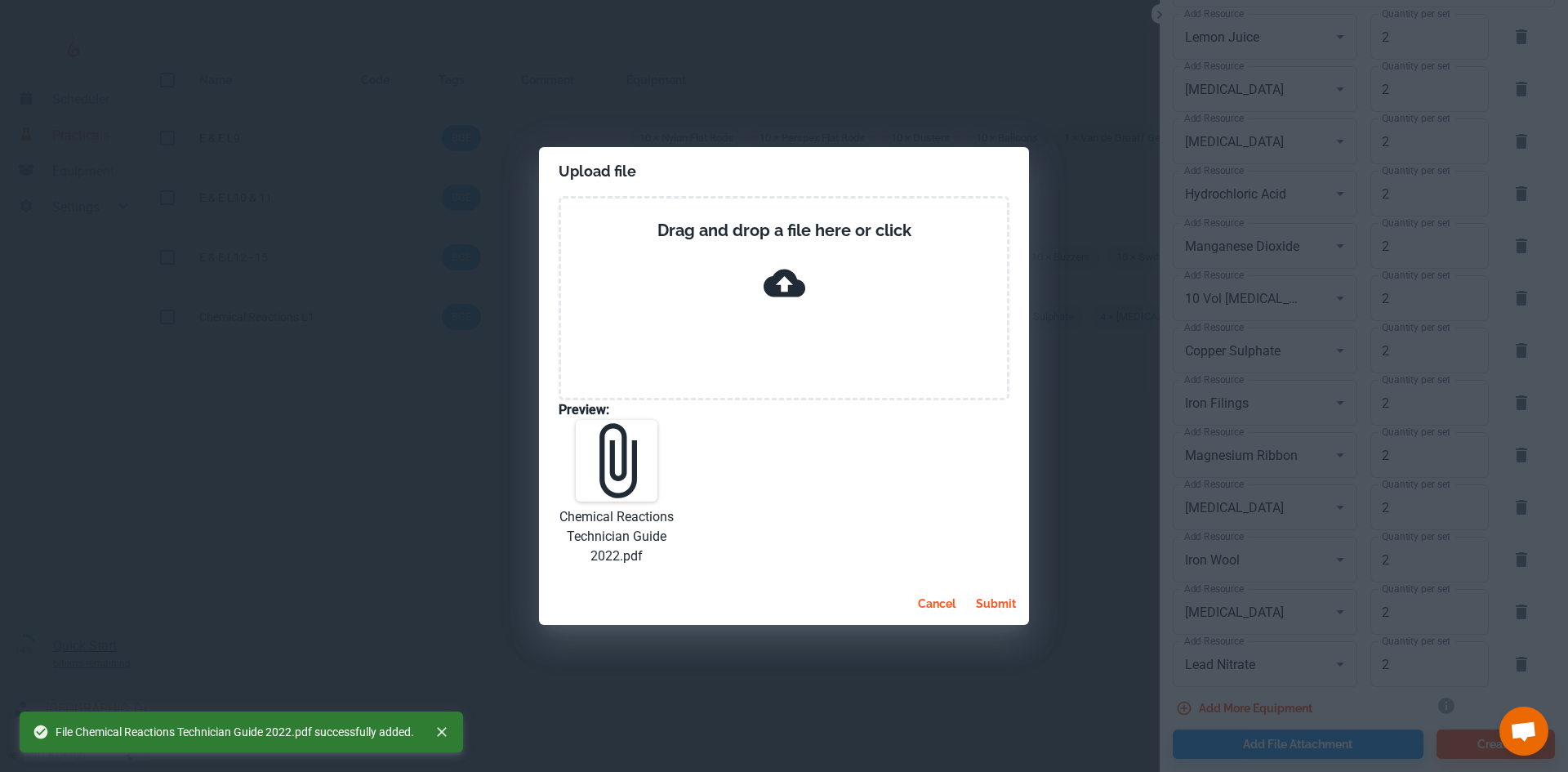
click at [996, 597] on button "submit" at bounding box center [996, 604] width 53 height 30
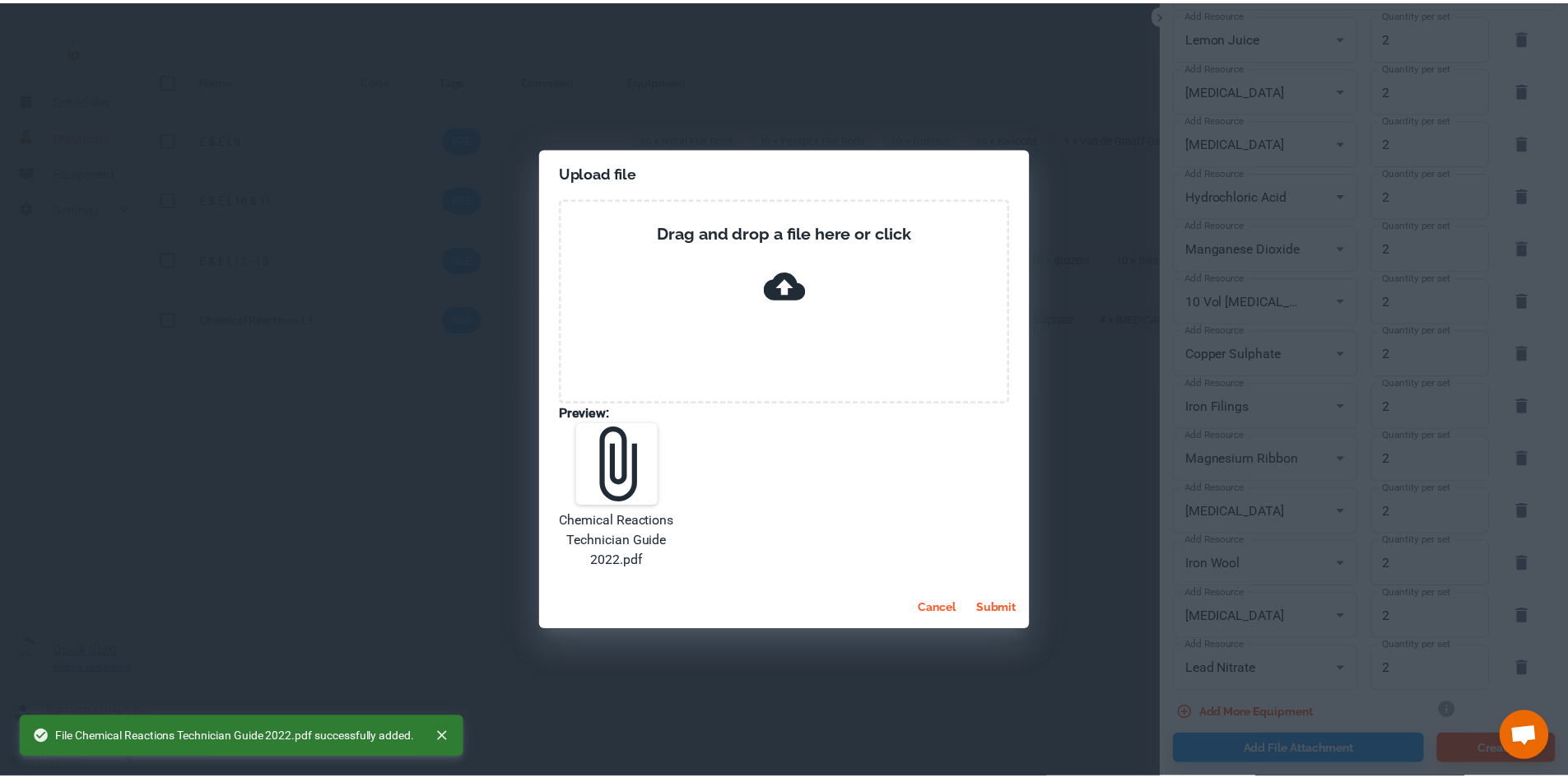
scroll to position [253, 0]
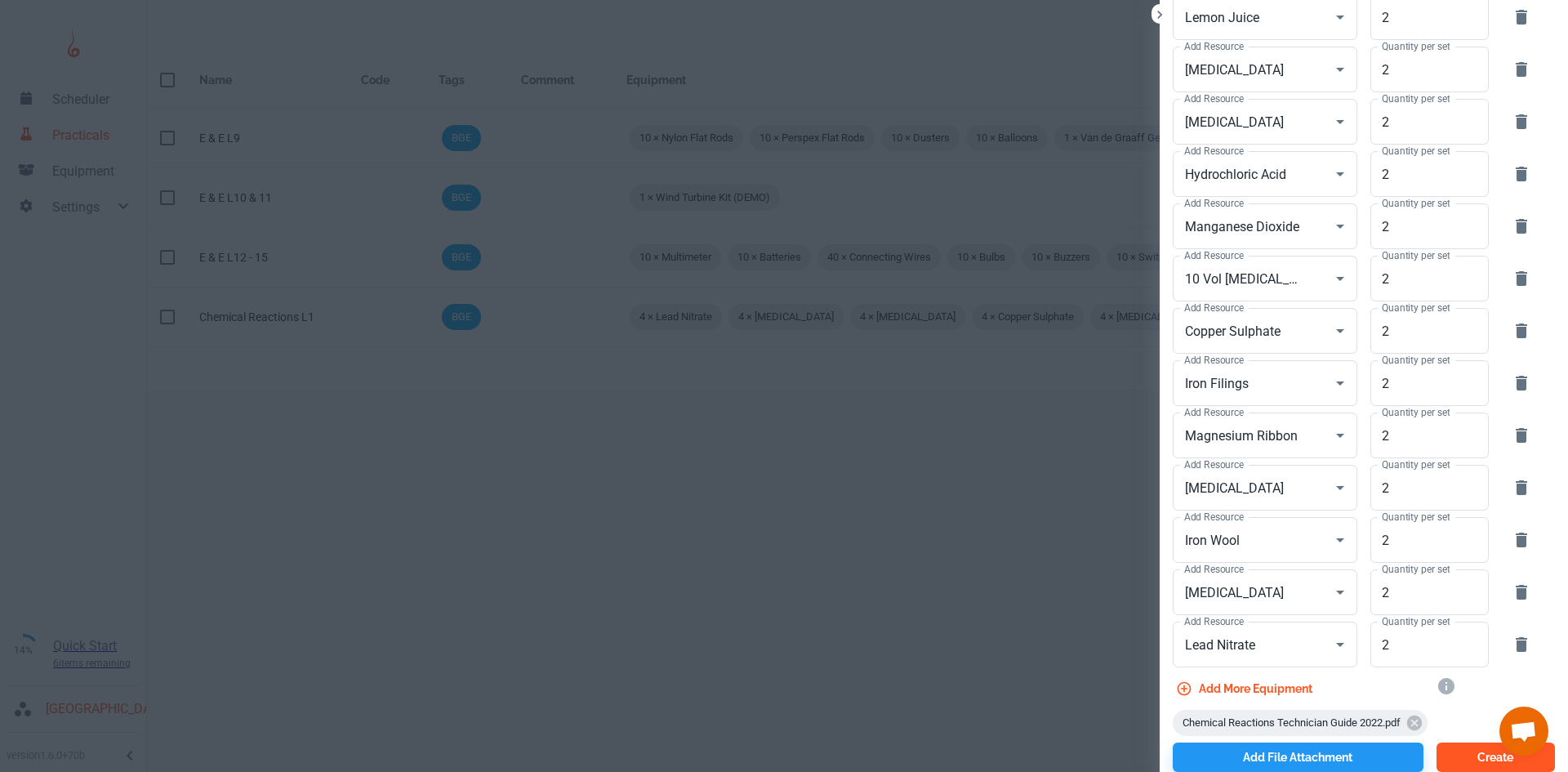
click at [1451, 755] on button "Create" at bounding box center [1495, 758] width 118 height 30
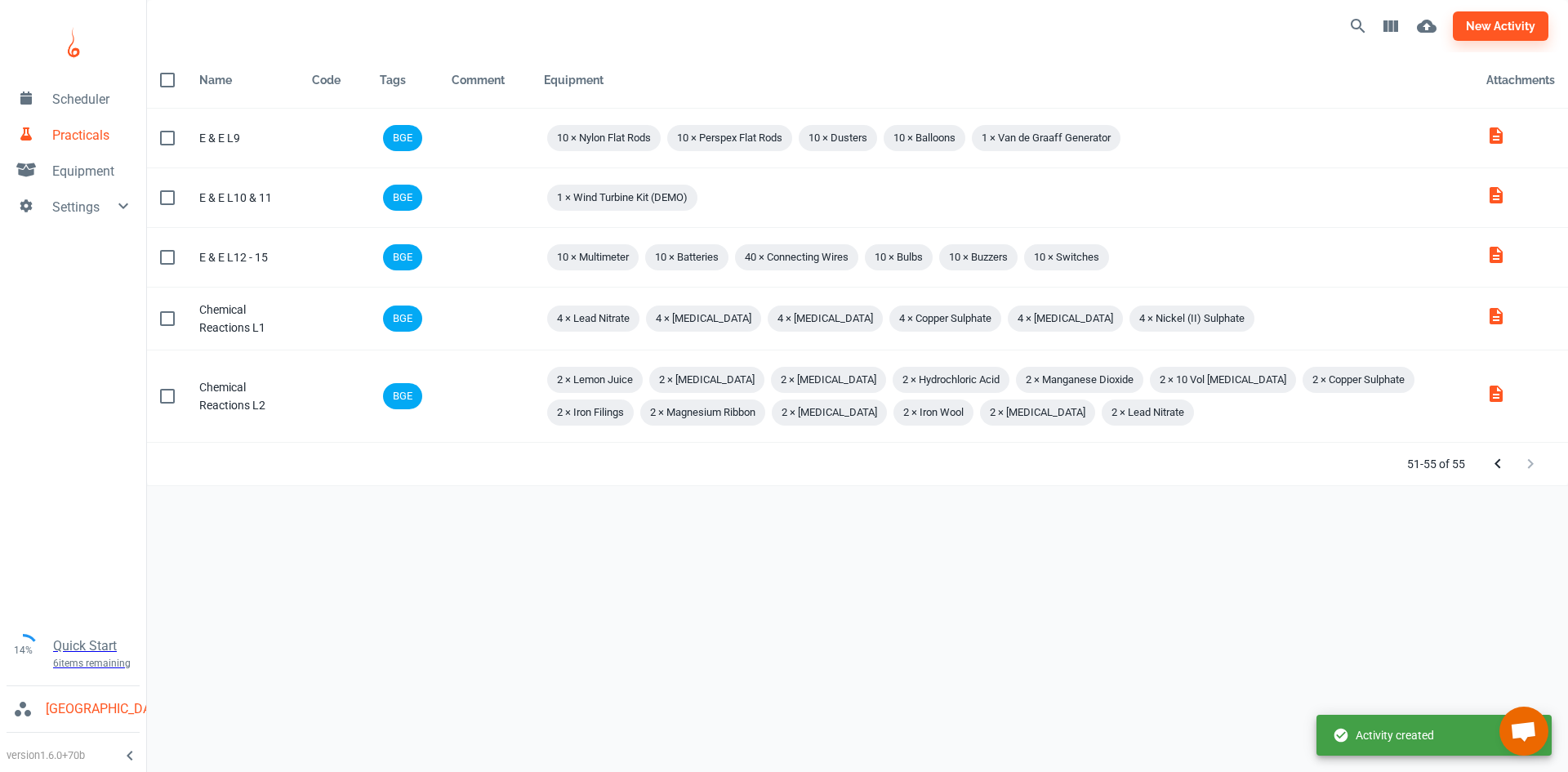
click at [104, 167] on span "Equipment" at bounding box center [93, 171] width 81 height 20
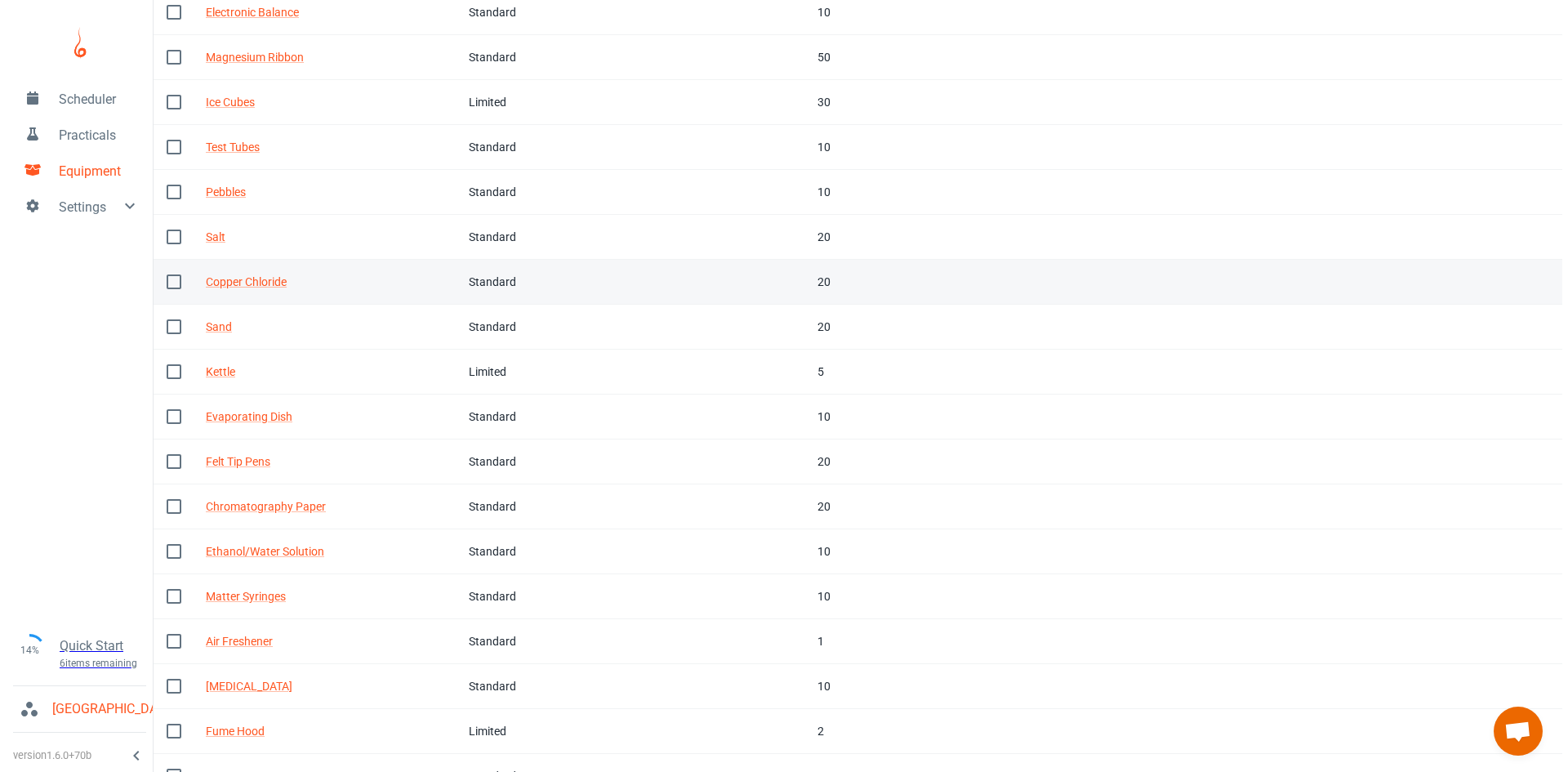
scroll to position [504, 0]
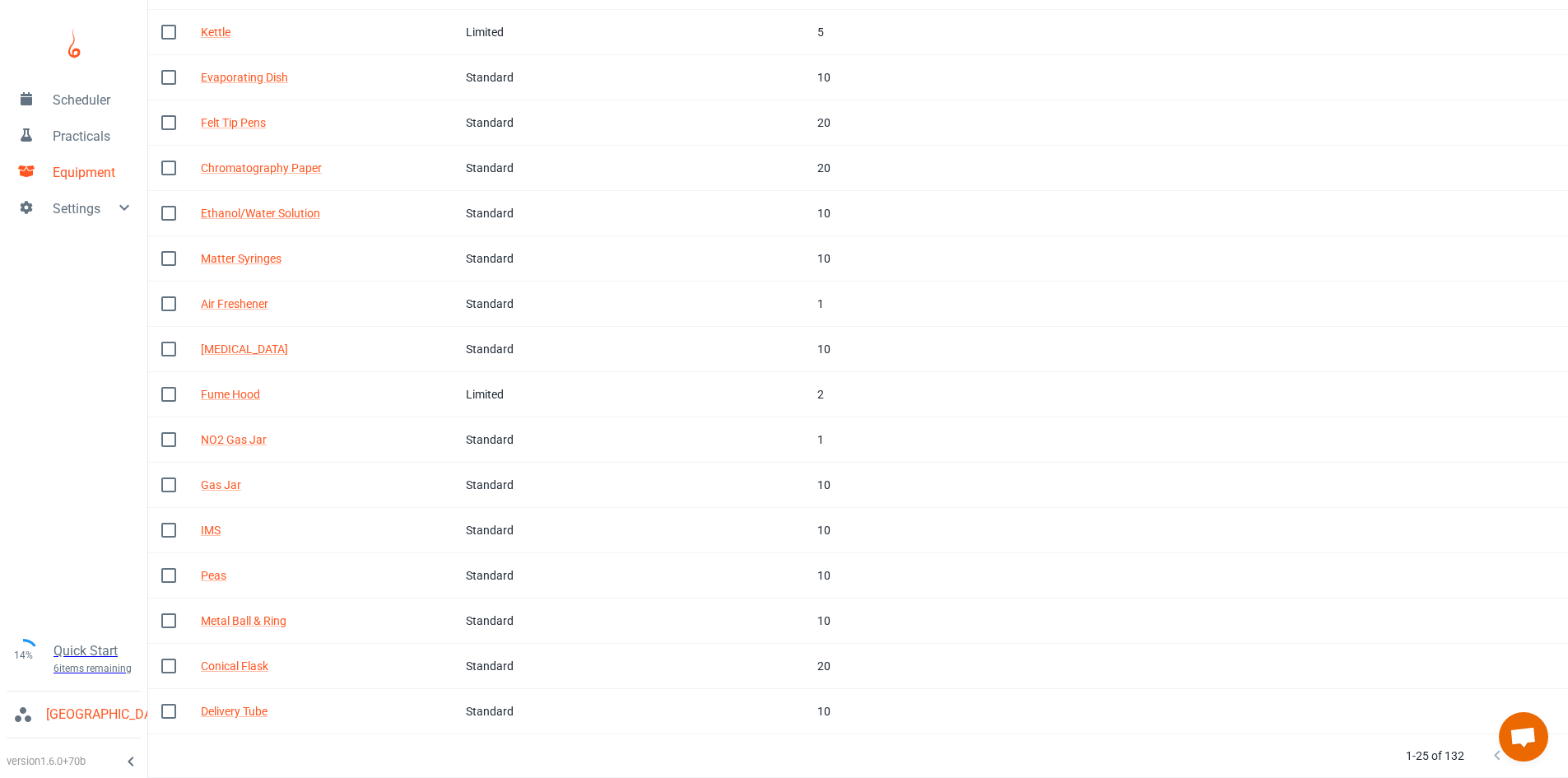
click at [1525, 768] on button "Next Page" at bounding box center [1530, 755] width 33 height 33
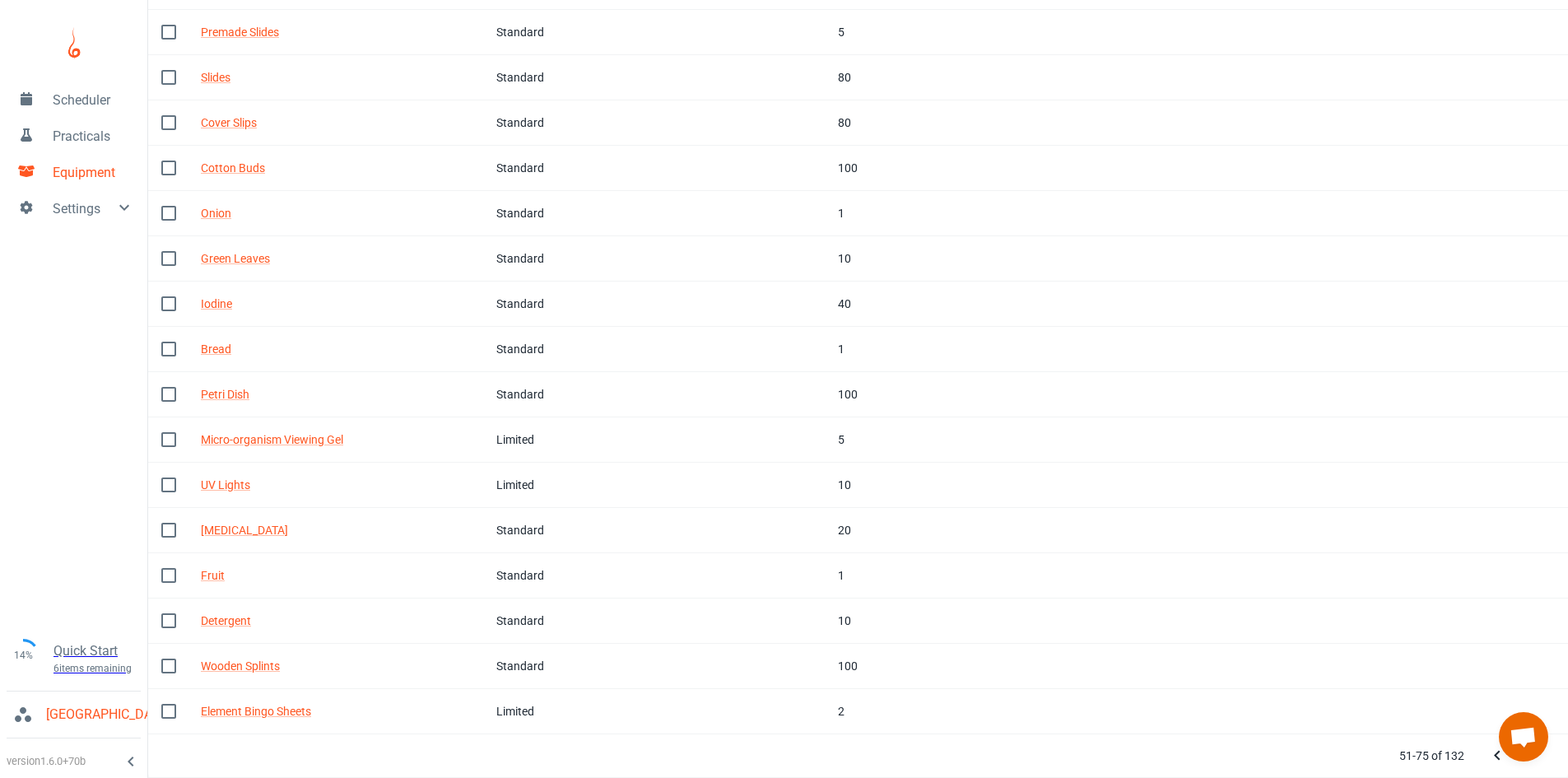
click at [1525, 768] on button "Next Page" at bounding box center [1530, 755] width 33 height 33
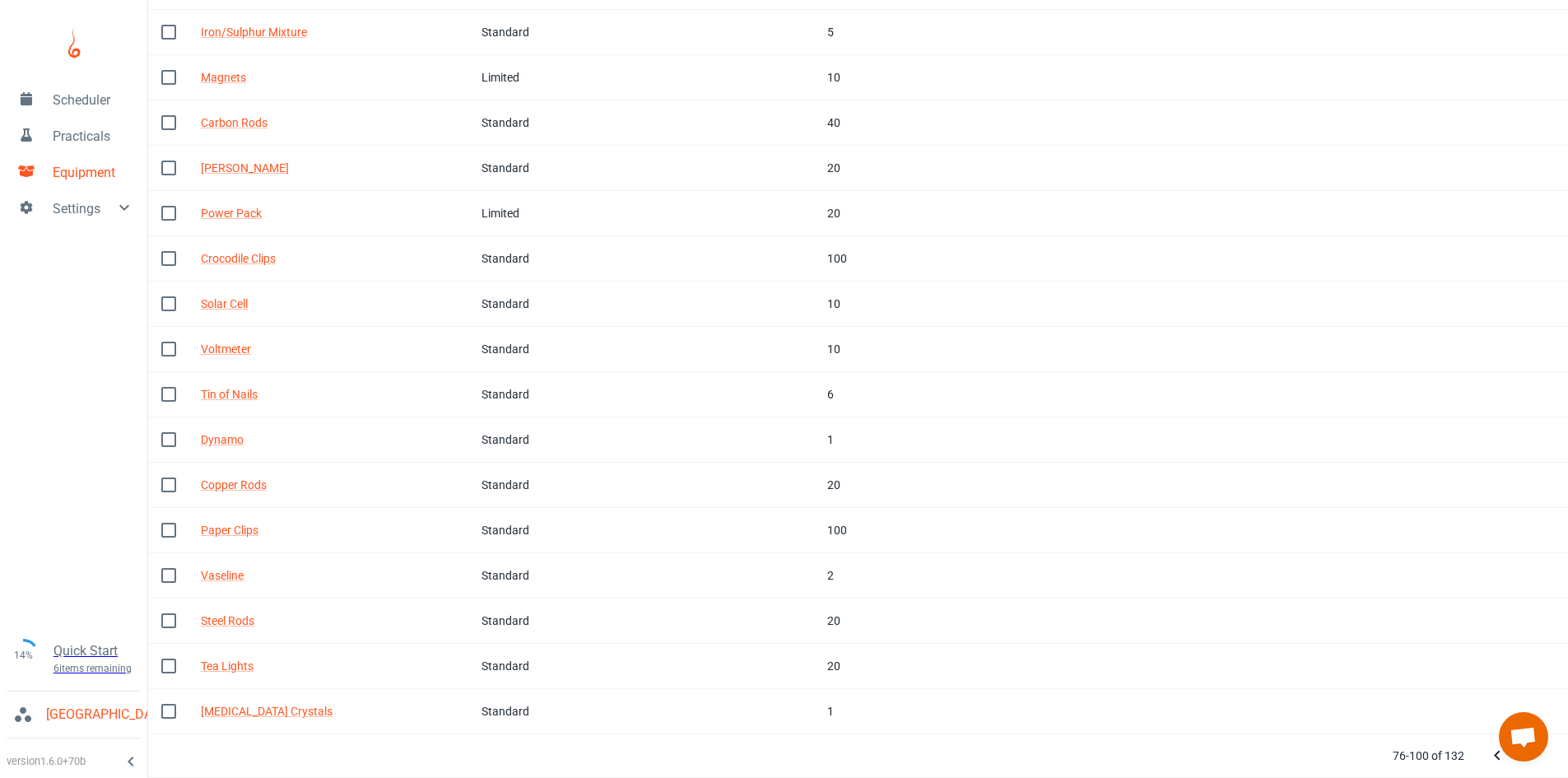
click at [1525, 768] on button "Next Page" at bounding box center [1530, 755] width 33 height 33
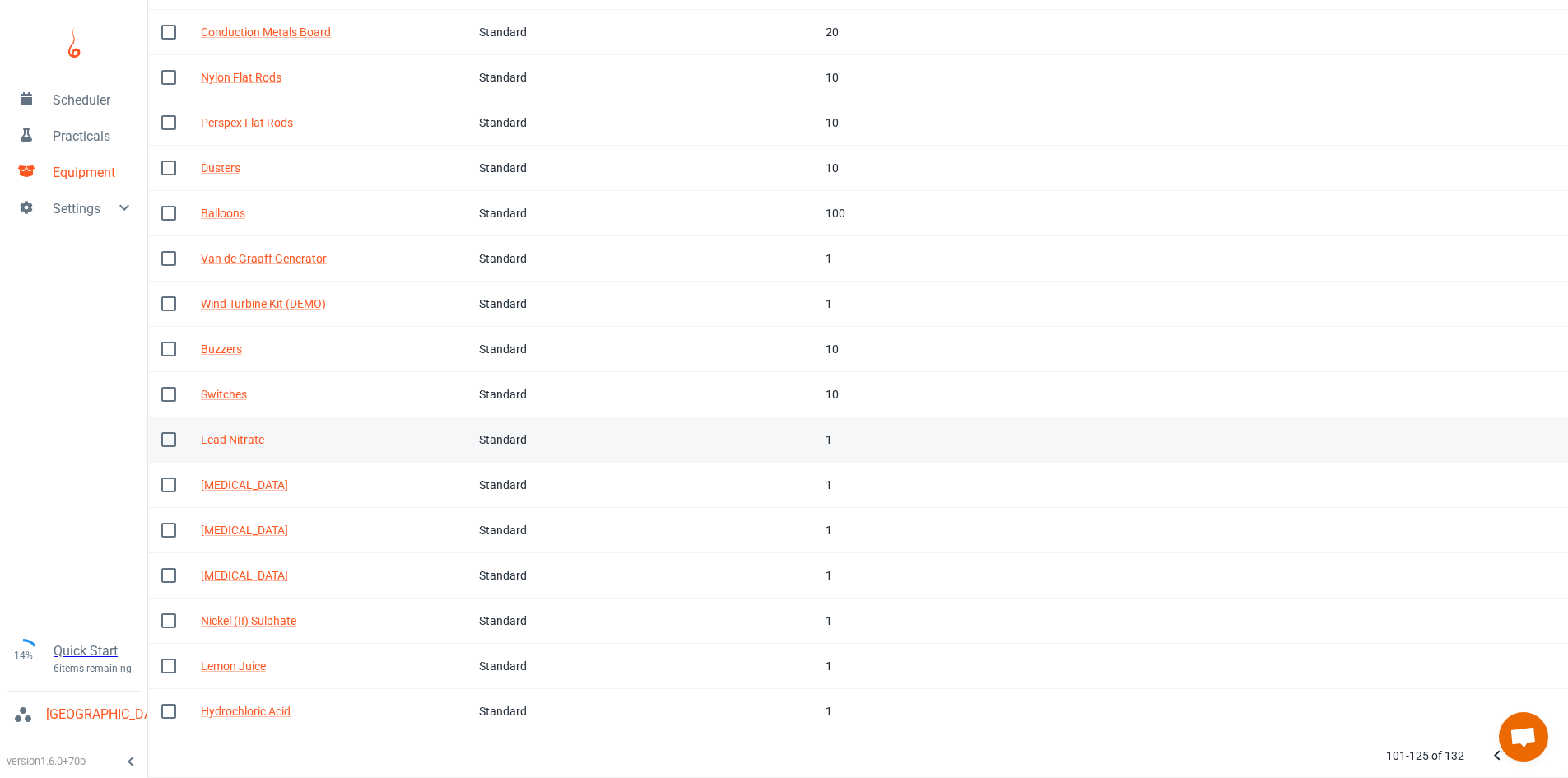
click at [550, 443] on div "Standard" at bounding box center [532, 440] width 105 height 18
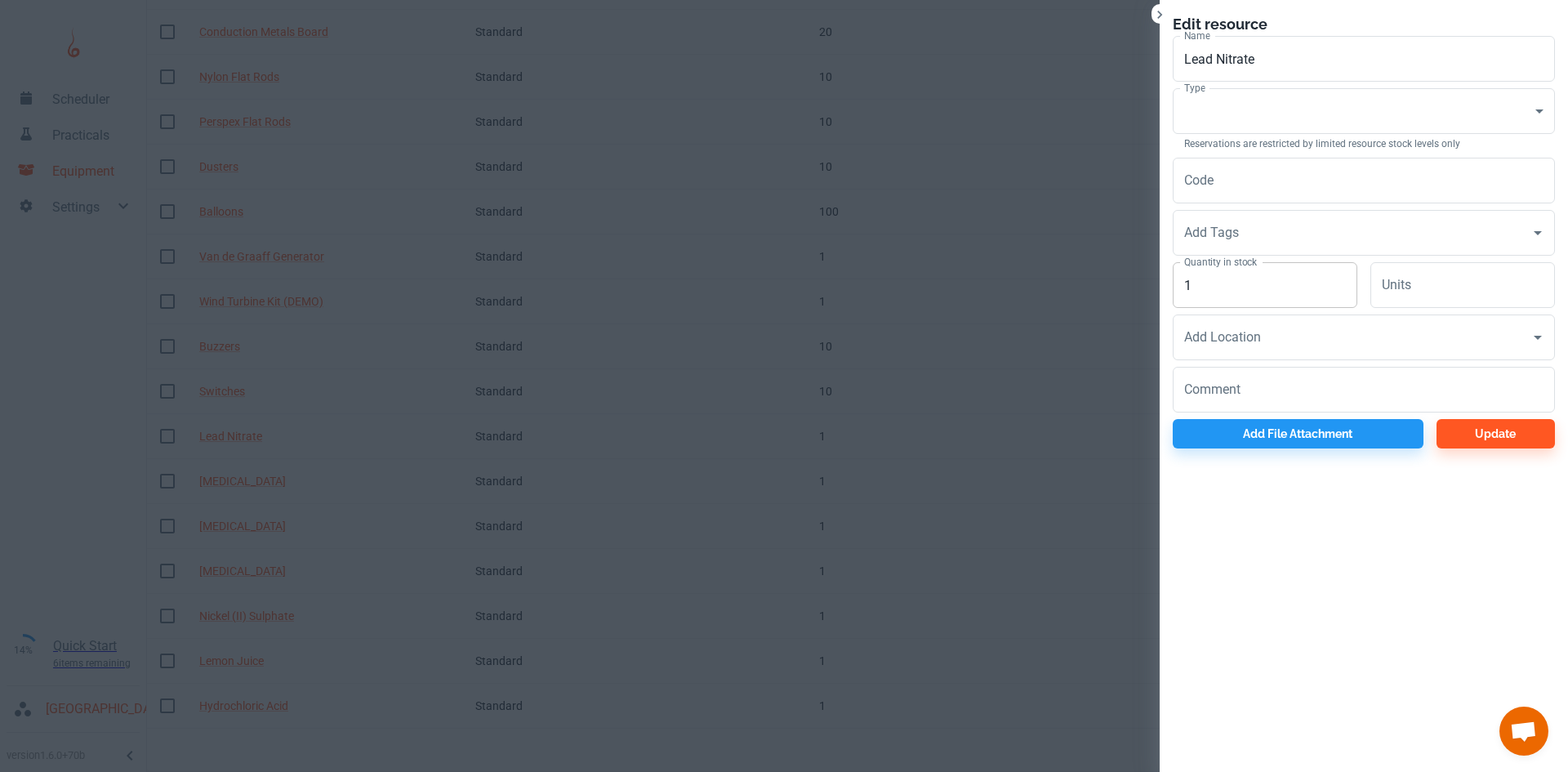
click at [1205, 296] on input "1" at bounding box center [1264, 285] width 185 height 46
type input "10"
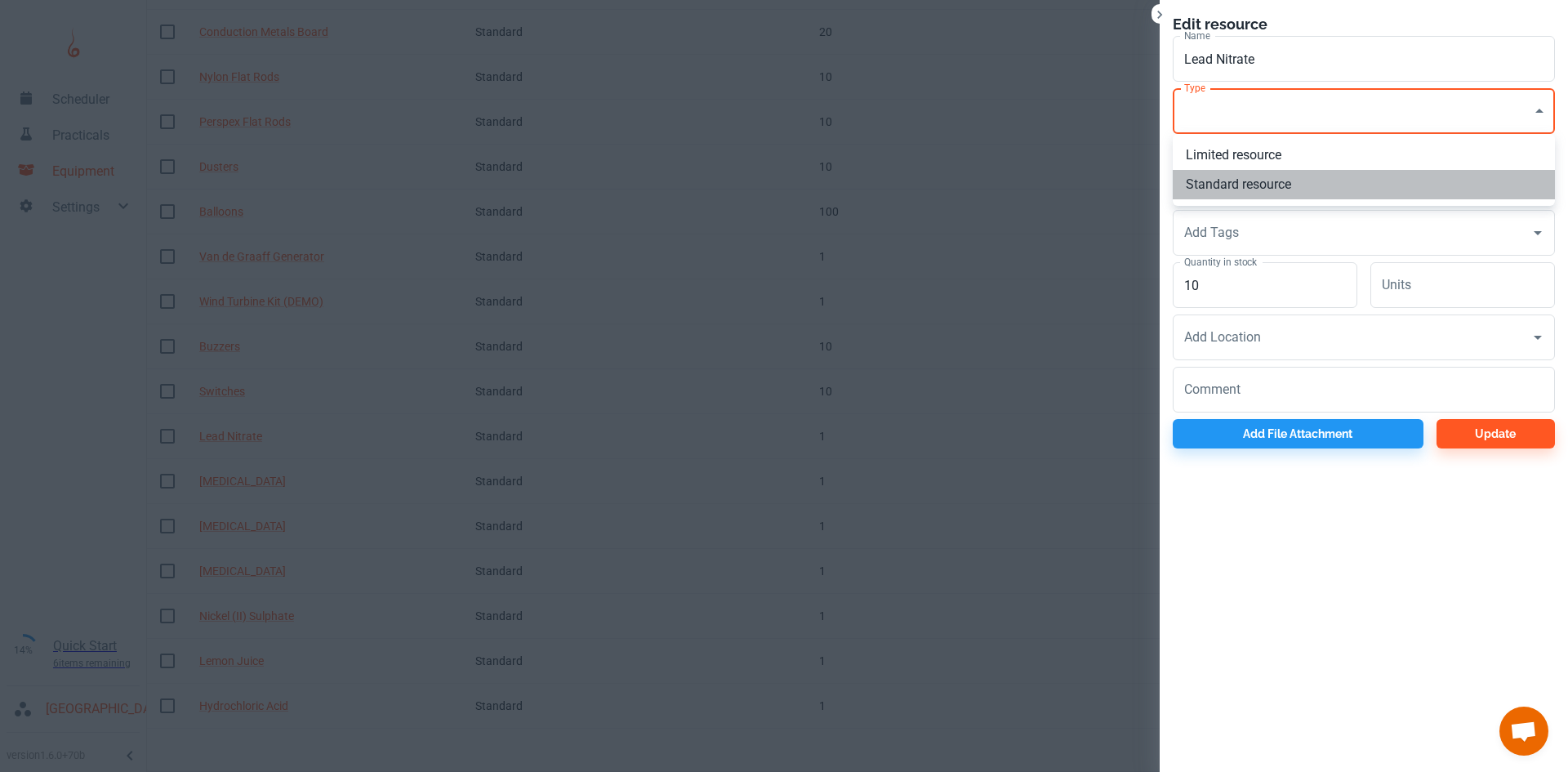
click at [1230, 181] on li "Standard resource" at bounding box center [1364, 185] width 382 height 30
type input "CO"
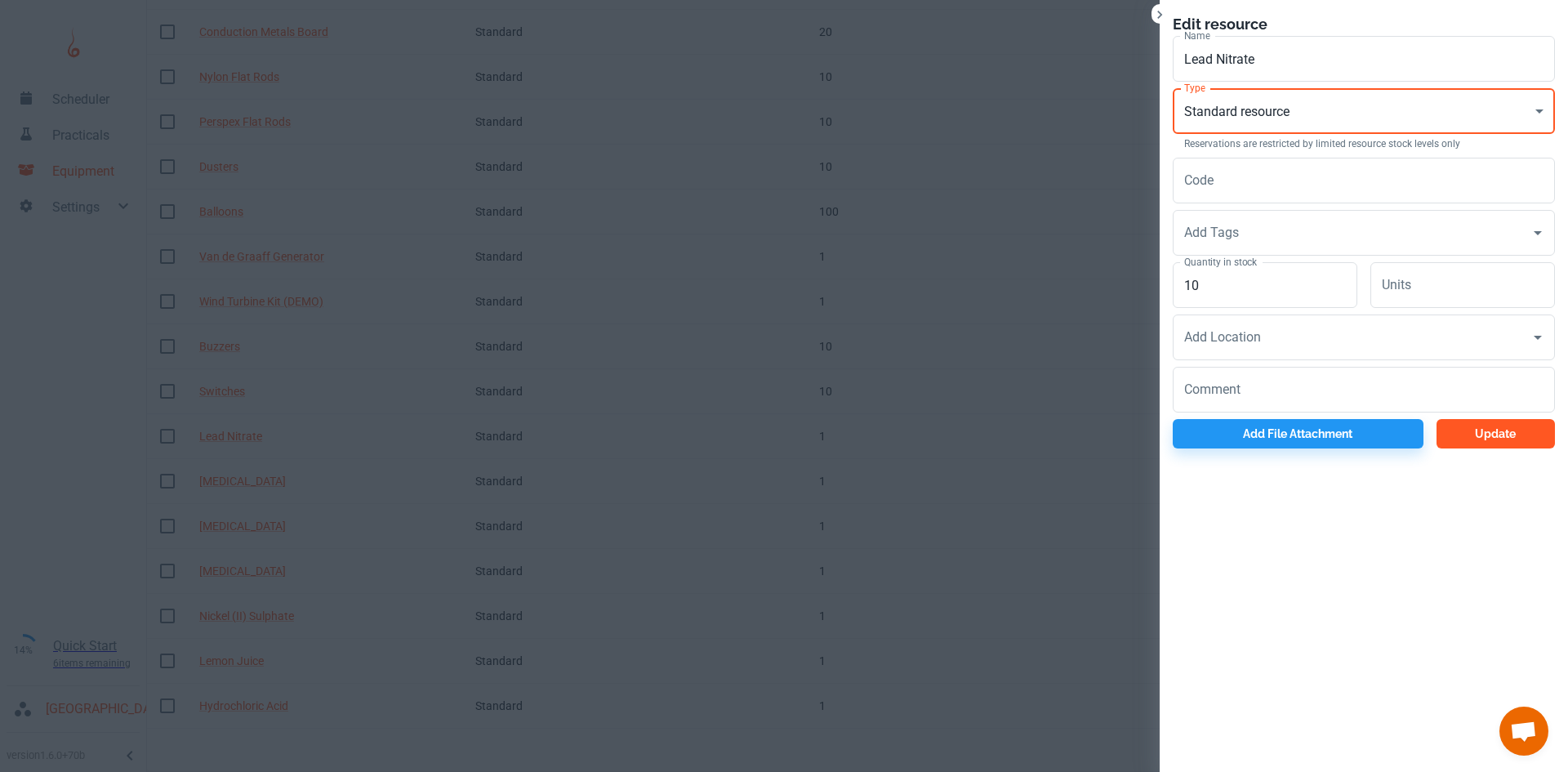
click at [1471, 436] on button "Update" at bounding box center [1495, 434] width 118 height 30
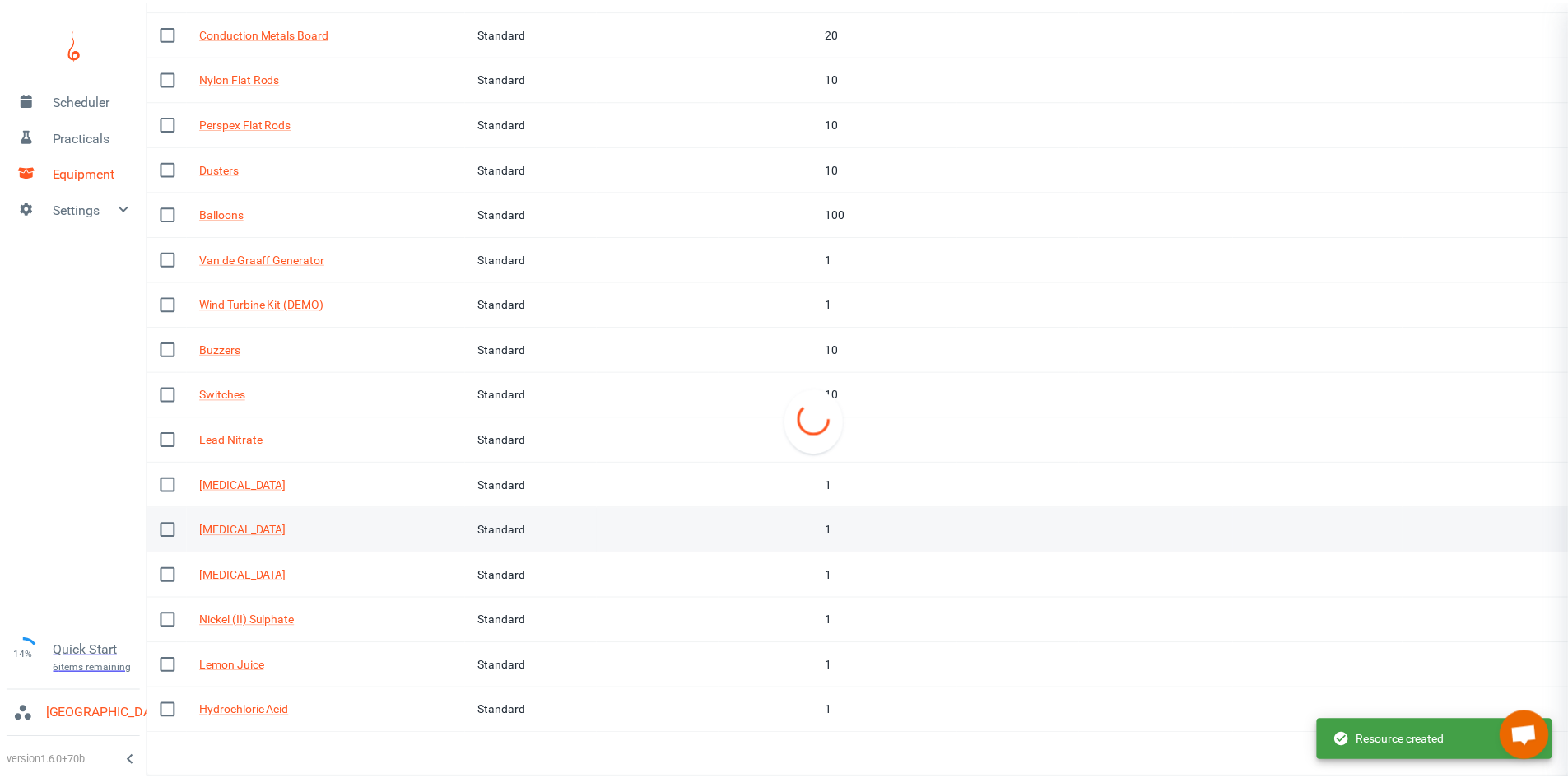
scroll to position [463, 0]
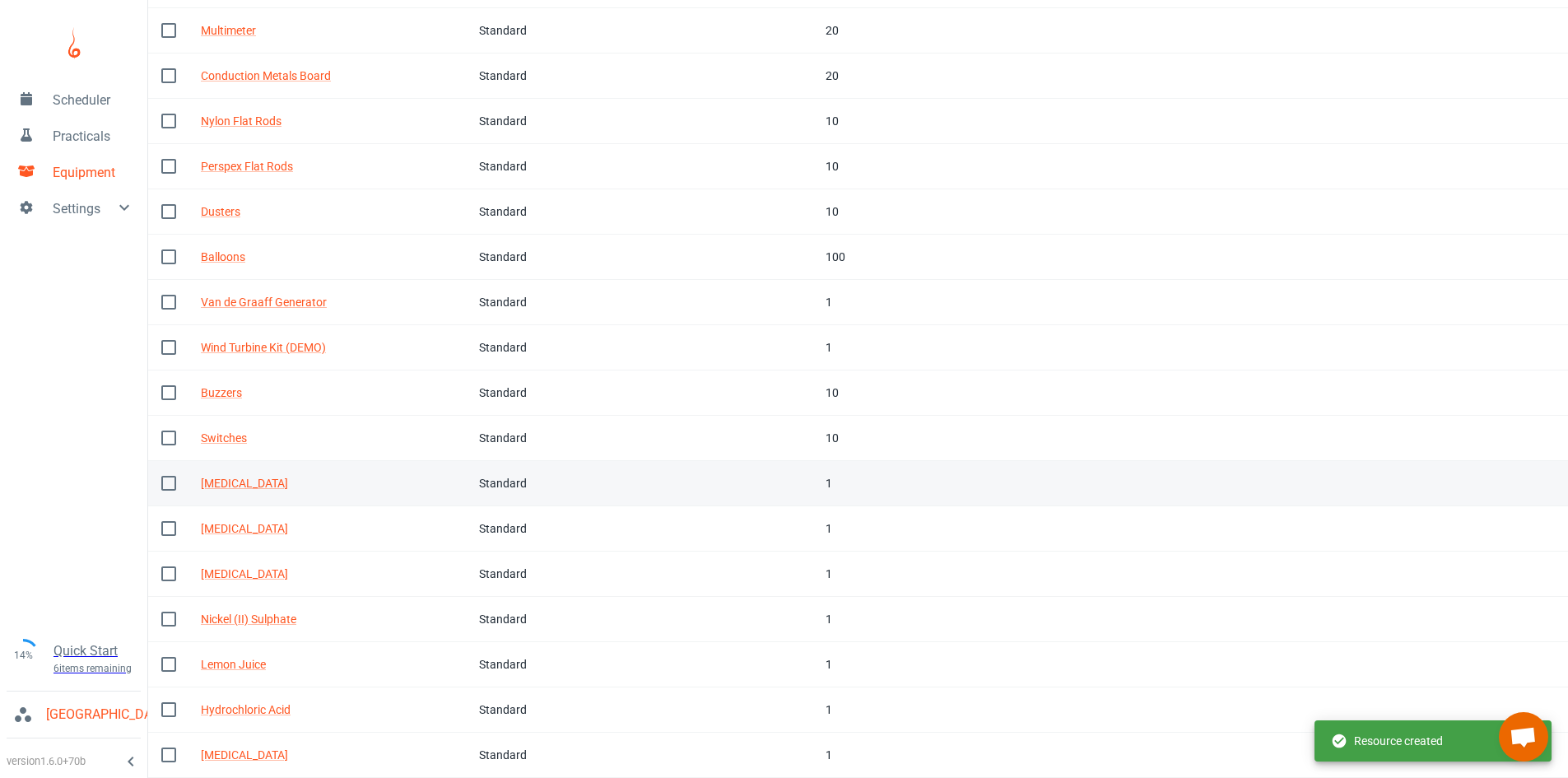
click at [871, 482] on div "1" at bounding box center [885, 483] width 118 height 18
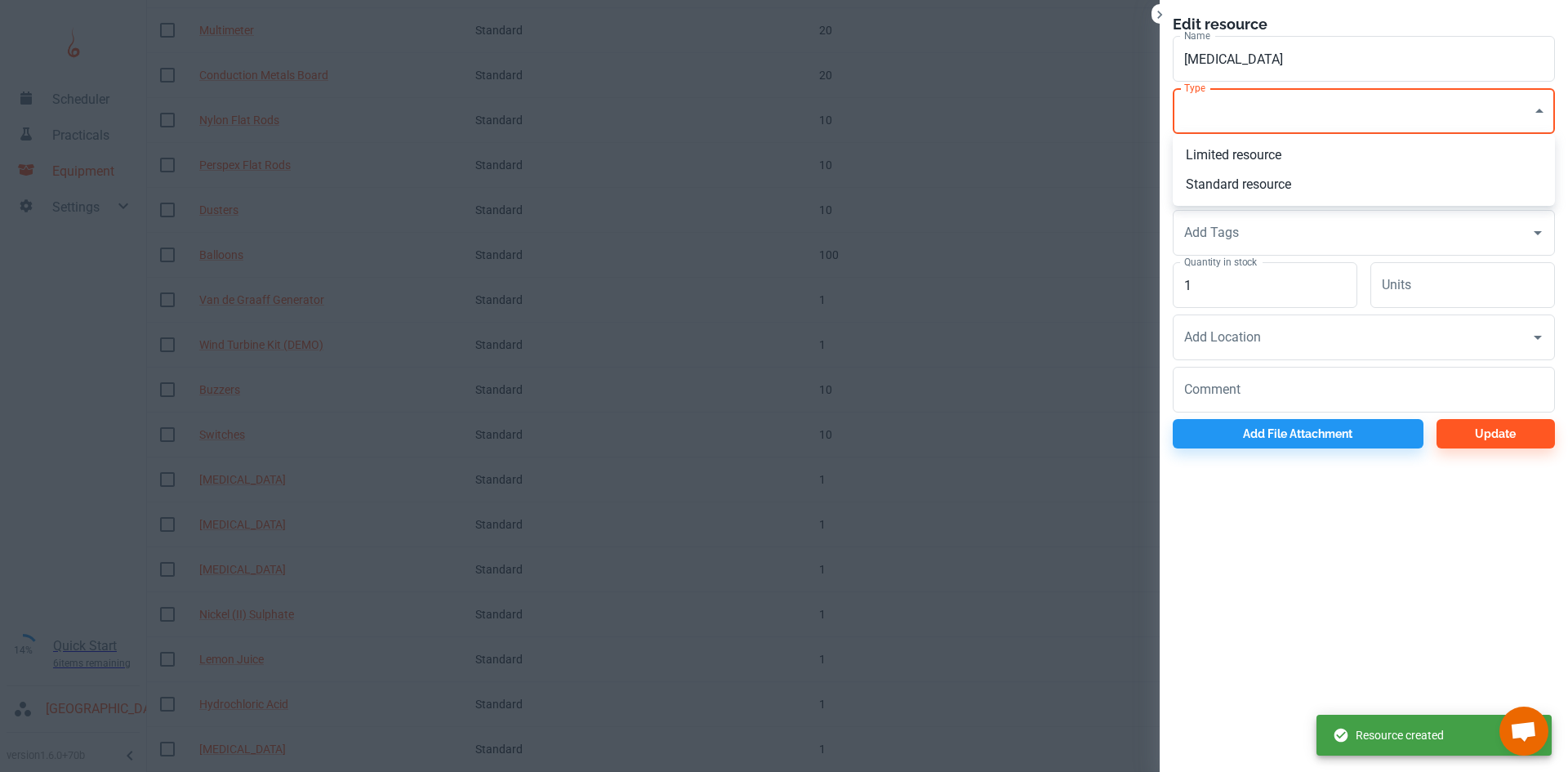
click at [1244, 184] on li "Standard resource" at bounding box center [1364, 185] width 382 height 30
type input "CO"
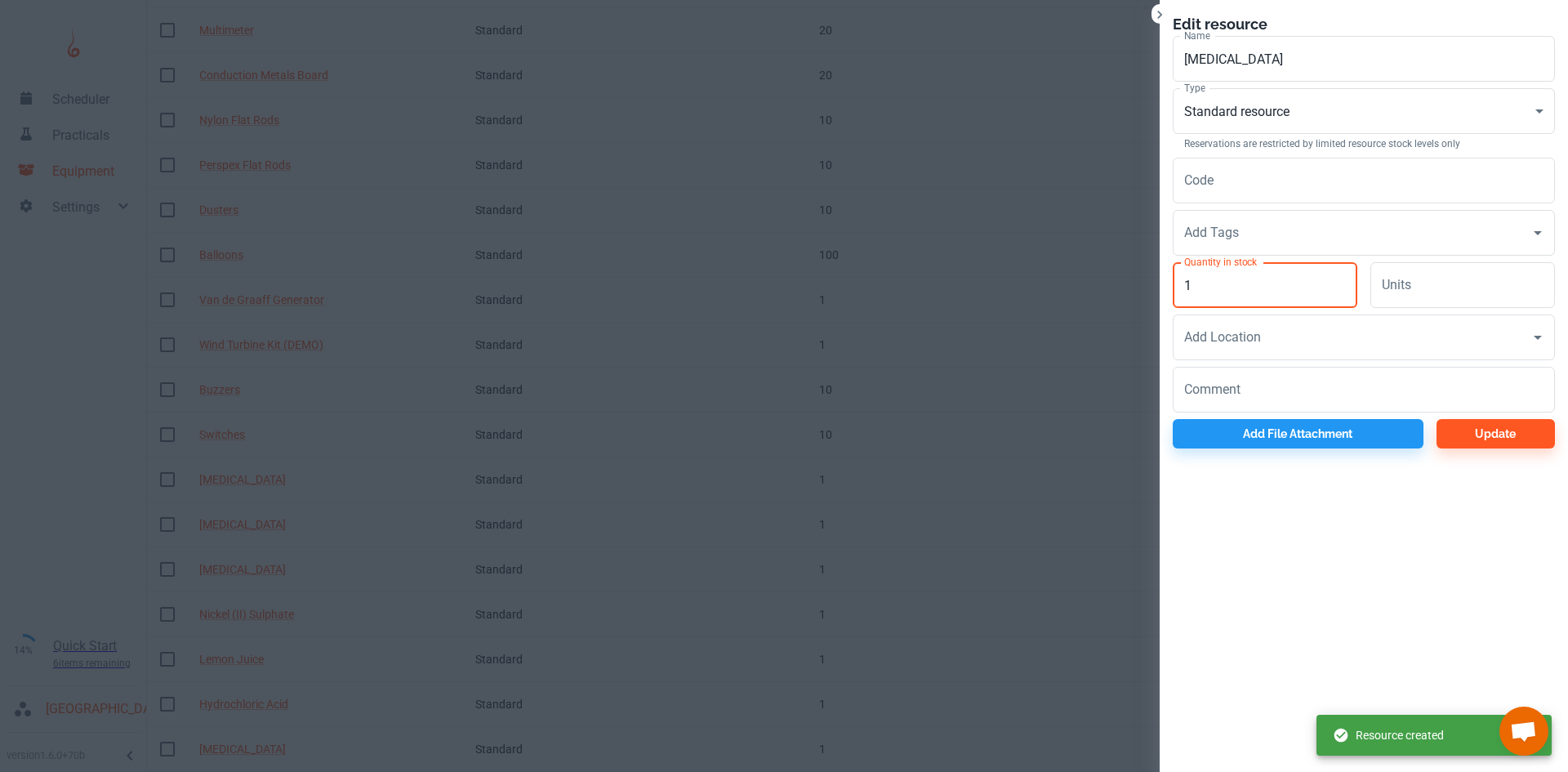
click at [1232, 286] on input "1" at bounding box center [1264, 285] width 185 height 46
type input "1"
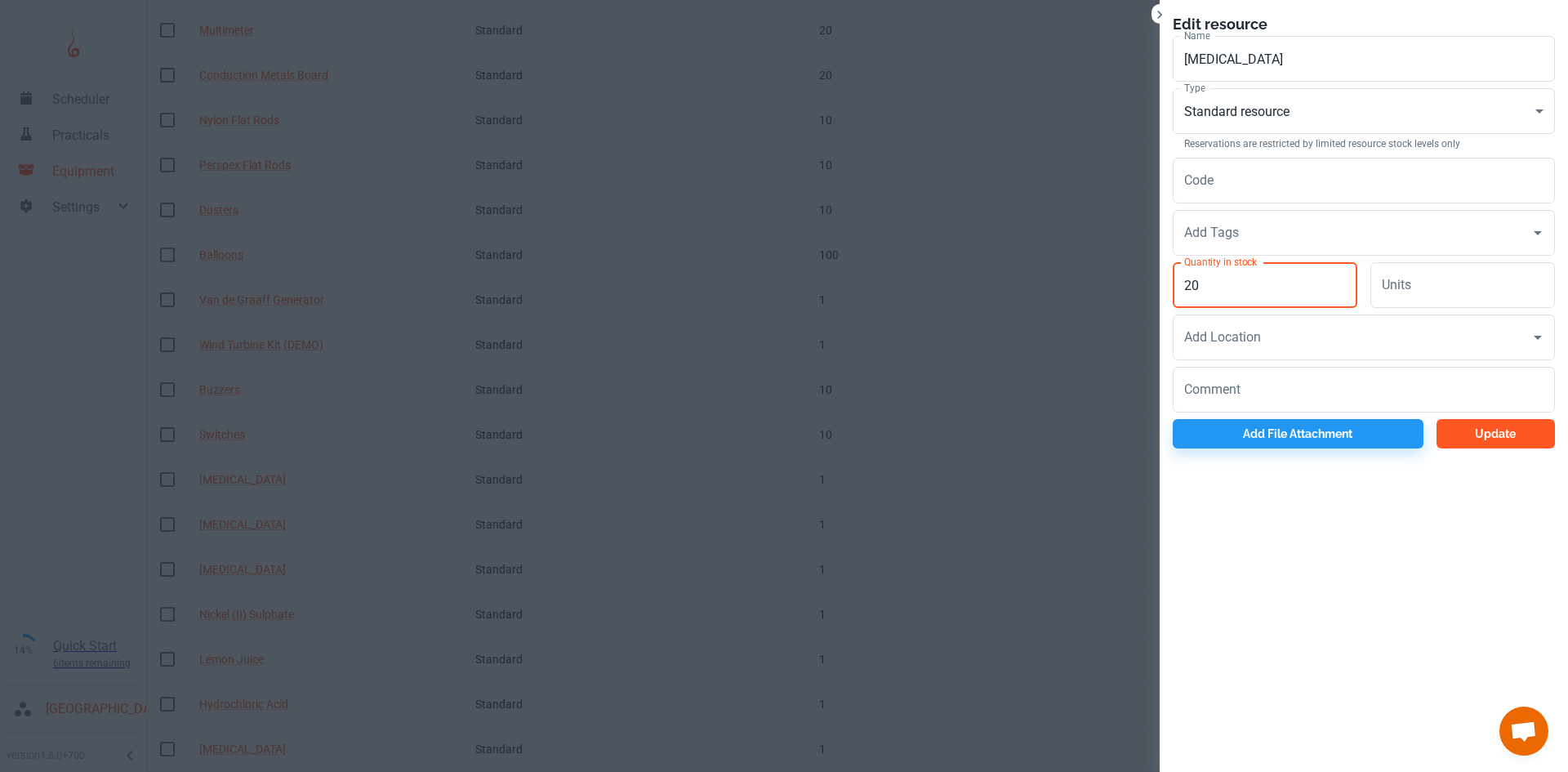
type input "20"
click at [1454, 434] on button "Update" at bounding box center [1495, 434] width 118 height 30
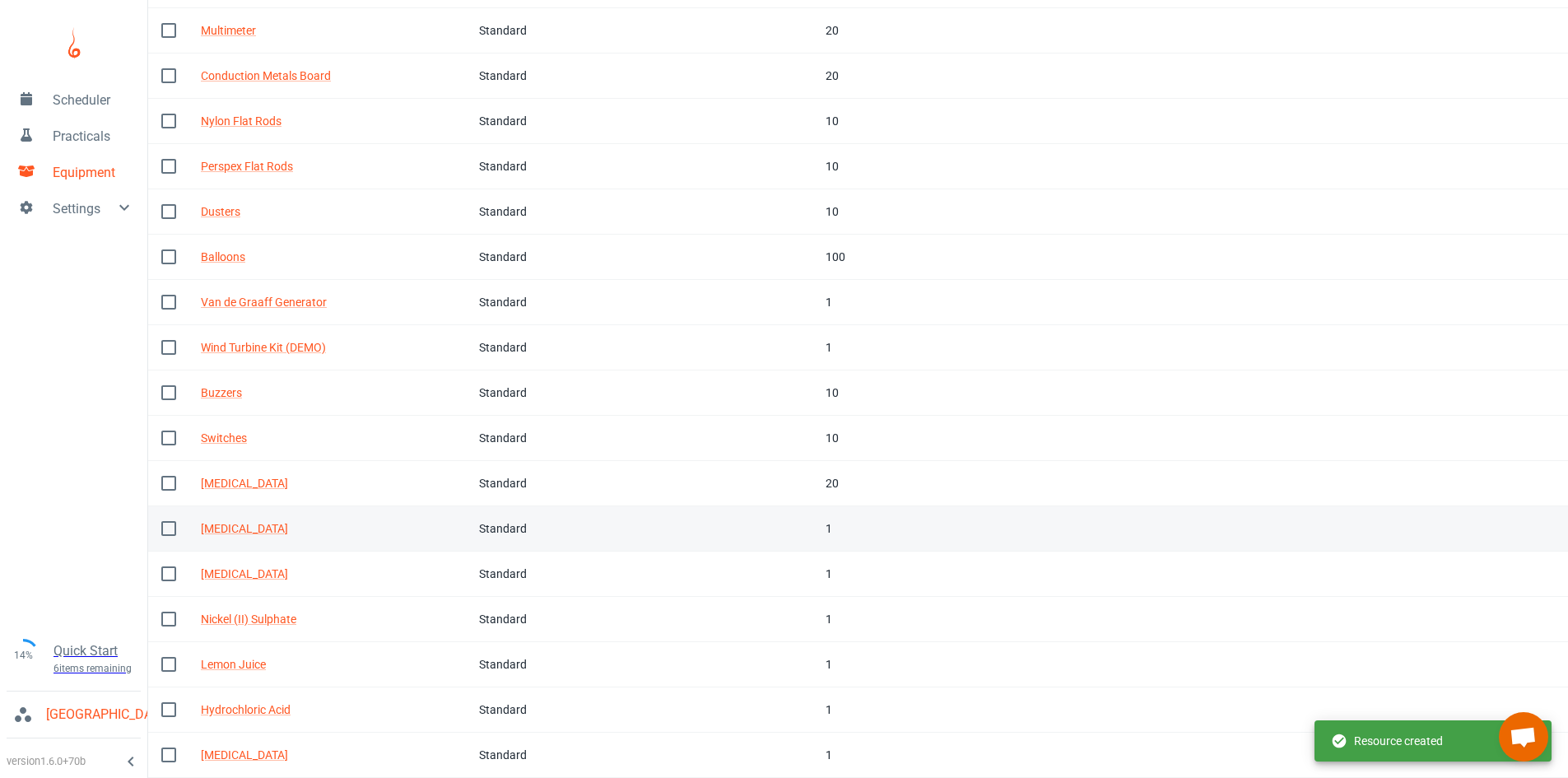
click at [825, 524] on div "1" at bounding box center [885, 528] width 118 height 18
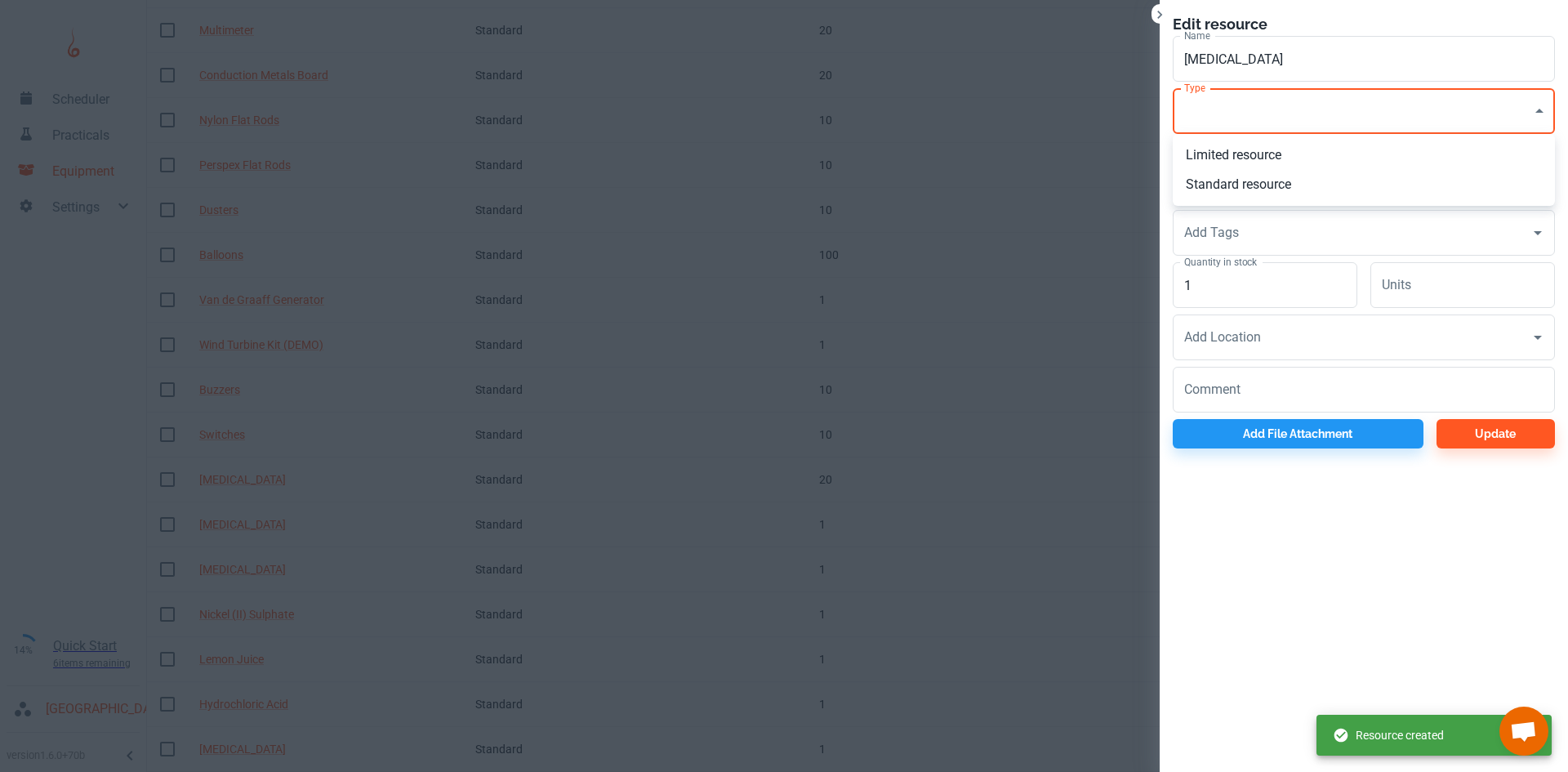
click at [1223, 186] on li "Standard resource" at bounding box center [1364, 185] width 382 height 30
type input "CO"
click at [1248, 277] on input "1" at bounding box center [1264, 285] width 185 height 46
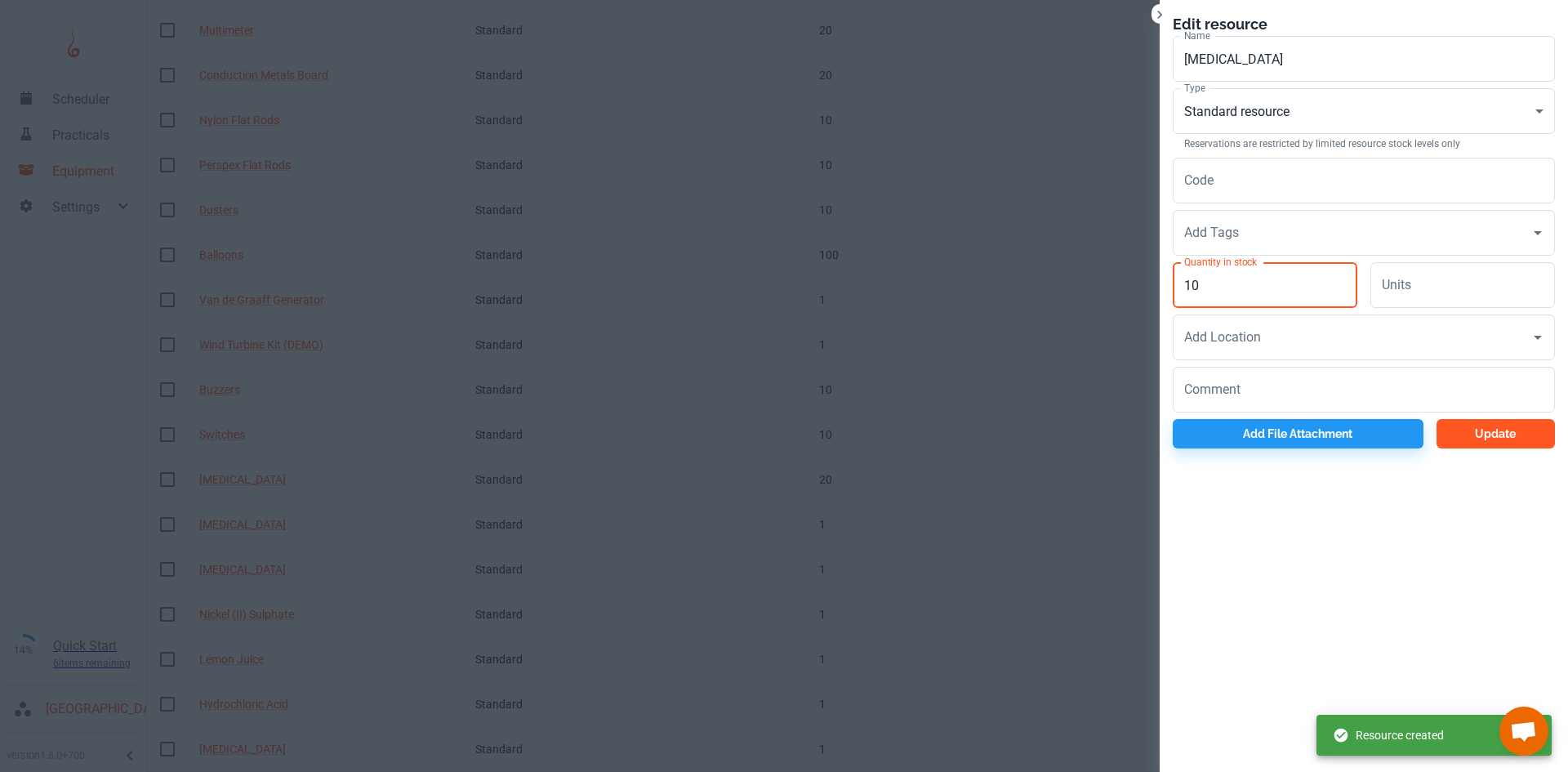
type input "10"
click at [1446, 439] on button "Update" at bounding box center [1495, 434] width 118 height 30
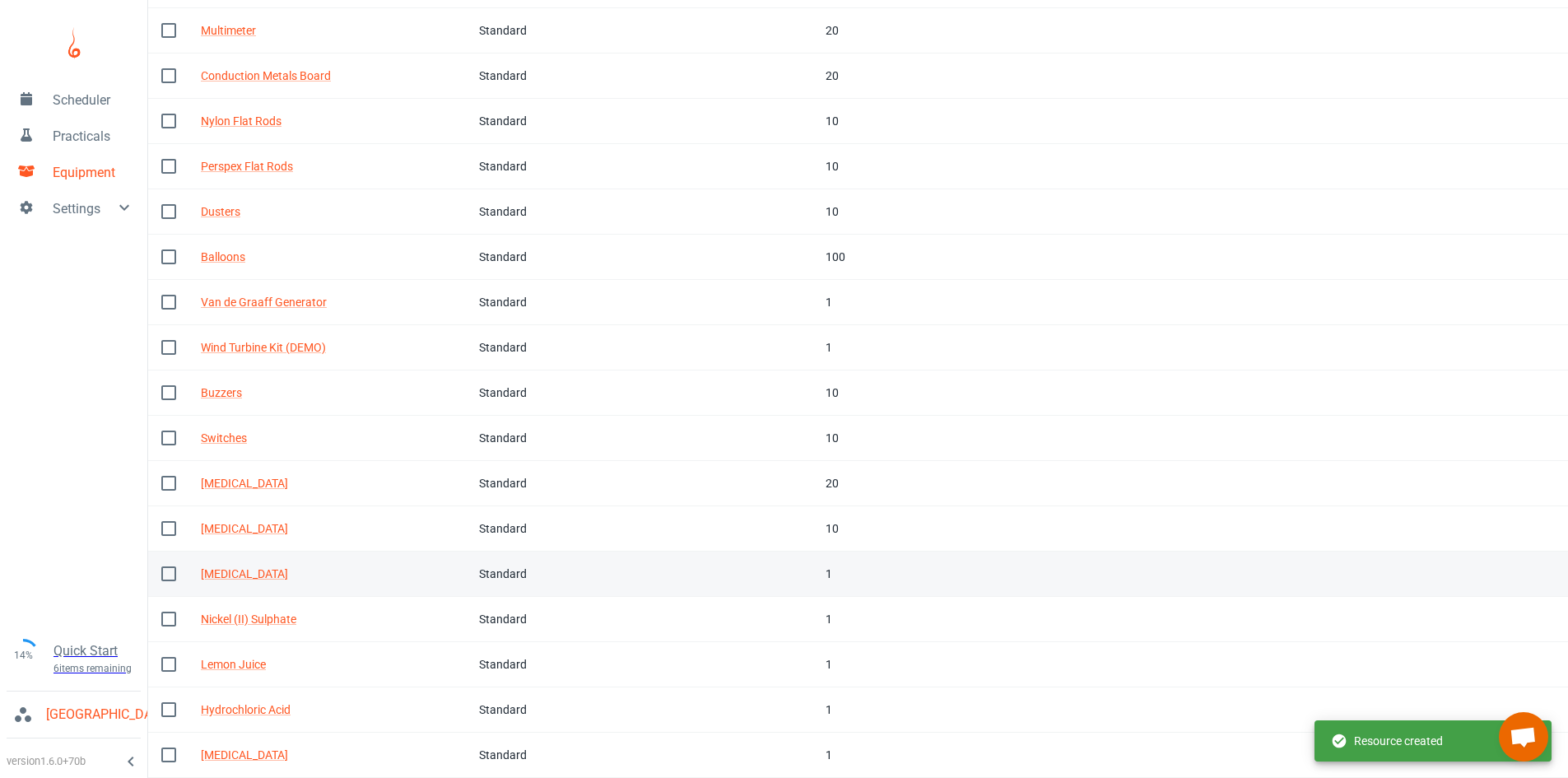
click at [816, 585] on td "In stock 1" at bounding box center [885, 574] width 145 height 45
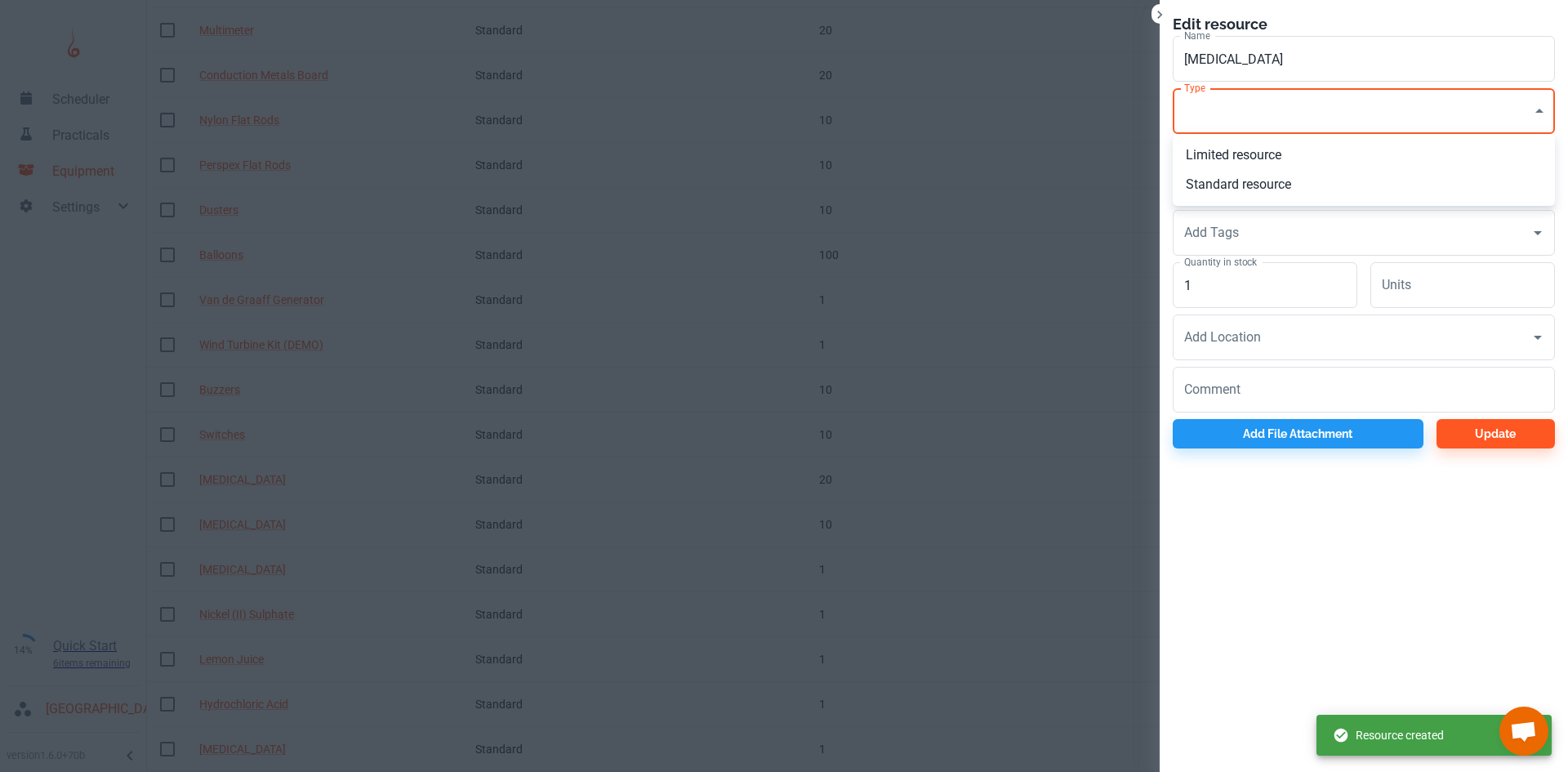
click at [1213, 176] on li "Standard resource" at bounding box center [1364, 185] width 382 height 30
type input "CO"
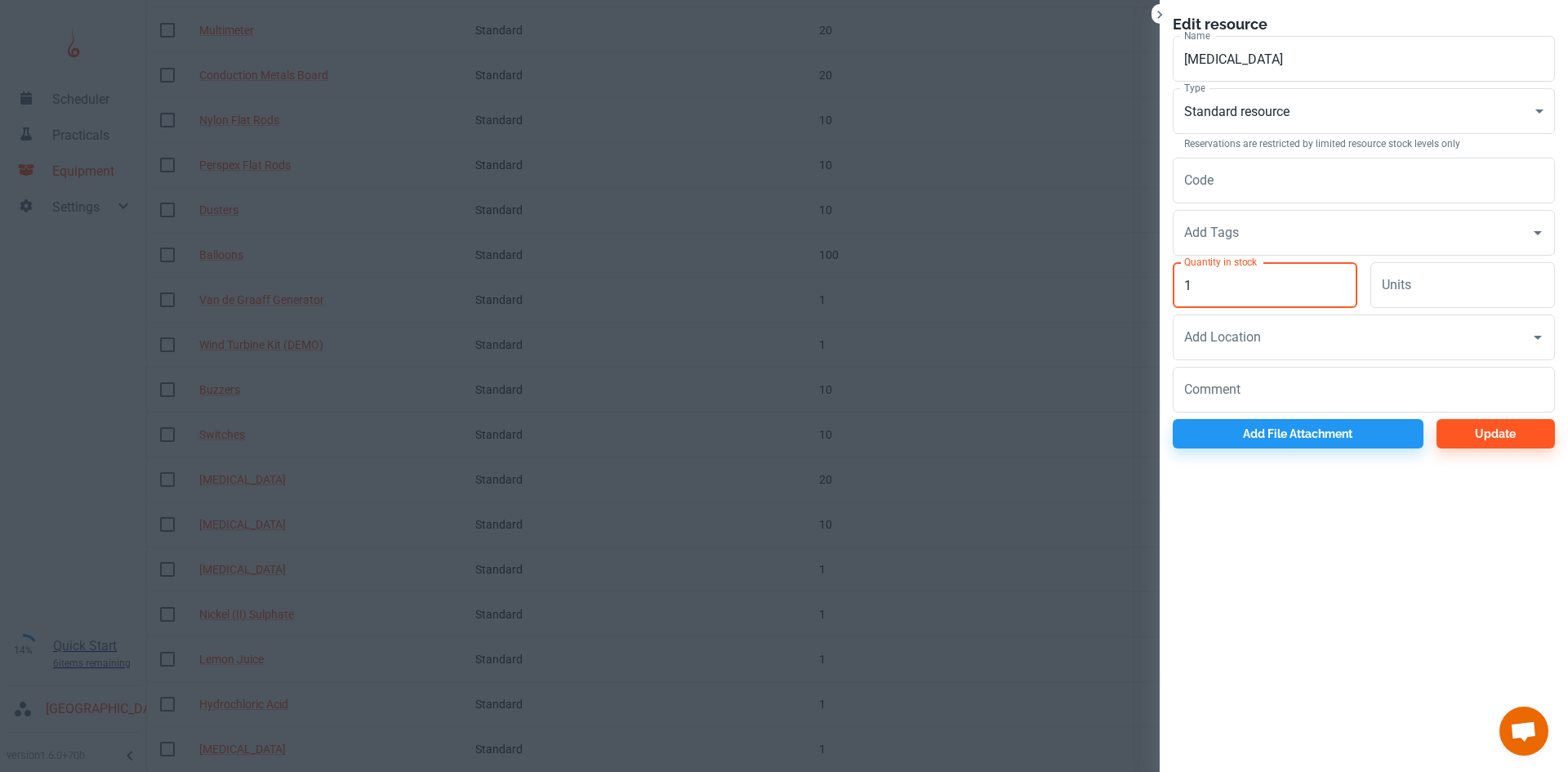
click at [1226, 293] on input "1" at bounding box center [1264, 285] width 185 height 46
type input "10"
click at [1470, 436] on button "Update" at bounding box center [1495, 434] width 118 height 30
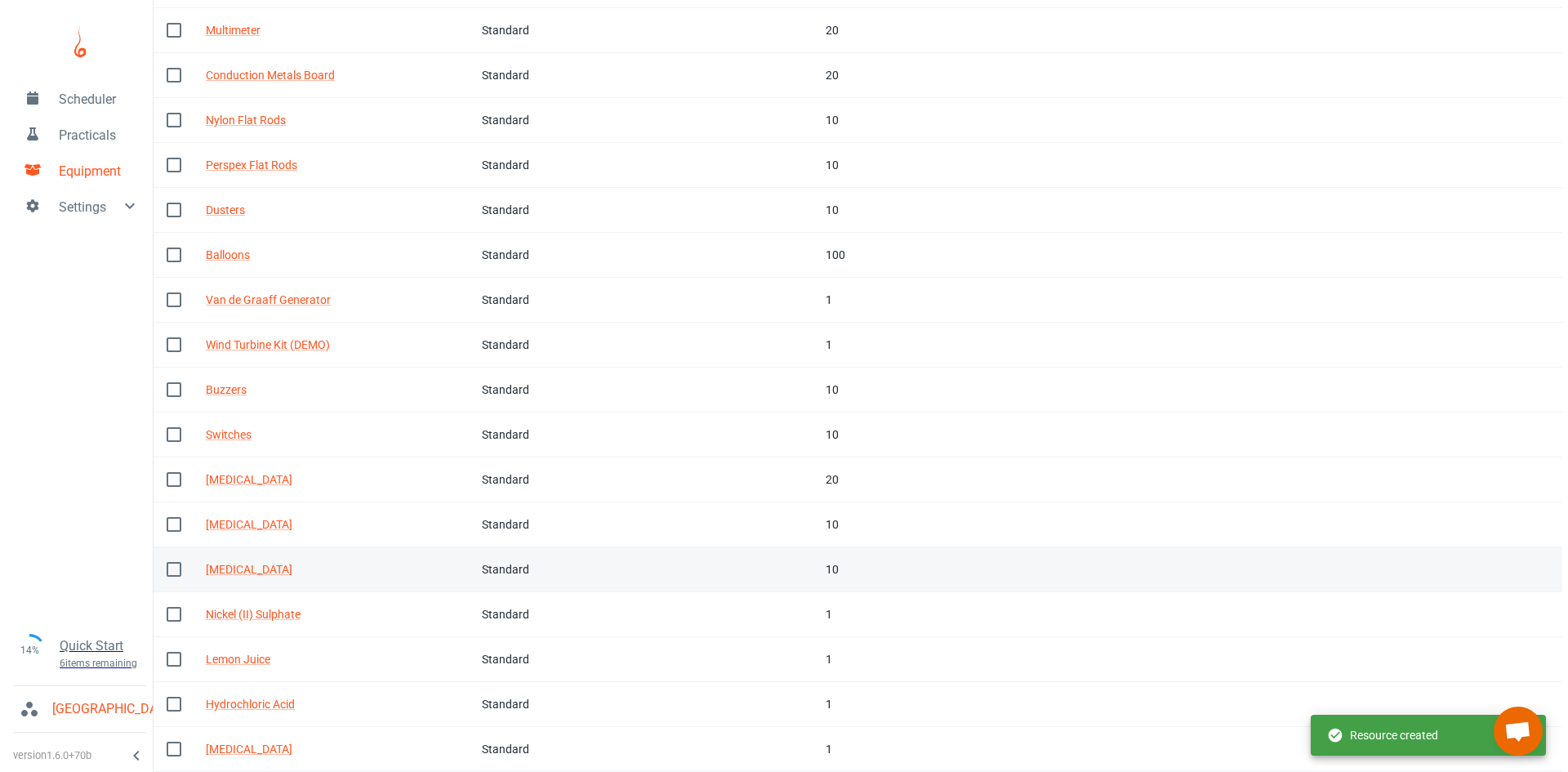
scroll to position [504, 0]
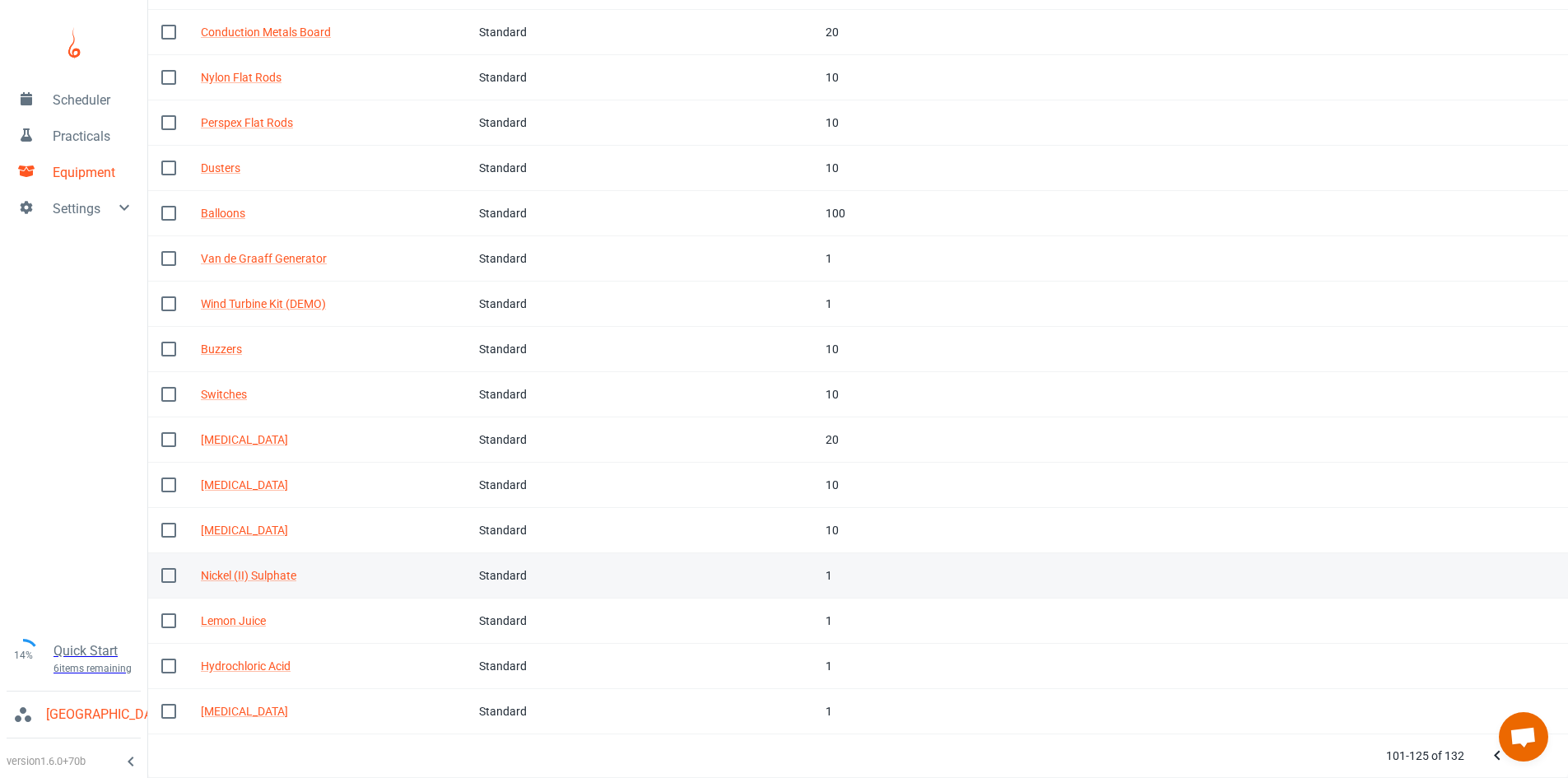
click at [813, 581] on td "In stock 1" at bounding box center [885, 576] width 145 height 45
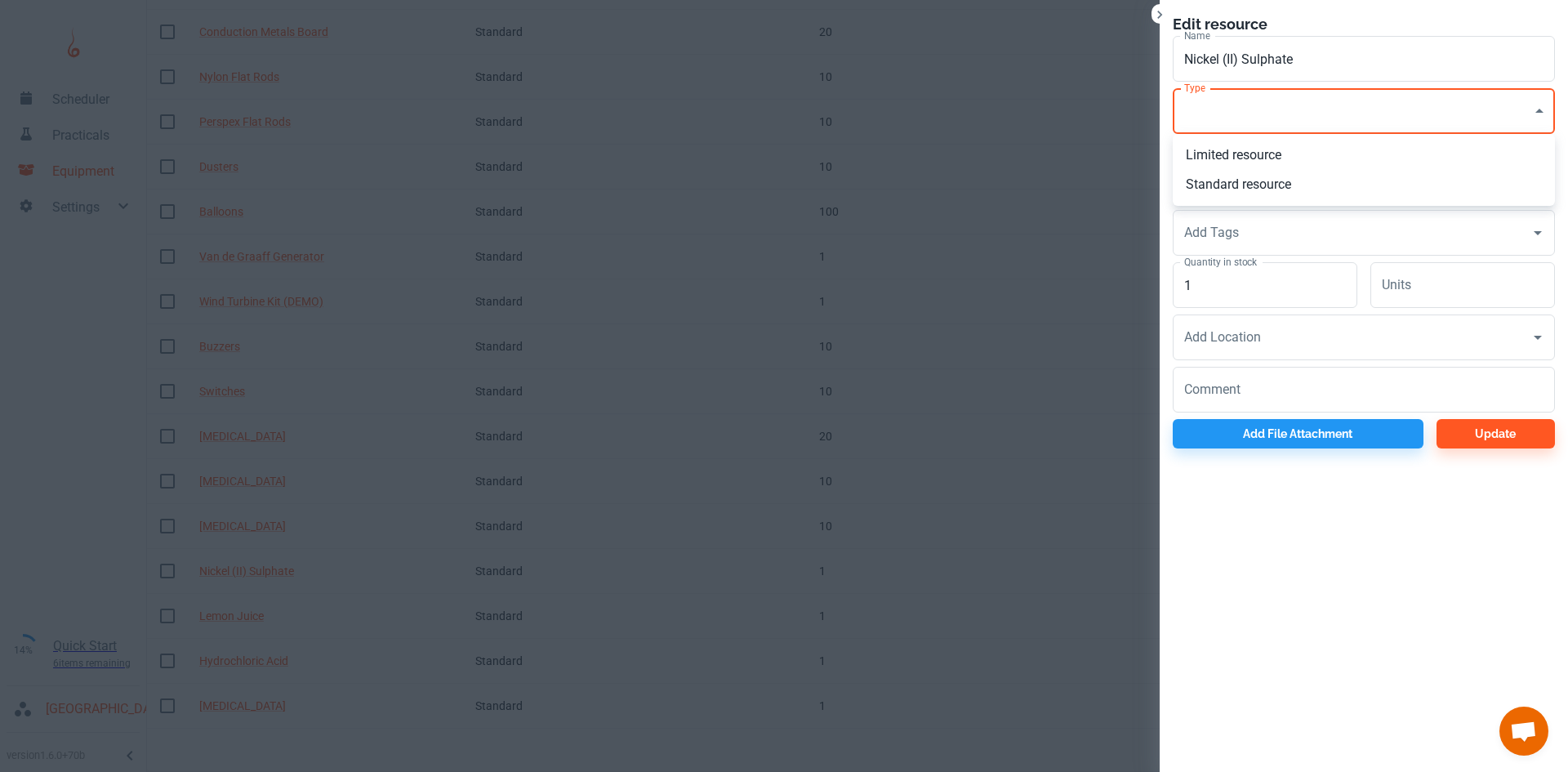
click at [1239, 181] on li "Standard resource" at bounding box center [1364, 185] width 382 height 30
type input "CO"
click at [1233, 287] on input "1" at bounding box center [1264, 285] width 185 height 46
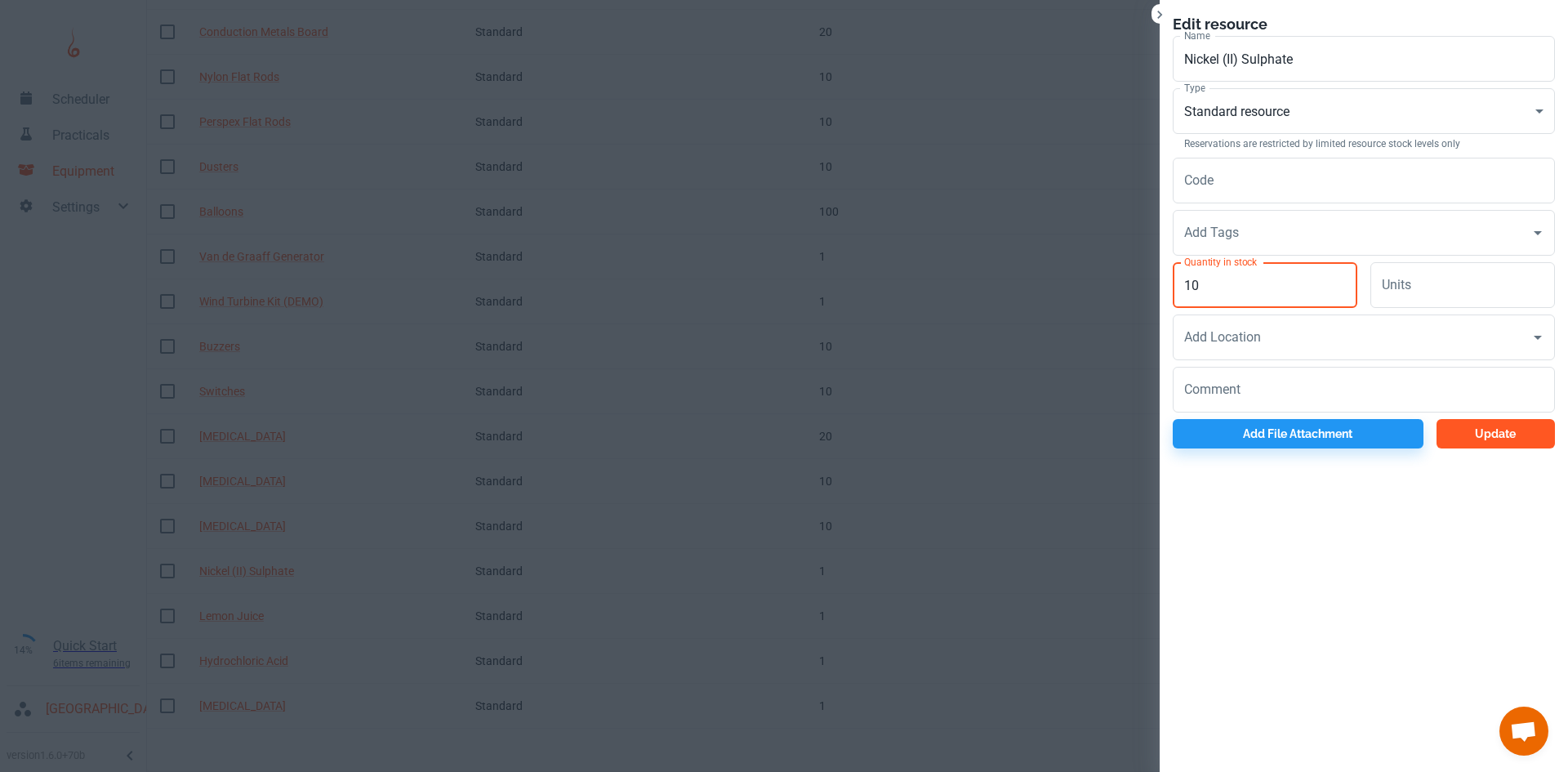
type input "10"
click at [1506, 438] on button "Update" at bounding box center [1495, 434] width 118 height 30
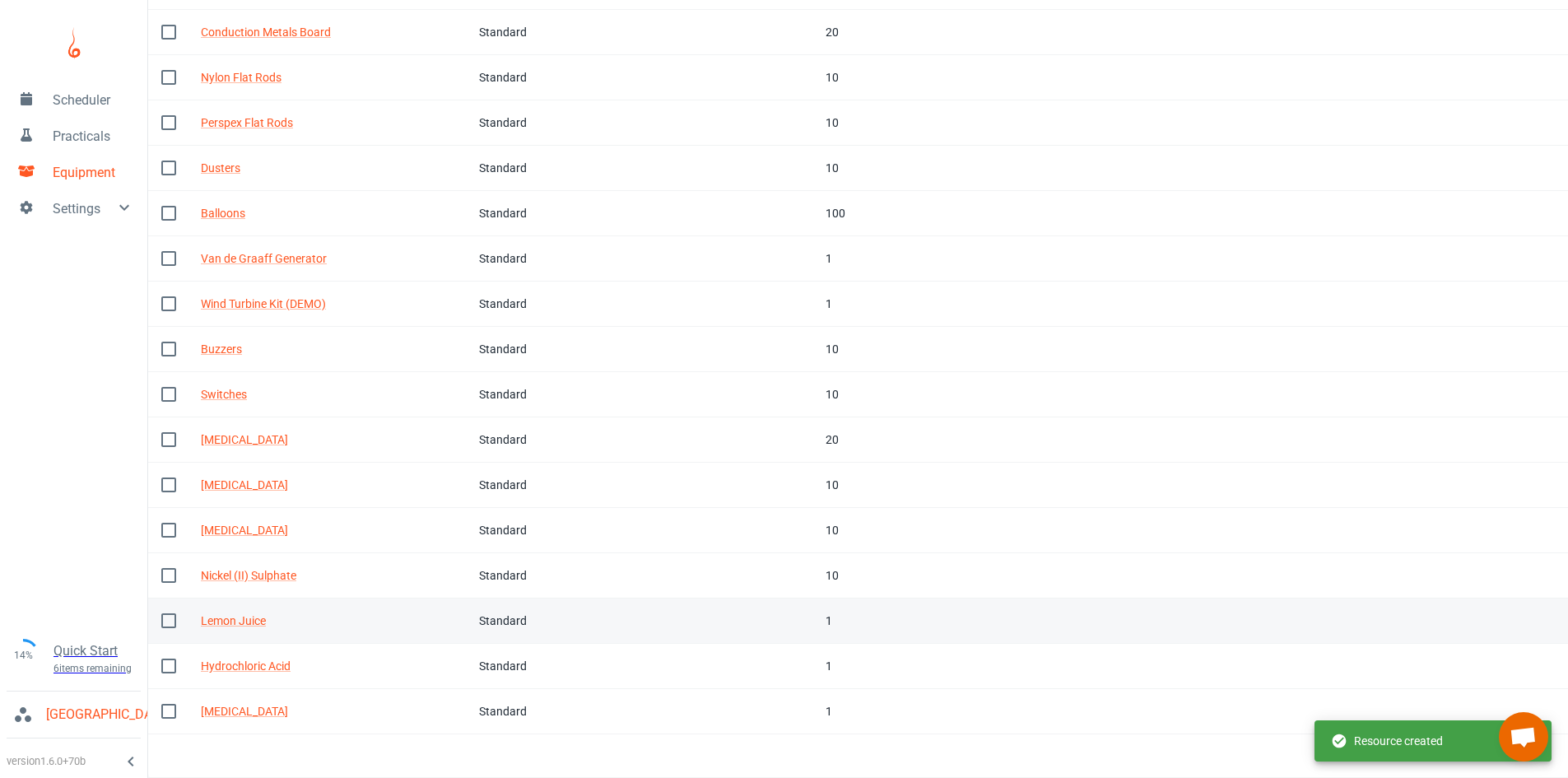
click at [843, 621] on div "1" at bounding box center [885, 621] width 118 height 18
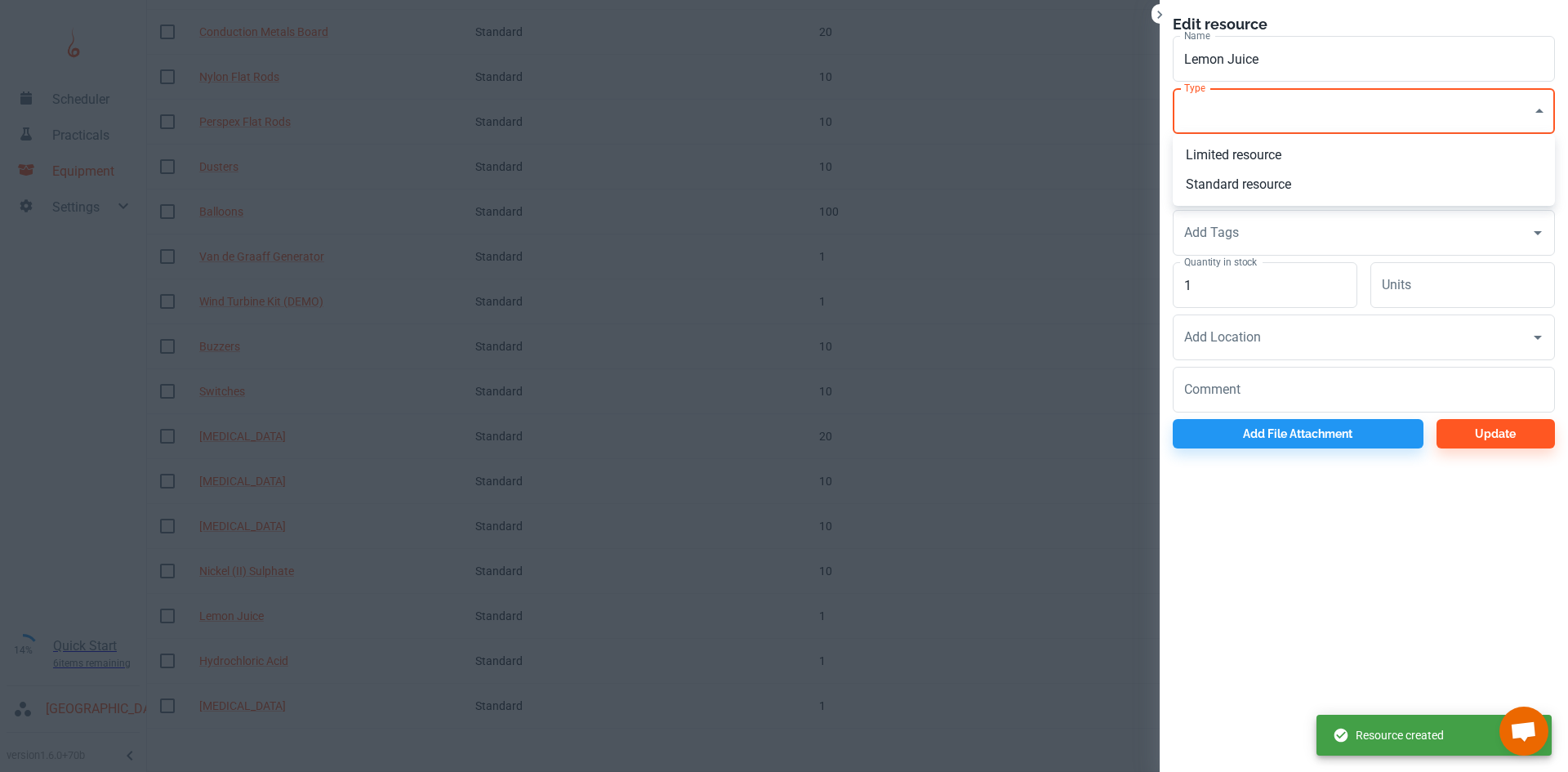
click at [1220, 186] on li "Standard resource" at bounding box center [1364, 185] width 382 height 30
type input "CO"
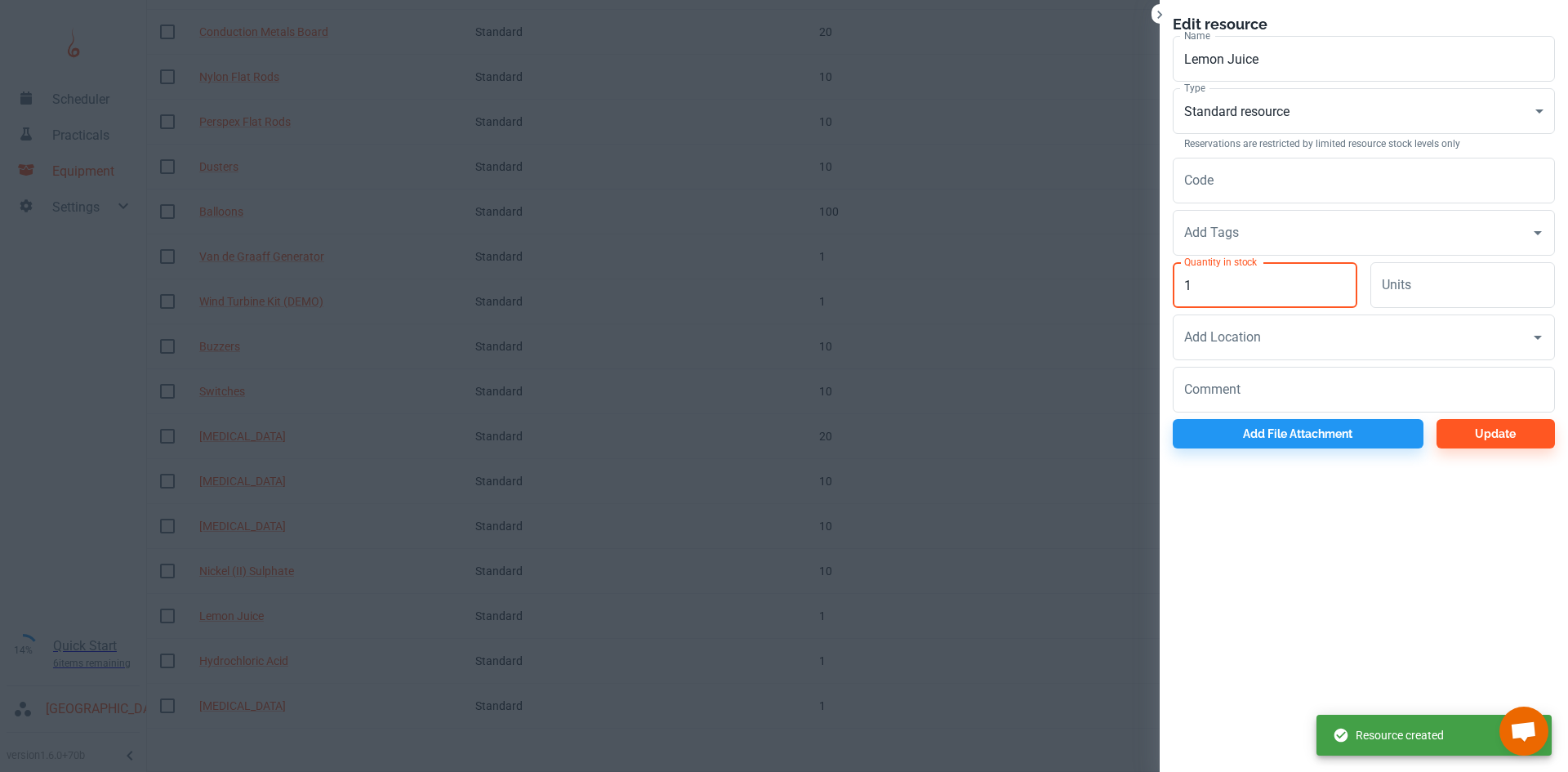
click at [1229, 277] on input "1" at bounding box center [1264, 285] width 185 height 46
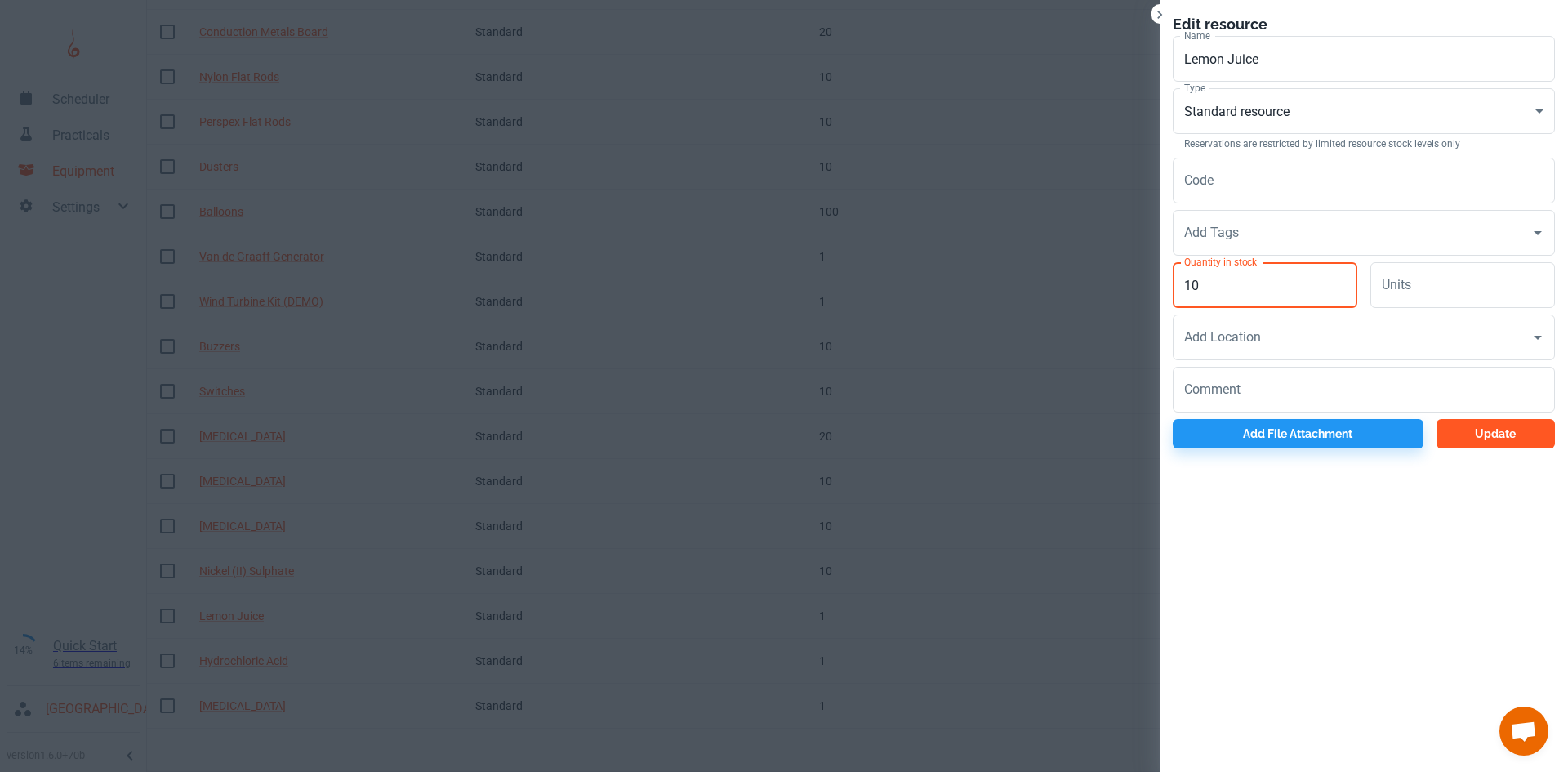
type input "10"
click at [1473, 425] on button "Update" at bounding box center [1495, 434] width 118 height 30
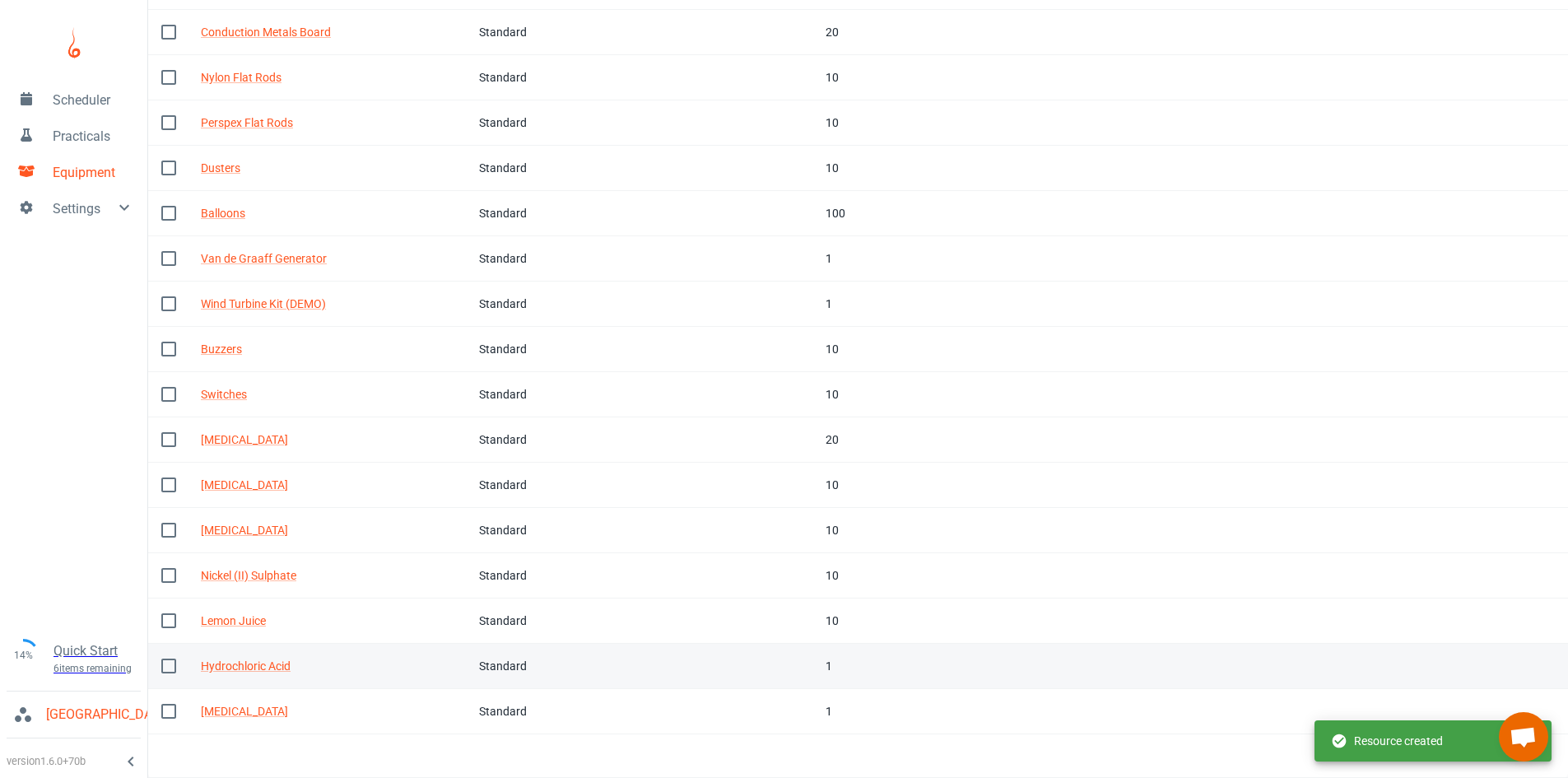
click at [819, 659] on td "In stock 1" at bounding box center [885, 666] width 145 height 45
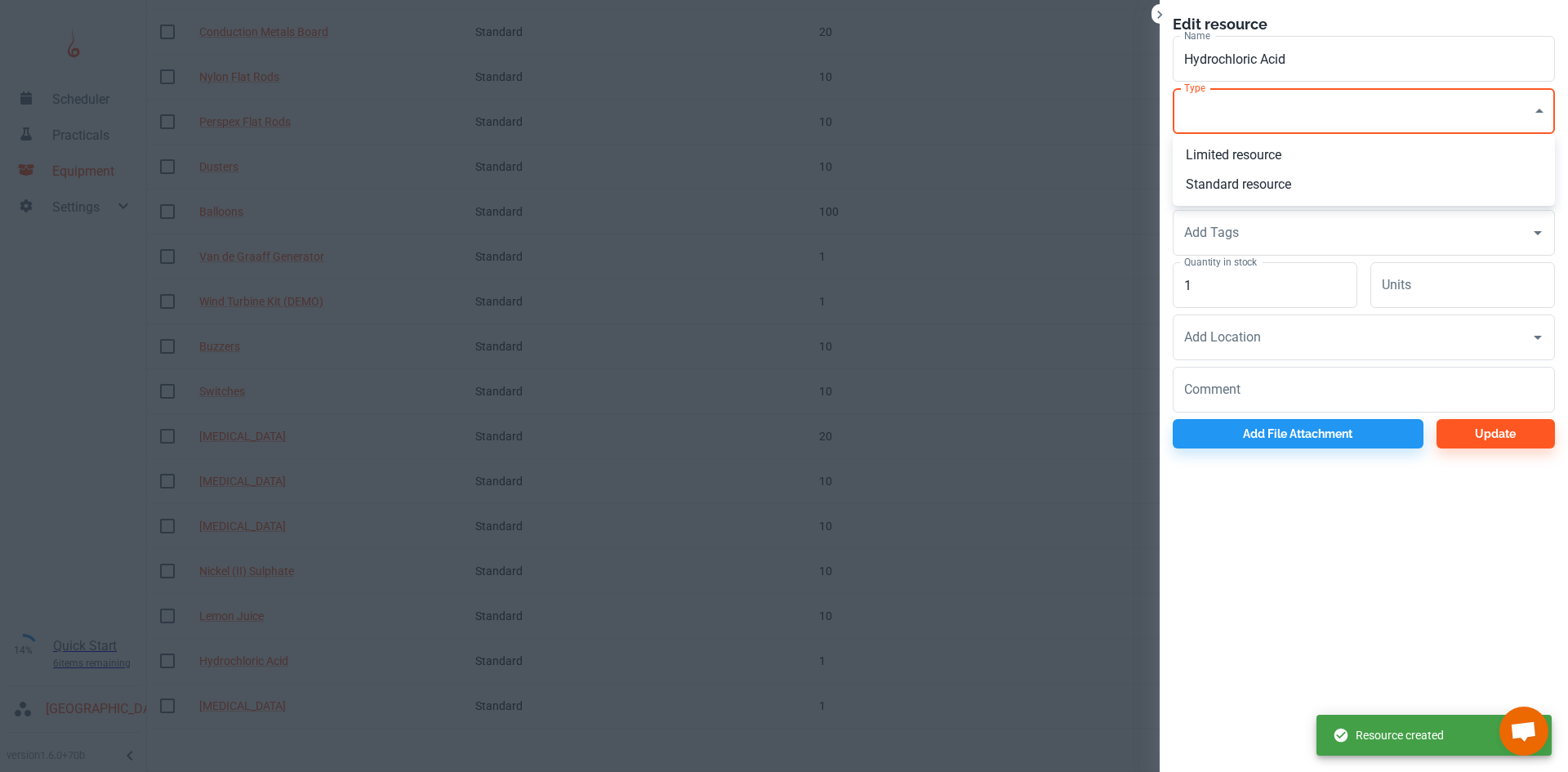
click at [1235, 188] on li "Standard resource" at bounding box center [1364, 185] width 382 height 30
type input "CO"
click at [1246, 289] on input "1" at bounding box center [1264, 285] width 185 height 46
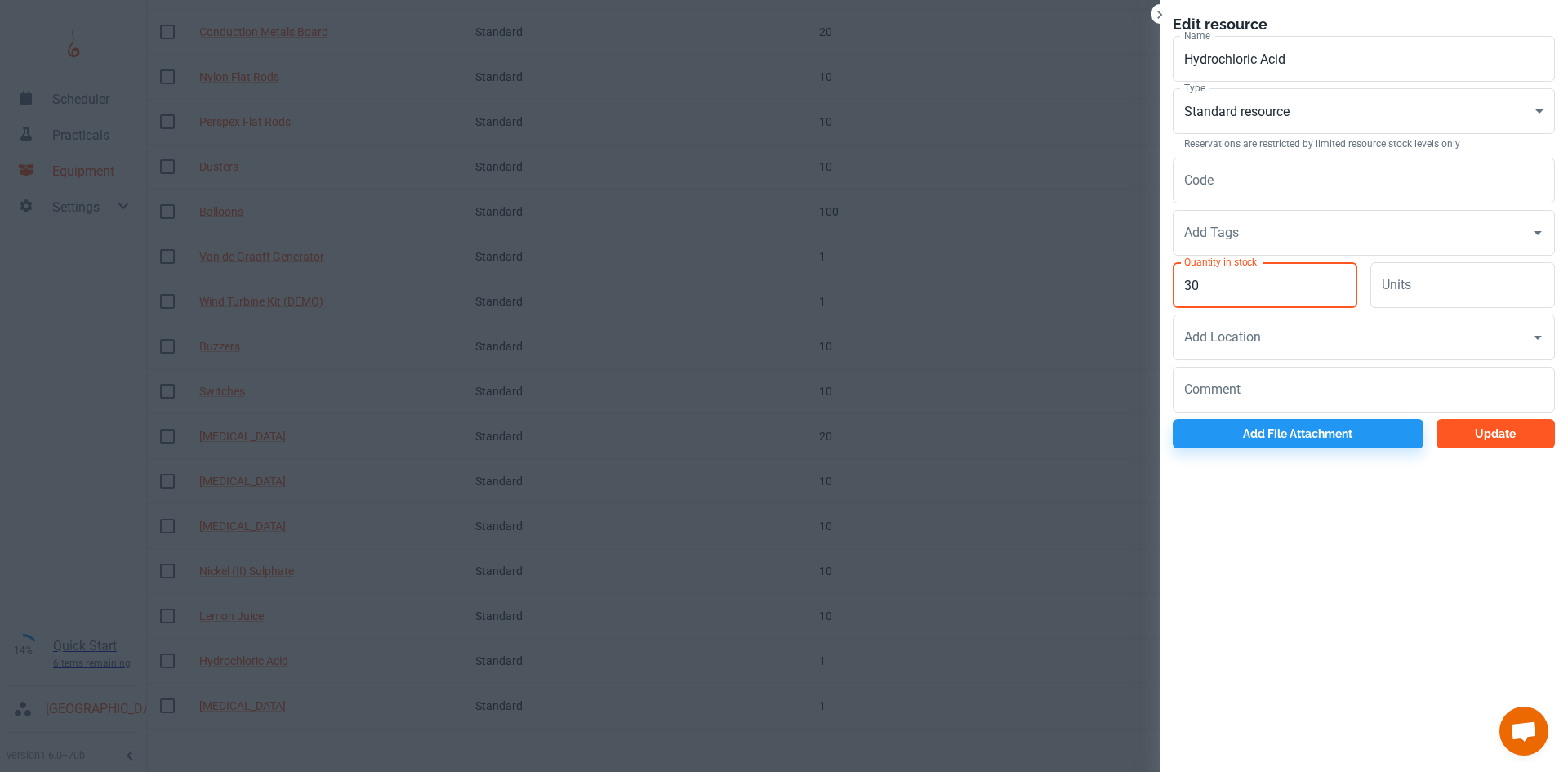
type input "3"
type input "20"
click at [1469, 431] on button "Update" at bounding box center [1495, 434] width 118 height 30
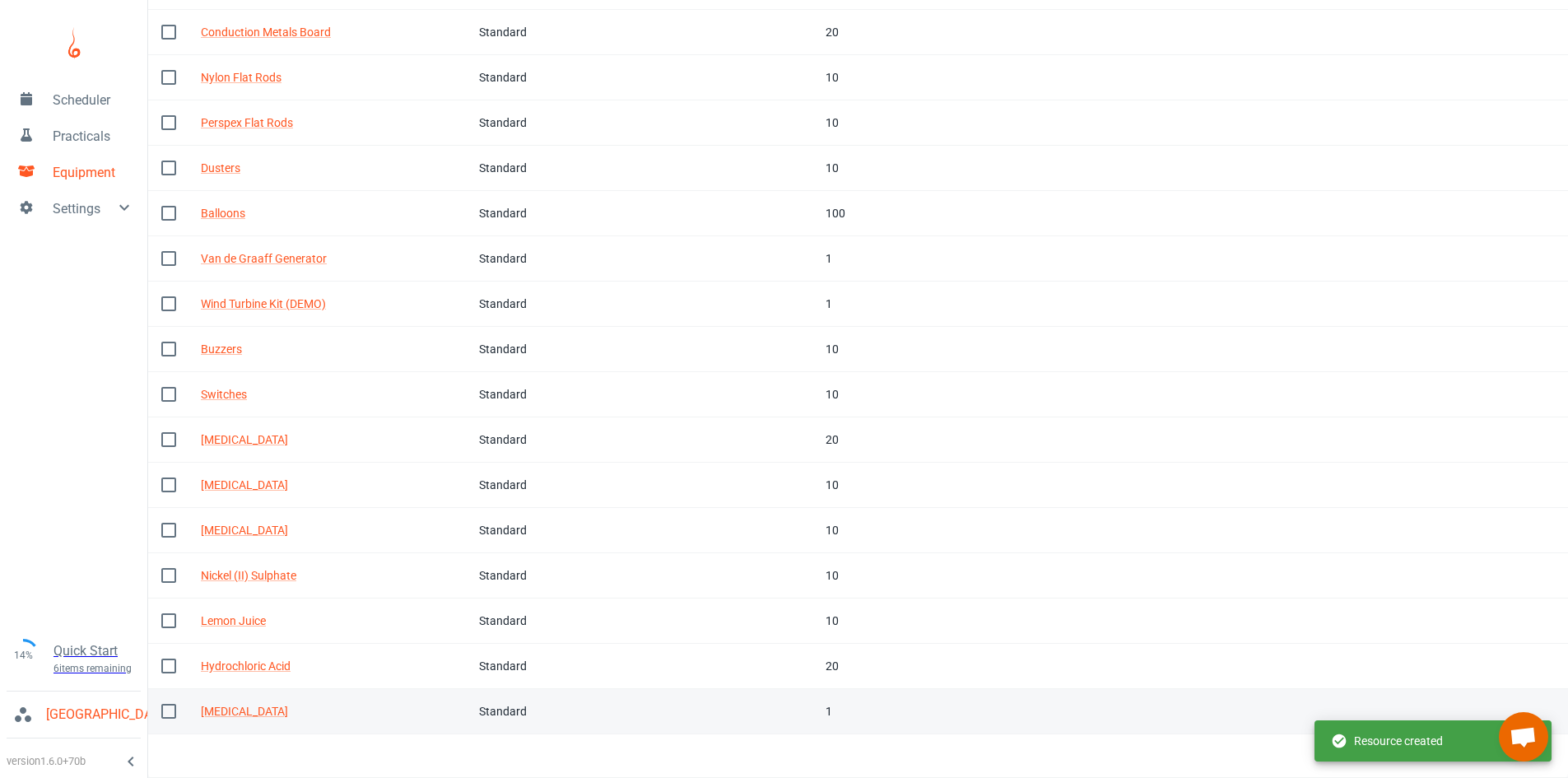
click at [834, 701] on td "In stock 1" at bounding box center [885, 712] width 145 height 45
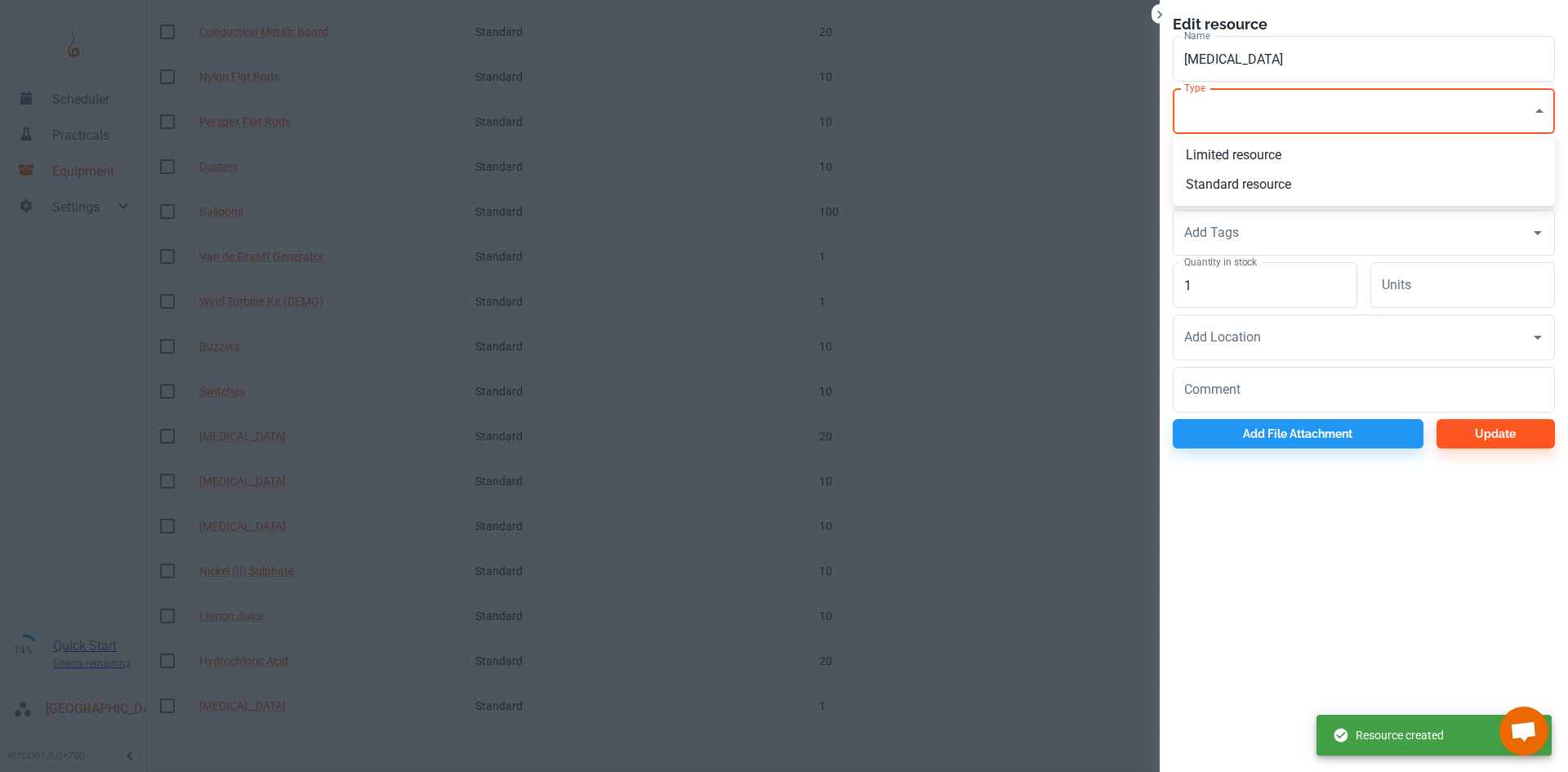
click at [1219, 181] on li "Standard resource" at bounding box center [1364, 185] width 382 height 30
type input "CO"
click at [1256, 290] on input "1" at bounding box center [1264, 285] width 185 height 46
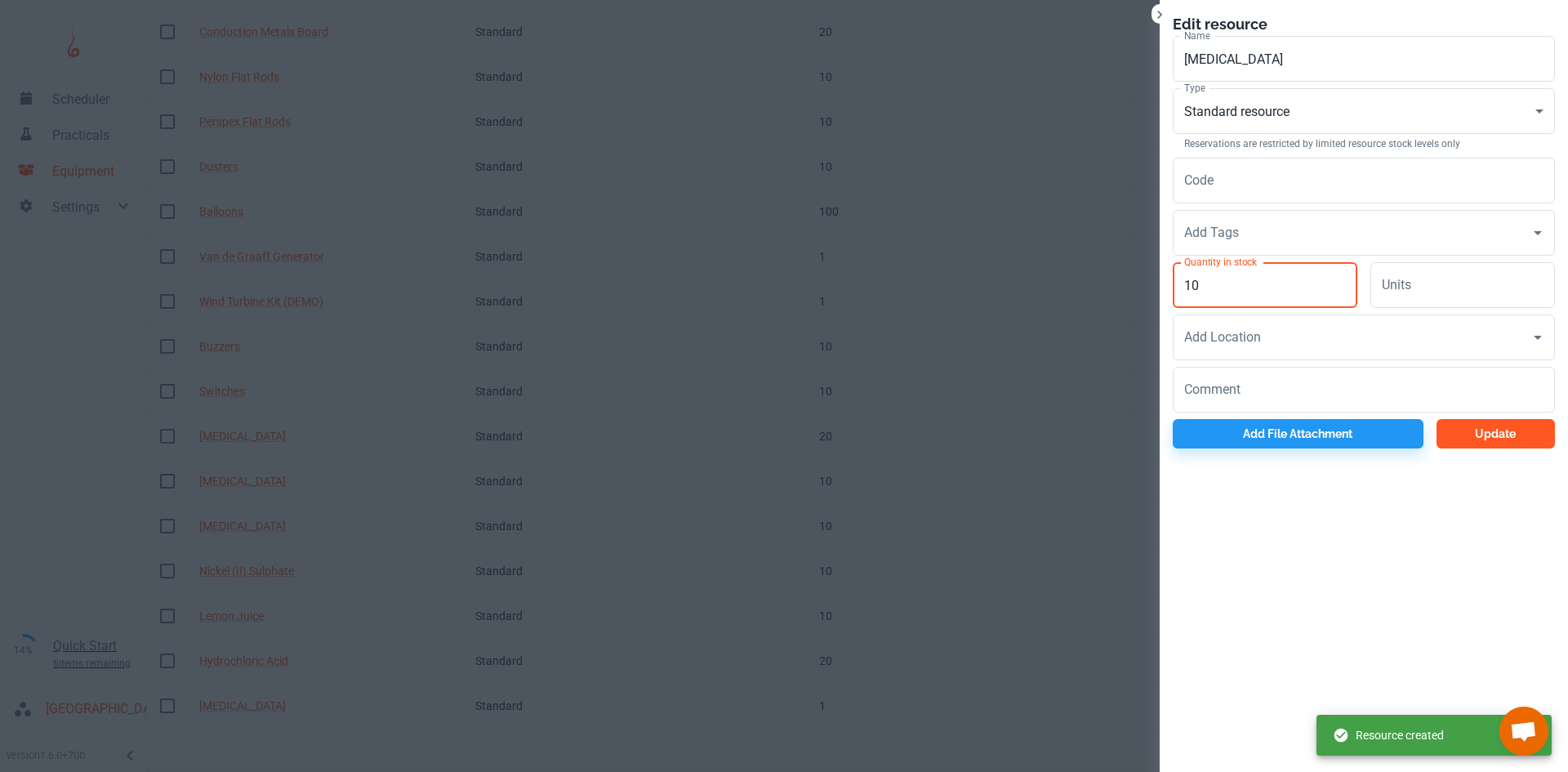
type input "10"
click at [1488, 428] on button "Update" at bounding box center [1495, 434] width 118 height 30
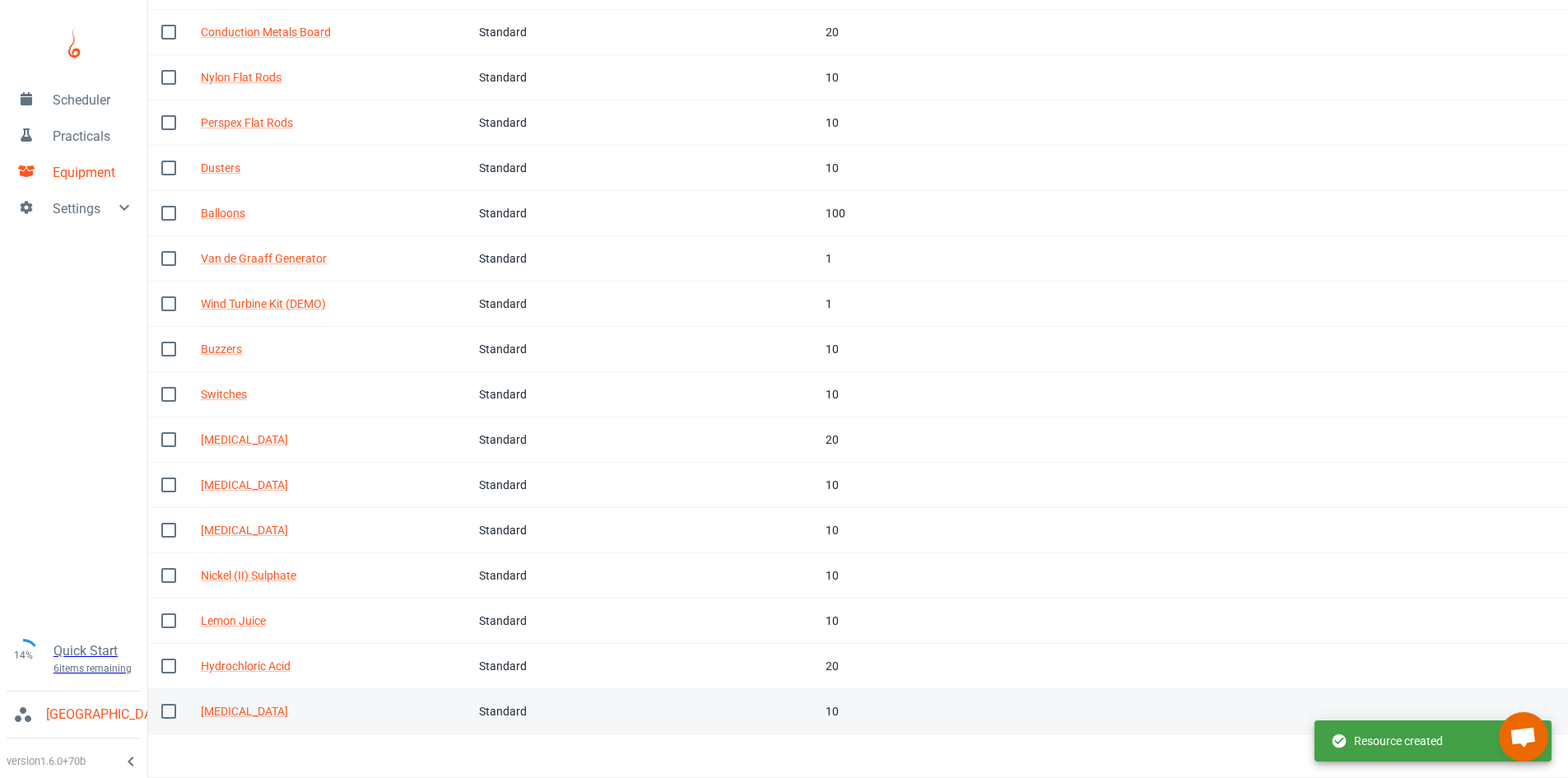
click at [1338, 707] on td "Attachments" at bounding box center [1318, 712] width 169 height 45
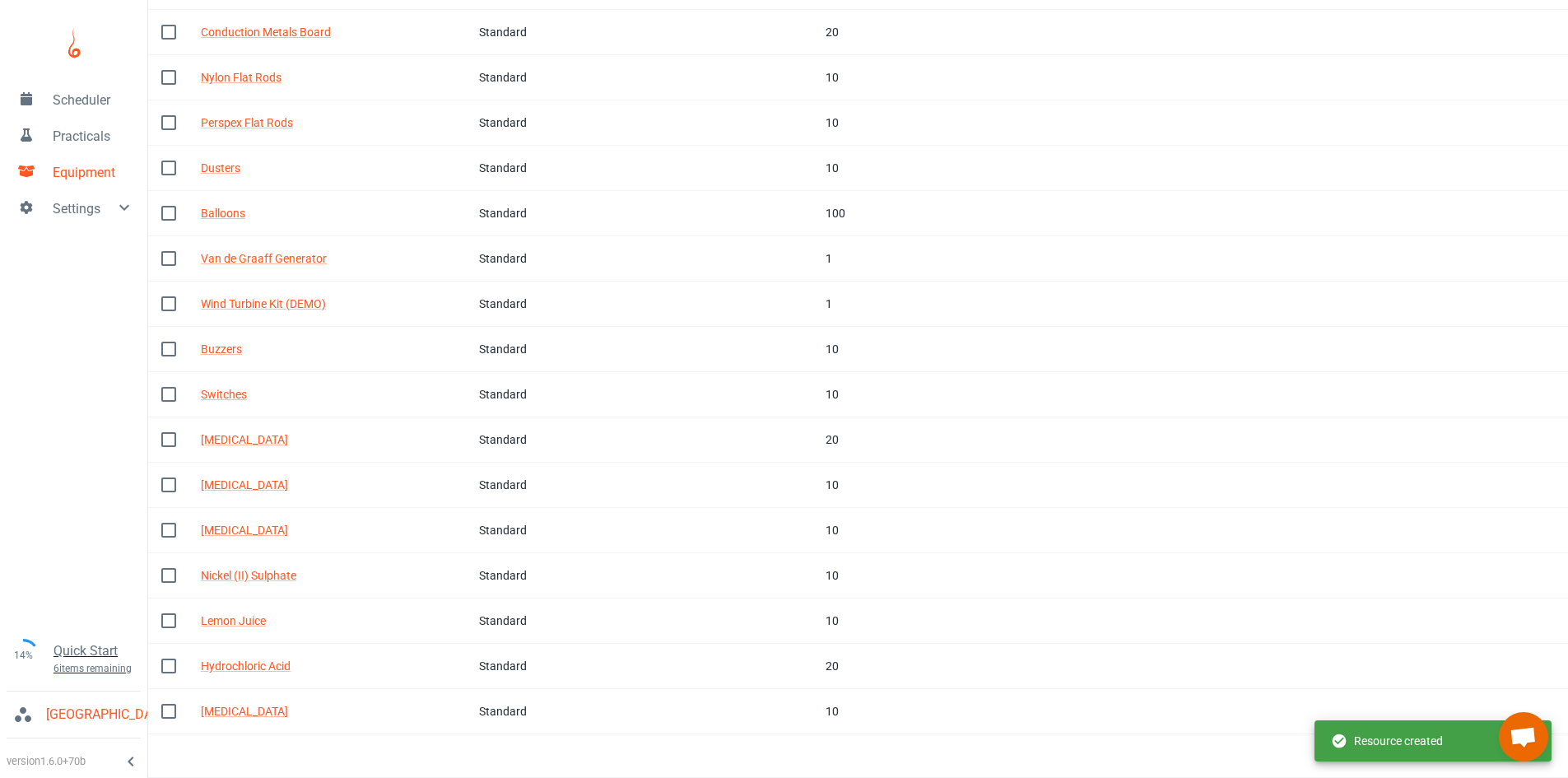
click at [1409, 735] on div "Resource created" at bounding box center [1387, 740] width 112 height 31
click at [1530, 767] on button "Next Page" at bounding box center [1530, 755] width 33 height 33
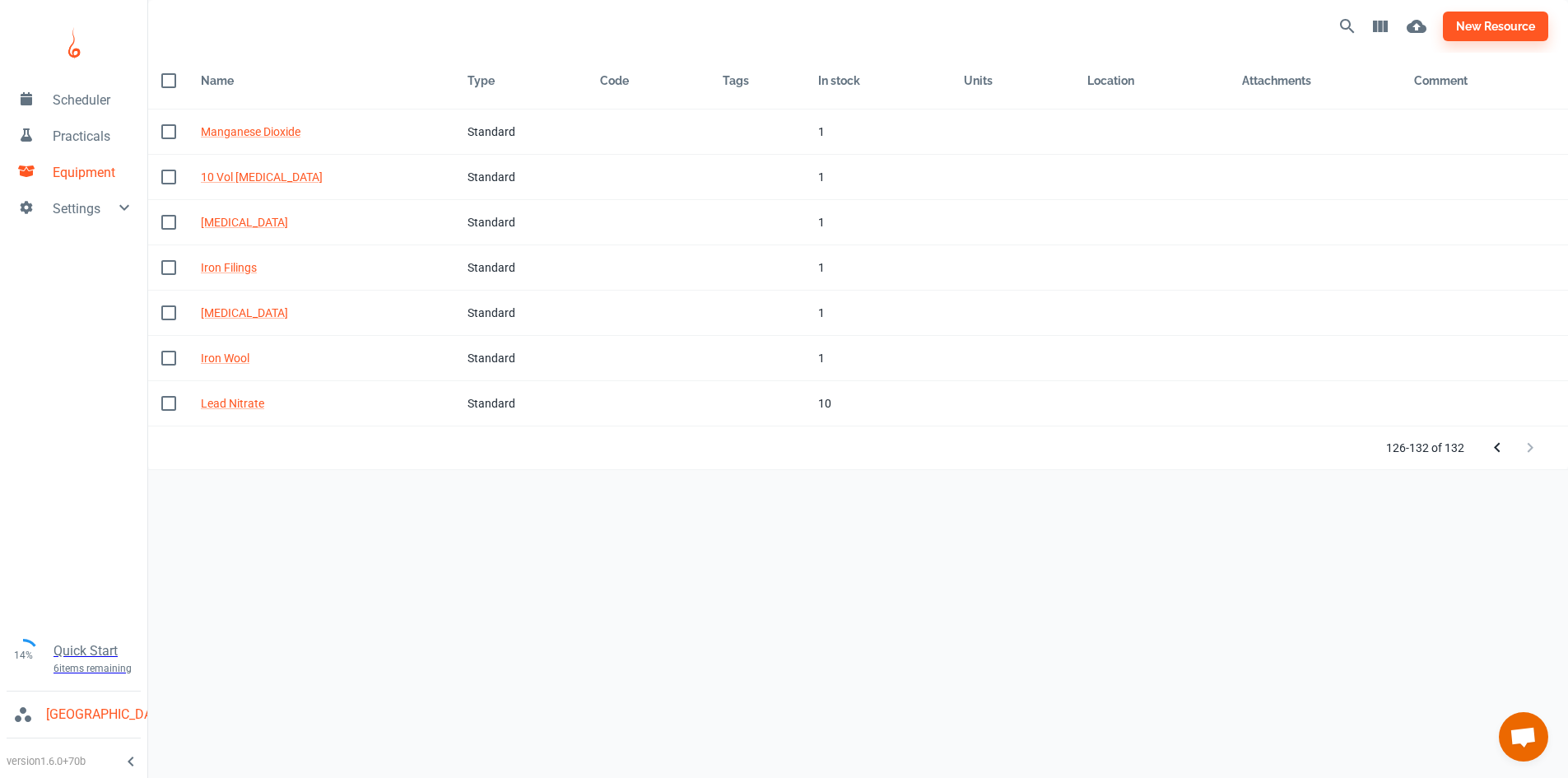
scroll to position [0, 0]
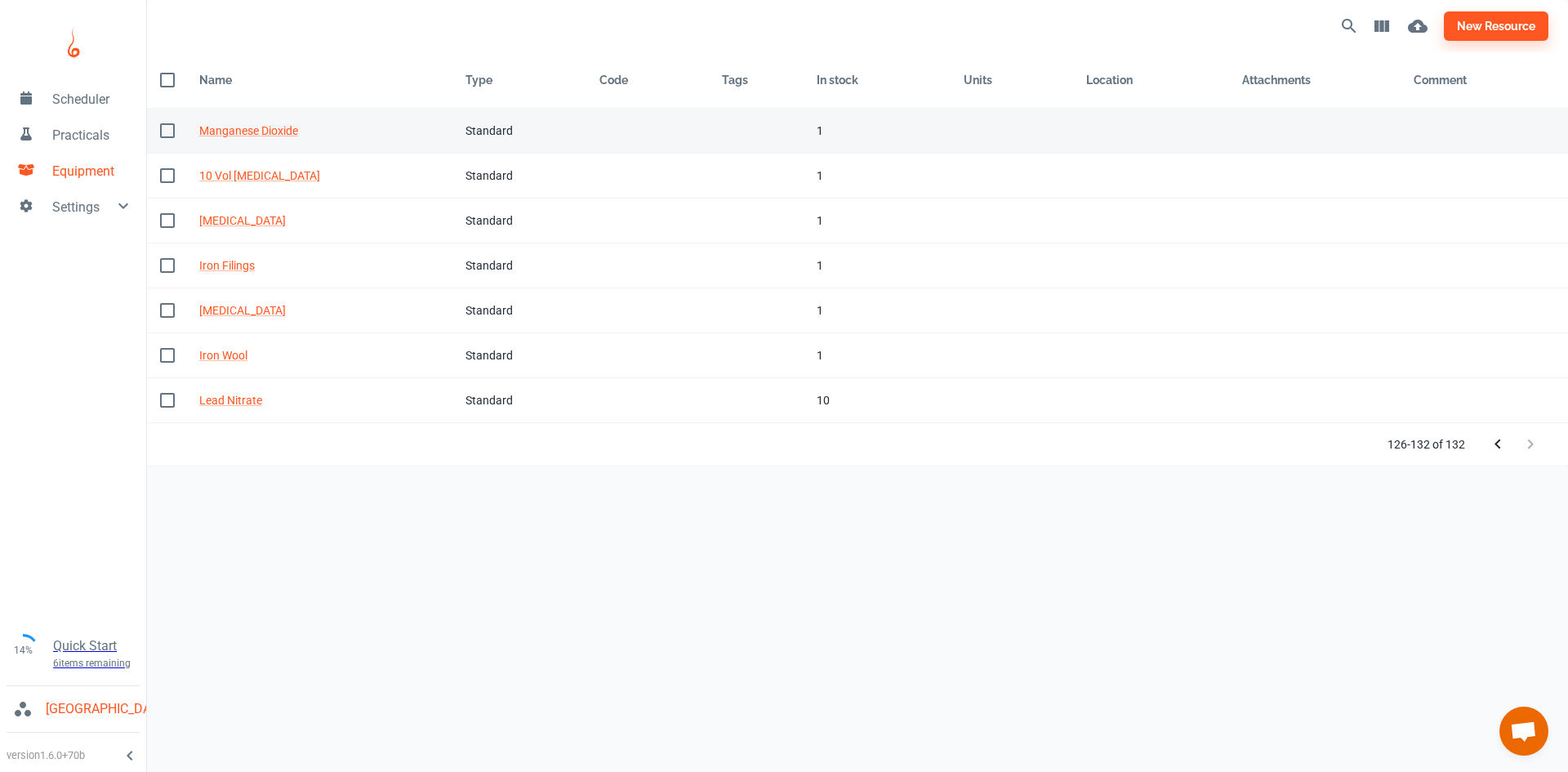
click at [730, 132] on td "Tags" at bounding box center [756, 131] width 94 height 45
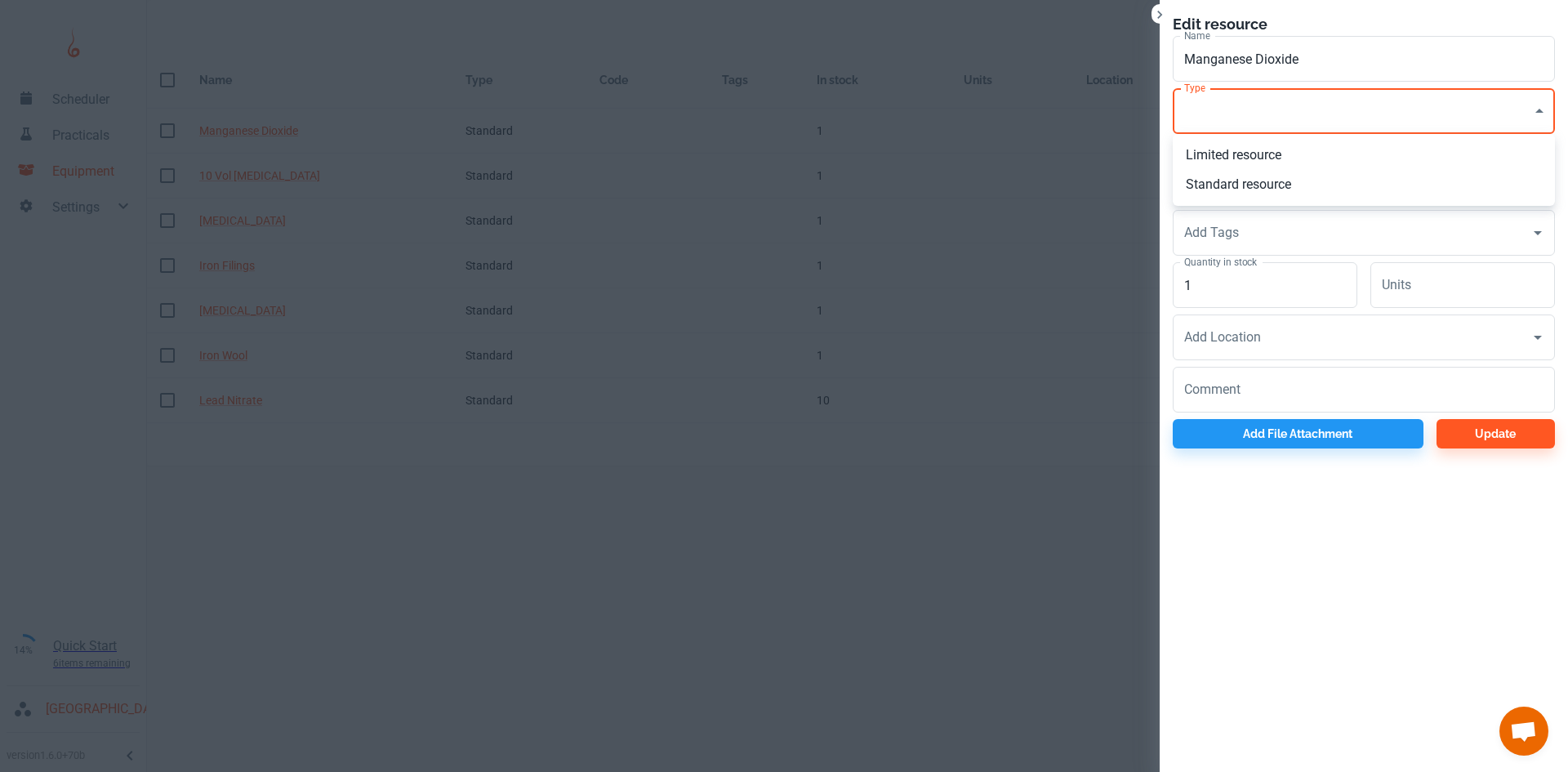
click at [1229, 101] on body "Scheduler Practicals Equipment Settings 14% Quick Start 6 items remaining St Ro…" at bounding box center [784, 386] width 1568 height 772
click at [1233, 194] on li "Standard resource" at bounding box center [1364, 185] width 382 height 30
type input "CO"
click at [1221, 284] on input "1" at bounding box center [1264, 285] width 185 height 46
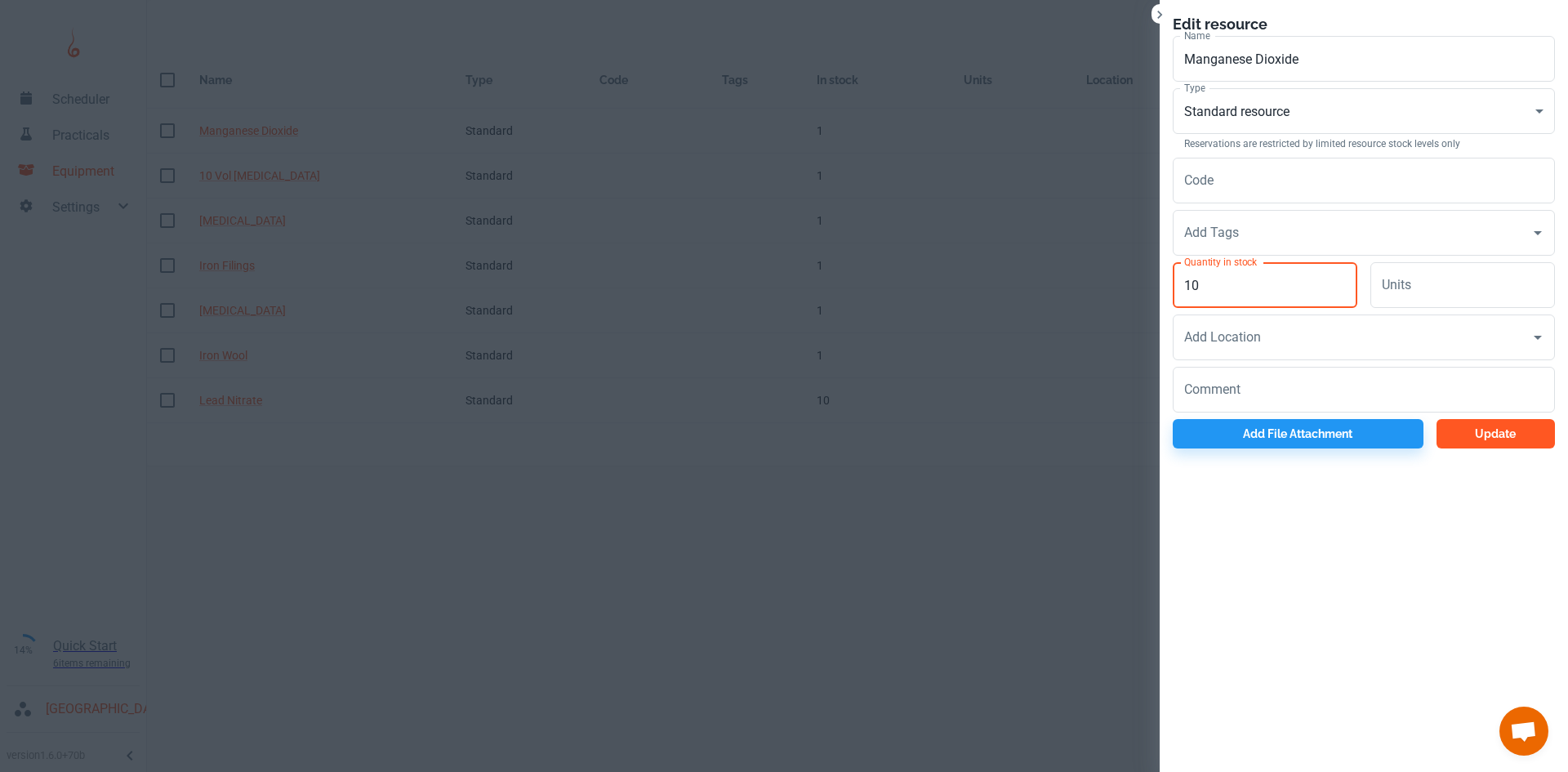
type input "10"
click at [1469, 434] on button "Update" at bounding box center [1495, 434] width 118 height 30
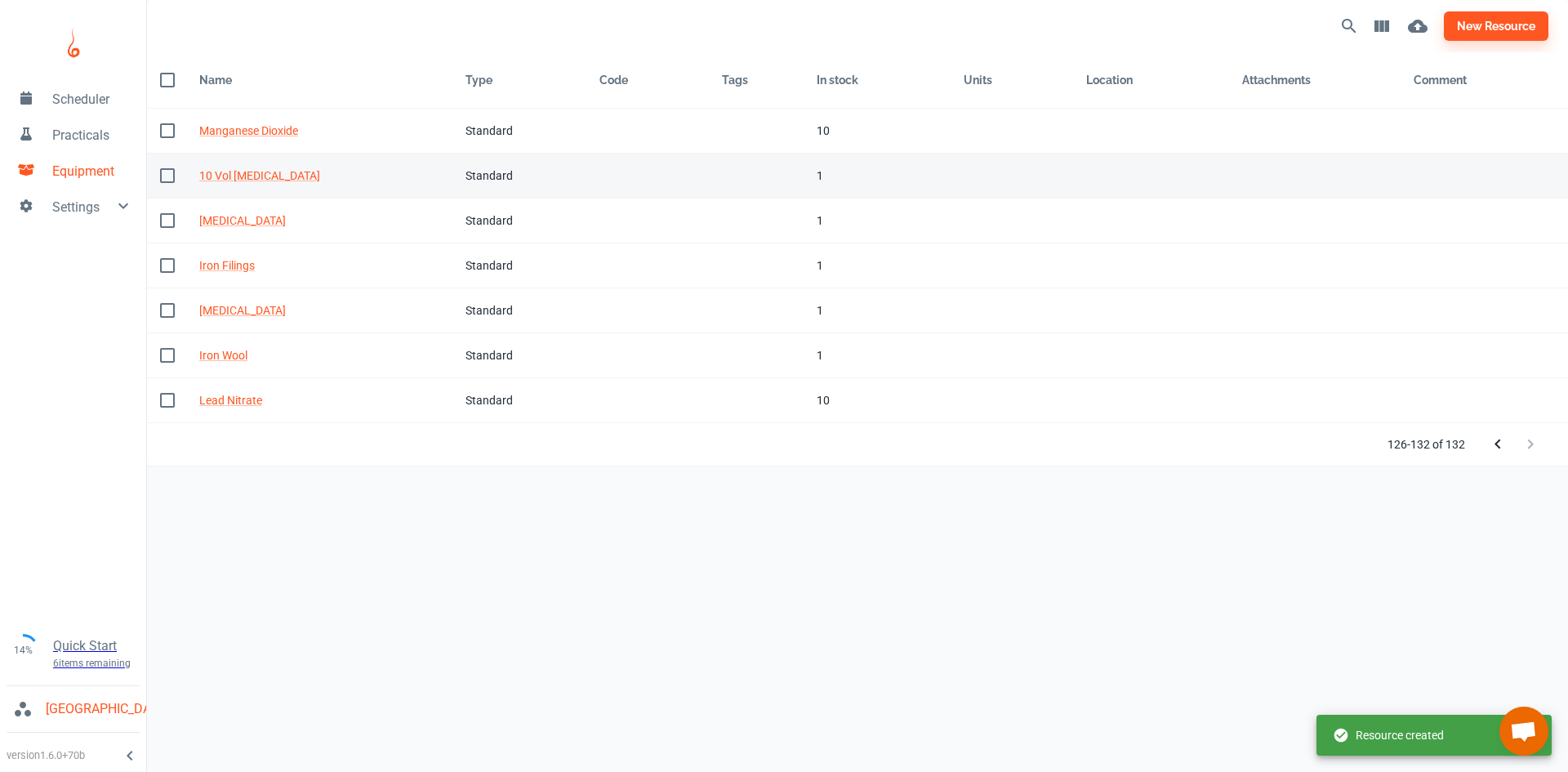
click at [825, 171] on div "1" at bounding box center [877, 176] width 121 height 18
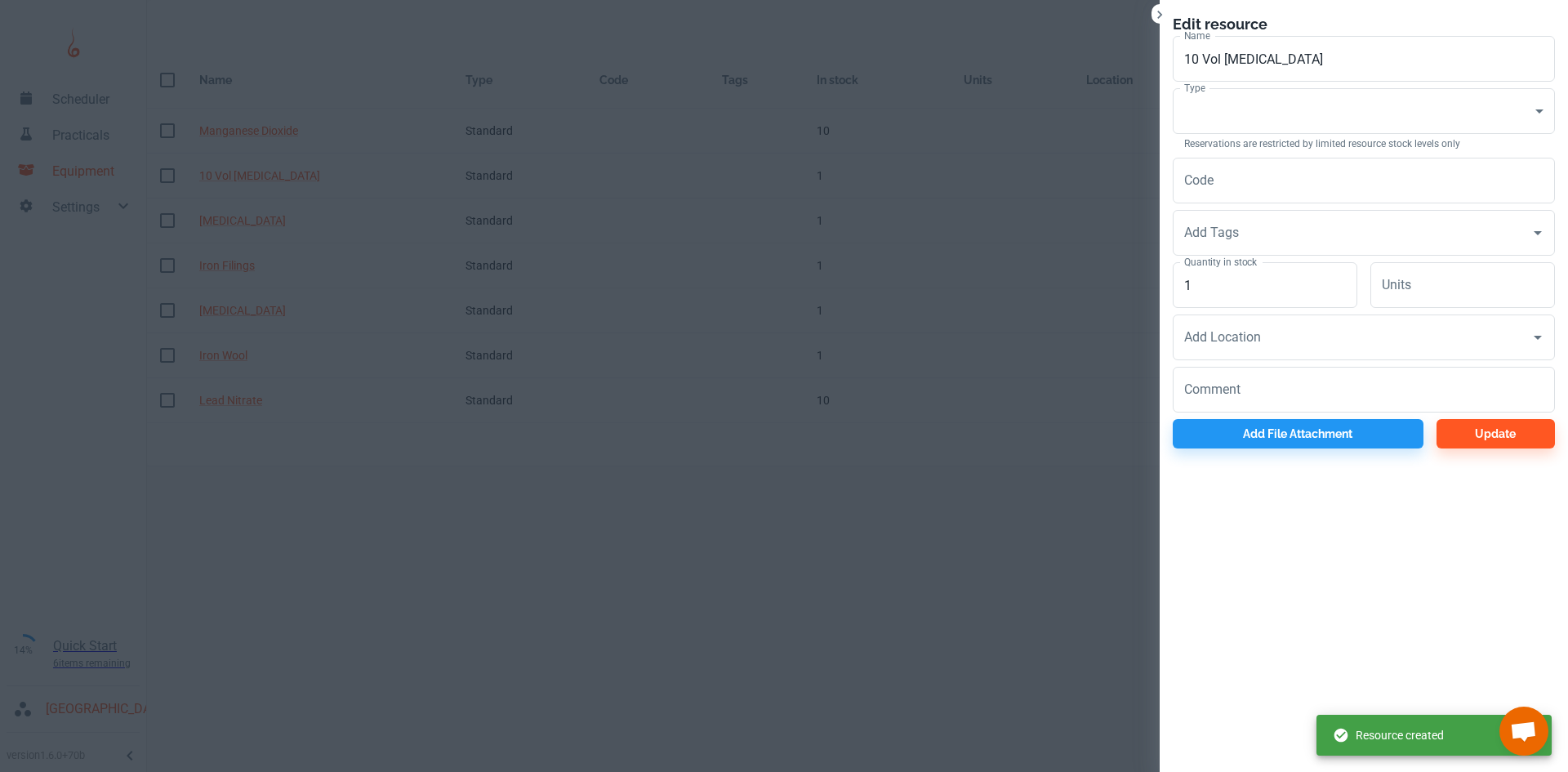
click at [1211, 84] on div "Type ​ Consumable Type Reservations are restricted by limited resource stock le…" at bounding box center [1357, 117] width 395 height 70
click at [1219, 112] on body "Scheduler Practicals Equipment Settings 14% Quick Start 6 items remaining St Ro…" at bounding box center [784, 386] width 1568 height 772
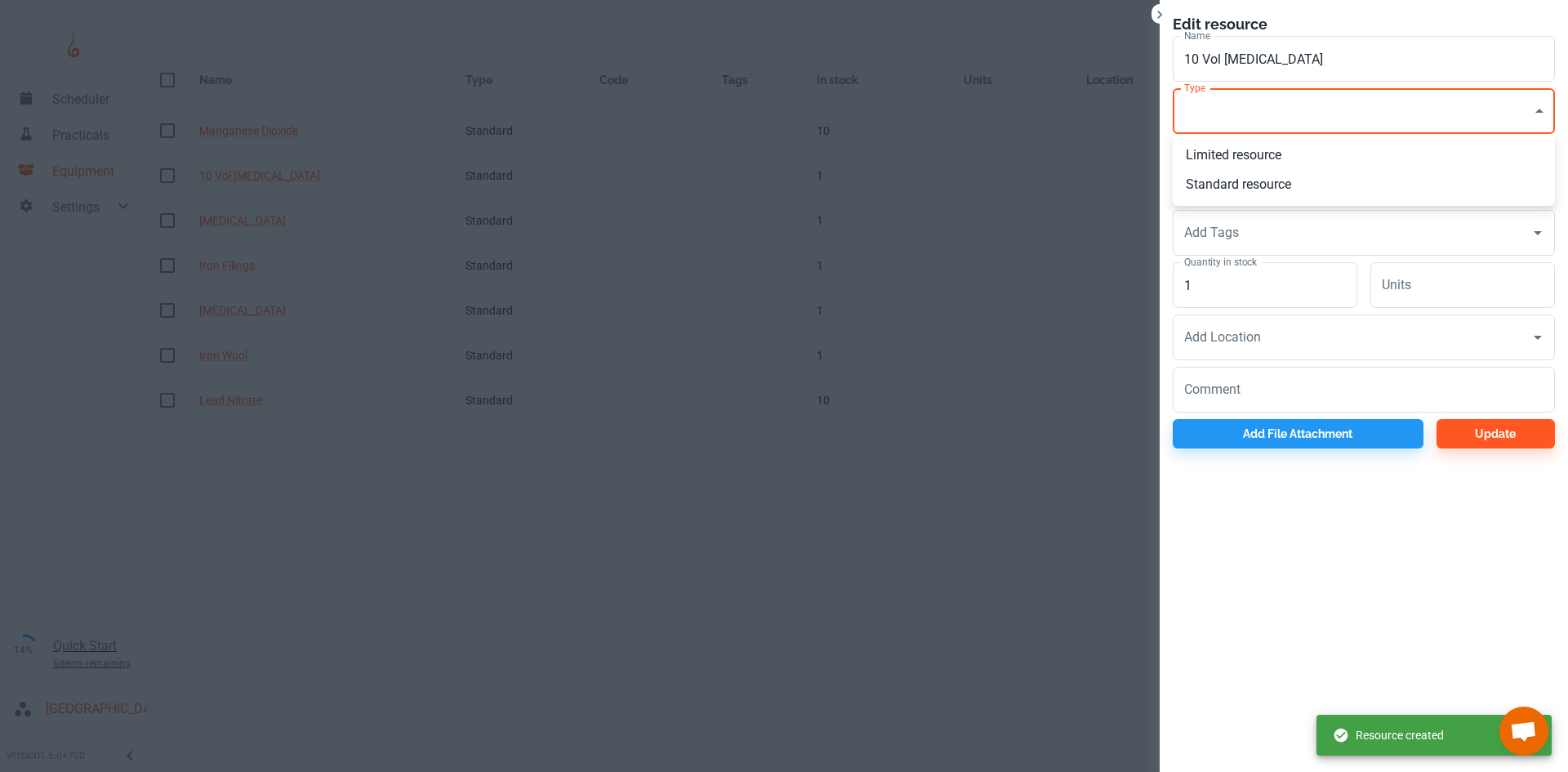
click at [1222, 188] on li "Standard resource" at bounding box center [1364, 185] width 382 height 30
type input "CO"
click at [1245, 294] on input "1" at bounding box center [1264, 285] width 185 height 46
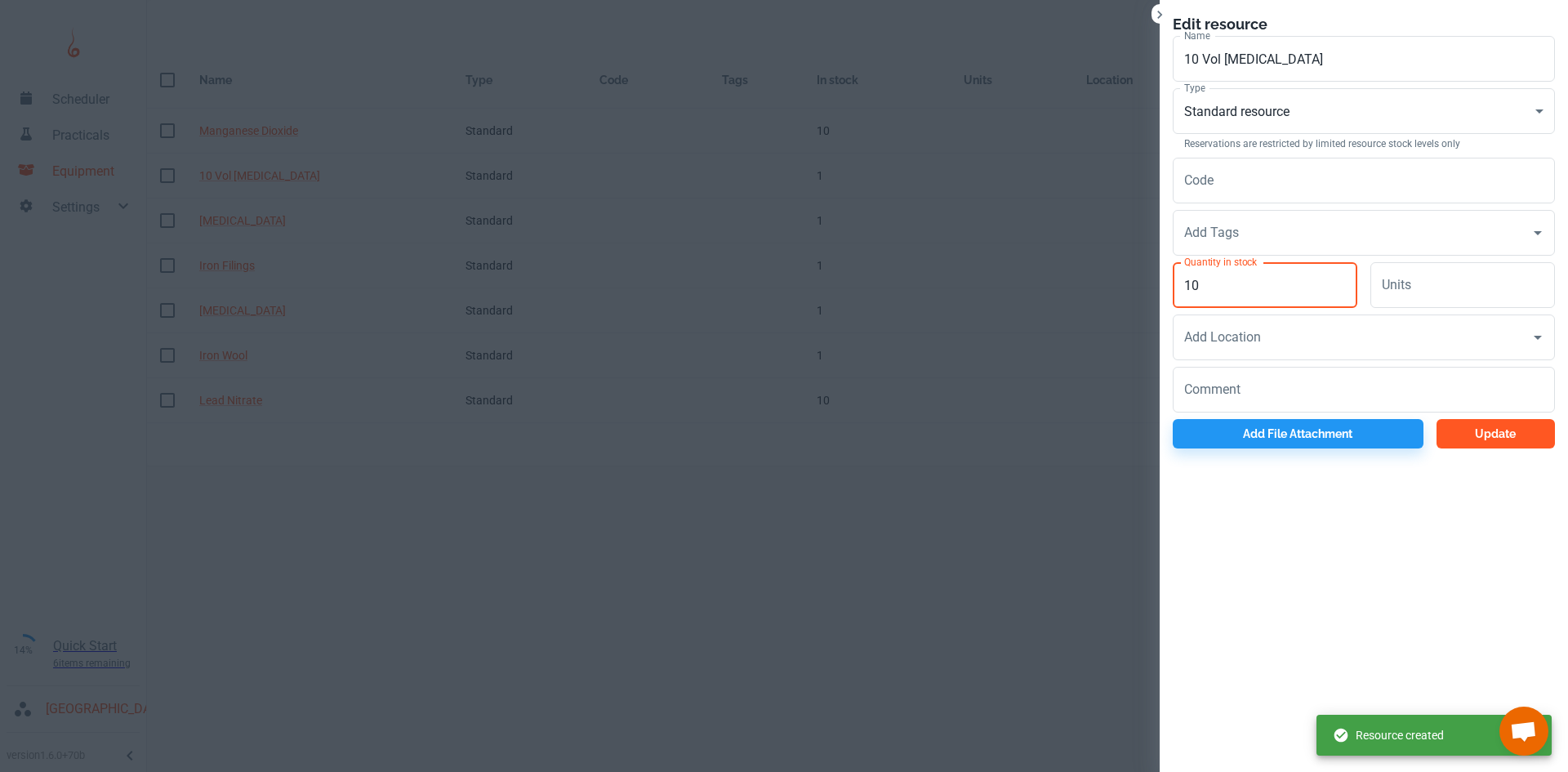
type input "10"
click at [1463, 439] on button "Update" at bounding box center [1495, 434] width 118 height 30
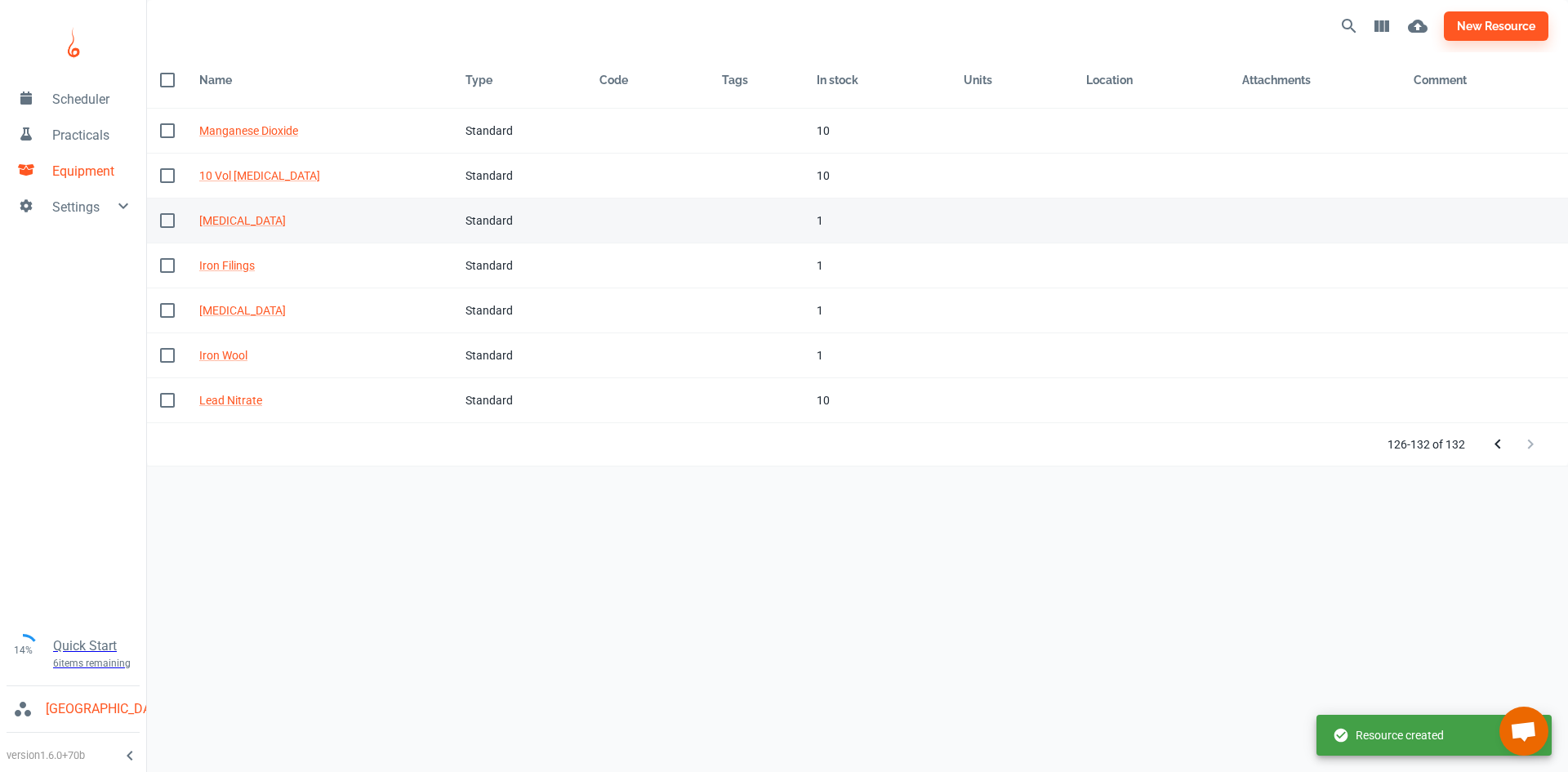
click at [843, 230] on td "In stock 1" at bounding box center [878, 221] width 147 height 45
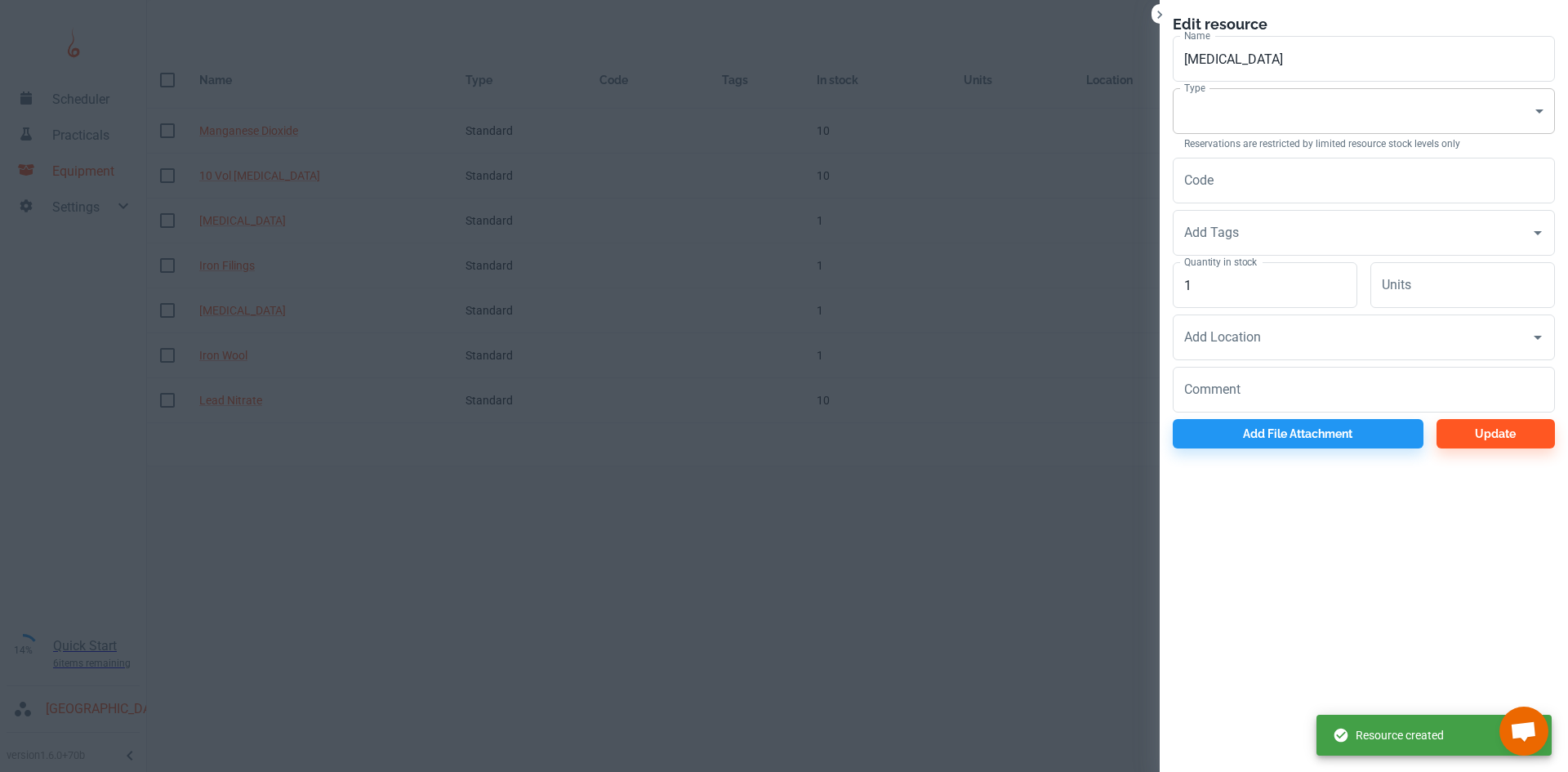
click at [1187, 105] on body "Scheduler Practicals Equipment Settings 14% Quick Start 6 items remaining St Ro…" at bounding box center [784, 386] width 1568 height 772
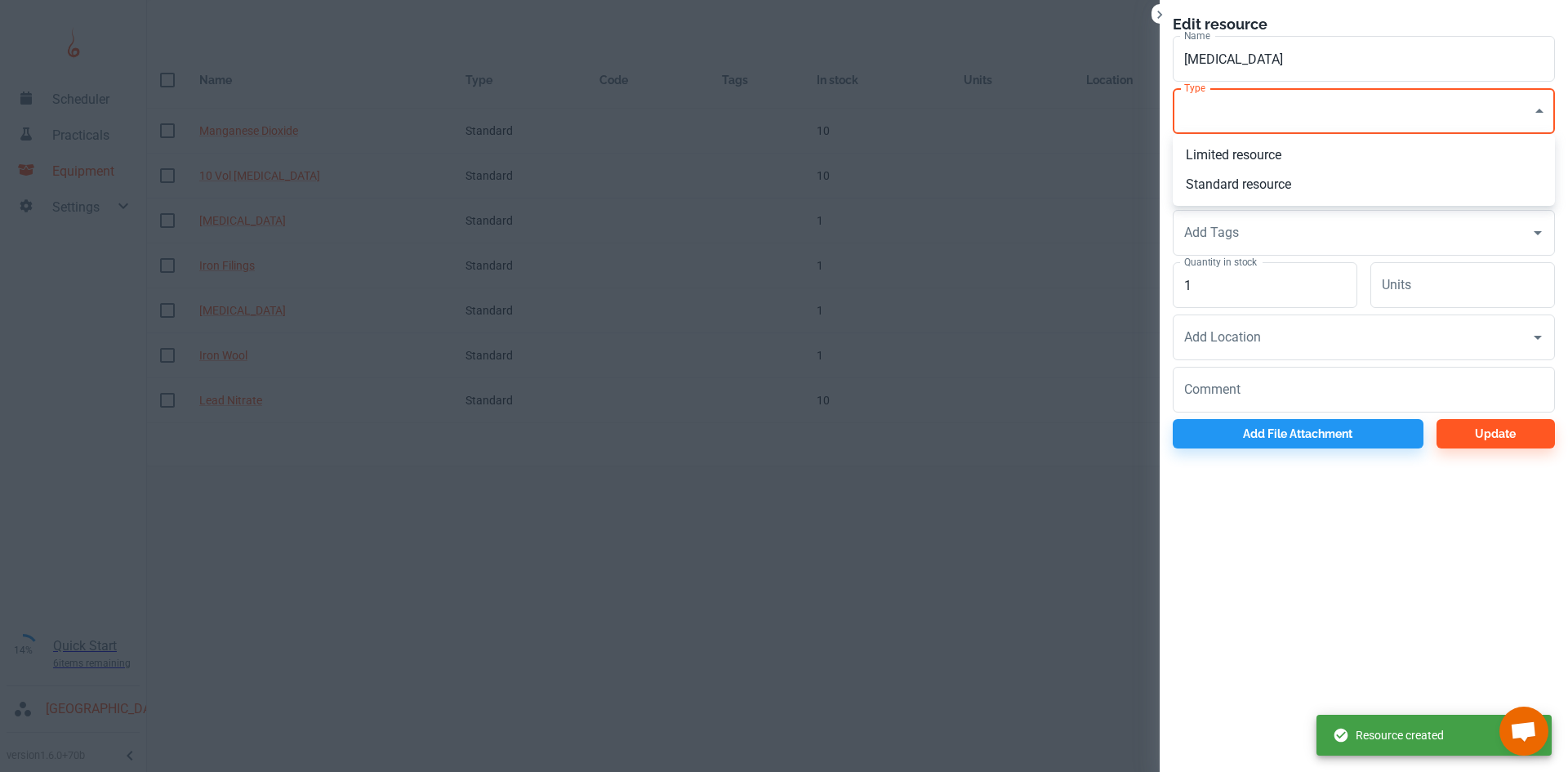
click at [1205, 178] on li "Standard resource" at bounding box center [1364, 185] width 382 height 30
type input "CO"
click at [1256, 302] on input "1" at bounding box center [1264, 285] width 185 height 46
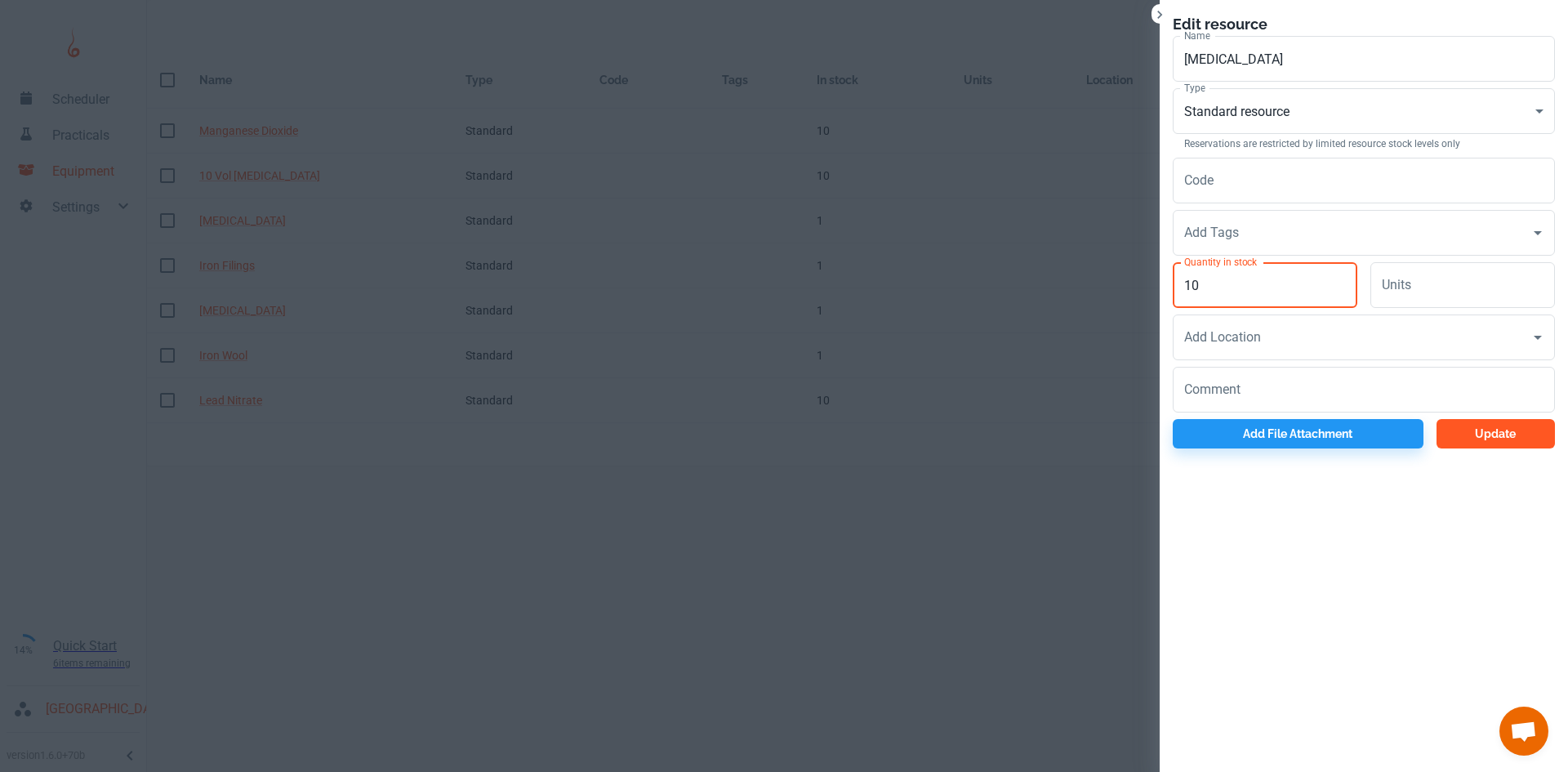
type input "10"
click at [1493, 420] on button "Update" at bounding box center [1495, 434] width 118 height 30
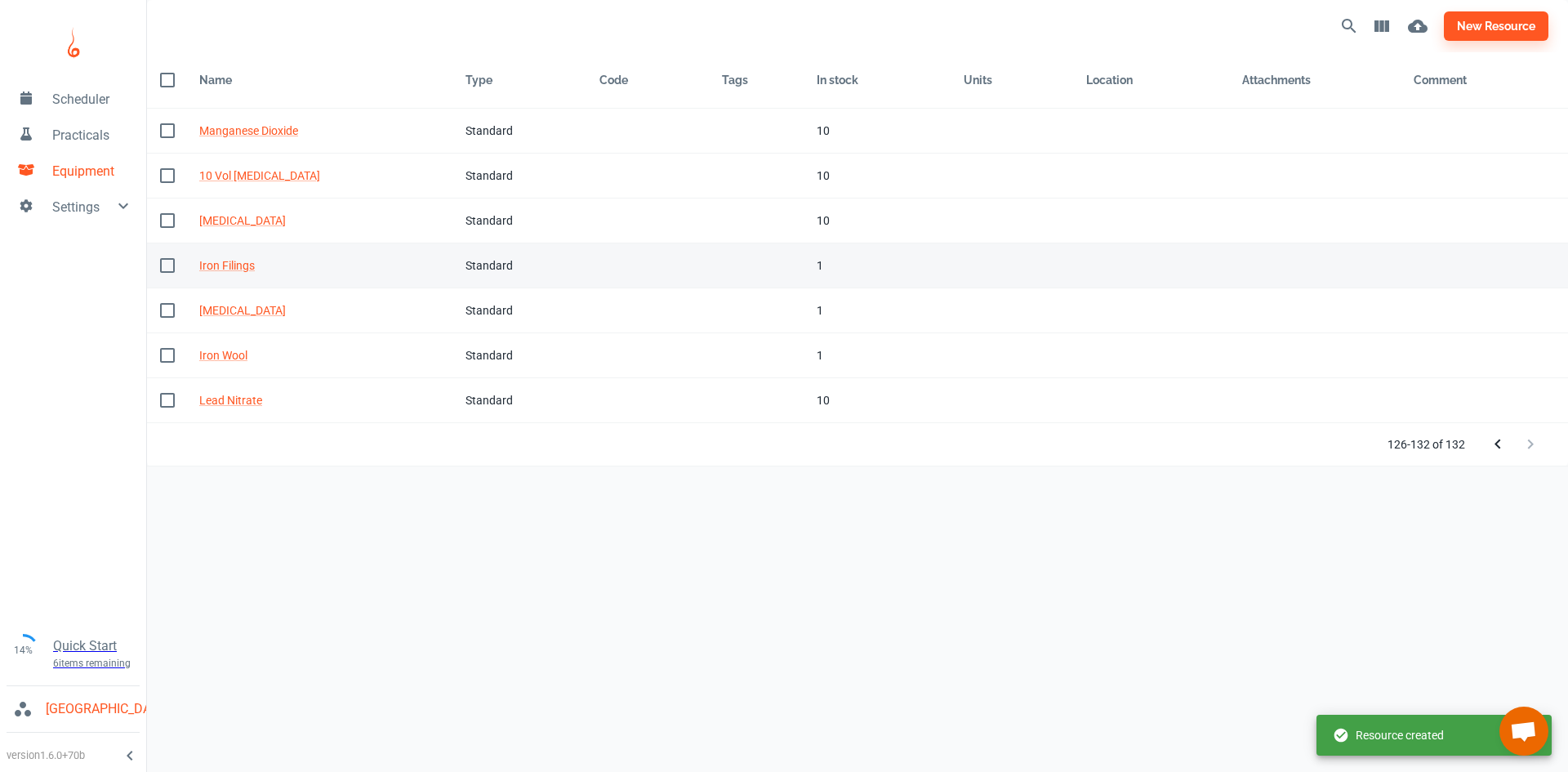
click at [814, 261] on td "In stock 1" at bounding box center [878, 266] width 147 height 45
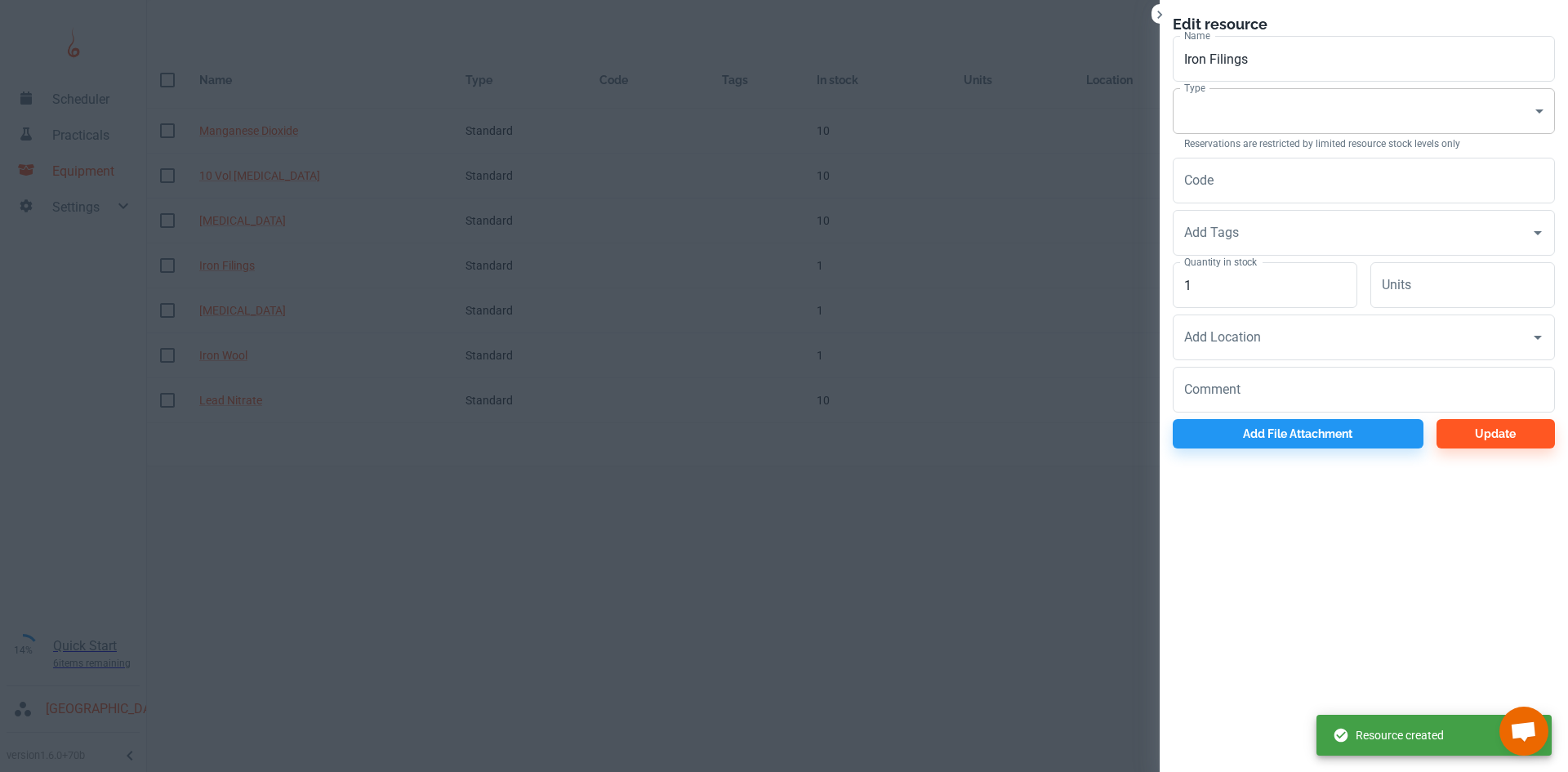
click at [1250, 100] on body "Scheduler Practicals Equipment Settings 14% Quick Start 6 items remaining St Ro…" at bounding box center [784, 386] width 1568 height 772
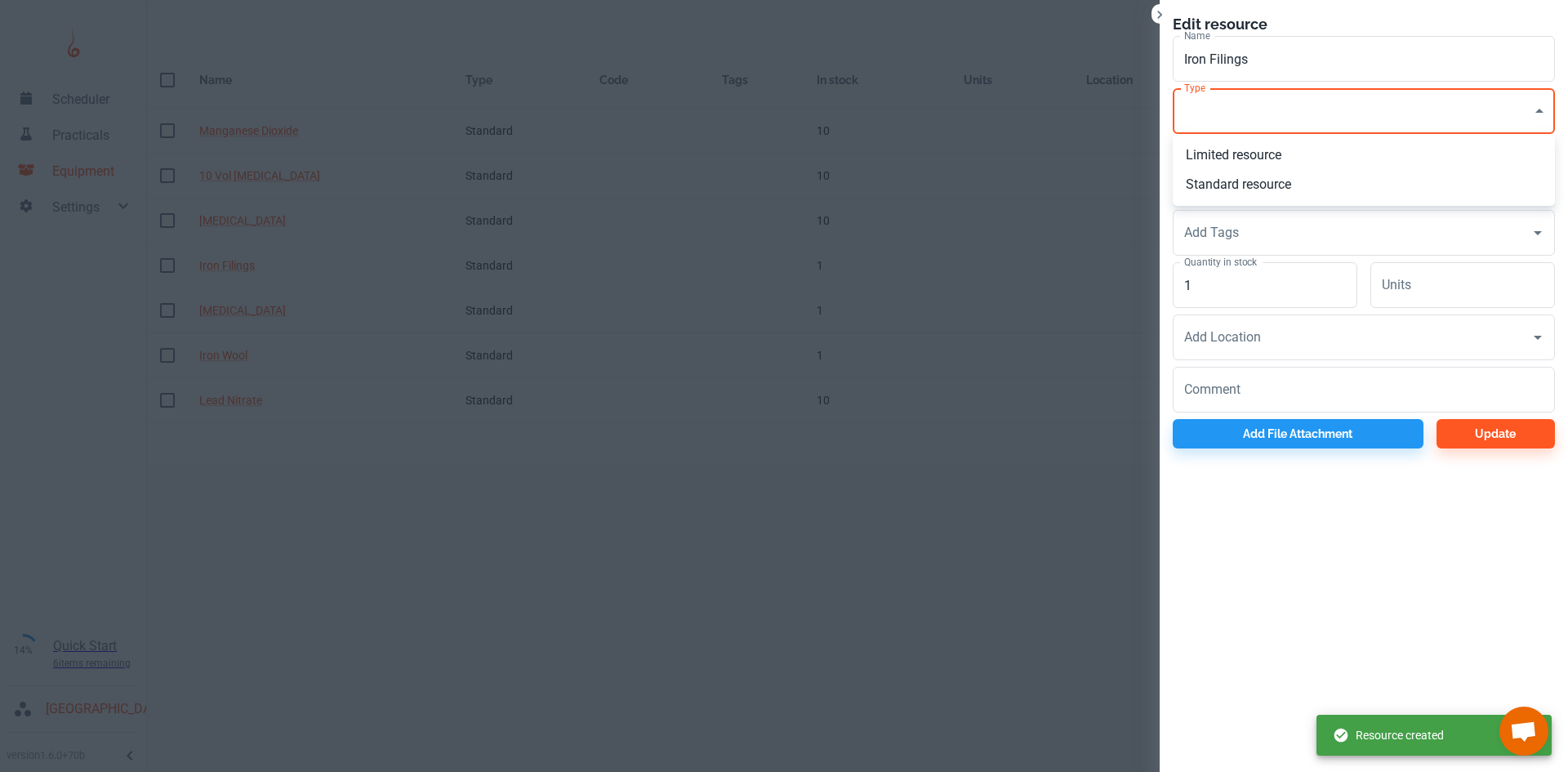
click at [1234, 179] on li "Standard resource" at bounding box center [1364, 185] width 382 height 30
type input "CO"
click at [1253, 295] on input "1" at bounding box center [1264, 285] width 185 height 46
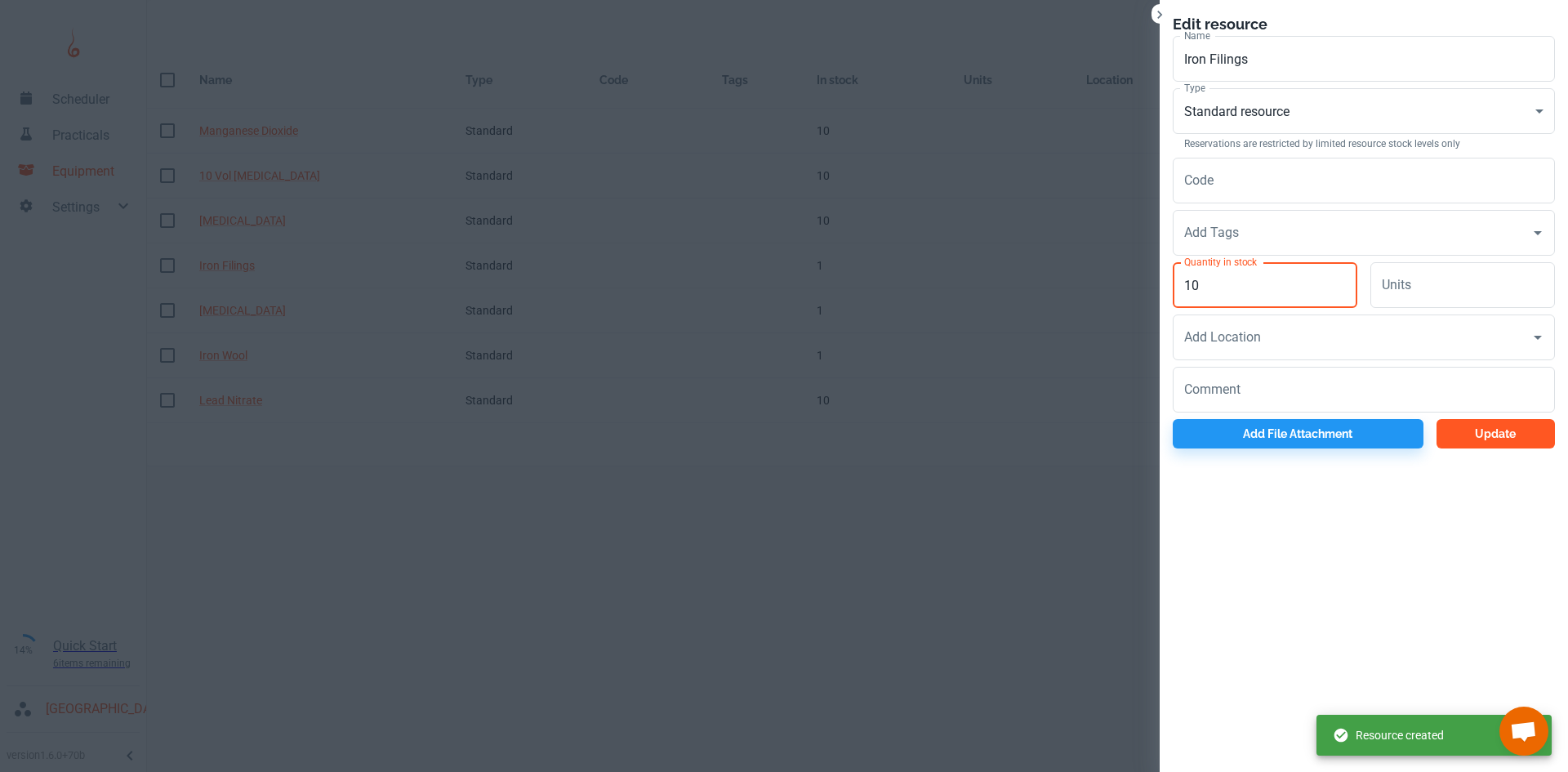
type input "10"
click at [1527, 446] on button "Update" at bounding box center [1495, 434] width 118 height 30
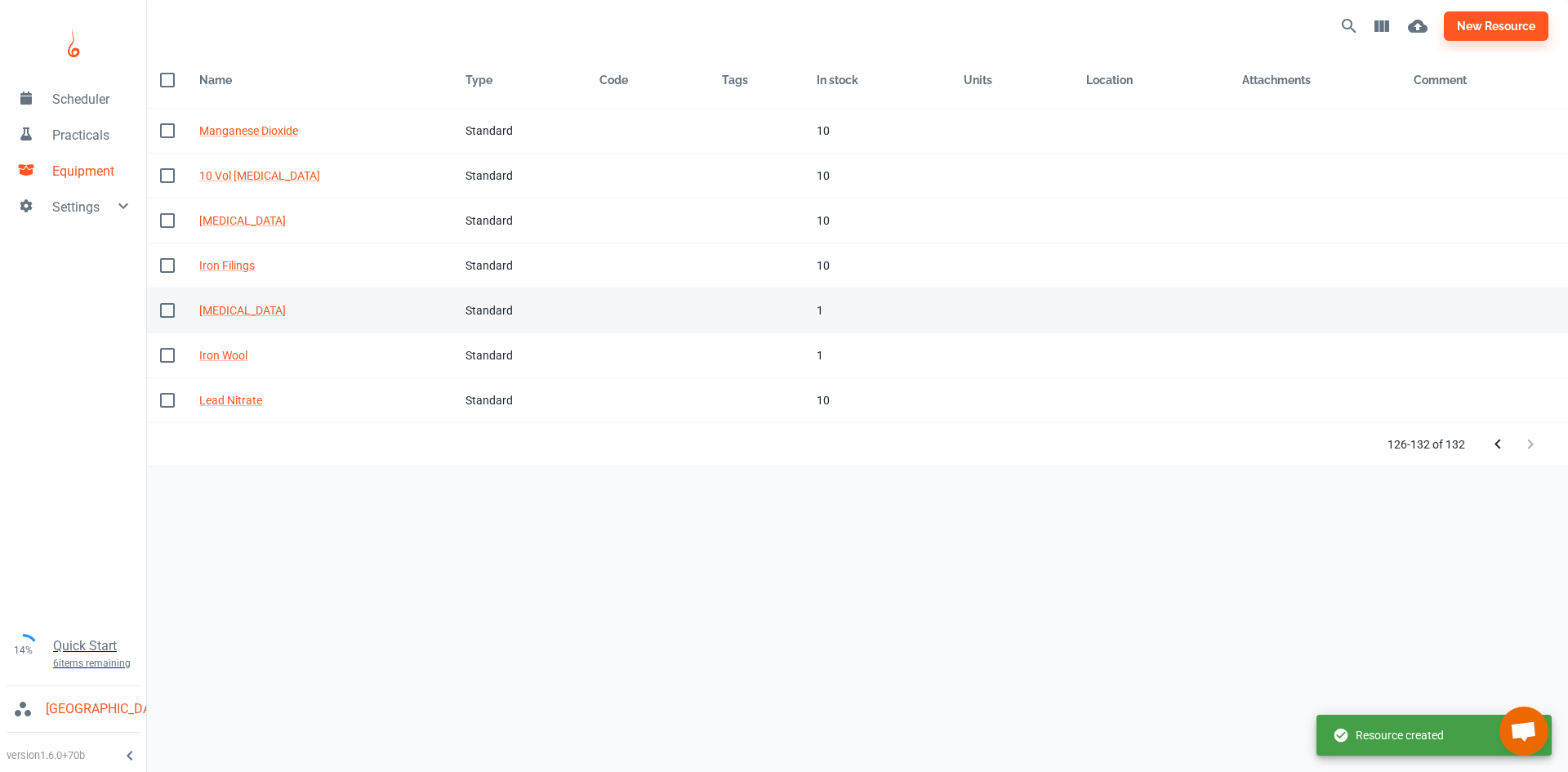
click at [825, 313] on div "1" at bounding box center [877, 311] width 121 height 18
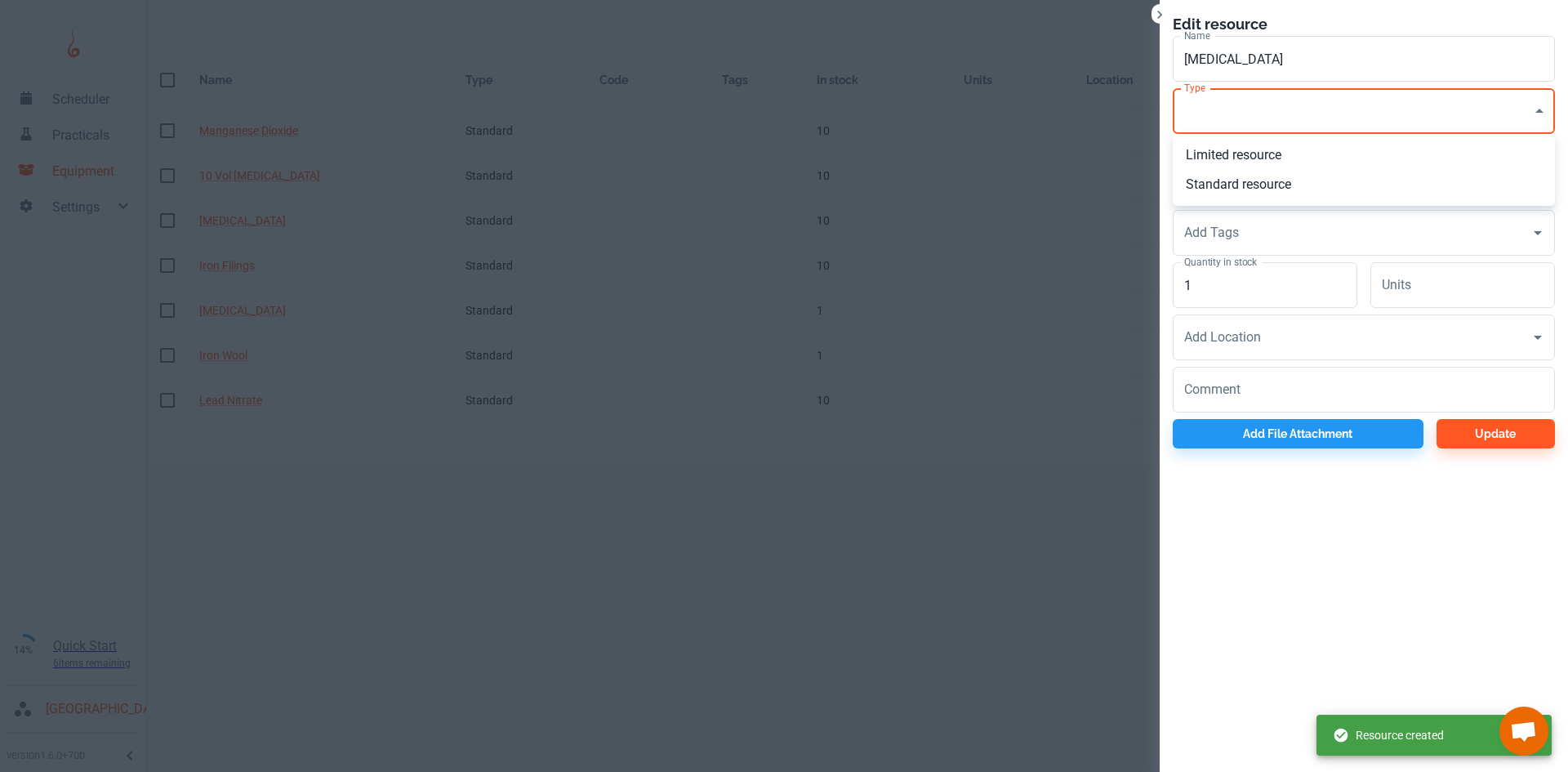
click at [1216, 130] on body "Scheduler Practicals Equipment Settings 14% Quick Start 6 items remaining St Ro…" at bounding box center [784, 386] width 1568 height 772
click at [1223, 191] on li "Standard resource" at bounding box center [1364, 185] width 382 height 30
type input "CO"
click at [1234, 289] on input "1" at bounding box center [1264, 285] width 185 height 46
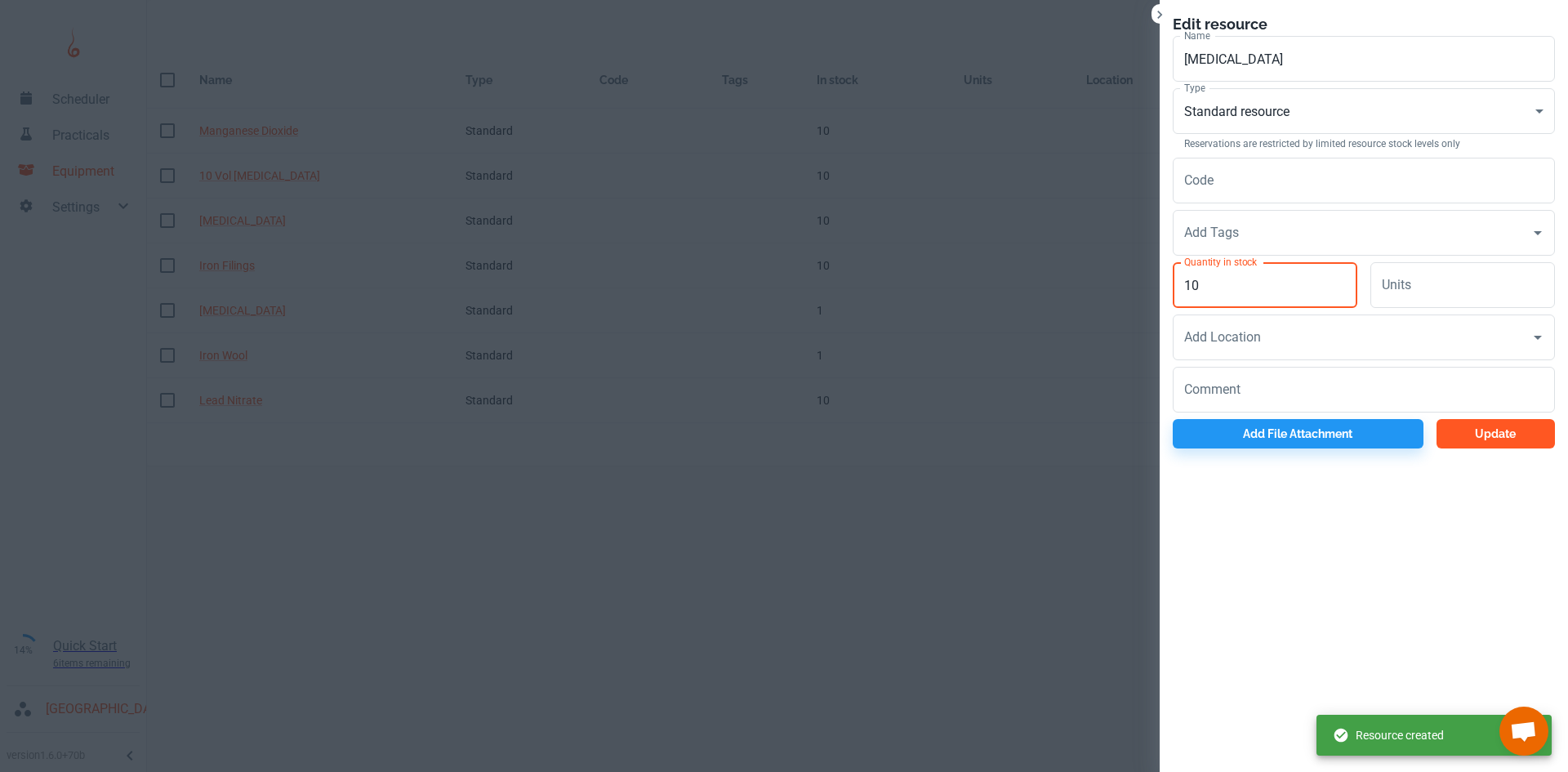
type input "10"
click at [1522, 440] on button "Update" at bounding box center [1495, 434] width 118 height 30
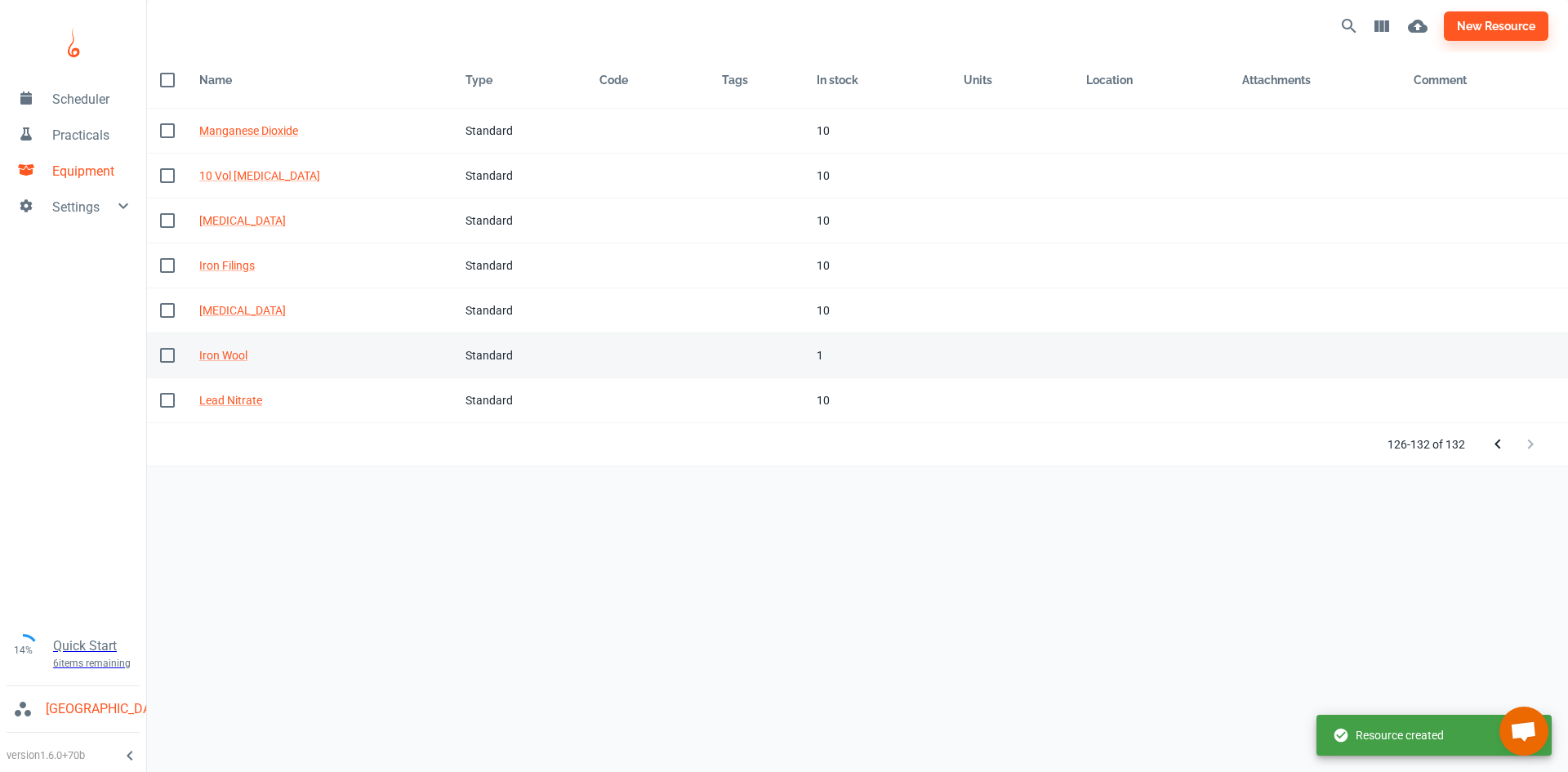
click at [842, 353] on div "1" at bounding box center [877, 355] width 121 height 18
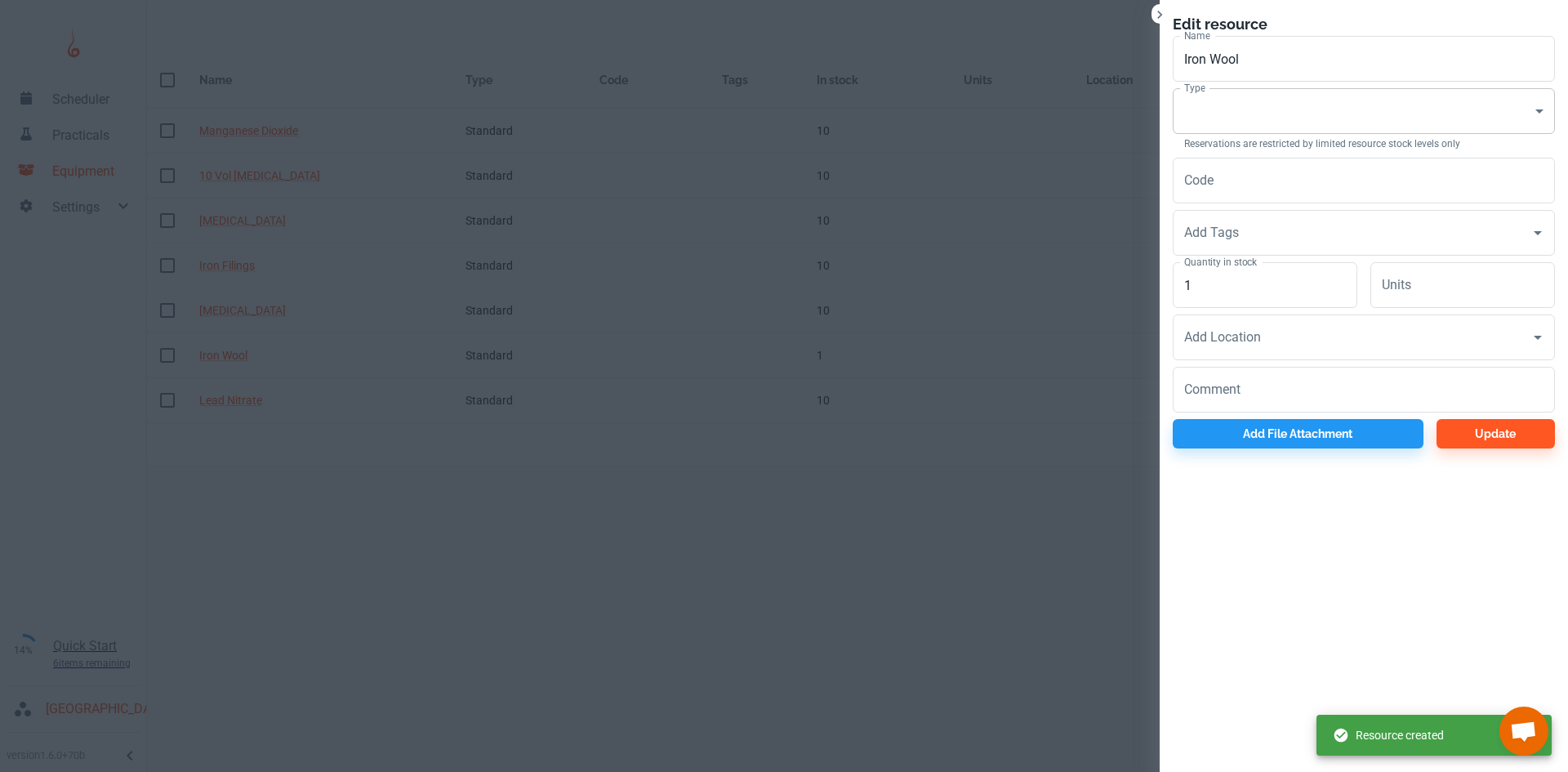
click at [1267, 110] on body "Scheduler Practicals Equipment Settings 14% Quick Start 6 items remaining St Ro…" at bounding box center [784, 386] width 1568 height 772
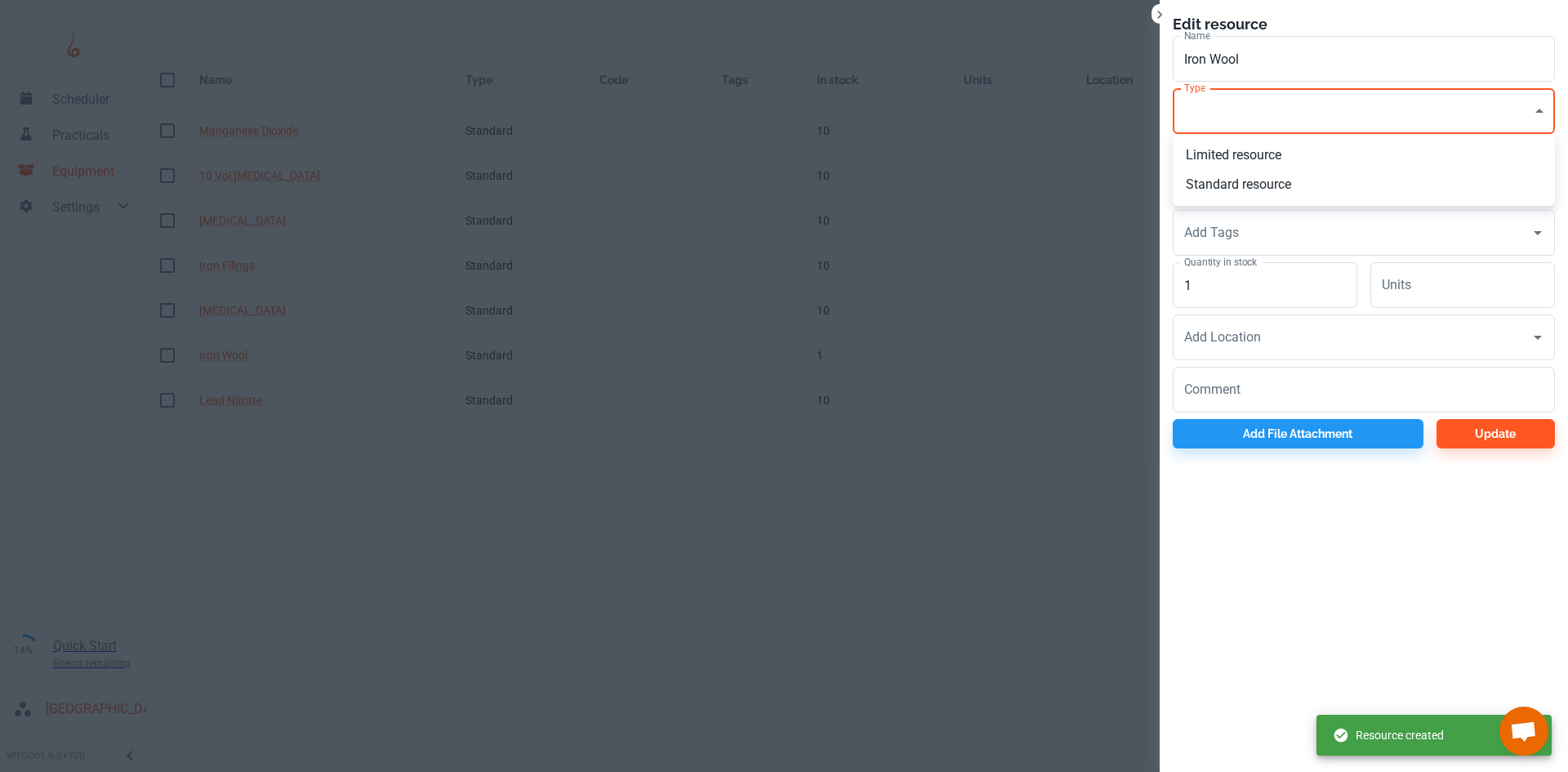
click at [1238, 181] on li "Standard resource" at bounding box center [1364, 185] width 382 height 30
type input "CO"
click at [1244, 287] on input "1" at bounding box center [1264, 285] width 185 height 46
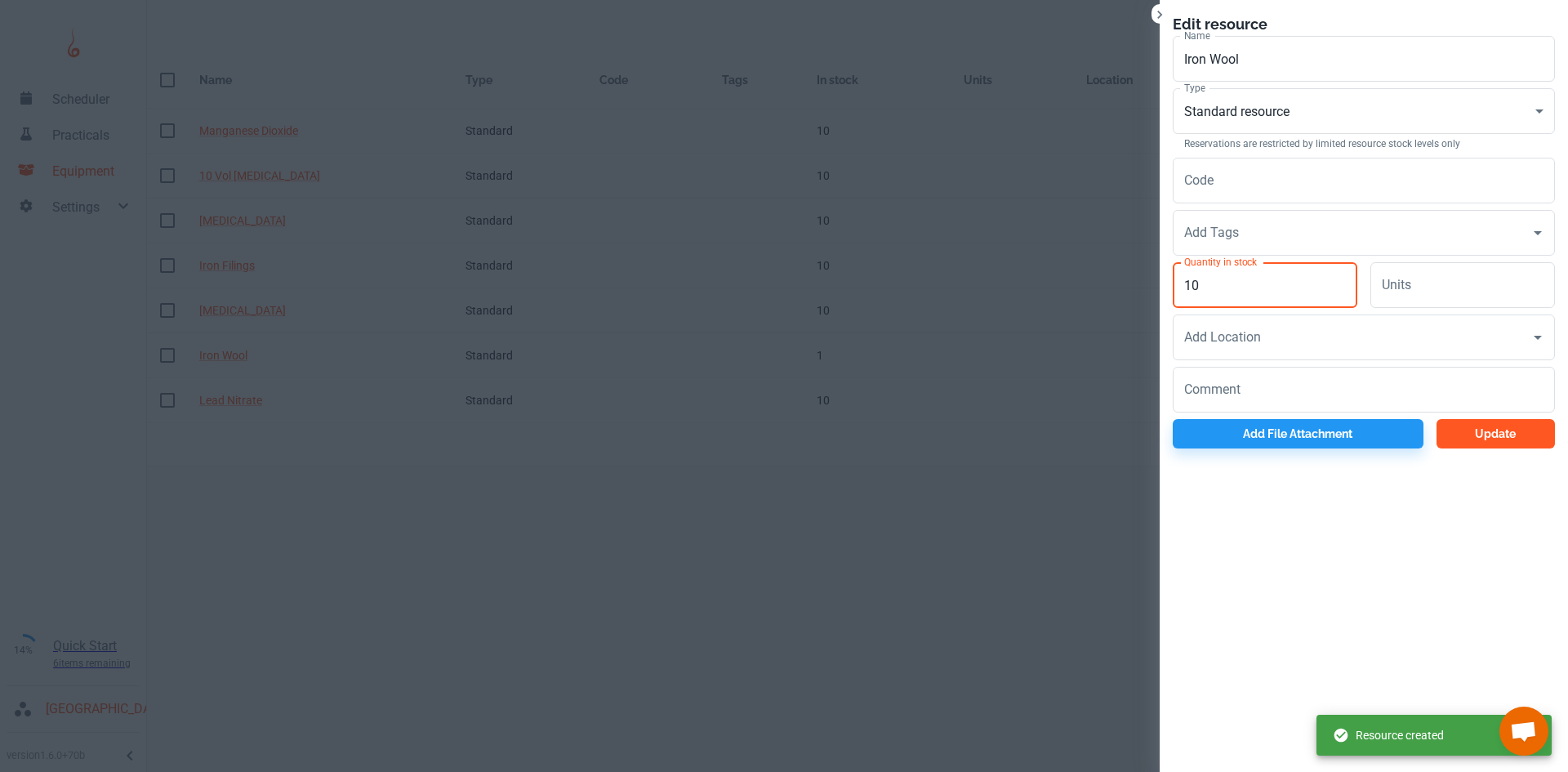
type input "10"
click at [1469, 433] on button "Update" at bounding box center [1495, 434] width 118 height 30
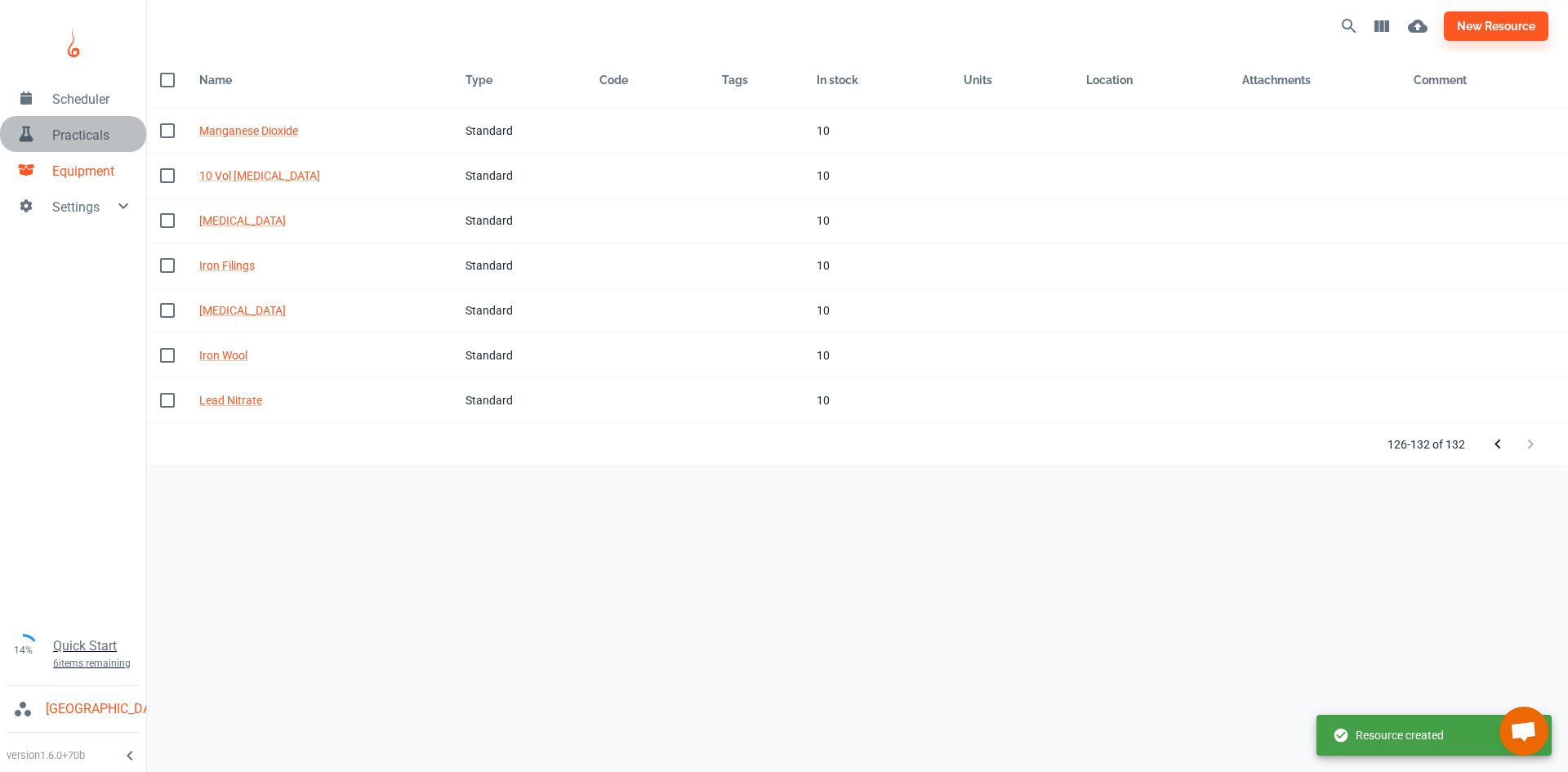
click at [37, 122] on link "Practicals" at bounding box center [73, 133] width 147 height 36
